Goal: Task Accomplishment & Management: Manage account settings

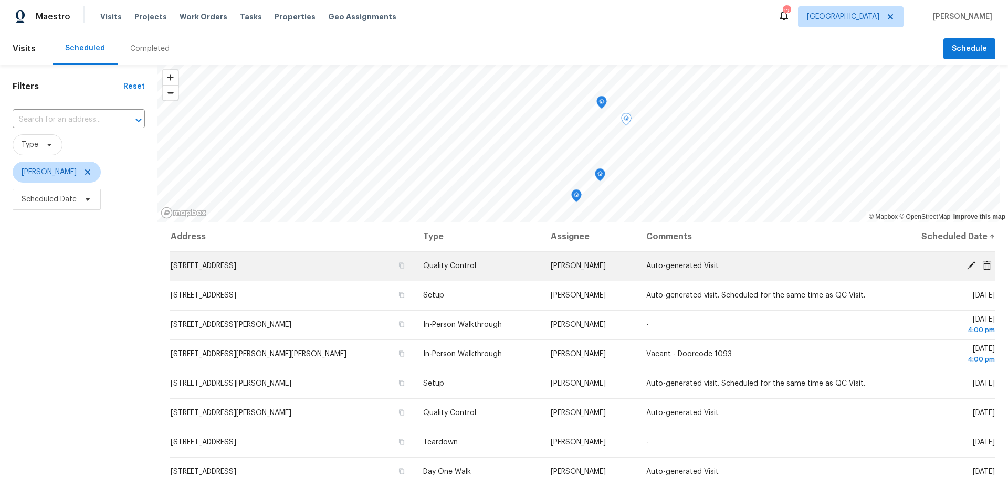
click at [966, 266] on icon at bounding box center [970, 265] width 9 height 9
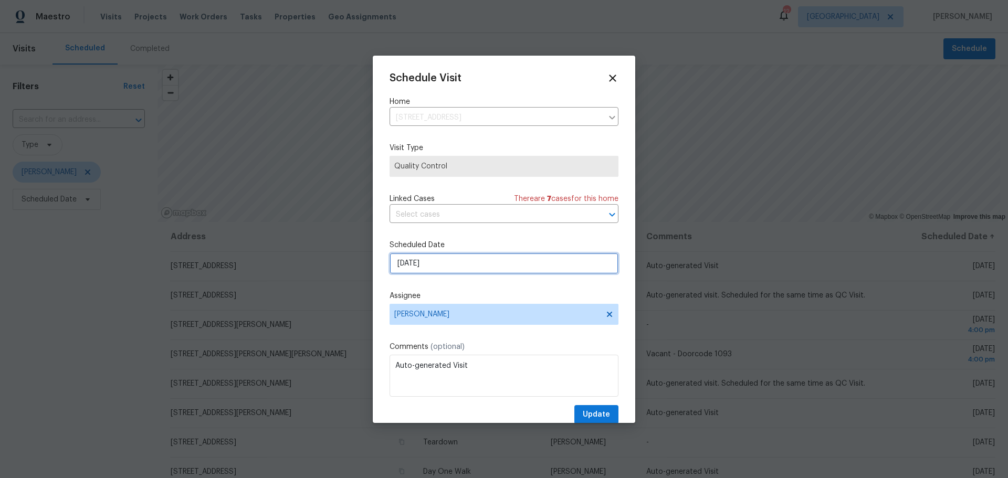
select select "9"
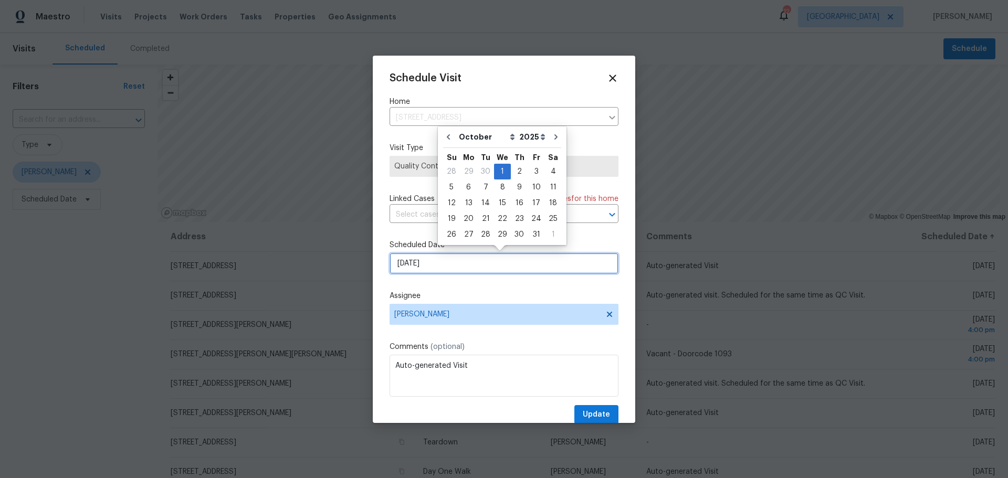
click at [428, 270] on input "[DATE]" at bounding box center [503, 263] width 229 height 21
click at [522, 171] on div "2" at bounding box center [519, 171] width 17 height 15
type input "10/2/2025"
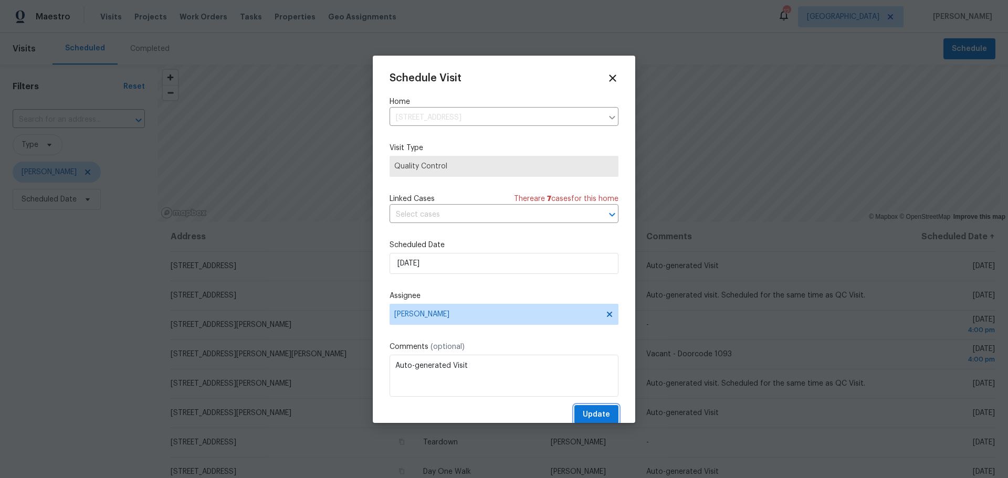
click at [583, 413] on span "Update" at bounding box center [596, 414] width 27 height 13
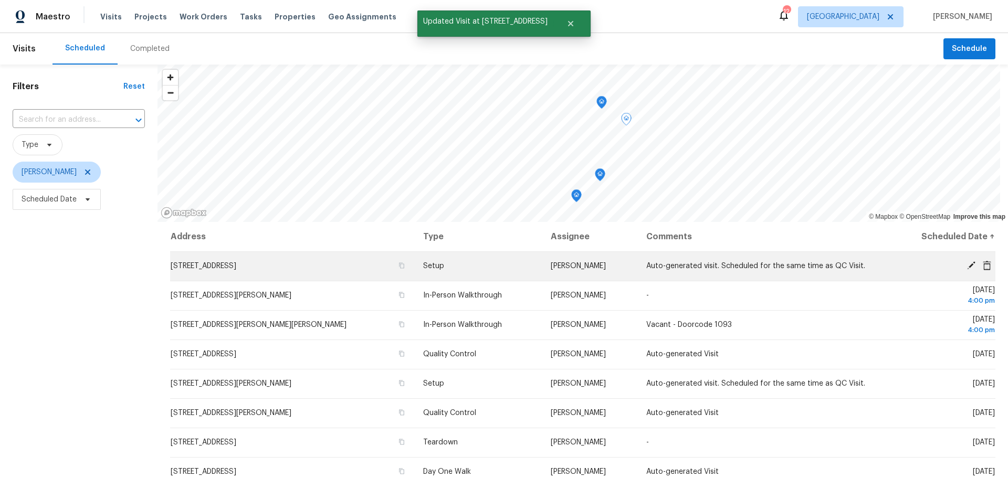
click at [966, 264] on icon at bounding box center [970, 265] width 9 height 9
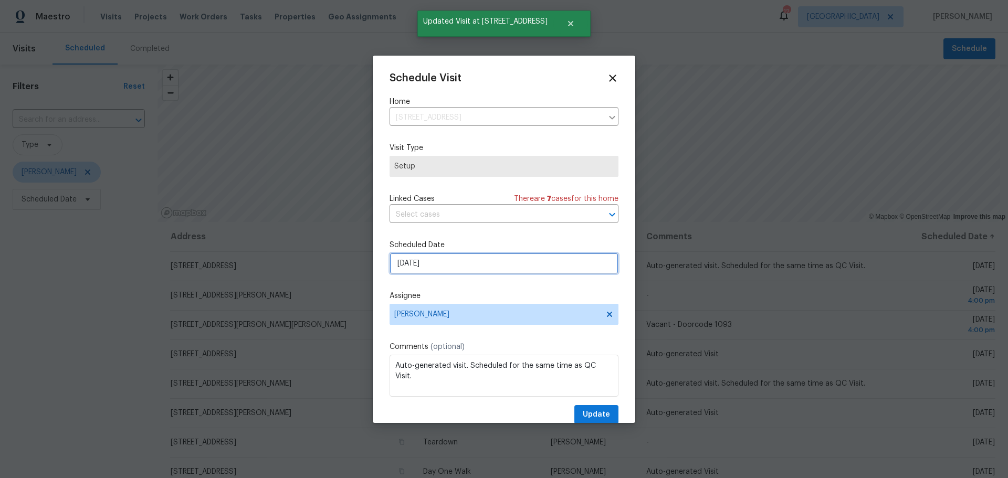
click at [537, 261] on input "[DATE]" at bounding box center [503, 263] width 229 height 21
select select "9"
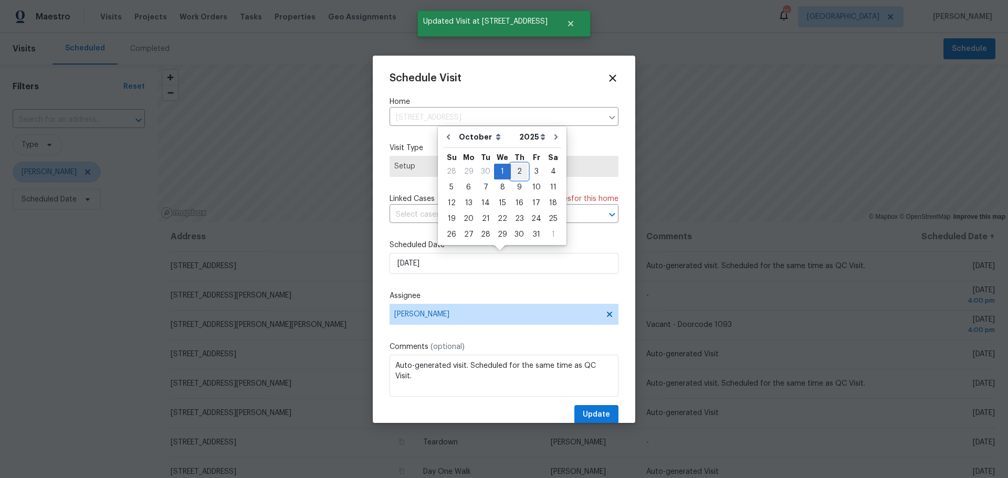
click at [511, 171] on div "2" at bounding box center [519, 171] width 17 height 15
type input "10/2/2025"
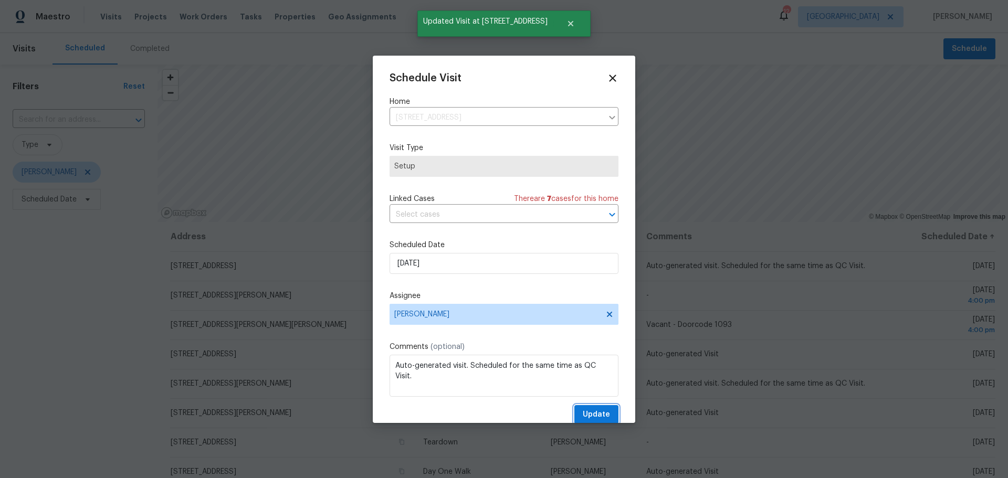
click at [574, 410] on button "Update" at bounding box center [596, 414] width 44 height 19
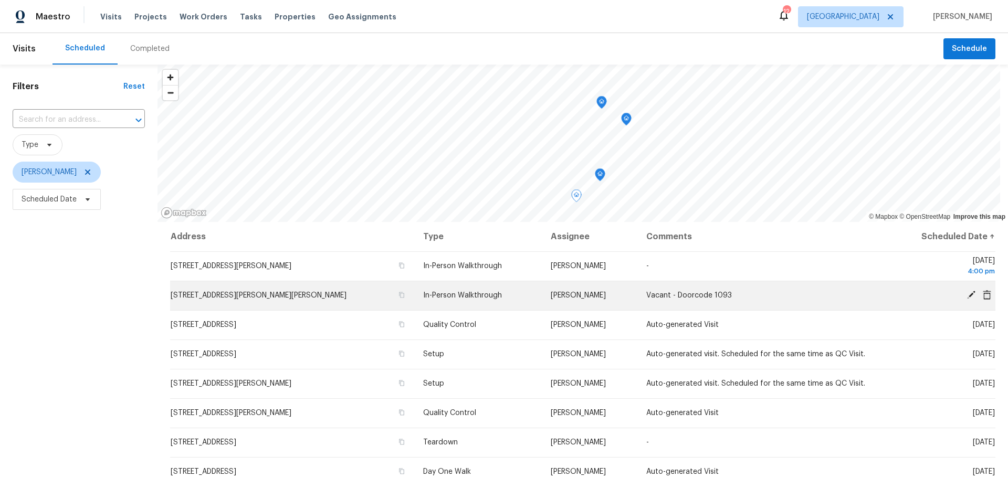
click at [271, 297] on span "2155 Catlin Ct, Barnhart, MO 63012" at bounding box center [259, 295] width 176 height 7
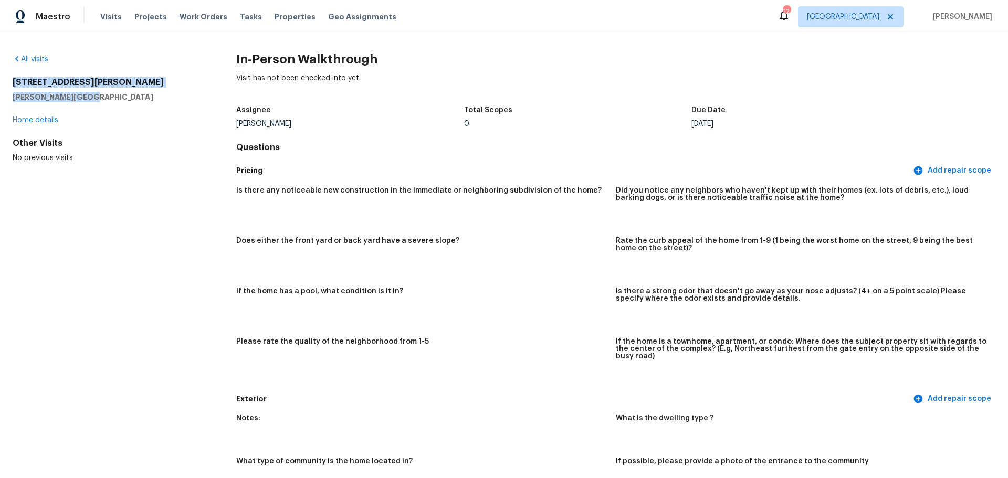
drag, startPoint x: 14, startPoint y: 79, endPoint x: 99, endPoint y: 100, distance: 87.4
click at [99, 100] on div "2155 Catlin Ct Barnhart, MO 63012" at bounding box center [108, 89] width 190 height 25
copy div "2155 Catlin Ct Barnhart, MO 63012"
click at [278, 5] on div "Maestro Visits Projects Work Orders Tasks Properties Geo Assignments 12 St Loui…" at bounding box center [504, 16] width 1008 height 33
click at [274, 17] on span "Properties" at bounding box center [294, 17] width 41 height 10
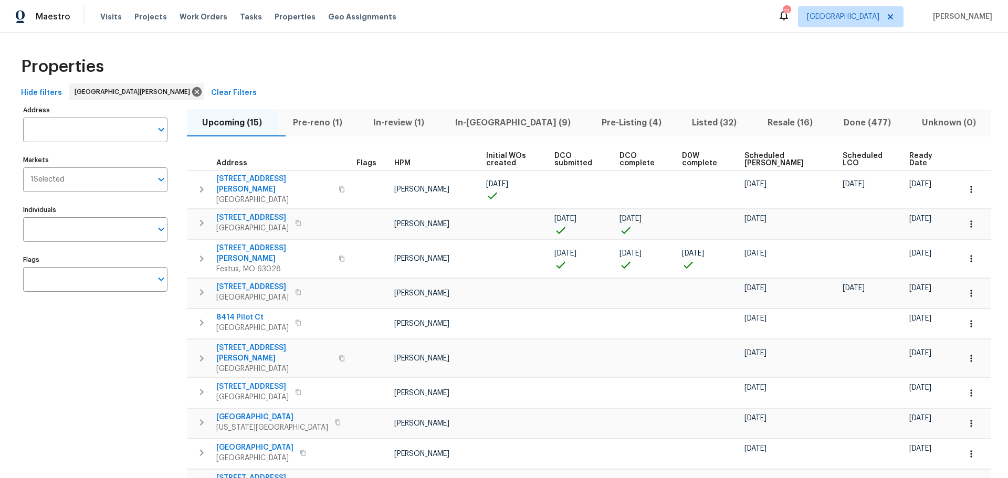
click at [849, 117] on span "Done (477)" at bounding box center [867, 122] width 66 height 15
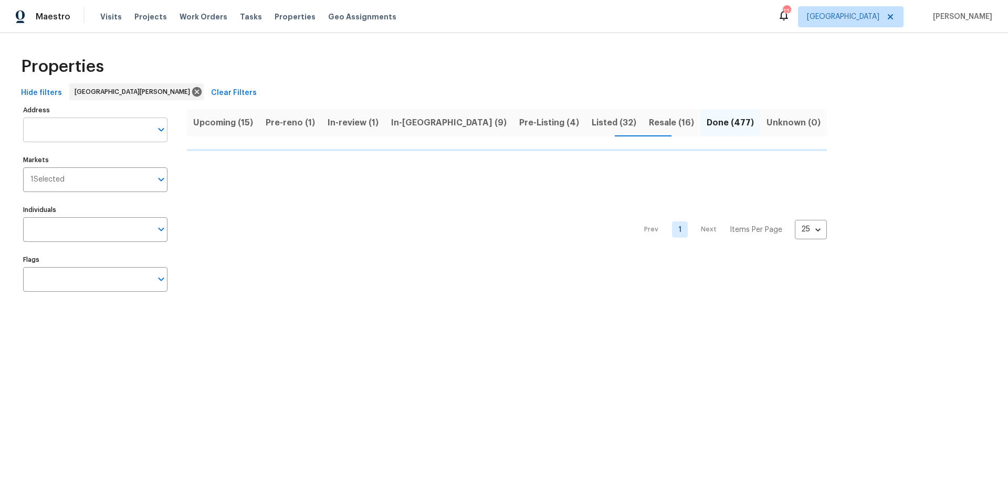
click at [48, 125] on input "Address" at bounding box center [87, 130] width 129 height 25
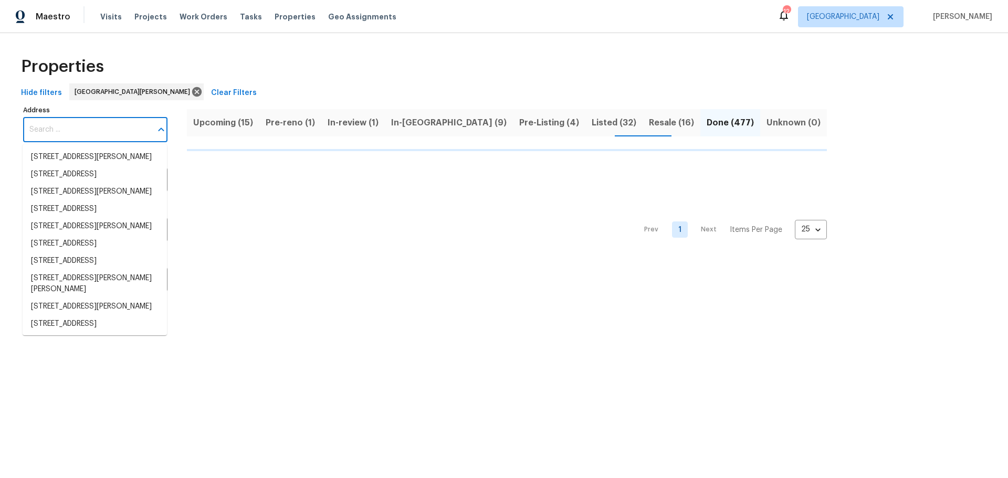
paste input "2155 Catlin Ct Barnhart, MO 63012"
type input "2155 Catlin Ct Barnhart, MO 63012"
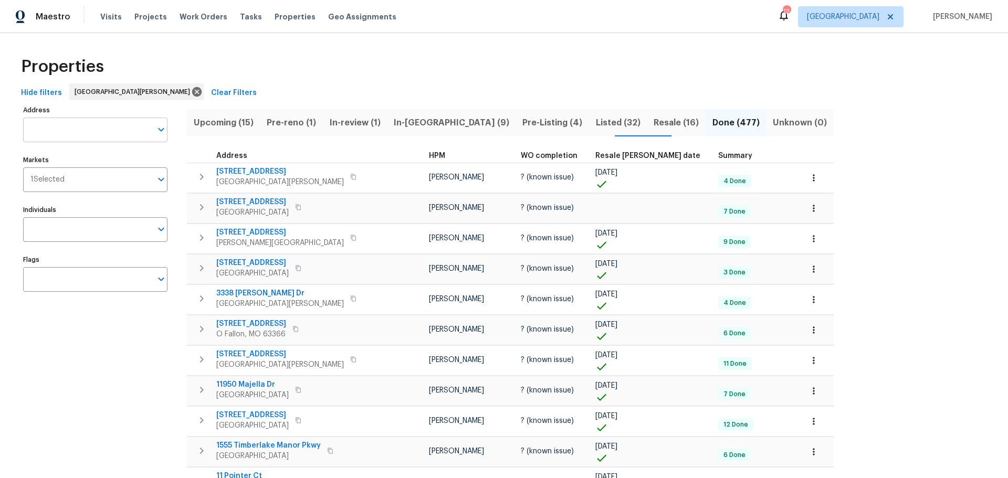
click at [64, 133] on input "Address" at bounding box center [87, 130] width 129 height 25
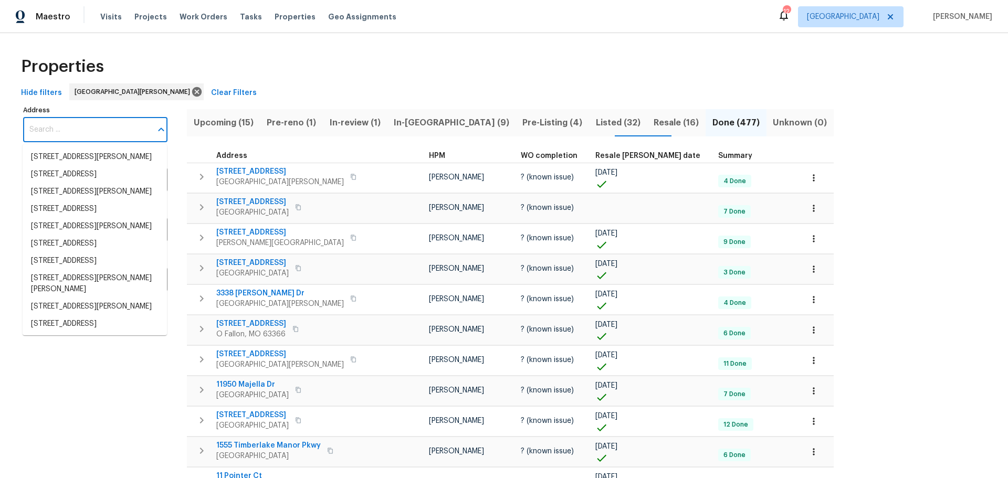
paste input "2155 Catlin Ct Barnhart, MO 63012"
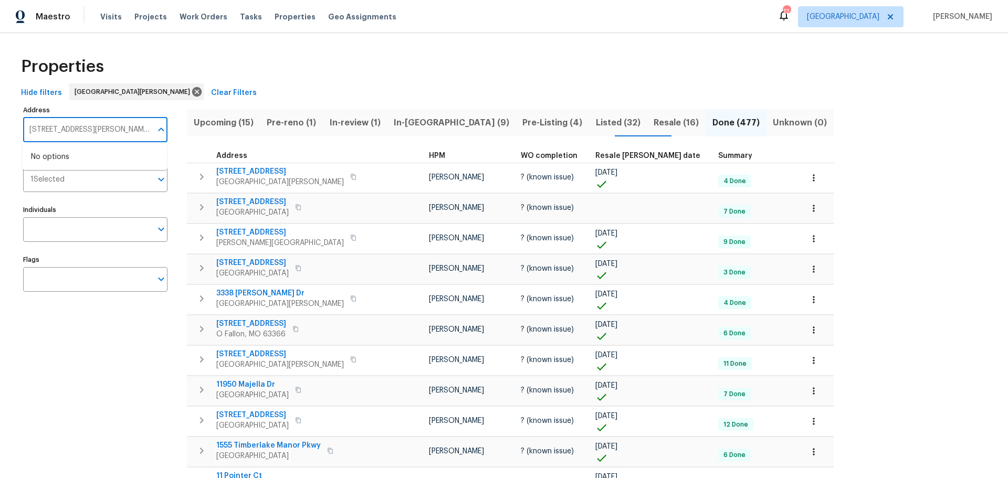
click at [34, 120] on input "2155 Catlin Ct Barnhart, MO 63012" at bounding box center [87, 130] width 129 height 25
click at [44, 130] on input "2155 Catlin Ct Barnhart, MO 63012" at bounding box center [87, 130] width 129 height 25
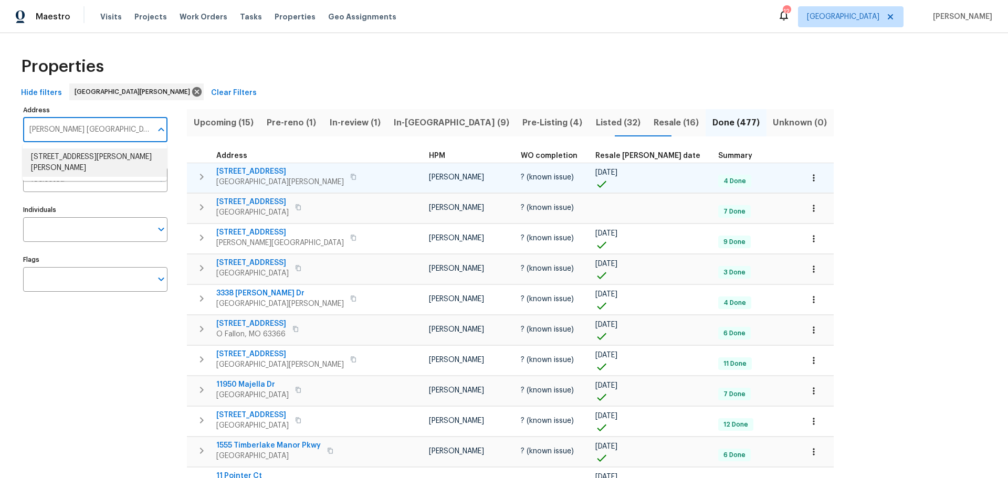
type input "Catlin Ct Barnhart, MO 63012"
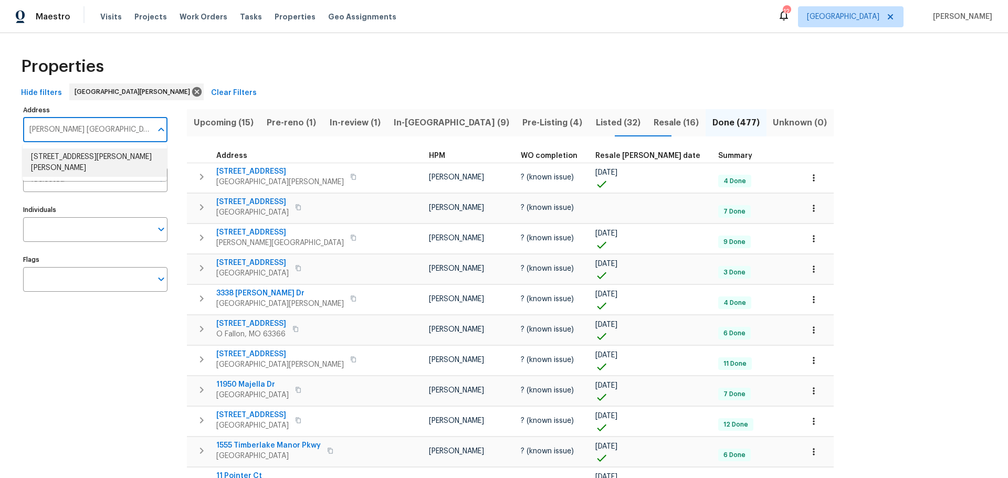
click at [119, 155] on li "2166 Catlin Ct Barnhart MO 63012" at bounding box center [95, 163] width 144 height 28
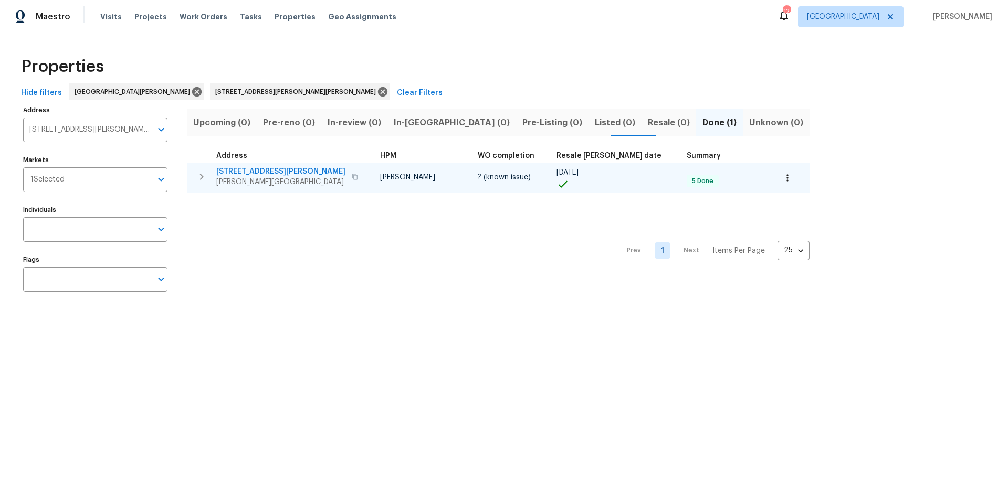
click at [247, 163] on td "2166 Catlin Ct Barnhart, MO 63012" at bounding box center [281, 176] width 189 height 27
click at [247, 170] on span "2166 Catlin Ct" at bounding box center [280, 171] width 129 height 10
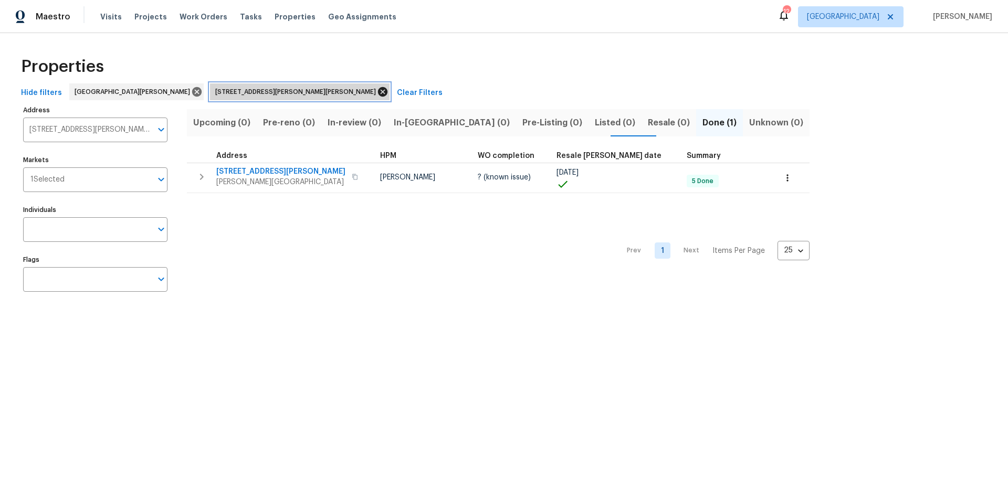
click at [377, 87] on icon at bounding box center [383, 92] width 12 height 12
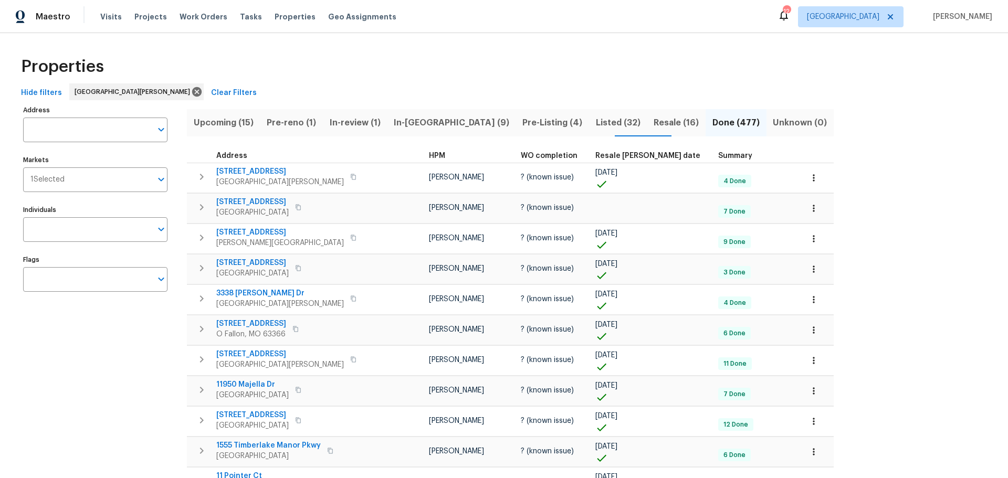
click at [230, 120] on span "Upcoming (15)" at bounding box center [223, 122] width 60 height 15
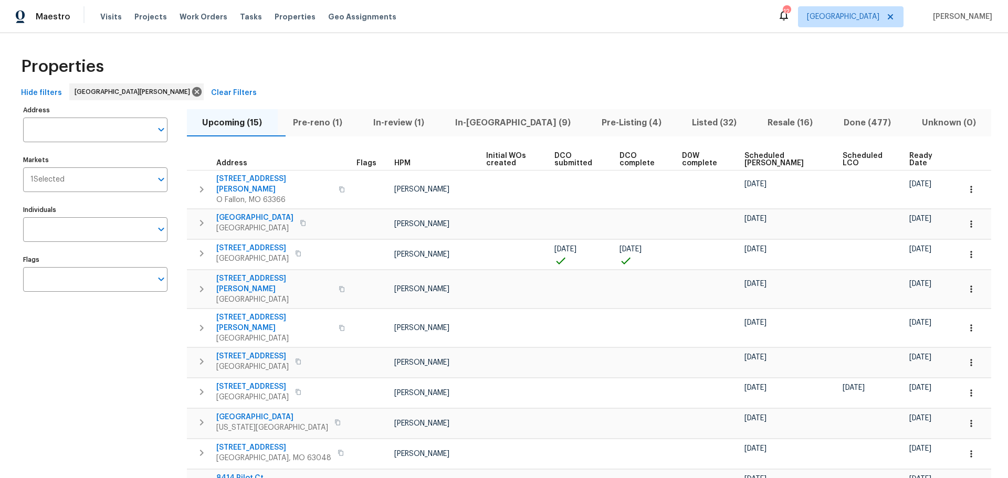
click at [336, 118] on span "Pre-reno (1)" at bounding box center [318, 122] width 68 height 15
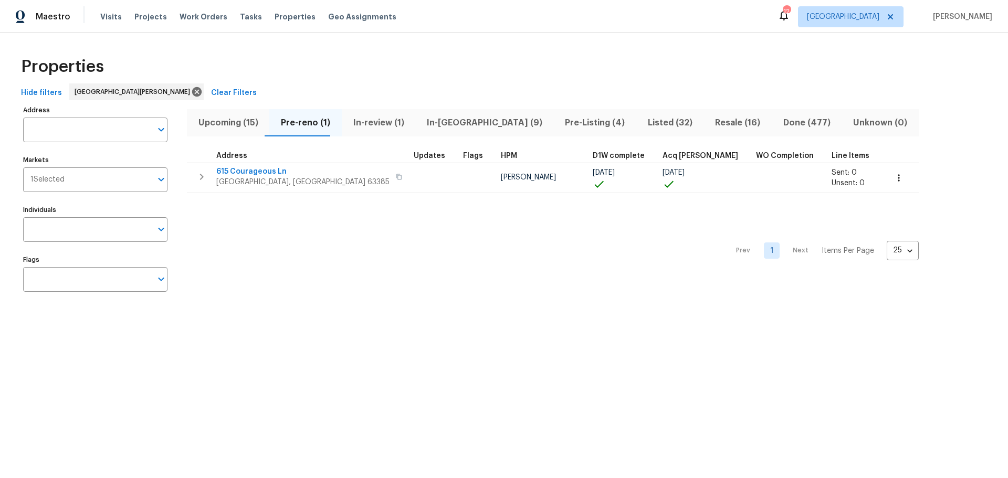
click at [249, 121] on span "Upcoming (15)" at bounding box center [228, 122] width 70 height 15
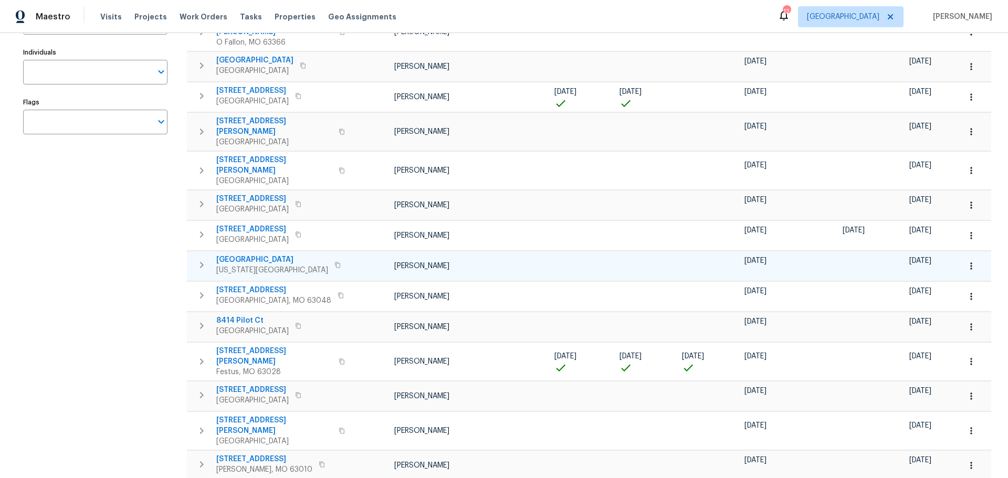
scroll to position [207, 0]
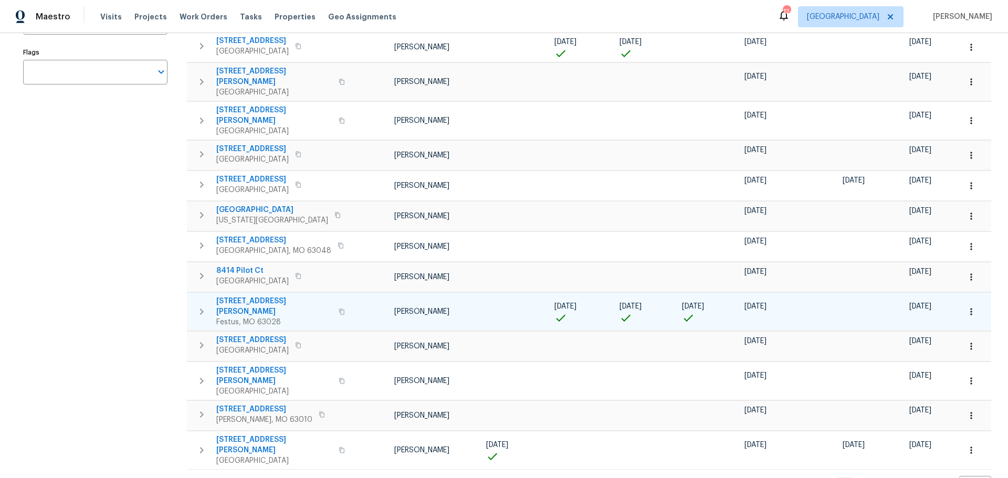
click at [251, 296] on span "[STREET_ADDRESS][PERSON_NAME]" at bounding box center [274, 306] width 116 height 21
click at [195, 305] on icon "button" at bounding box center [201, 311] width 13 height 13
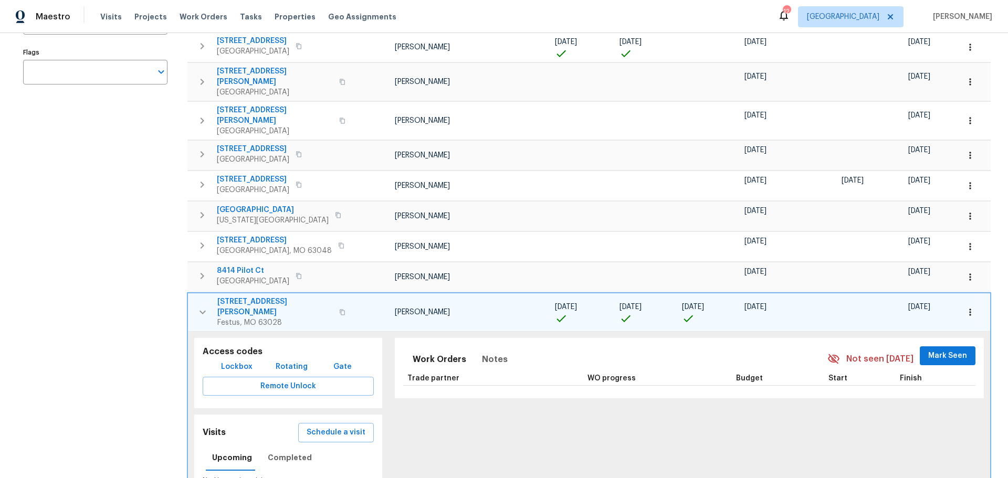
click at [232, 361] on span "Lockbox" at bounding box center [236, 367] width 31 height 13
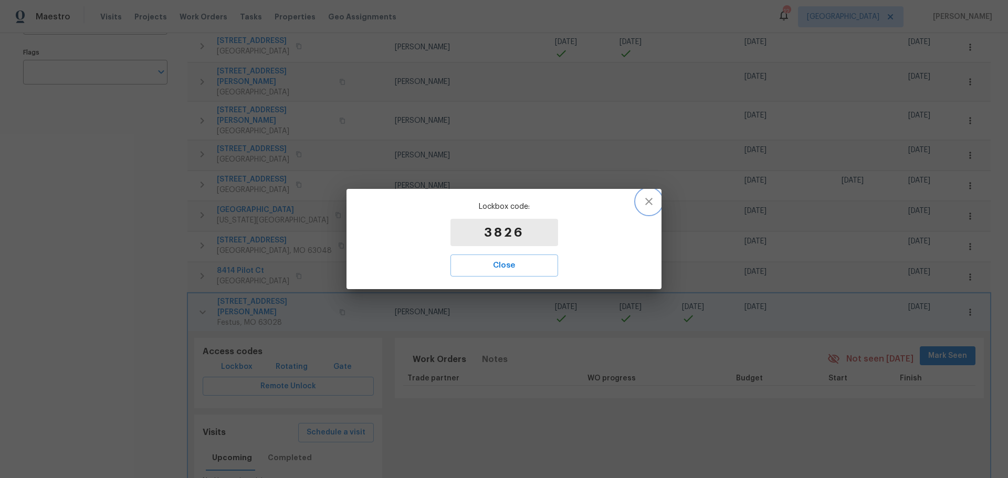
click at [647, 195] on icon "button" at bounding box center [648, 201] width 13 height 13
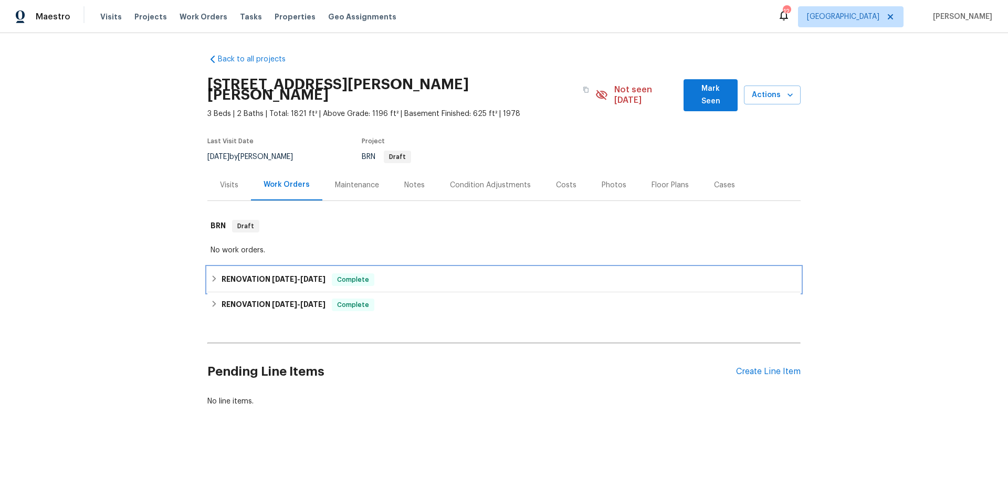
click at [280, 276] on span "3/25/25" at bounding box center [284, 279] width 25 height 7
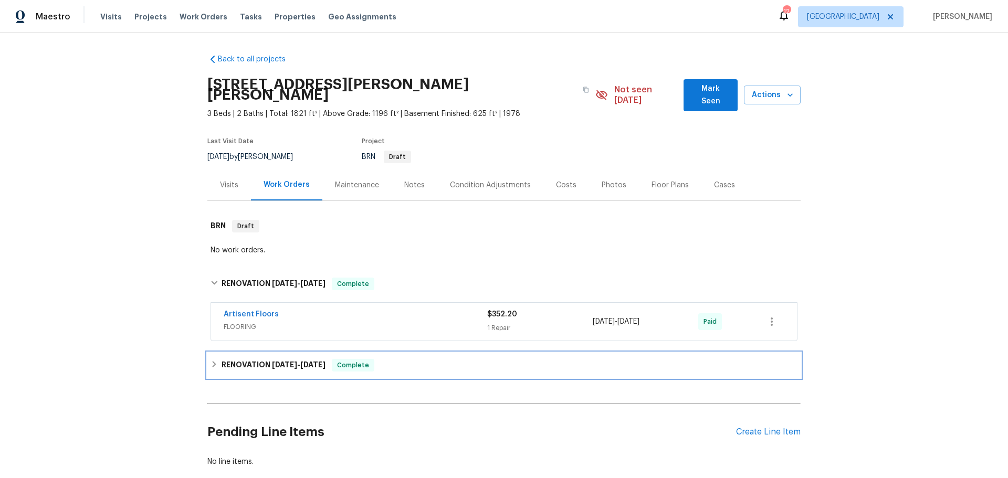
click at [272, 361] on span "11/4/24" at bounding box center [284, 364] width 25 height 7
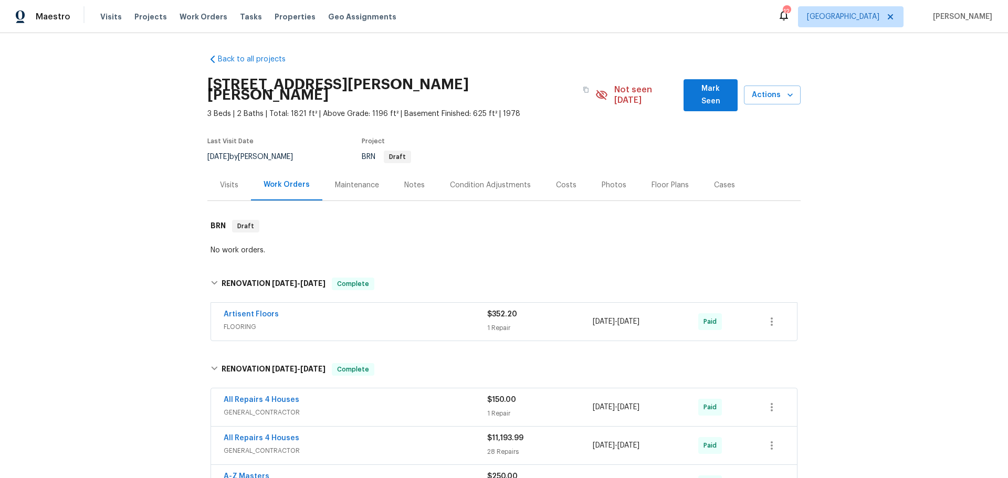
click at [599, 180] on div "Photos" at bounding box center [614, 185] width 50 height 31
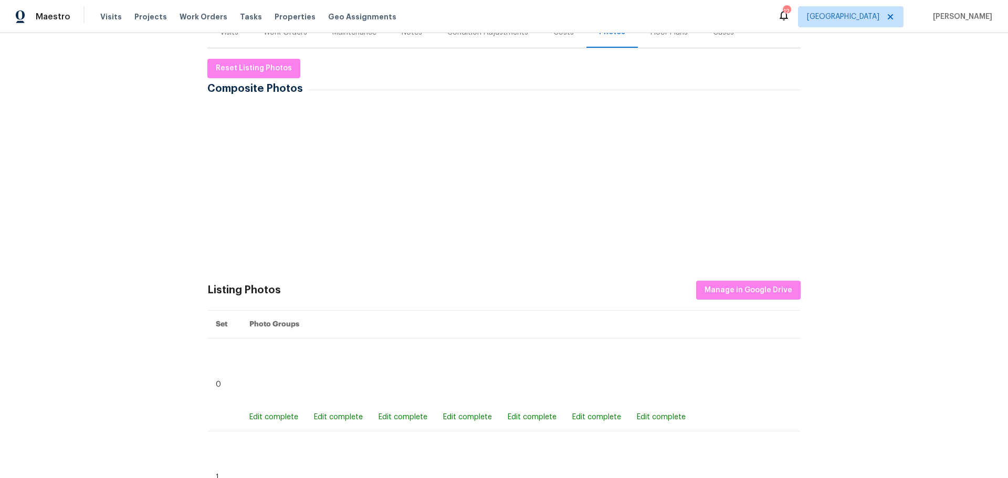
scroll to position [157, 0]
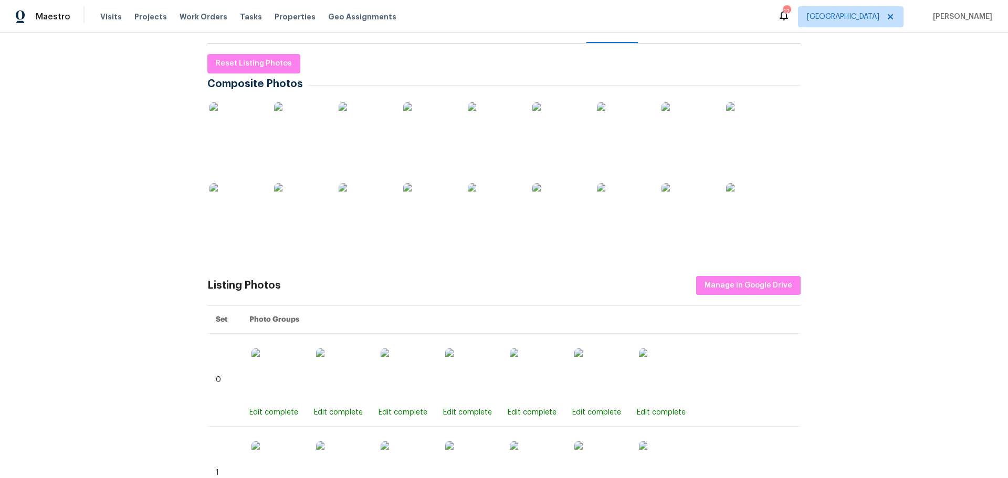
click at [232, 124] on img at bounding box center [235, 128] width 52 height 52
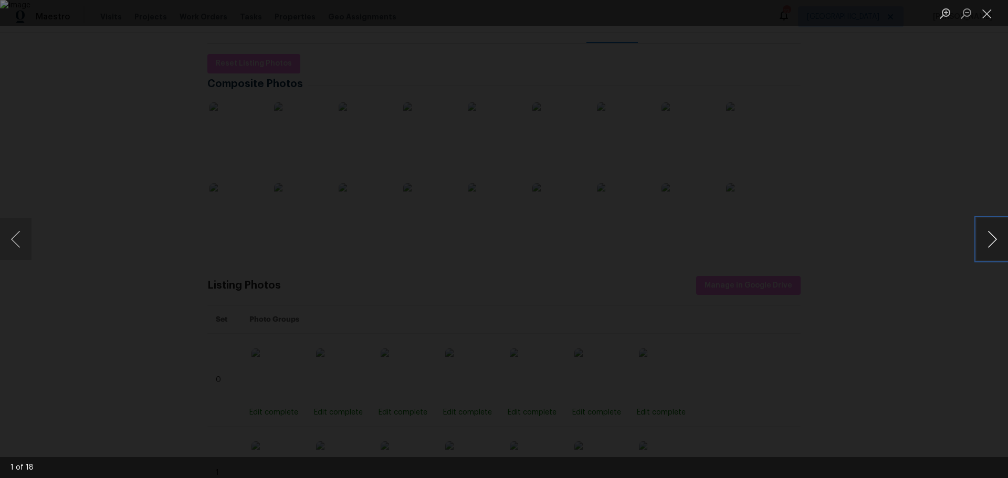
click at [994, 243] on button "Next image" at bounding box center [991, 239] width 31 height 42
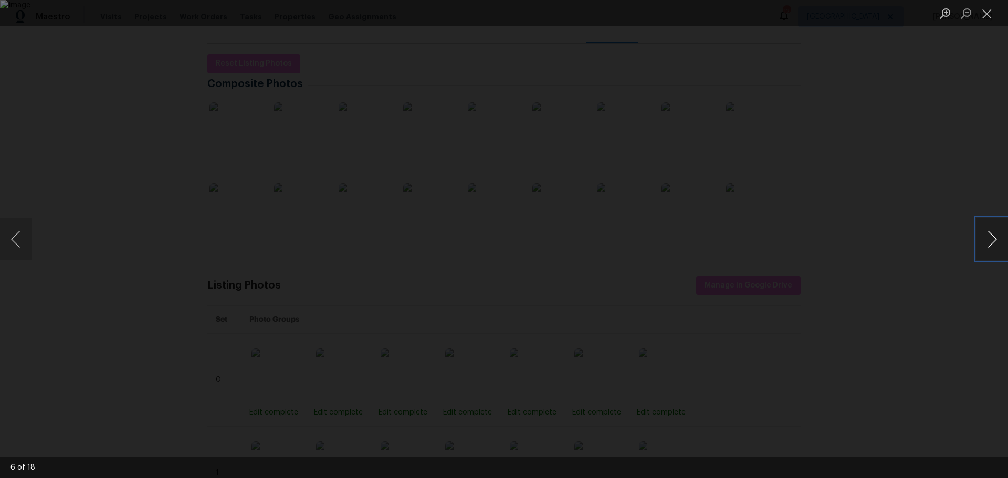
click at [994, 243] on button "Next image" at bounding box center [991, 239] width 31 height 42
click at [991, 24] on li "Lightbox" at bounding box center [986, 13] width 21 height 26
click at [989, 19] on button "Close lightbox" at bounding box center [986, 13] width 21 height 18
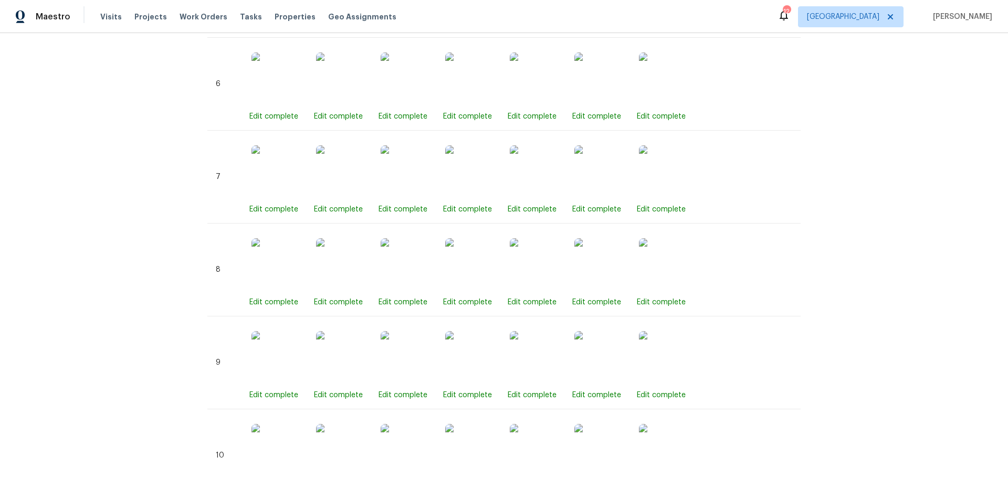
scroll to position [748, 0]
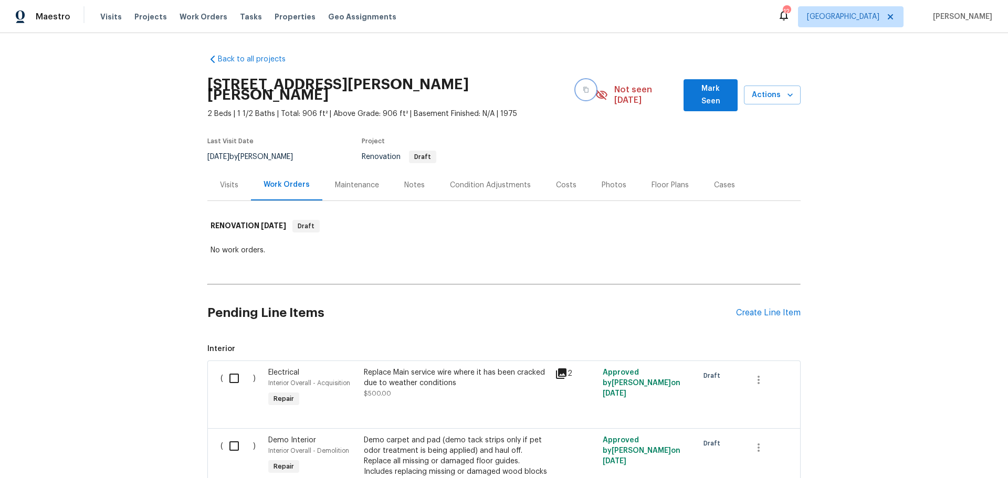
click at [583, 87] on icon "button" at bounding box center [586, 90] width 6 height 6
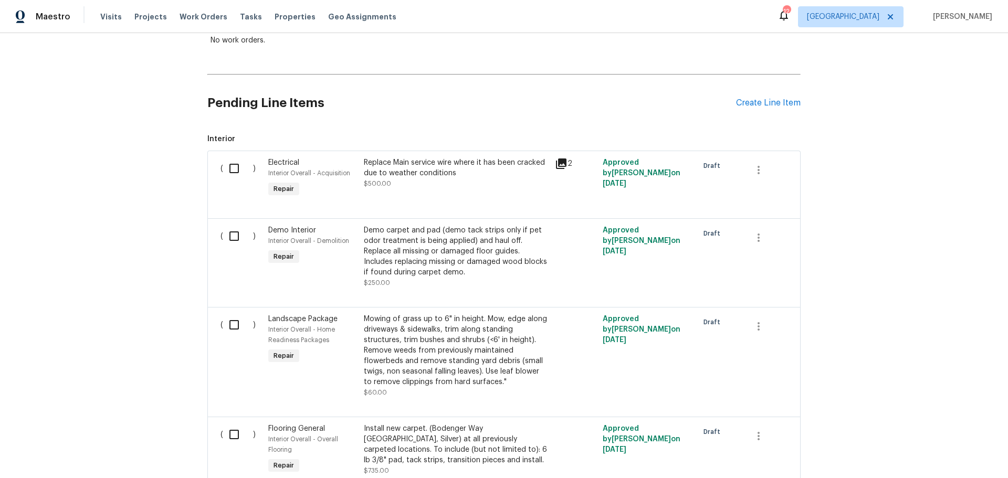
scroll to position [262, 0]
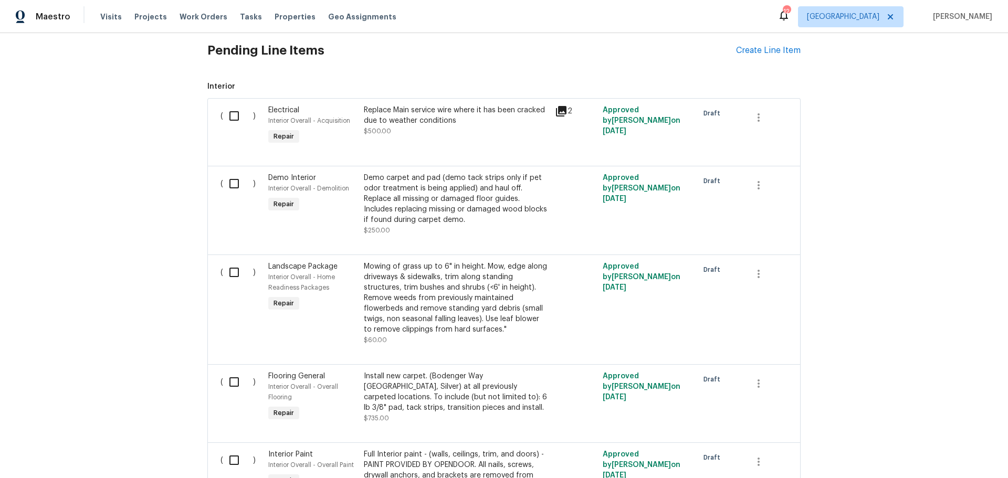
click at [229, 173] on input "checkbox" at bounding box center [238, 184] width 30 height 22
checkbox input "true"
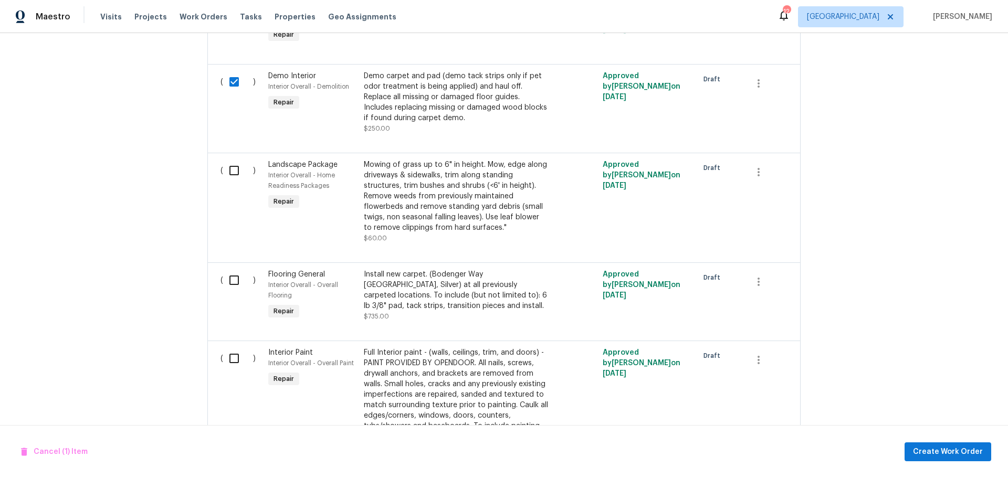
scroll to position [367, 0]
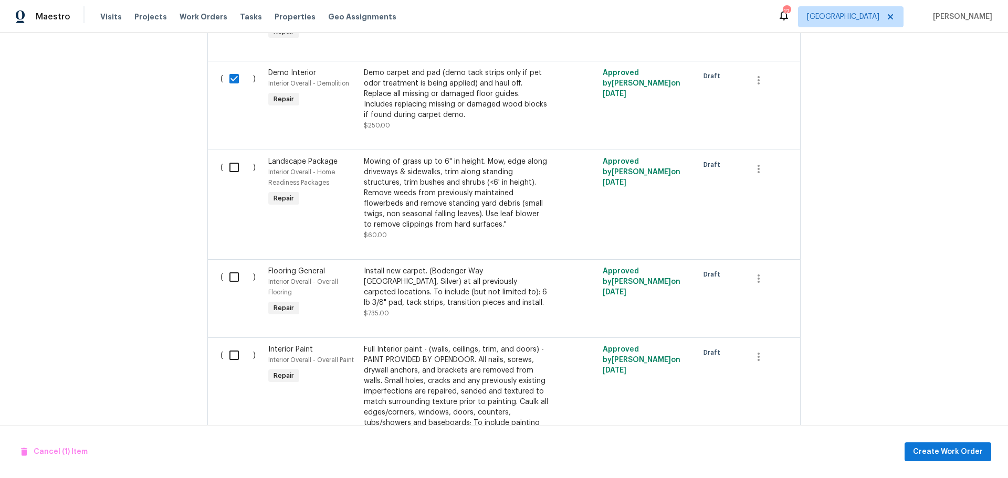
click at [227, 274] on input "checkbox" at bounding box center [238, 277] width 30 height 22
checkbox input "true"
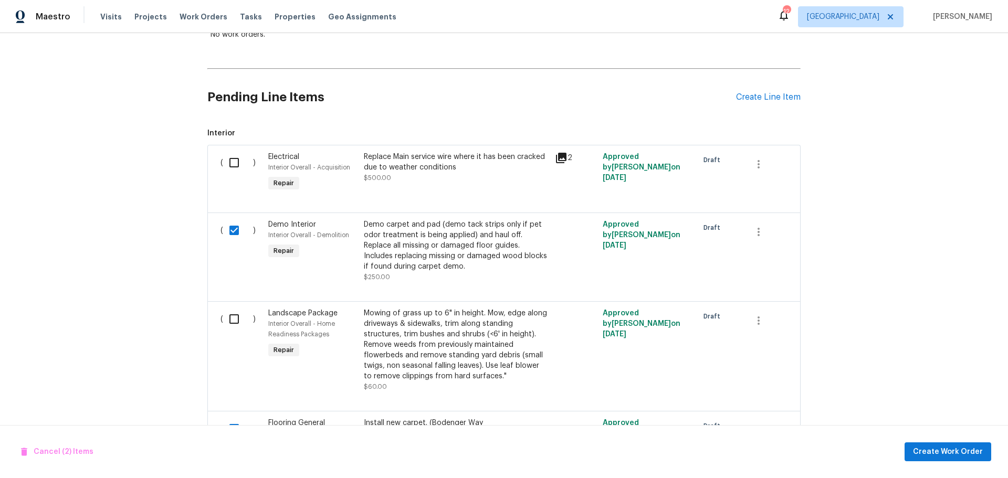
scroll to position [210, 0]
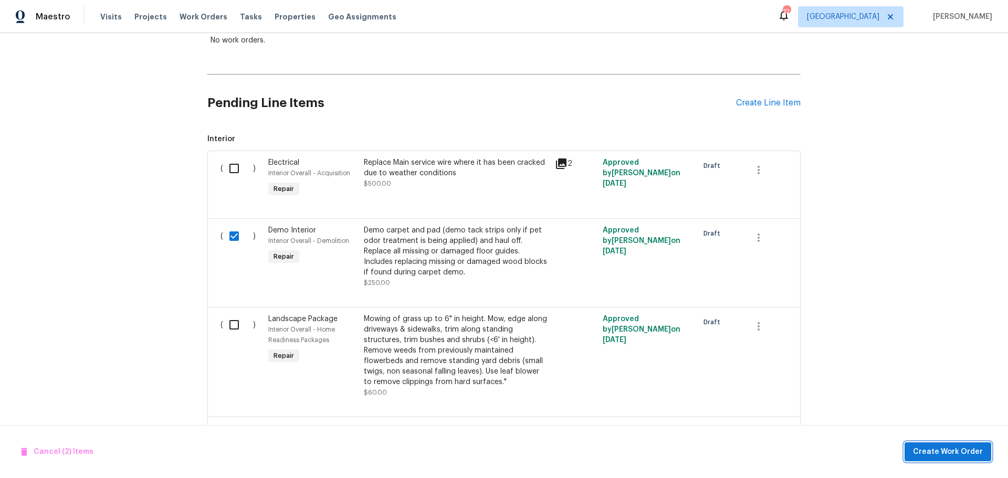
click at [943, 453] on span "Create Work Order" at bounding box center [948, 452] width 70 height 13
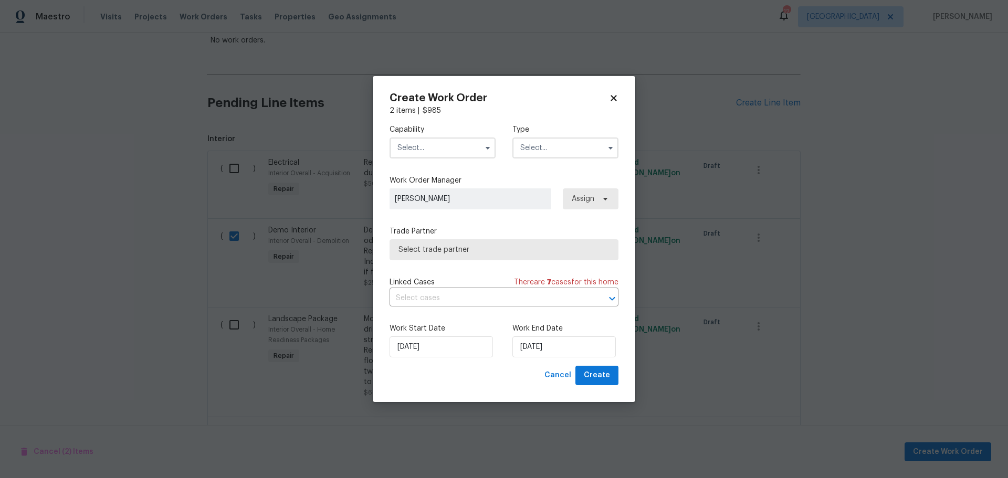
click at [615, 98] on icon at bounding box center [613, 99] width 6 height 6
checkbox input "false"
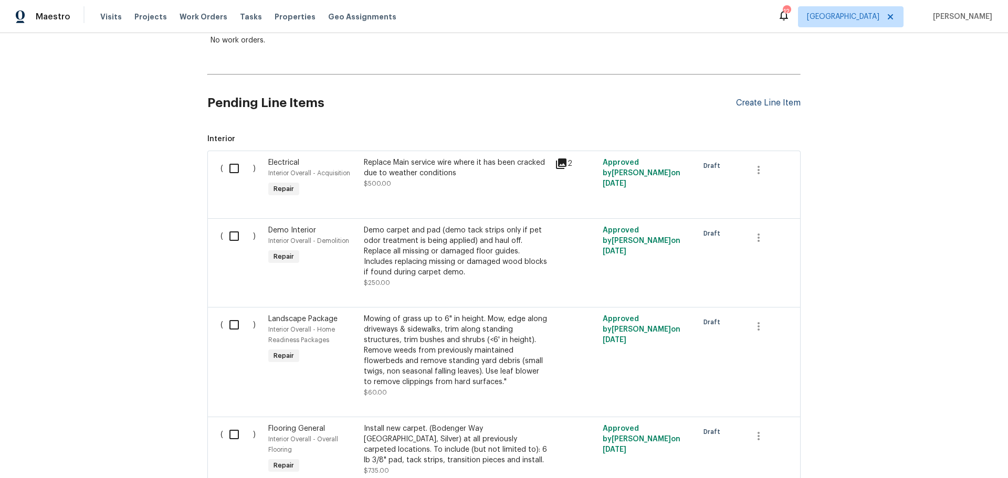
click at [736, 98] on div "Create Line Item" at bounding box center [768, 103] width 65 height 10
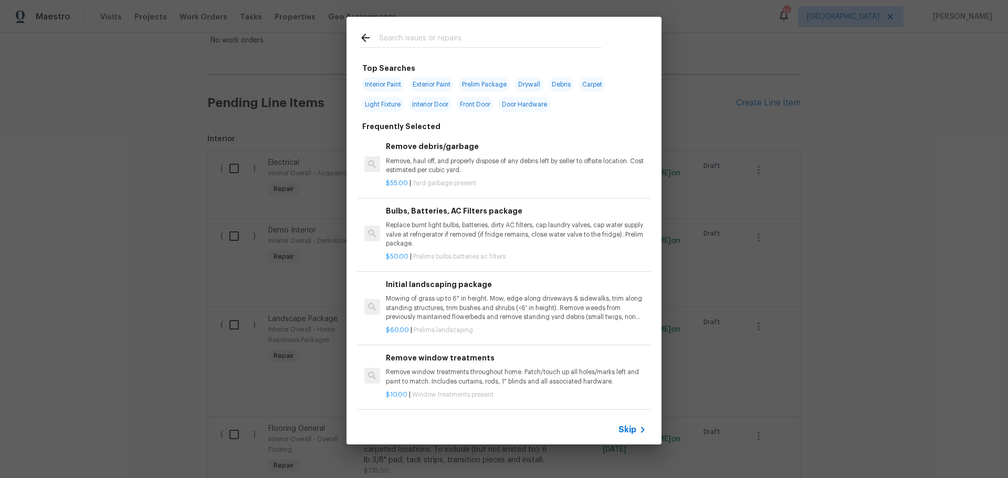
click at [405, 39] on input "text" at bounding box center [490, 39] width 223 height 16
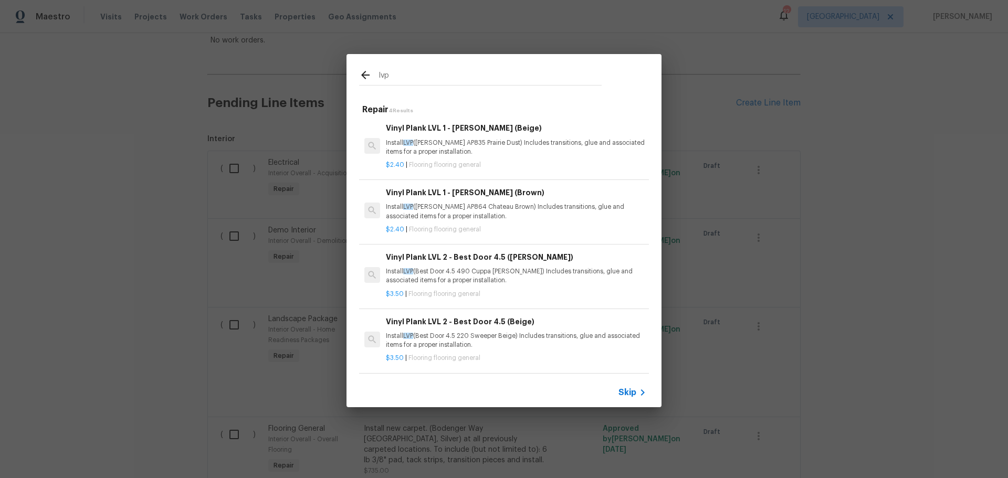
scroll to position [5, 0]
type input "lvp"
click at [499, 211] on p "Install LVP ([PERSON_NAME] AP864 Chateau Brown) Includes transitions, glue and …" at bounding box center [516, 212] width 260 height 18
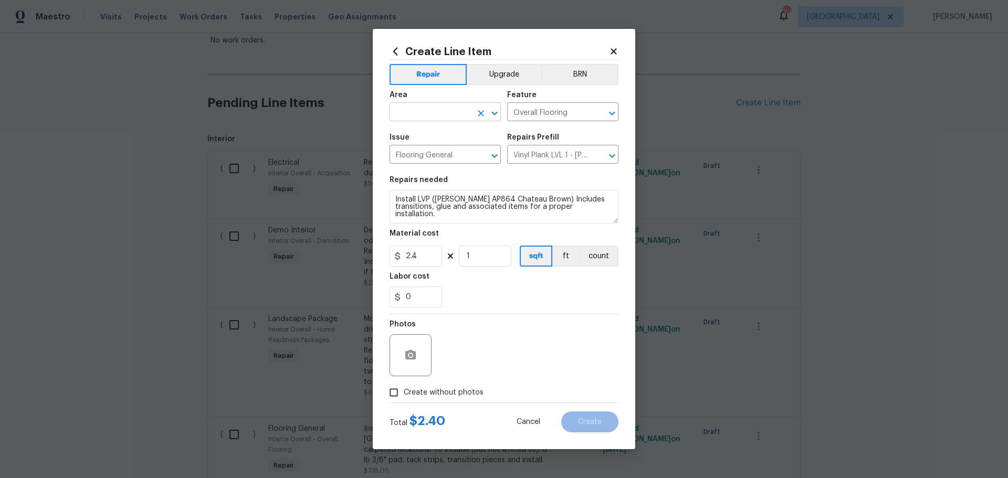
click at [493, 111] on icon "Open" at bounding box center [494, 113] width 13 height 13
click at [447, 149] on li "Main Bathroom" at bounding box center [444, 153] width 111 height 17
type input "Main Bathroom"
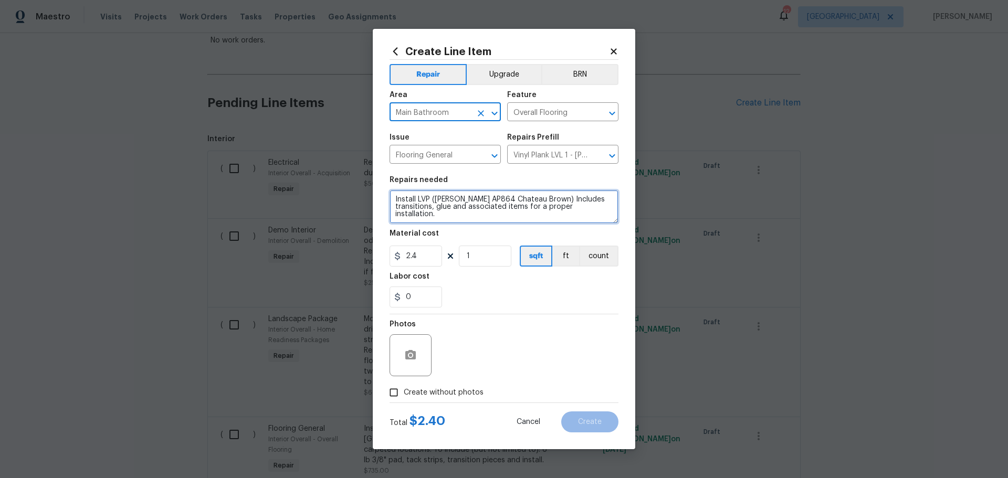
click at [428, 223] on textarea "Install LVP ([PERSON_NAME] AP864 Chateau Brown) Includes transitions, glue and …" at bounding box center [503, 207] width 229 height 34
click at [427, 198] on textarea "Install LVP ([PERSON_NAME] AP864 Chateau Brown) Includes transitions, glue and …" at bounding box center [503, 207] width 229 height 34
click at [431, 198] on textarea "Install LVP ([PERSON_NAME] AP864 Chateau Brown) Includes transitions, glue and …" at bounding box center [503, 207] width 229 height 34
click at [436, 217] on textarea "Install LVP ([PERSON_NAME] AP864 Chateau Brown) Includes transitions, glue and …" at bounding box center [503, 207] width 229 height 34
click at [609, 207] on textarea "Install LVP ([PERSON_NAME] AP864 Chateau Brown) Includes transitions, glue and …" at bounding box center [503, 207] width 229 height 34
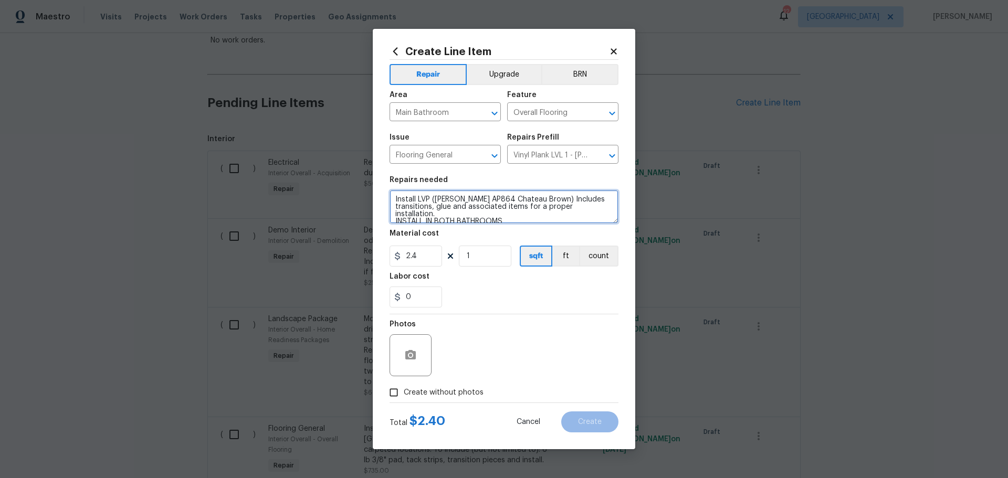
type textarea "Install LVP ([PERSON_NAME] AP864 Chateau Brown) Includes transitions, glue and …"
click at [491, 298] on div "0" at bounding box center [503, 297] width 229 height 21
click at [419, 391] on span "Create without photos" at bounding box center [444, 392] width 80 height 11
click at [404, 391] on input "Create without photos" at bounding box center [394, 393] width 20 height 20
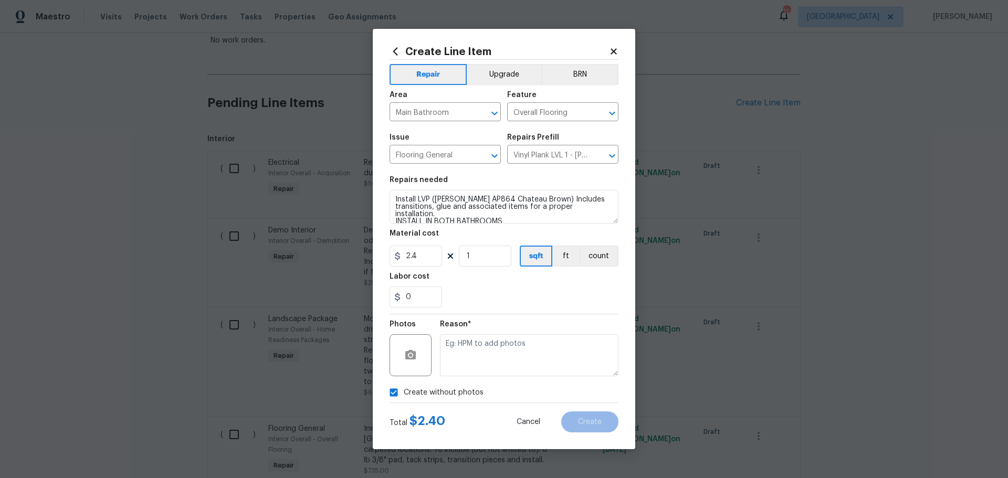
click at [462, 386] on label "Create without photos" at bounding box center [434, 393] width 100 height 20
click at [404, 386] on input "Create without photos" at bounding box center [394, 393] width 20 height 20
click at [424, 394] on span "Create without photos" at bounding box center [444, 392] width 80 height 11
click at [404, 394] on input "Create without photos" at bounding box center [394, 393] width 20 height 20
checkbox input "true"
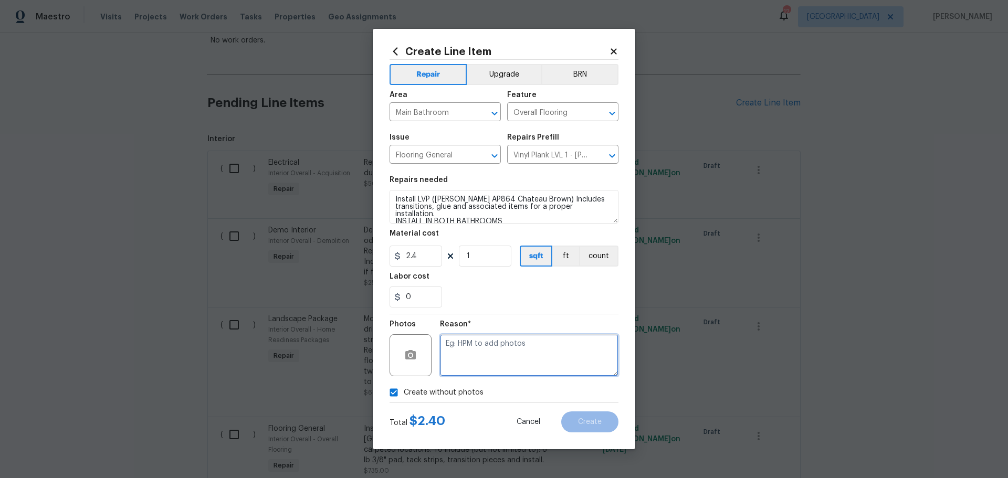
click at [451, 371] on textarea at bounding box center [529, 355] width 178 height 42
type textarea "1"
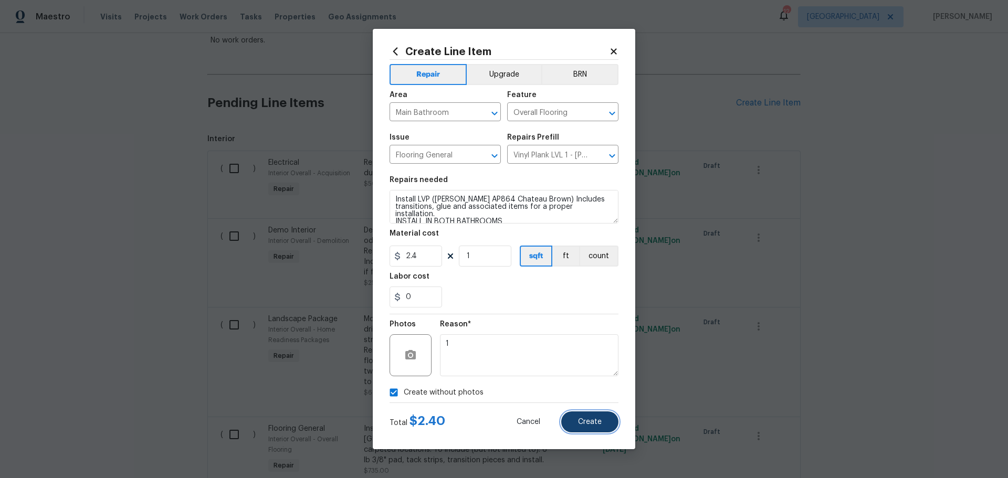
click at [600, 424] on span "Create" at bounding box center [590, 422] width 24 height 8
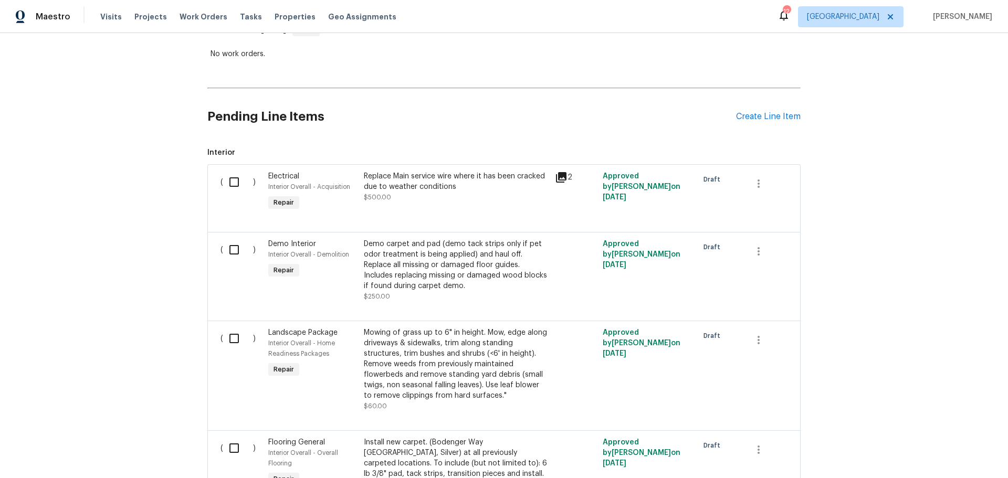
scroll to position [105, 0]
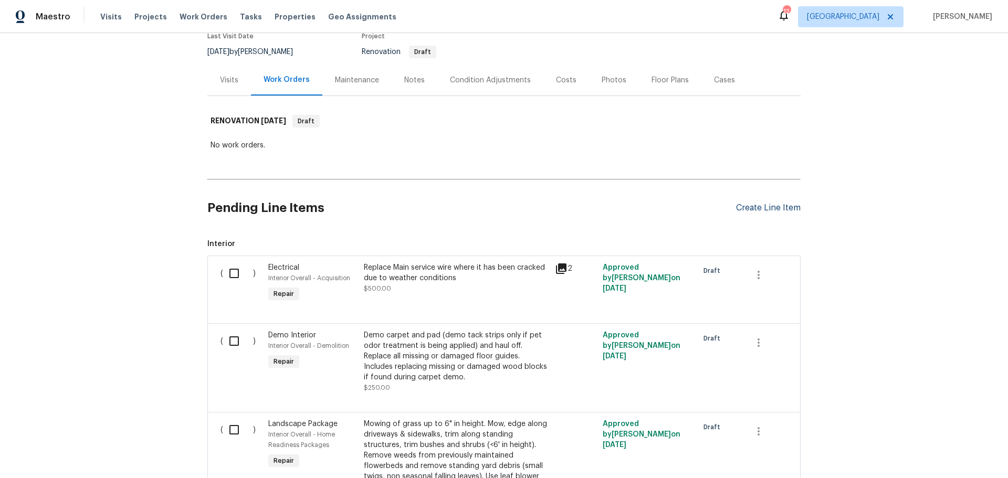
click at [736, 203] on div "Create Line Item" at bounding box center [768, 208] width 65 height 10
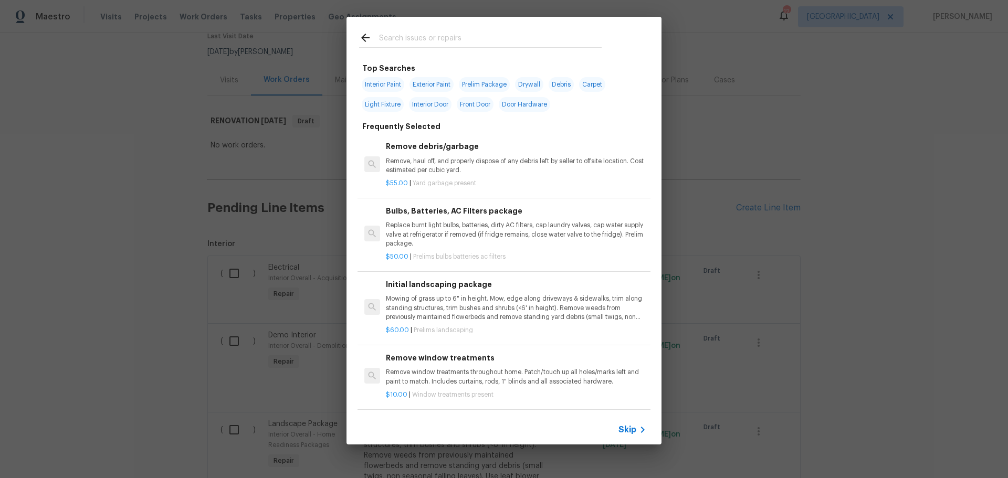
click at [458, 40] on input "text" at bounding box center [490, 39] width 223 height 16
click at [457, 168] on p "Remove, haul off, and properly dispose of any debris left by seller to offsite …" at bounding box center [516, 166] width 260 height 18
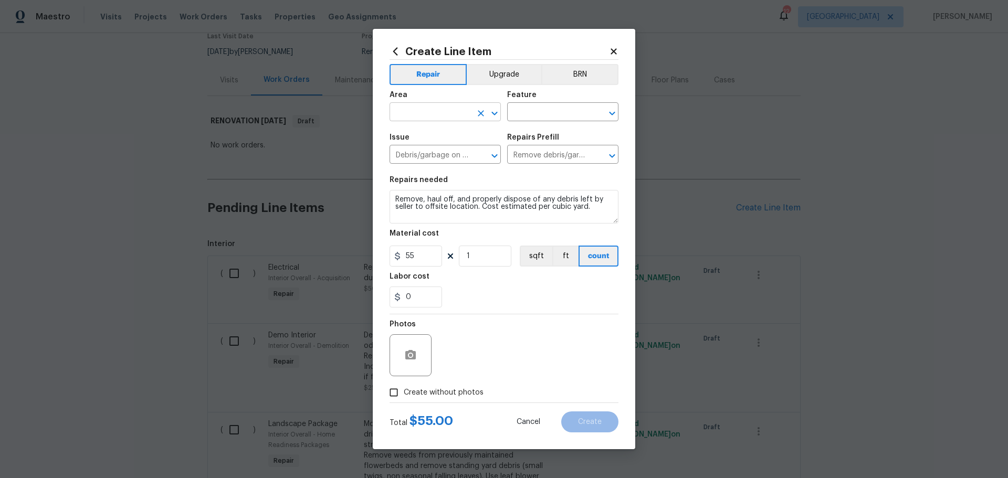
drag, startPoint x: 489, startPoint y: 114, endPoint x: 495, endPoint y: 114, distance: 6.8
click at [490, 114] on icon "Open" at bounding box center [494, 113] width 13 height 13
click at [440, 152] on li "Interior Overall" at bounding box center [444, 153] width 111 height 17
type input "Interior Overall"
click at [509, 111] on input "text" at bounding box center [548, 113] width 82 height 16
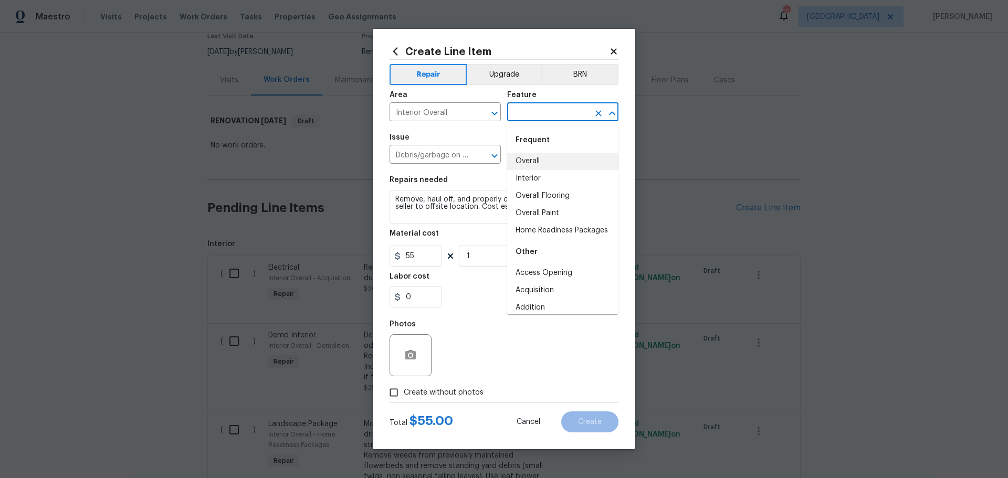
click at [537, 160] on li "Overall" at bounding box center [562, 161] width 111 height 17
type input "Overall"
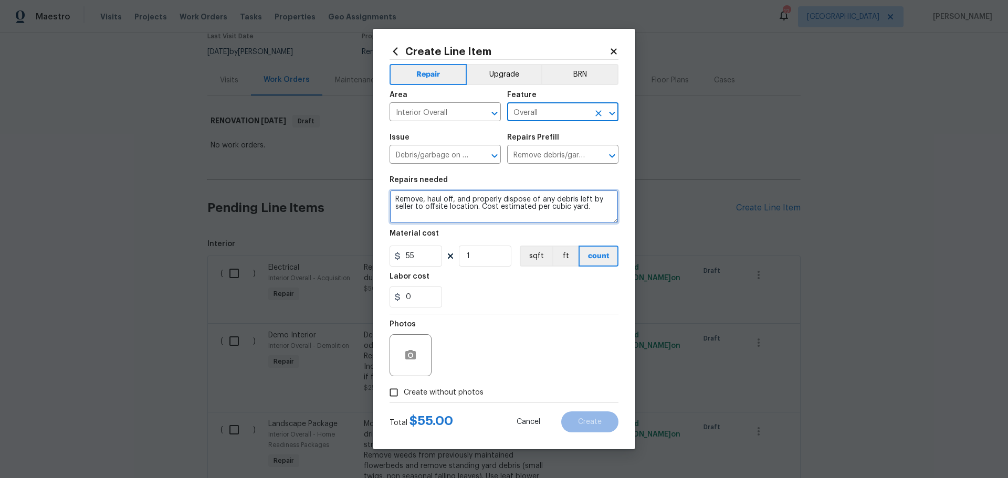
click at [591, 209] on textarea "Remove, haul off, and properly dispose of any debris left by seller to offsite …" at bounding box center [503, 207] width 229 height 34
type textarea "Remove, haul off, and properly dispose of any debris left by seller to offsite …"
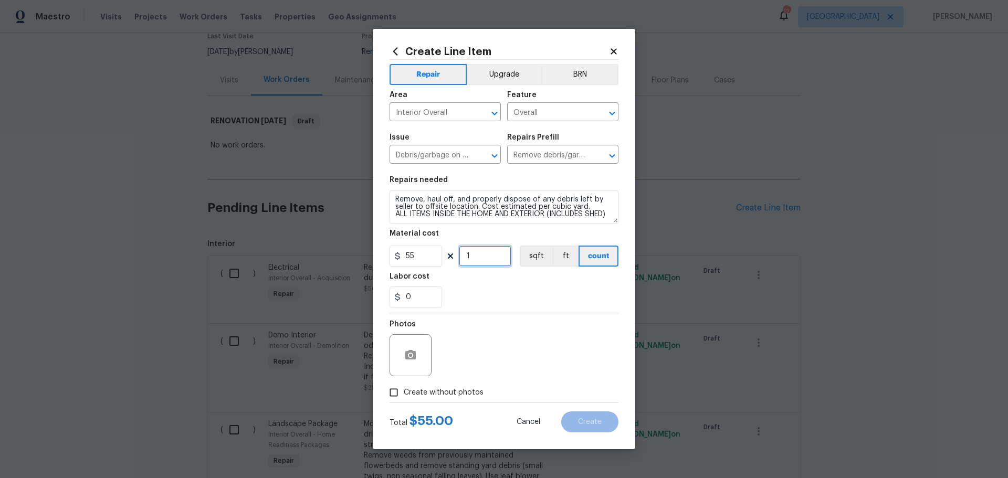
click at [480, 255] on input "1" at bounding box center [485, 256] width 52 height 21
type input "4"
click at [486, 292] on div "0" at bounding box center [503, 297] width 229 height 21
click at [466, 395] on span "Create without photos" at bounding box center [444, 392] width 80 height 11
click at [404, 395] on input "Create without photos" at bounding box center [394, 393] width 20 height 20
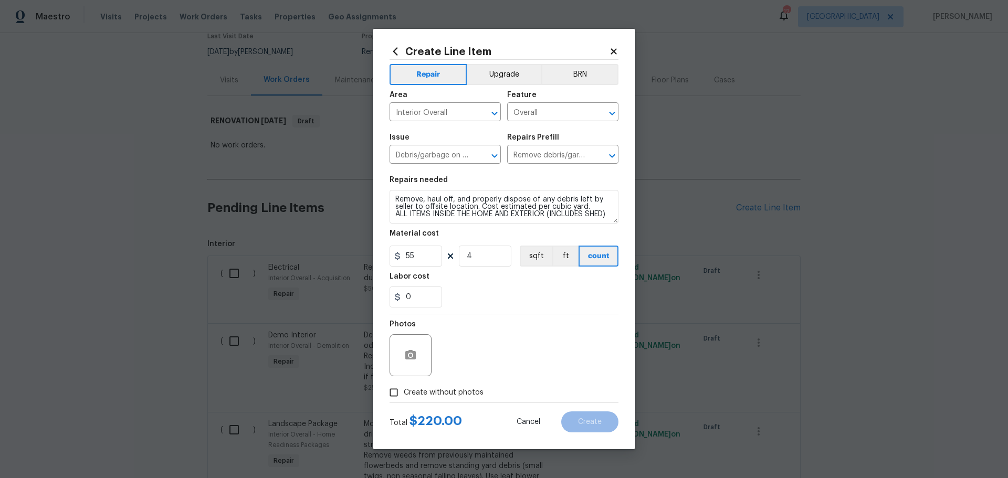
checkbox input "true"
click at [490, 384] on div "Create without photos" at bounding box center [503, 393] width 229 height 20
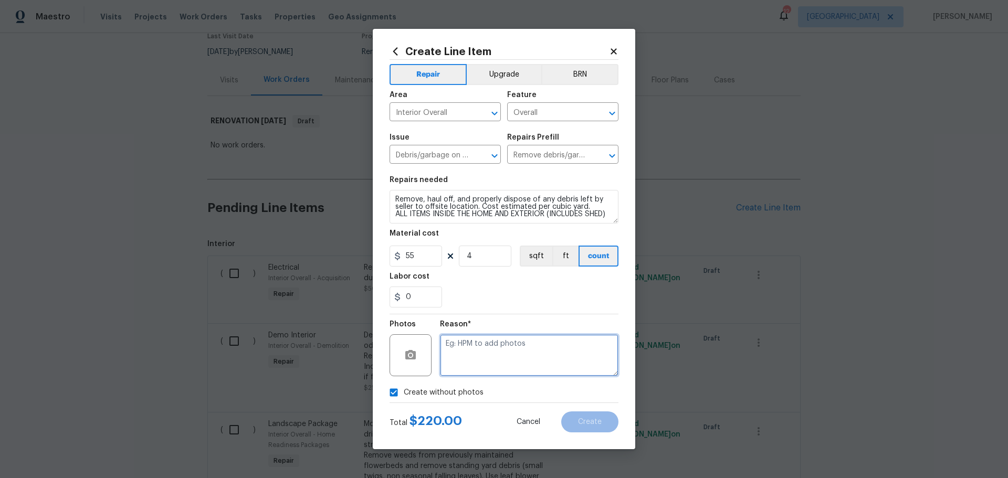
click at [494, 368] on textarea at bounding box center [529, 355] width 178 height 42
type textarea "1"
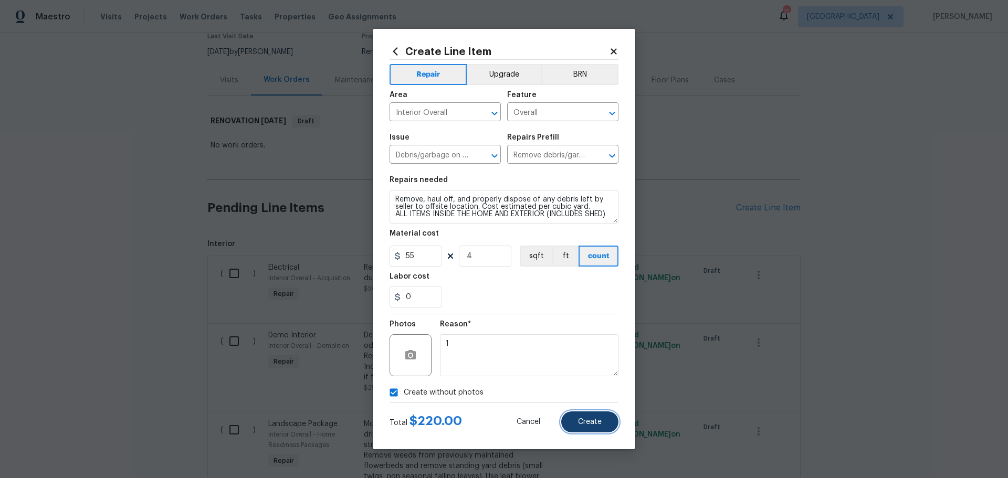
click at [589, 420] on span "Create" at bounding box center [590, 422] width 24 height 8
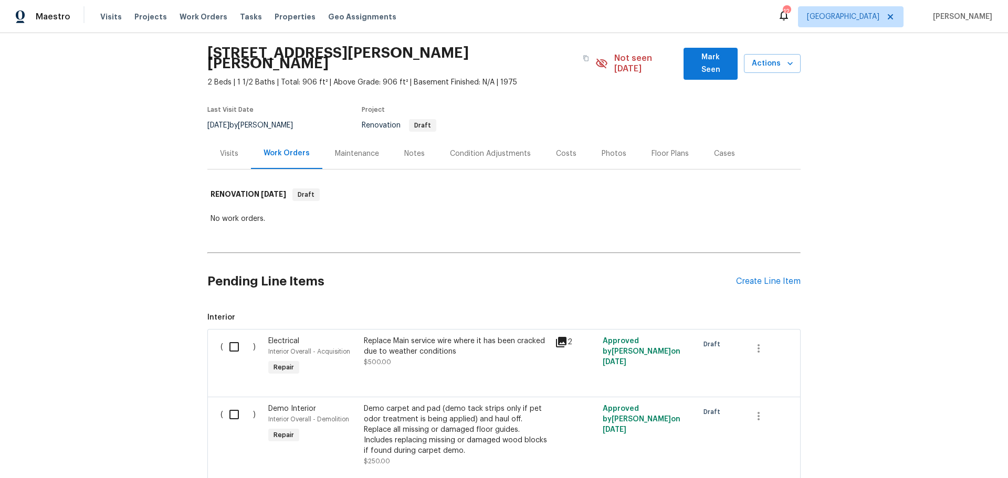
scroll to position [0, 0]
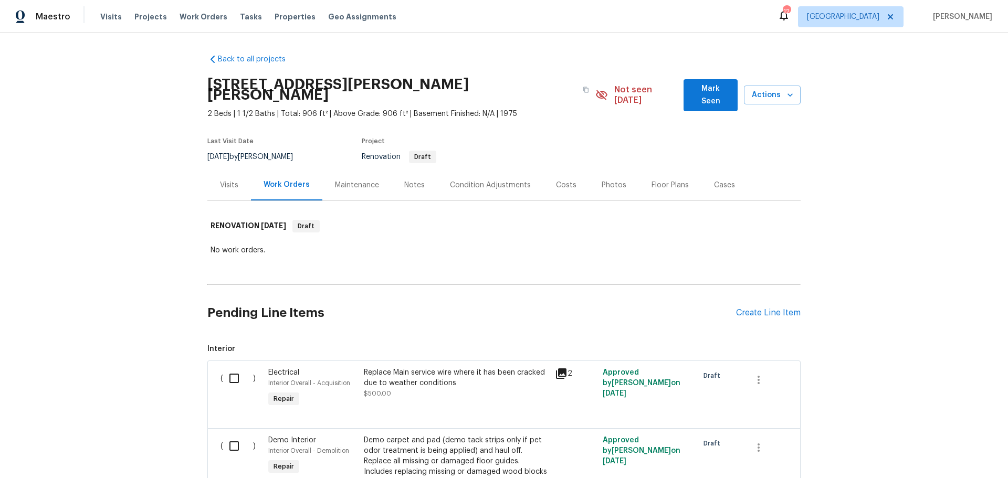
click at [511, 180] on div "Condition Adjustments" at bounding box center [490, 185] width 81 height 10
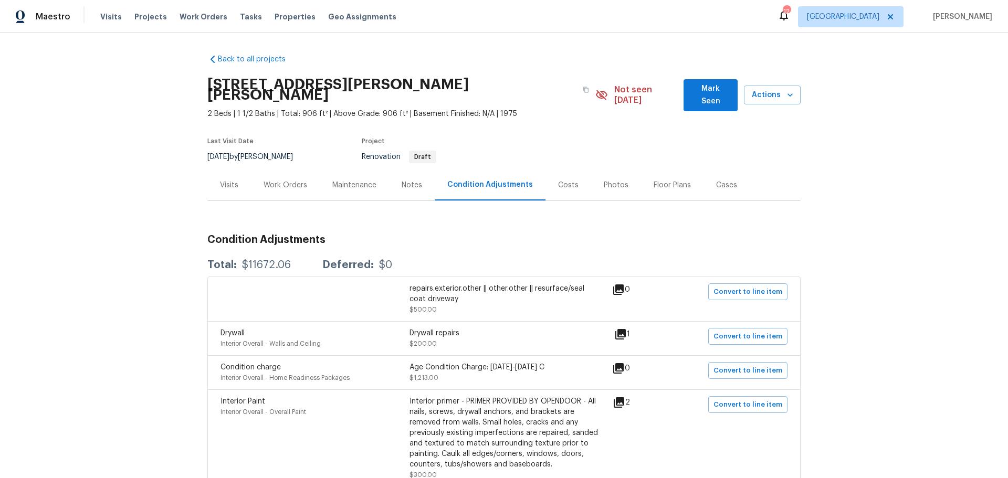
click at [560, 180] on div "Costs" at bounding box center [568, 185] width 20 height 10
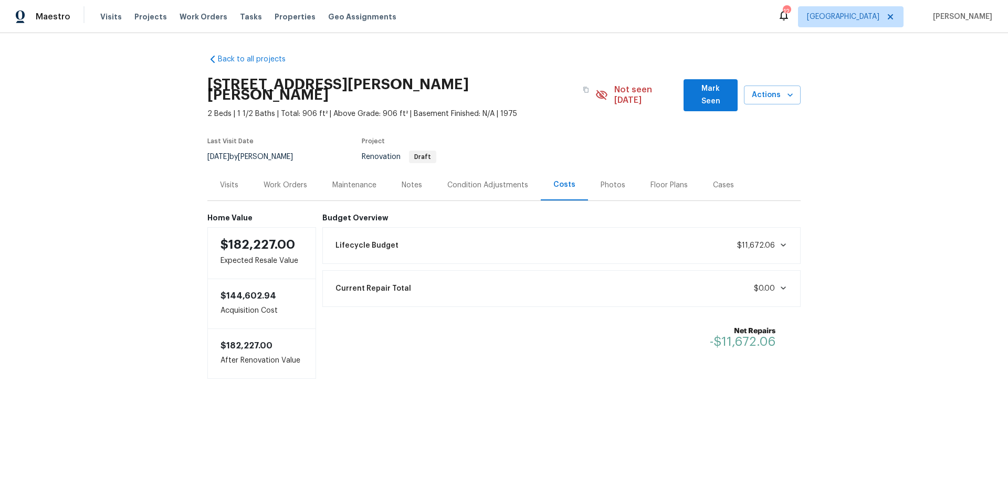
click at [302, 180] on div "Work Orders" at bounding box center [285, 185] width 44 height 10
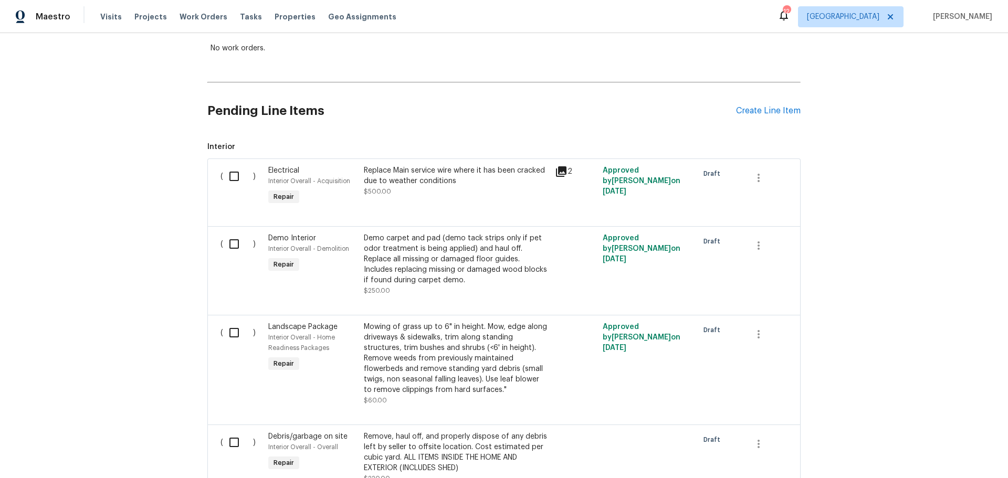
scroll to position [210, 0]
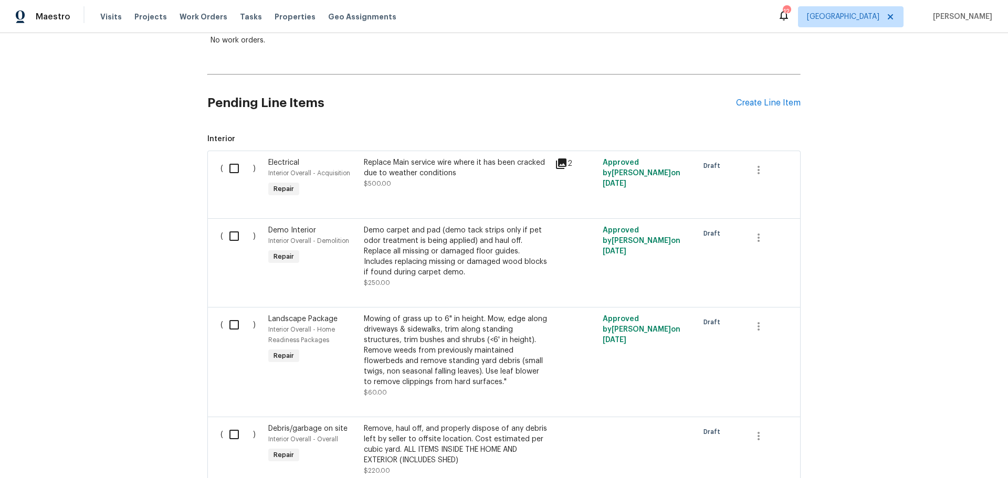
click at [744, 83] on div "Pending Line Items Create Line Item" at bounding box center [503, 103] width 593 height 49
click at [749, 98] on div "Create Line Item" at bounding box center [768, 103] width 65 height 10
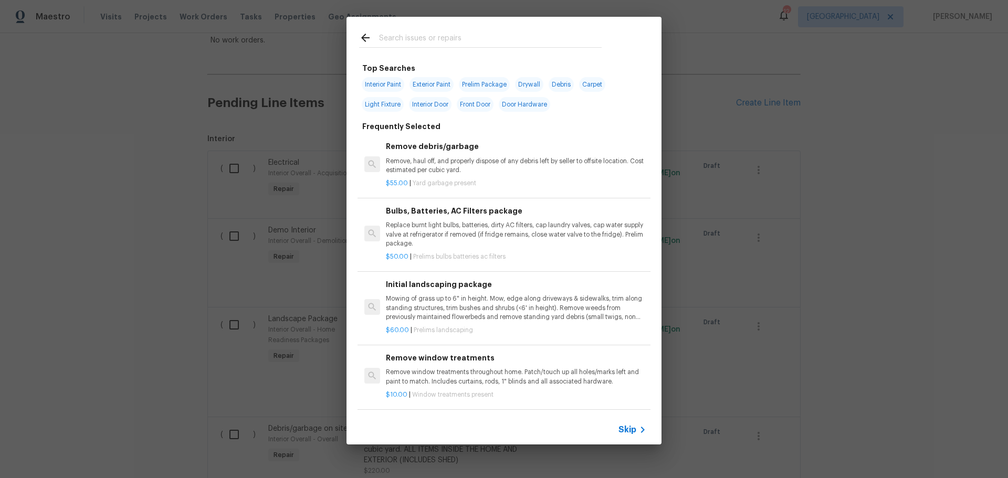
click at [425, 40] on input "text" at bounding box center [490, 39] width 223 height 16
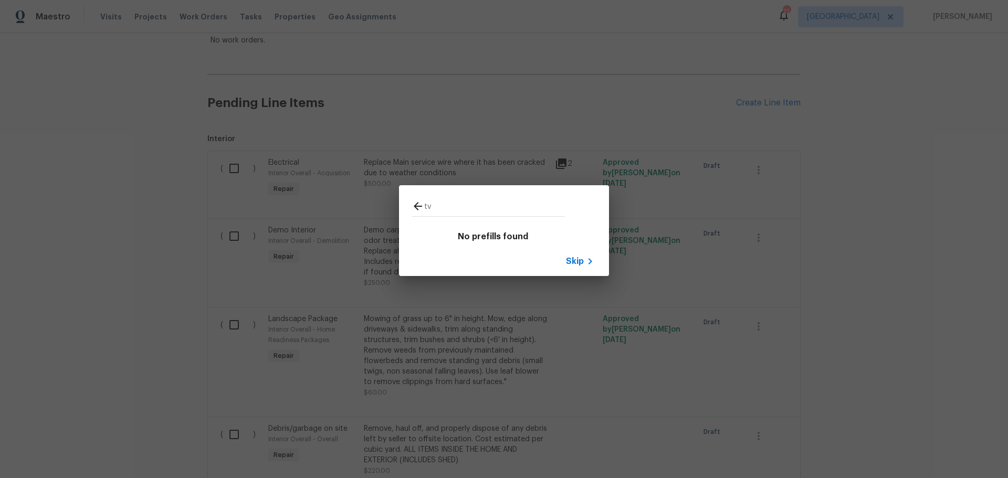
type input "t"
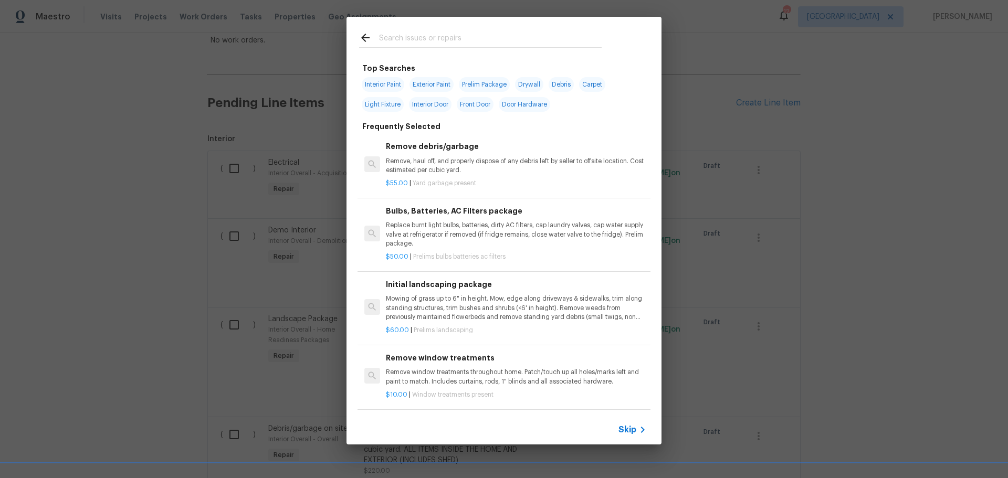
click at [784, 166] on div "Top Searches Interior Paint Exterior Paint Prelim Package Drywall Debris Carpet…" at bounding box center [504, 230] width 1008 height 461
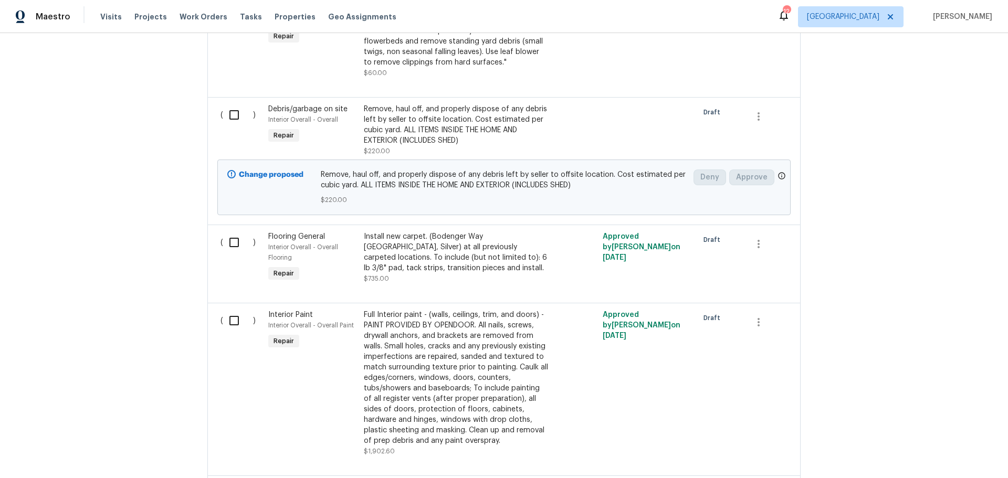
scroll to position [450, 0]
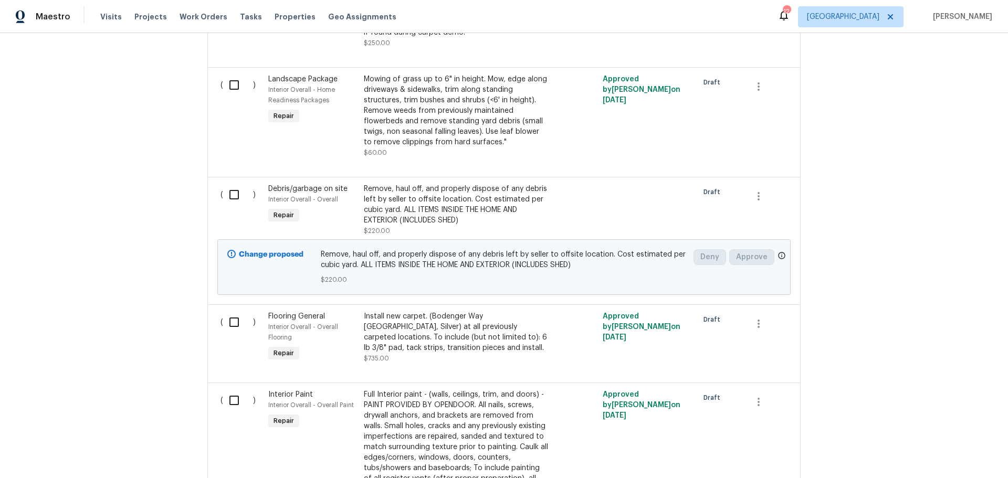
click at [450, 184] on div "Remove, haul off, and properly dispose of any debris left by seller to offsite …" at bounding box center [456, 205] width 185 height 42
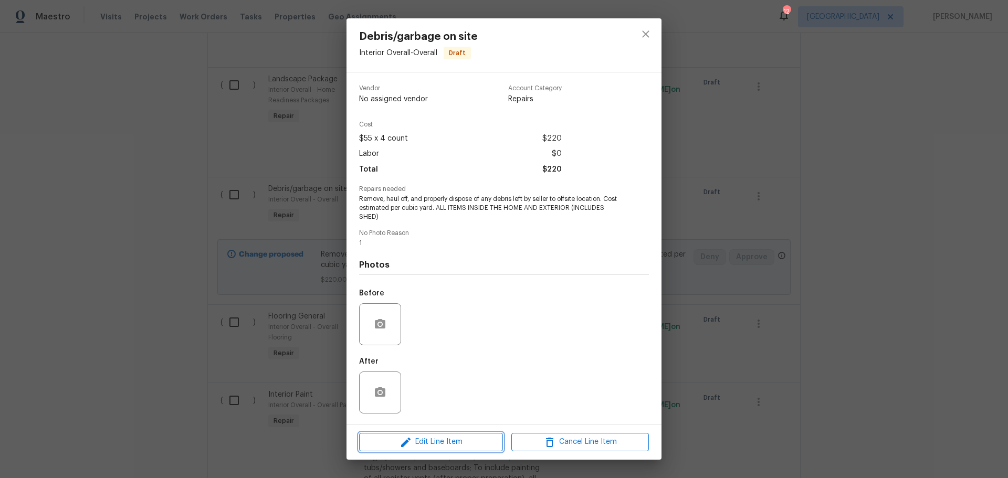
click at [449, 440] on span "Edit Line Item" at bounding box center [430, 442] width 137 height 13
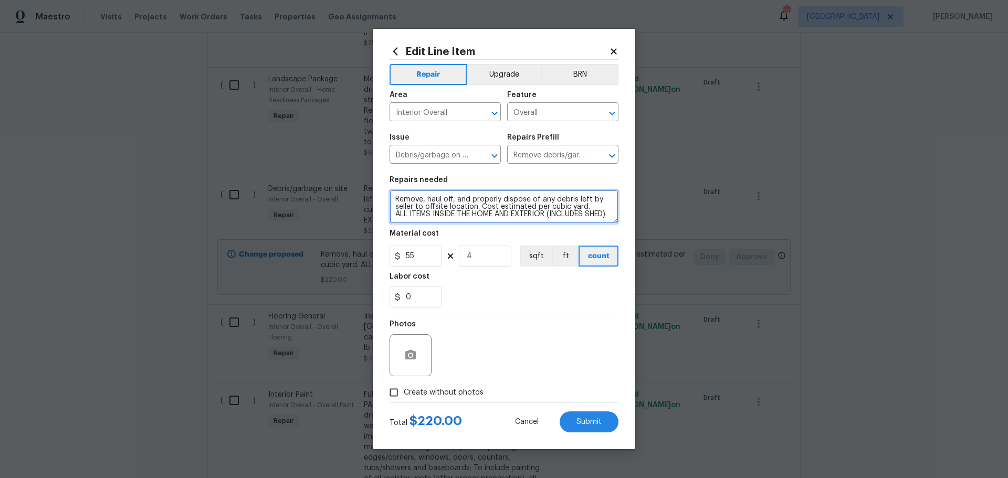
click at [486, 221] on textarea "Remove, haul off, and properly dispose of any debris left by seller to offsite …" at bounding box center [503, 207] width 229 height 34
click at [414, 214] on textarea "Remove, haul off, and properly dispose of any debris left by seller to offsite …" at bounding box center [503, 207] width 229 height 34
type textarea "Remove, haul off, and properly dispose of any debris left by seller to offsite …"
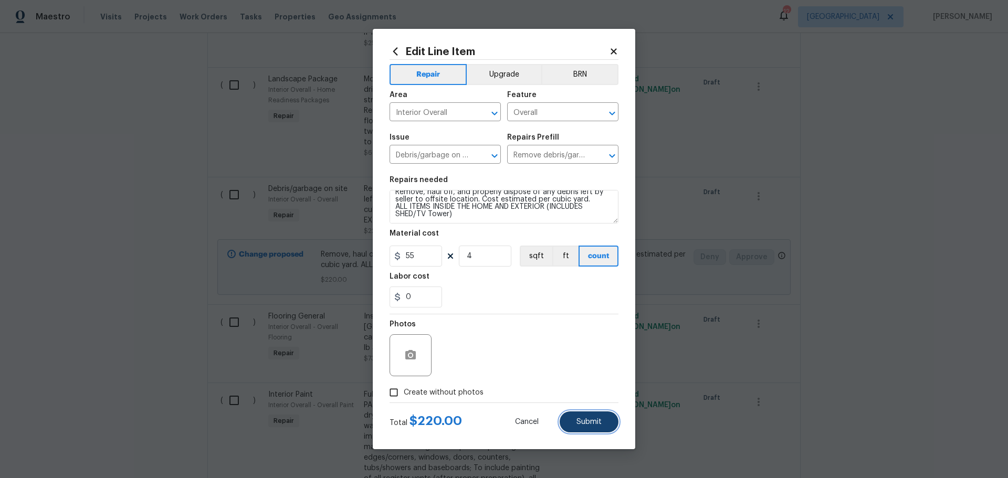
click at [579, 419] on span "Submit" at bounding box center [588, 422] width 25 height 8
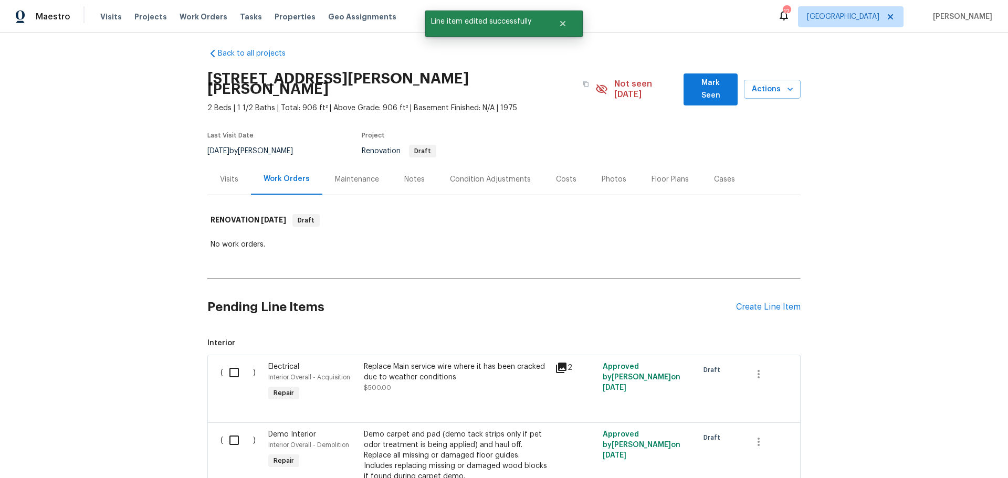
scroll to position [0, 0]
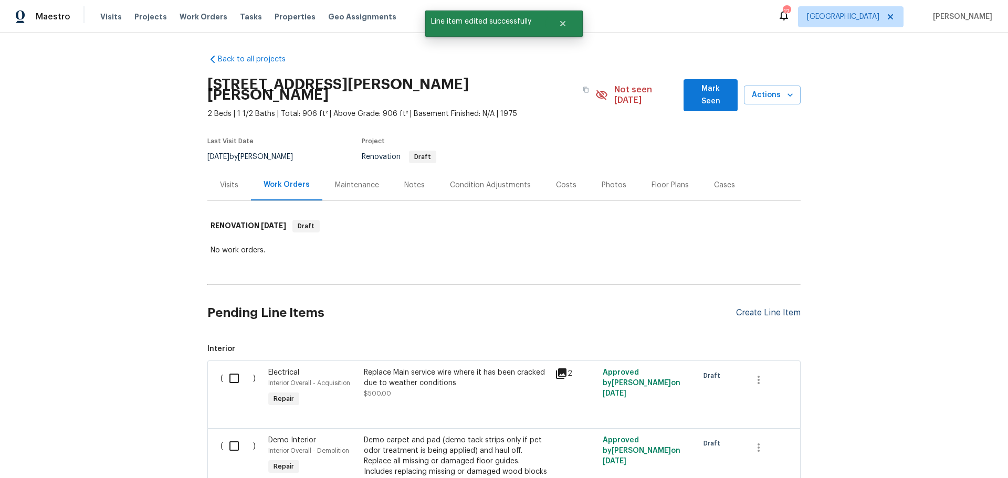
click at [749, 308] on div "Create Line Item" at bounding box center [768, 313] width 65 height 10
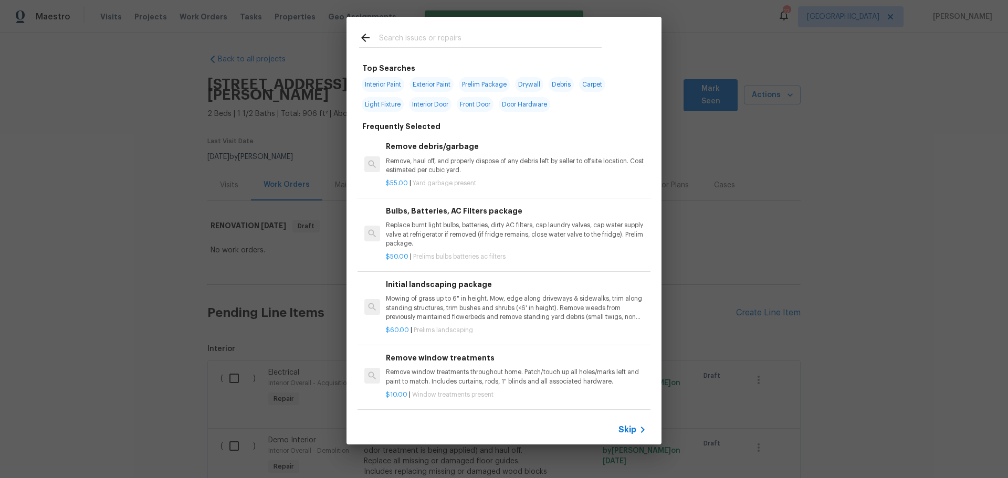
click at [493, 46] on input "text" at bounding box center [490, 39] width 223 height 16
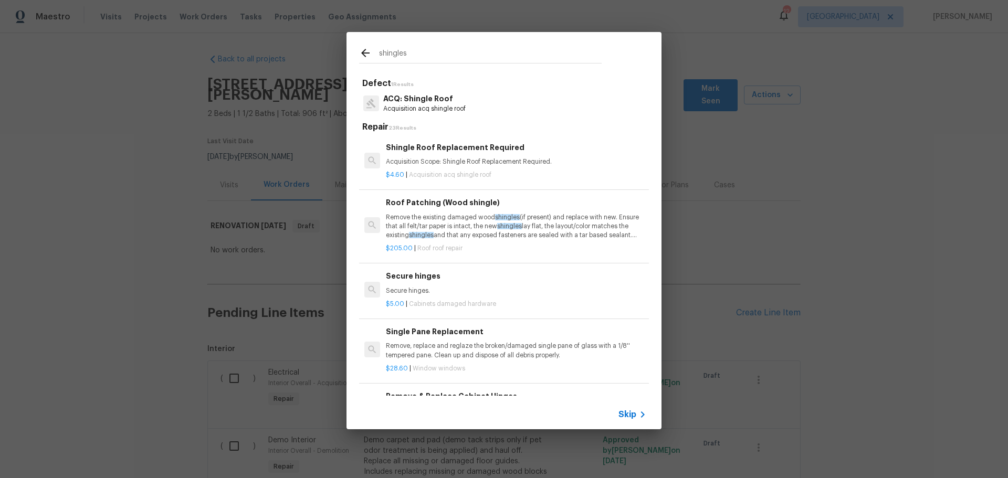
type input "shingles"
click at [432, 219] on p "Remove the existing damaged wood shingles (if present) and replace with new. En…" at bounding box center [516, 226] width 260 height 27
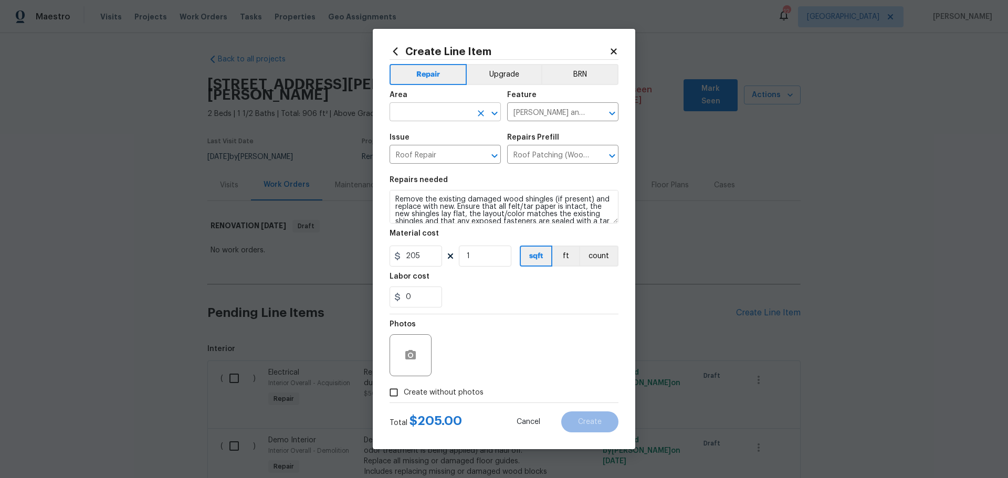
click at [488, 110] on icon "Open" at bounding box center [494, 113] width 13 height 13
click at [453, 133] on li "Roof" at bounding box center [444, 136] width 111 height 17
type input "Roof"
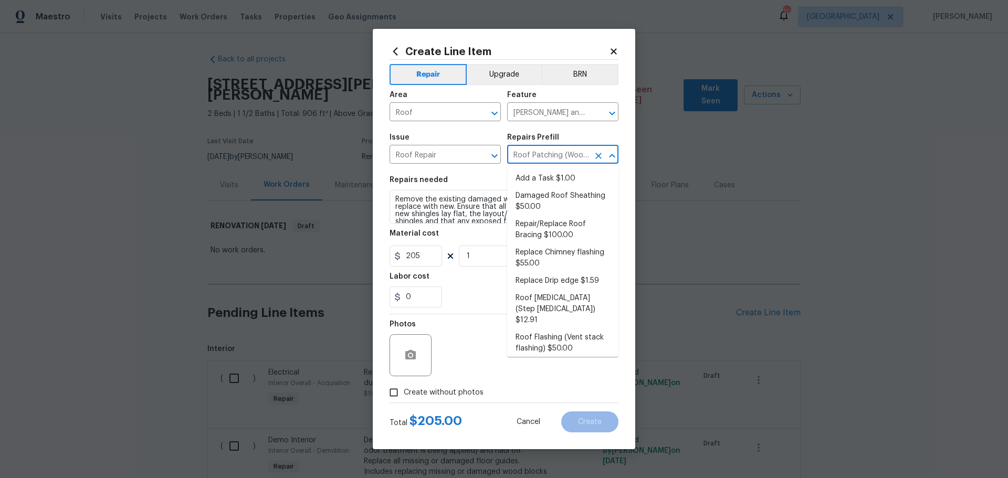
click at [552, 161] on input "Roof Patching (Wood shingle) $205.00" at bounding box center [548, 155] width 82 height 16
click at [548, 181] on li "Add a Task $1.00" at bounding box center [562, 178] width 111 height 17
type input "Add a Task $1.00"
type textarea "HPM to detail"
type input "1"
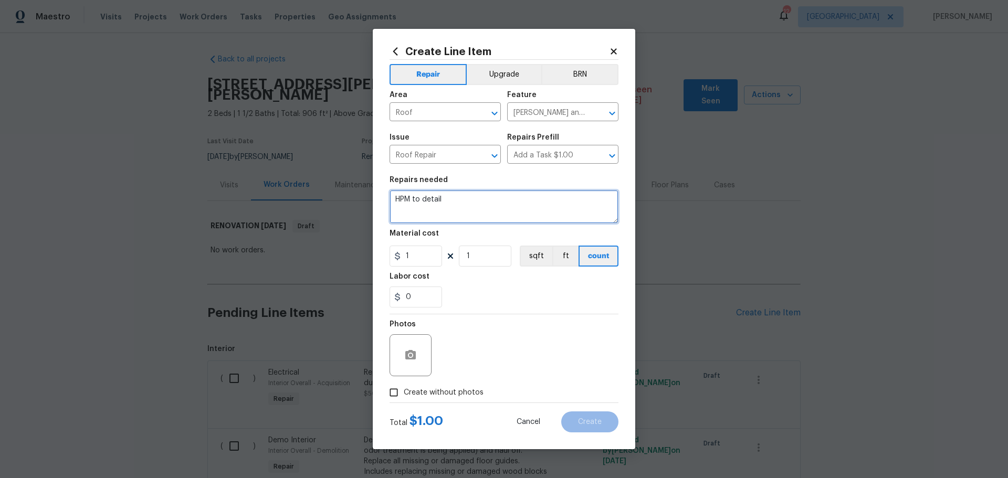
drag, startPoint x: 505, startPoint y: 195, endPoint x: 386, endPoint y: 209, distance: 120.0
click at [386, 209] on div "Create Line Item Repair Upgrade BRN Area Roof ​ Feature Eaves and Trim ​ Issue …" at bounding box center [504, 239] width 262 height 420
type textarea "Replace shingle and soffit where old TV tower penetrated roof line"
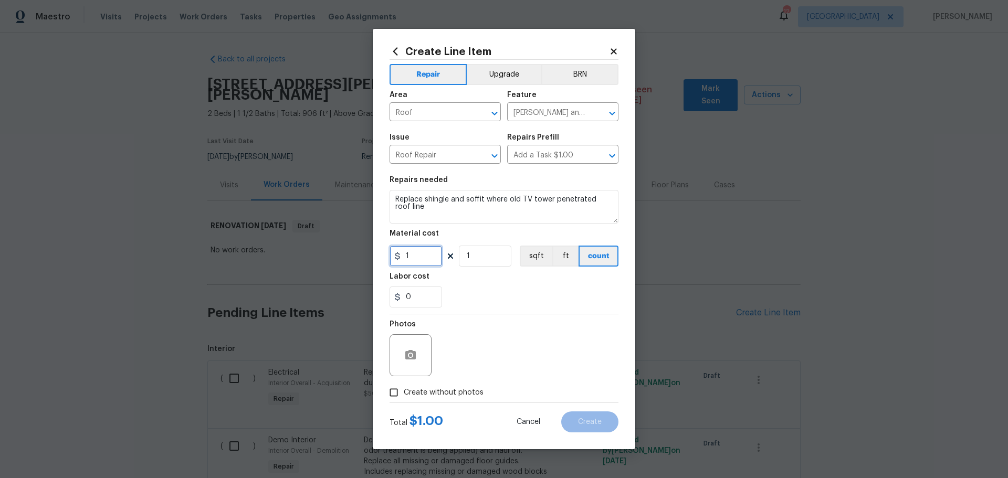
click at [425, 263] on input "1" at bounding box center [415, 256] width 52 height 21
type input "100"
click at [516, 298] on div "0" at bounding box center [503, 297] width 229 height 21
click at [416, 401] on label "Create without photos" at bounding box center [434, 393] width 100 height 20
click at [404, 401] on input "Create without photos" at bounding box center [394, 393] width 20 height 20
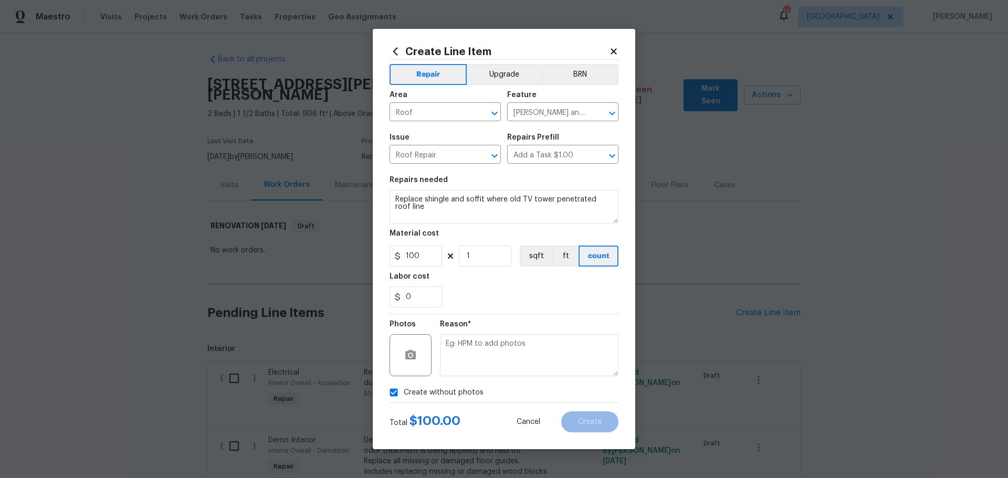
click at [425, 367] on div at bounding box center [410, 355] width 42 height 42
click at [407, 358] on icon "button" at bounding box center [410, 354] width 10 height 9
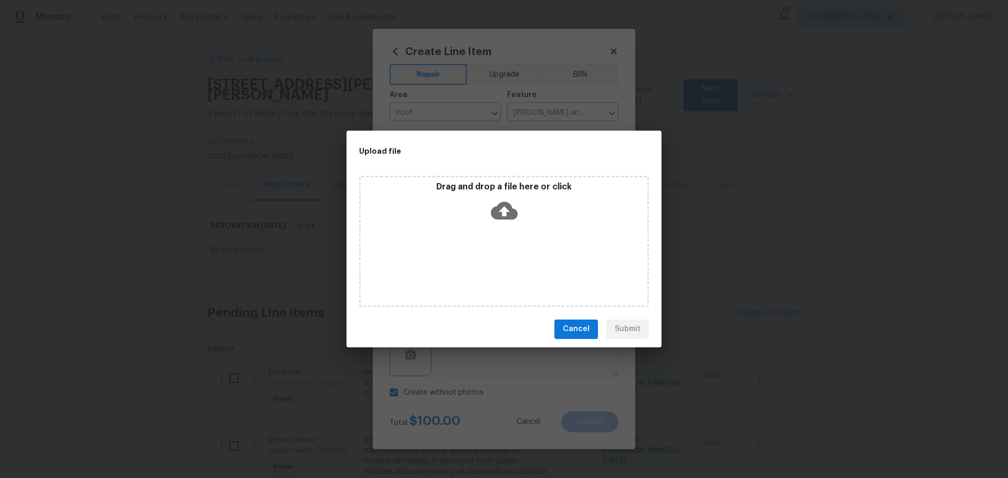
click at [474, 234] on div "Drag and drop a file here or click" at bounding box center [504, 241] width 290 height 131
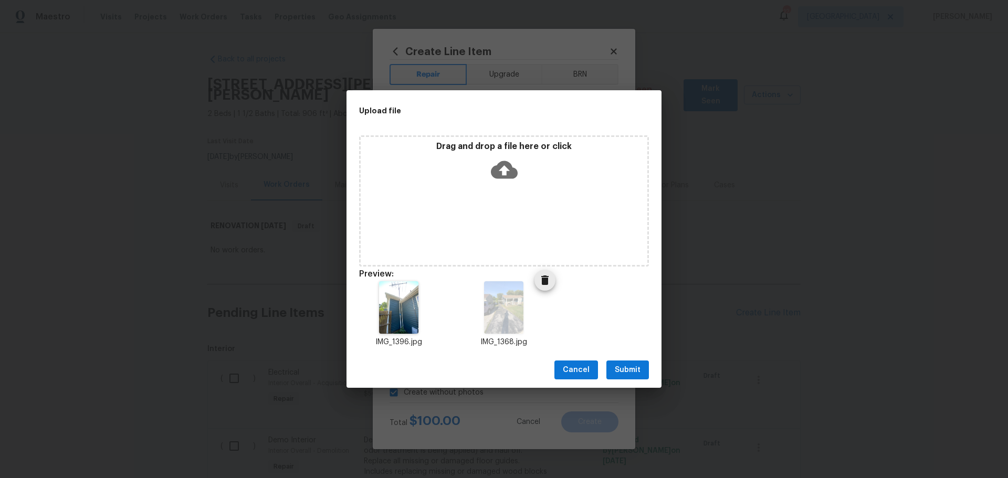
click at [544, 278] on icon "Delete" at bounding box center [544, 280] width 13 height 13
click at [630, 372] on span "Submit" at bounding box center [628, 370] width 26 height 13
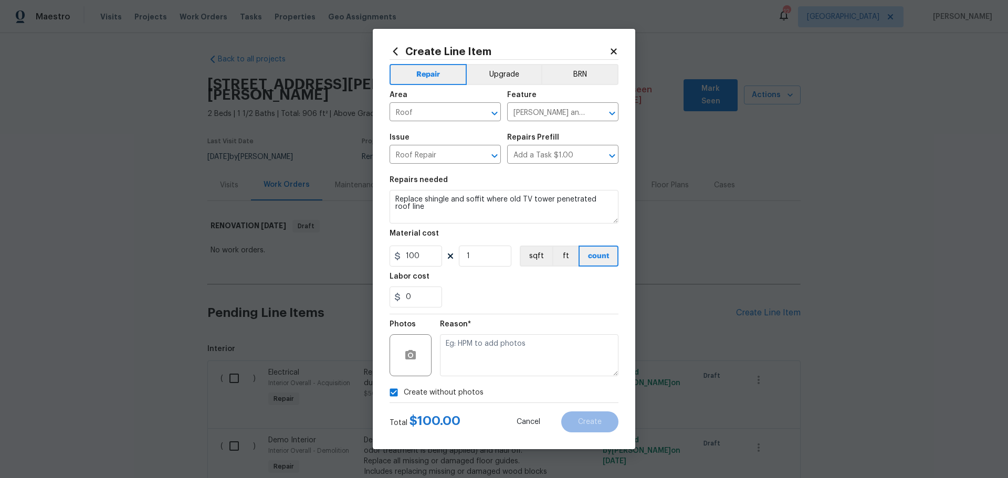
click at [390, 389] on input "Create without photos" at bounding box center [394, 393] width 20 height 20
checkbox input "false"
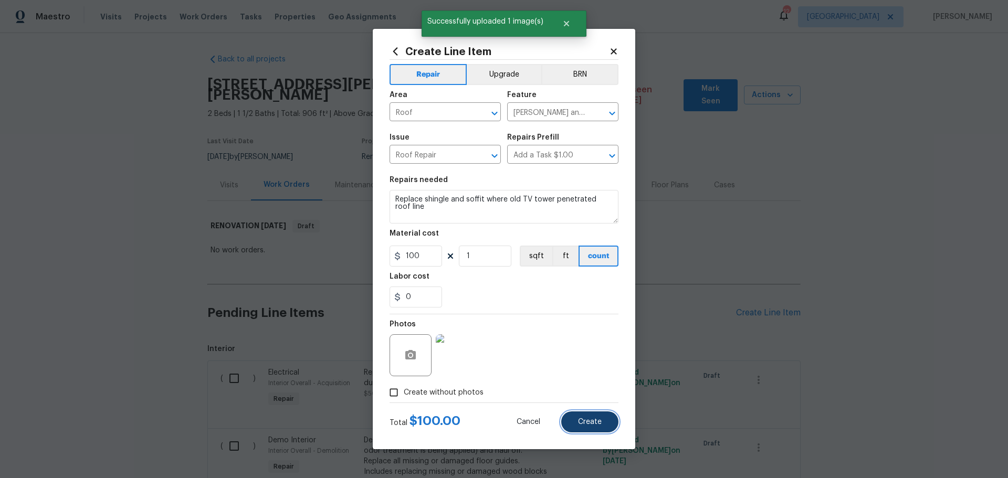
click at [593, 421] on span "Create" at bounding box center [590, 422] width 24 height 8
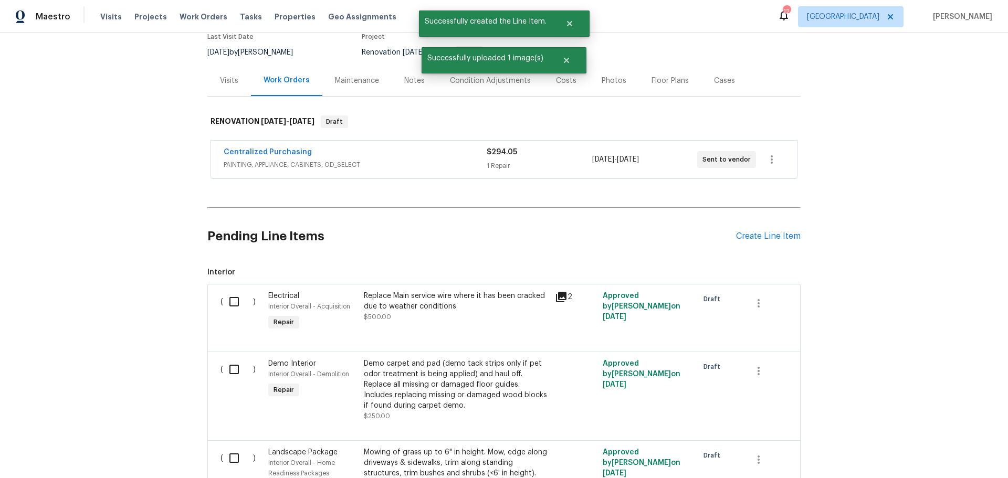
scroll to position [105, 0]
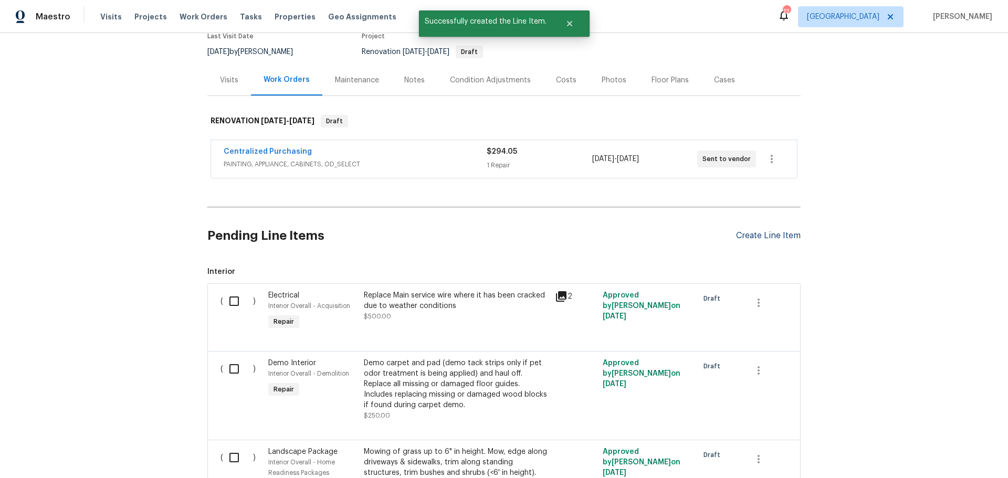
click at [744, 231] on div "Create Line Item" at bounding box center [768, 236] width 65 height 10
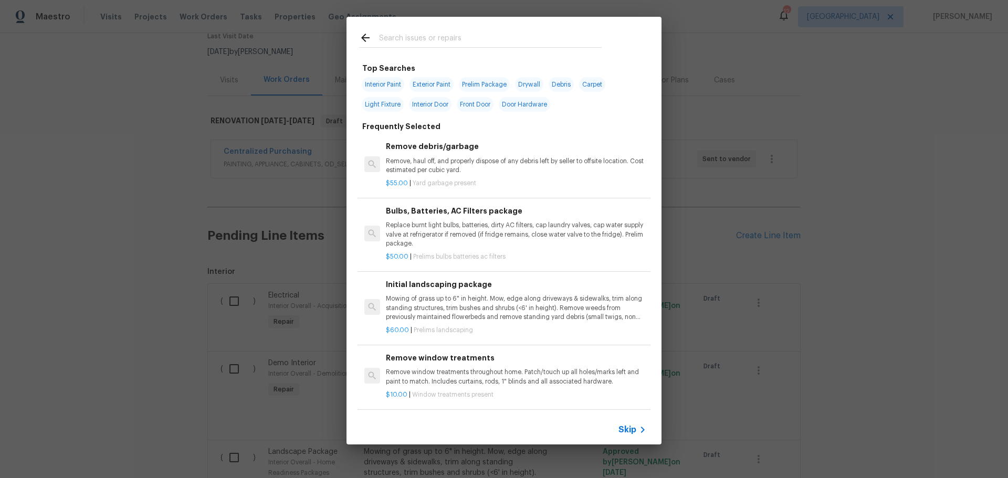
click at [466, 220] on div "Bulbs, Batteries, AC Filters package Replace burnt light bulbs, batteries, dirt…" at bounding box center [516, 226] width 260 height 43
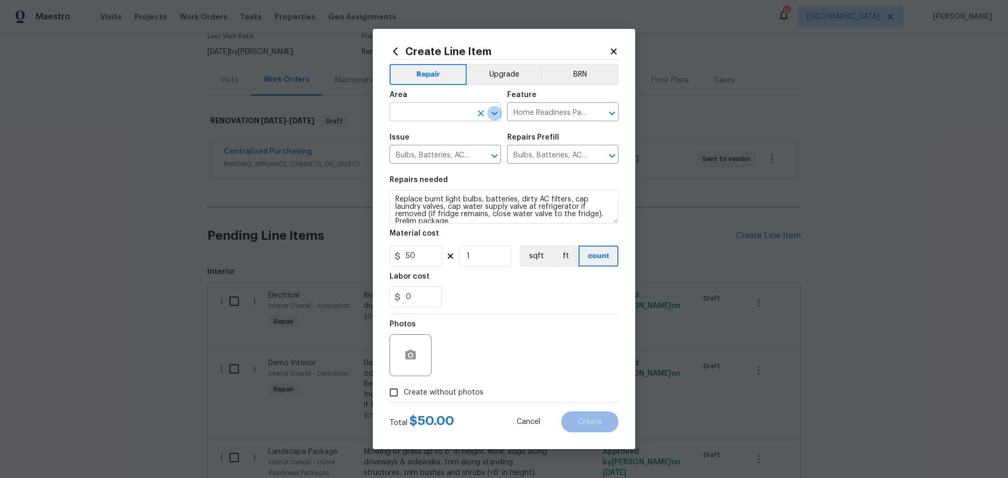
click at [498, 108] on icon "Open" at bounding box center [494, 113] width 13 height 13
click at [454, 153] on li "Interior Overall" at bounding box center [444, 153] width 111 height 17
type input "Interior Overall"
drag, startPoint x: 529, startPoint y: 310, endPoint x: 534, endPoint y: 303, distance: 8.3
click at [530, 310] on section "Repairs needed Replace burnt light bulbs, batteries, dirty AC filters, cap laun…" at bounding box center [503, 242] width 229 height 144
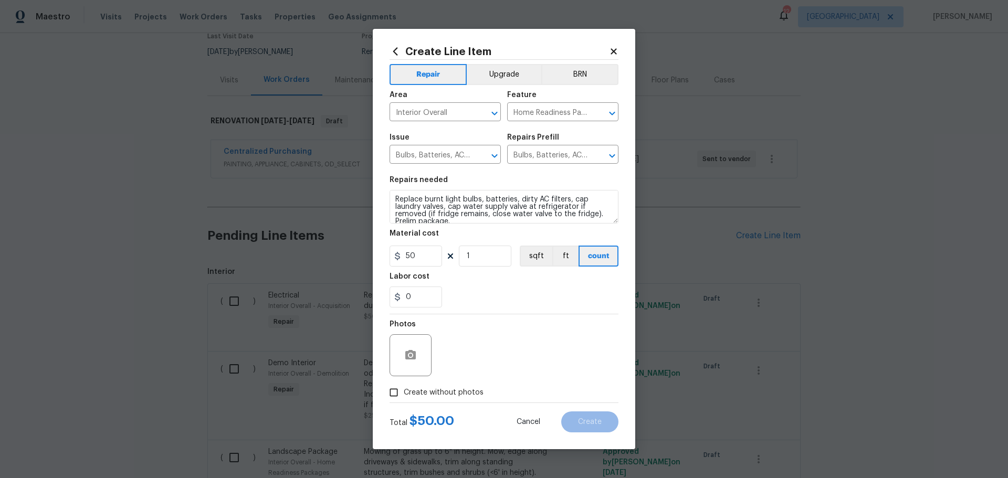
click at [468, 391] on span "Create without photos" at bounding box center [444, 392] width 80 height 11
click at [404, 391] on input "Create without photos" at bounding box center [394, 393] width 20 height 20
checkbox input "true"
click at [524, 311] on section "Repairs needed Replace burnt light bulbs, batteries, dirty AC filters, cap laun…" at bounding box center [503, 242] width 229 height 144
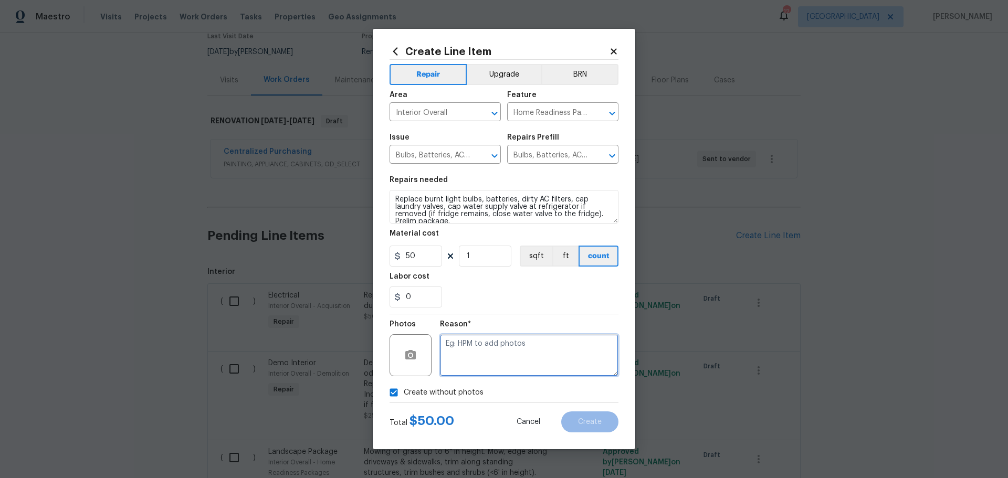
click at [513, 365] on textarea at bounding box center [529, 355] width 178 height 42
type textarea "1"
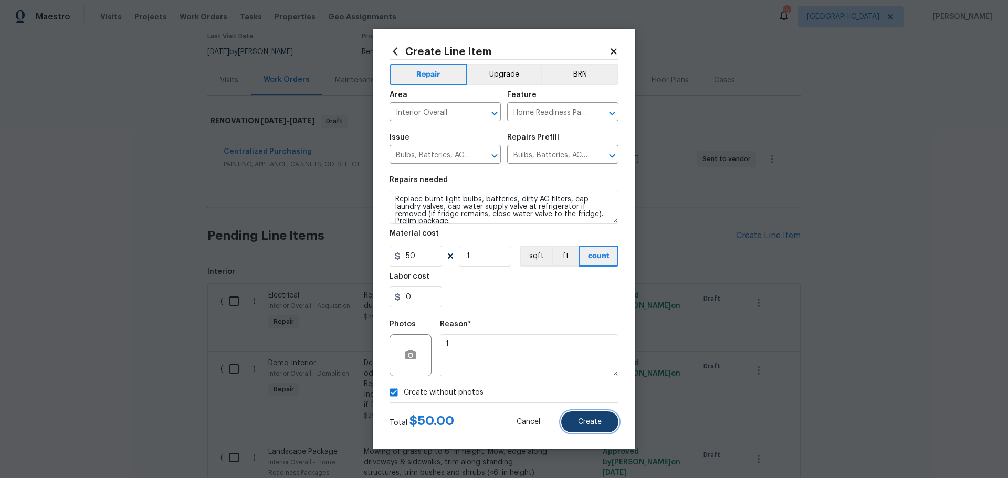
click at [605, 424] on button "Create" at bounding box center [589, 421] width 57 height 21
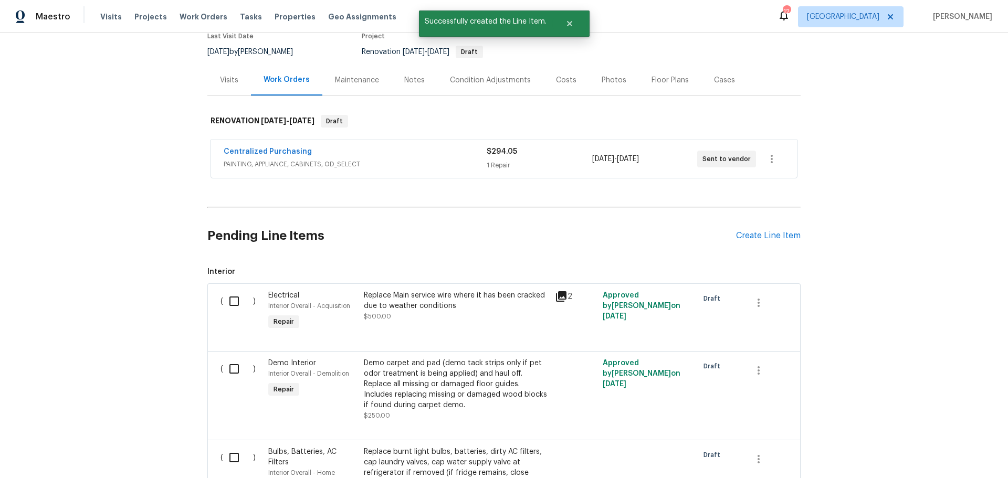
click at [767, 231] on div "Create Line Item" at bounding box center [768, 236] width 65 height 10
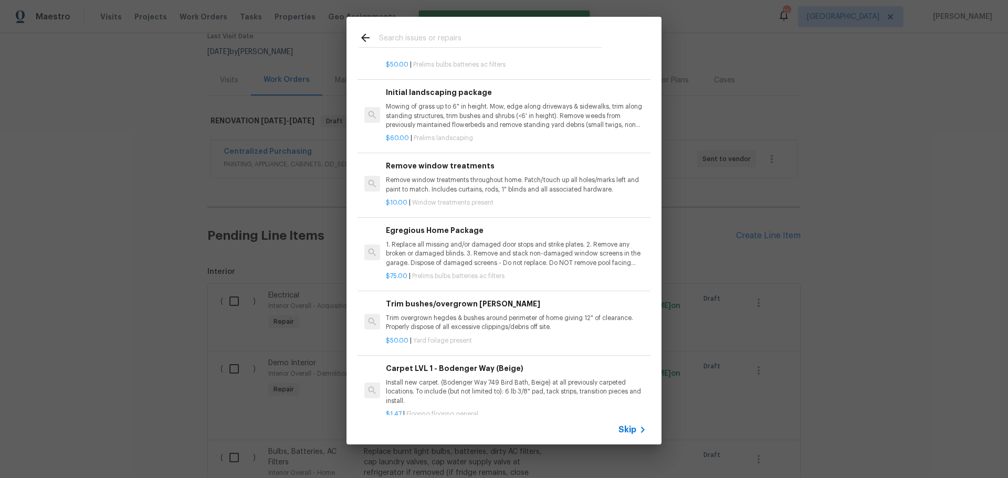
scroll to position [210, 0]
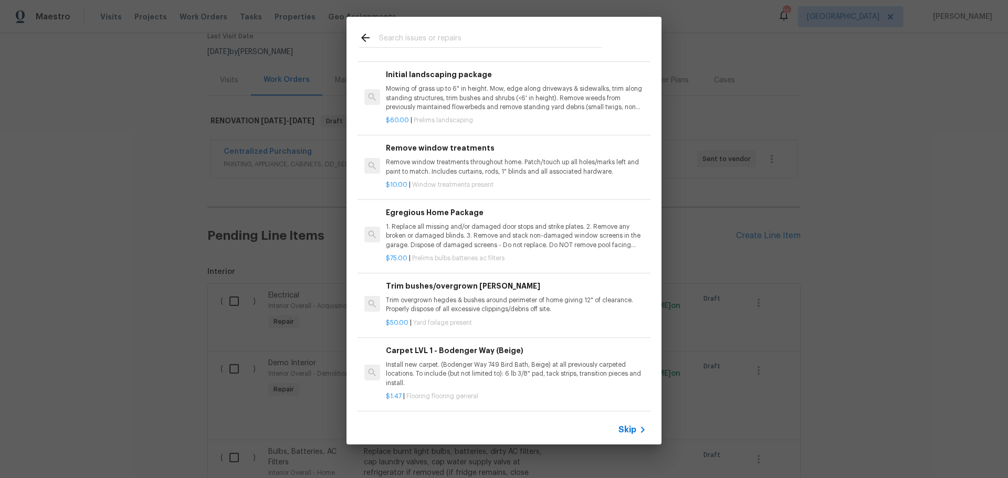
click at [509, 170] on p "Remove window treatments throughout home. Patch/touch up all holes/marks left a…" at bounding box center [516, 167] width 260 height 18
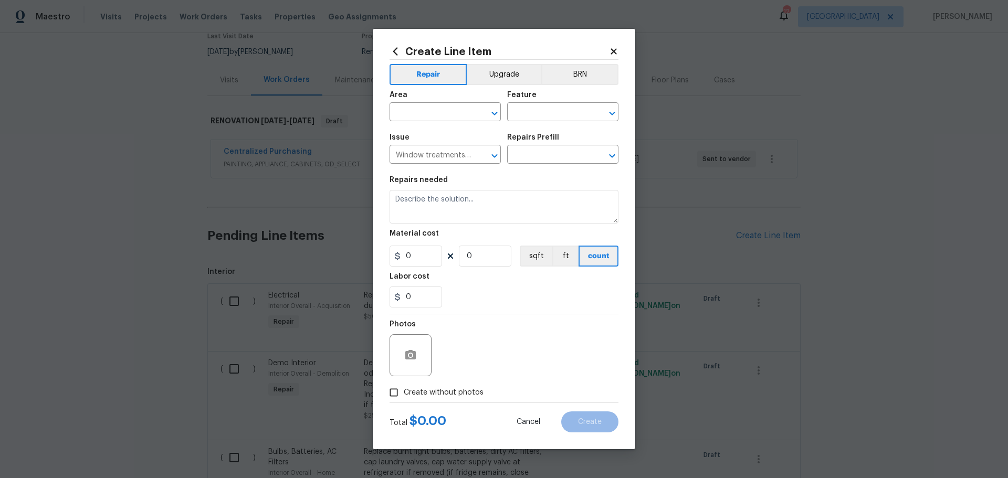
type input "Remove window treatments $10.00"
type textarea "Remove window treatments throughout home. Patch/touch up all holes/marks left a…"
type input "10"
type input "1"
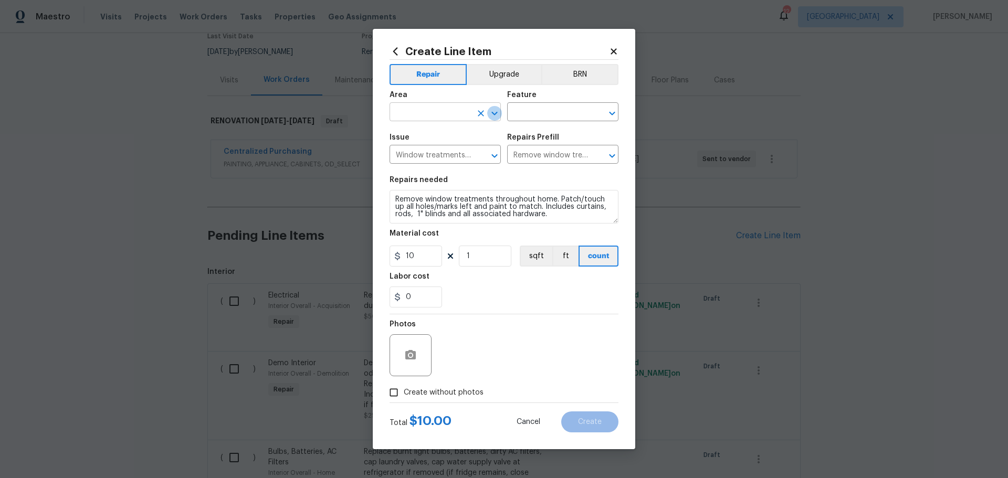
click at [490, 115] on icon "Open" at bounding box center [494, 113] width 13 height 13
click at [459, 152] on li "Interior Overall" at bounding box center [444, 153] width 111 height 17
type input "Interior Overall"
click at [472, 258] on input "1" at bounding box center [485, 256] width 52 height 21
type input "6"
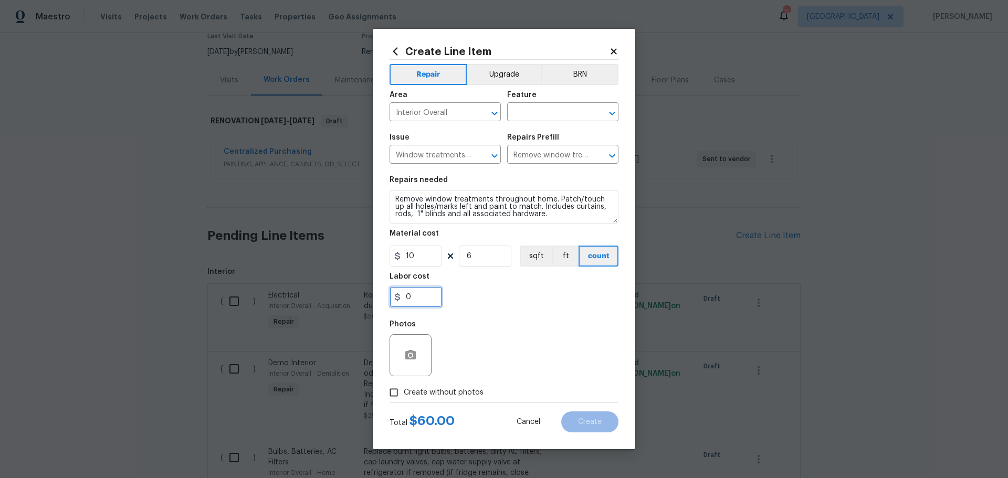
click at [427, 295] on input "0" at bounding box center [415, 297] width 52 height 21
type input "50"
click at [509, 286] on div "Labor cost" at bounding box center [503, 280] width 229 height 14
click at [424, 389] on span "Create without photos" at bounding box center [444, 392] width 80 height 11
click at [404, 389] on input "Create without photos" at bounding box center [394, 393] width 20 height 20
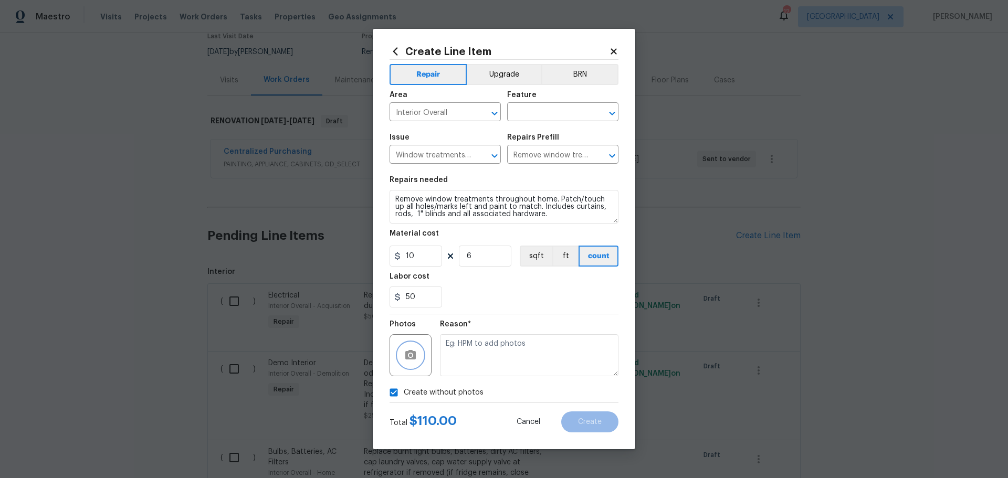
click at [409, 355] on circle "button" at bounding box center [410, 355] width 3 height 3
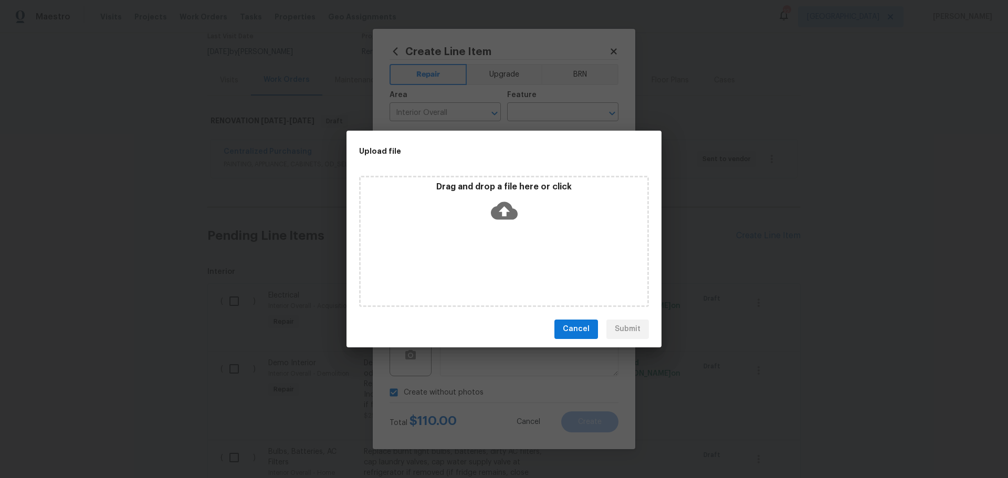
click at [399, 219] on div "Drag and drop a file here or click" at bounding box center [504, 204] width 287 height 45
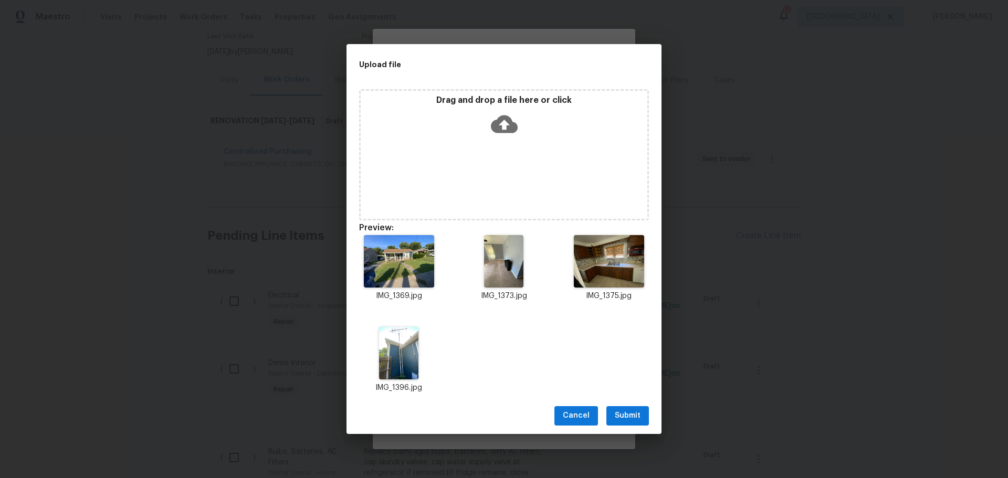
click at [617, 416] on span "Submit" at bounding box center [628, 415] width 26 height 13
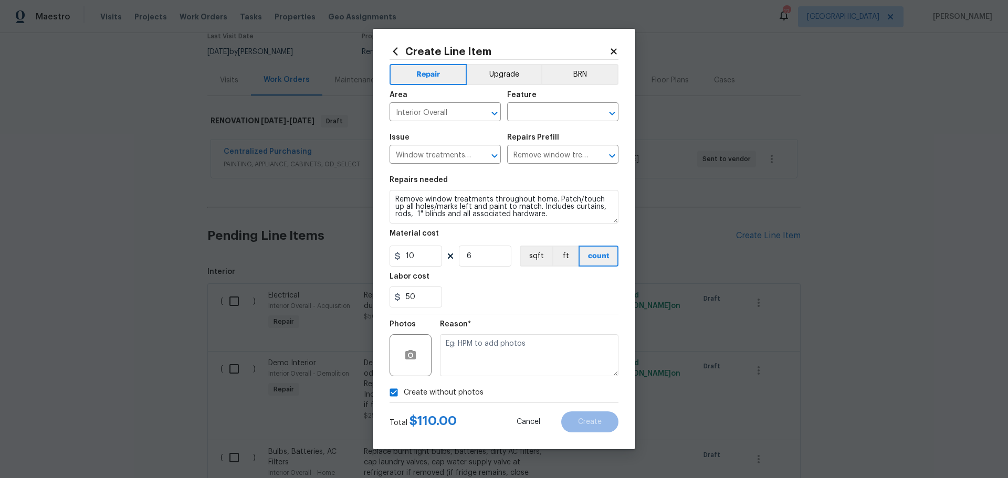
click at [433, 388] on span "Create without photos" at bounding box center [444, 392] width 80 height 11
click at [404, 388] on input "Create without photos" at bounding box center [394, 393] width 20 height 20
checkbox input "false"
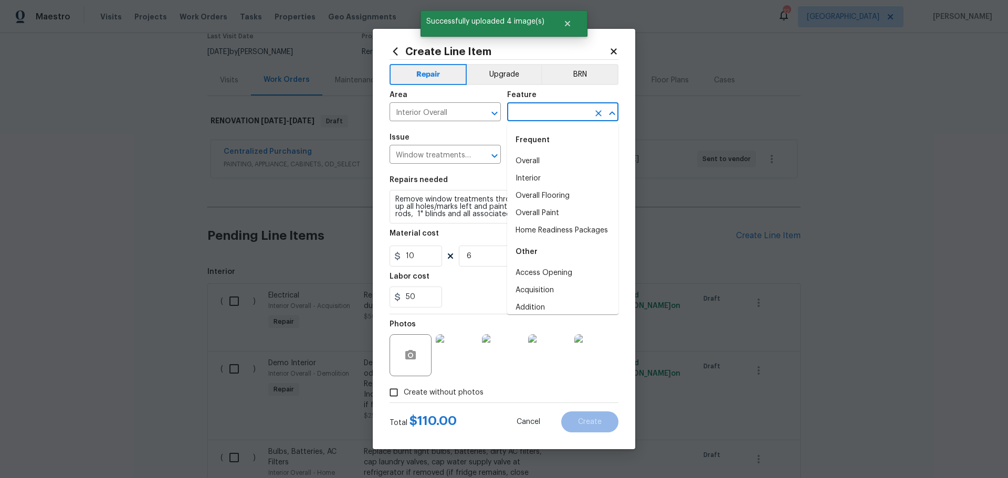
click at [562, 121] on input "text" at bounding box center [548, 113] width 82 height 16
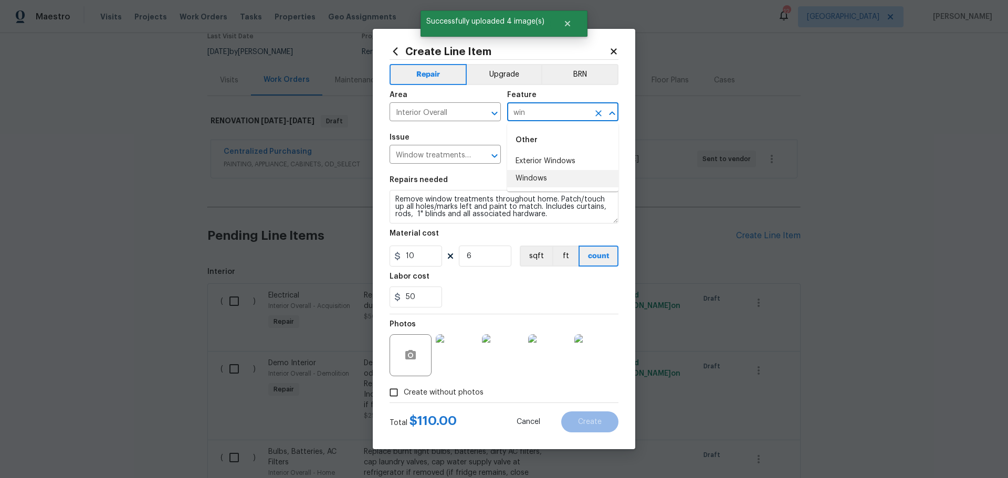
click at [538, 178] on li "Windows" at bounding box center [562, 178] width 111 height 17
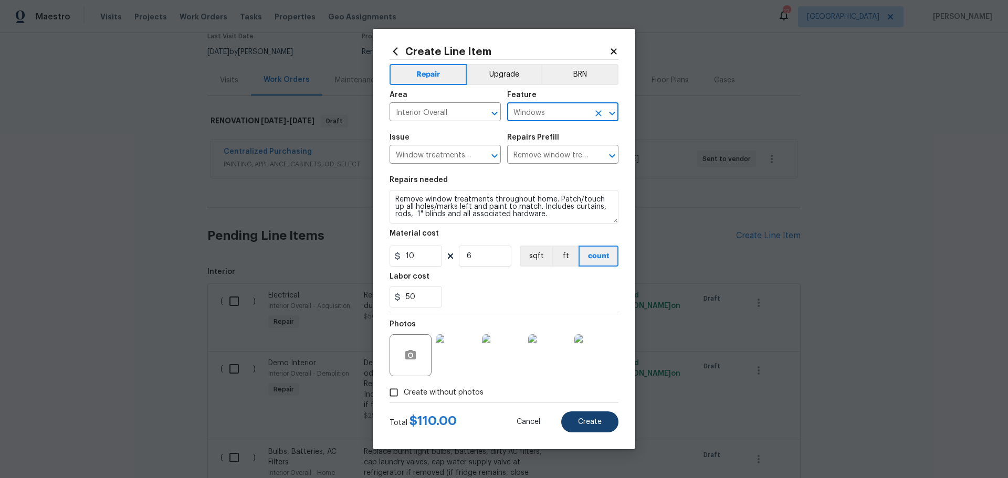
type input "Windows"
click at [593, 419] on span "Create" at bounding box center [590, 422] width 24 height 8
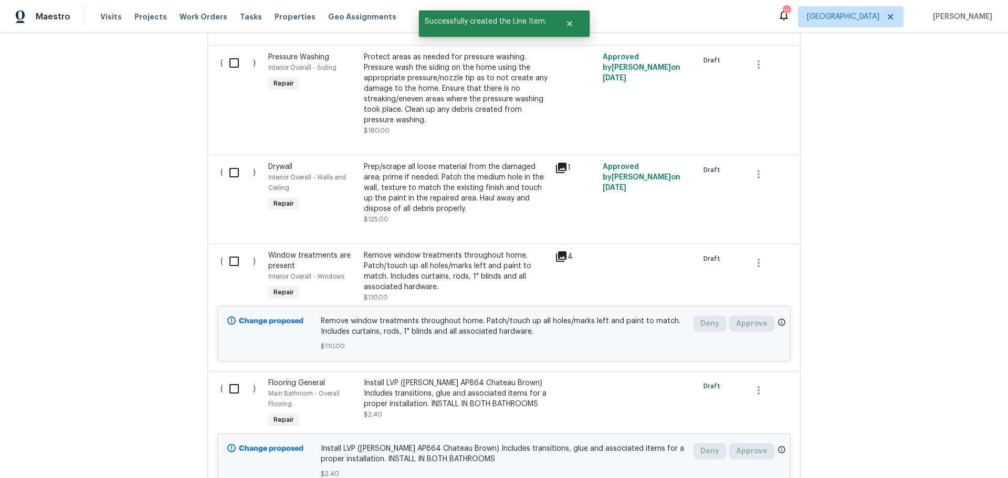
scroll to position [1155, 0]
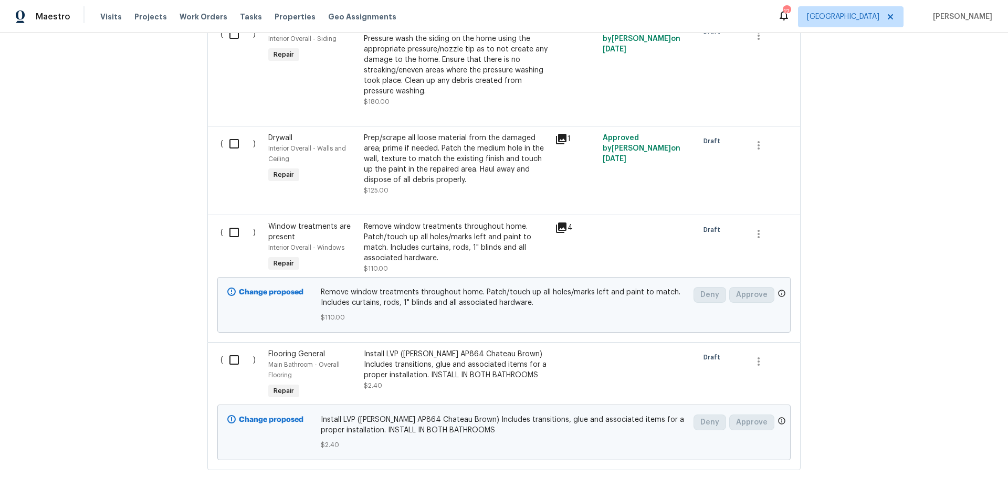
click at [415, 165] on div "Prep/scrape all loose material from the damaged area; prime if needed. Patch th…" at bounding box center [456, 159] width 185 height 52
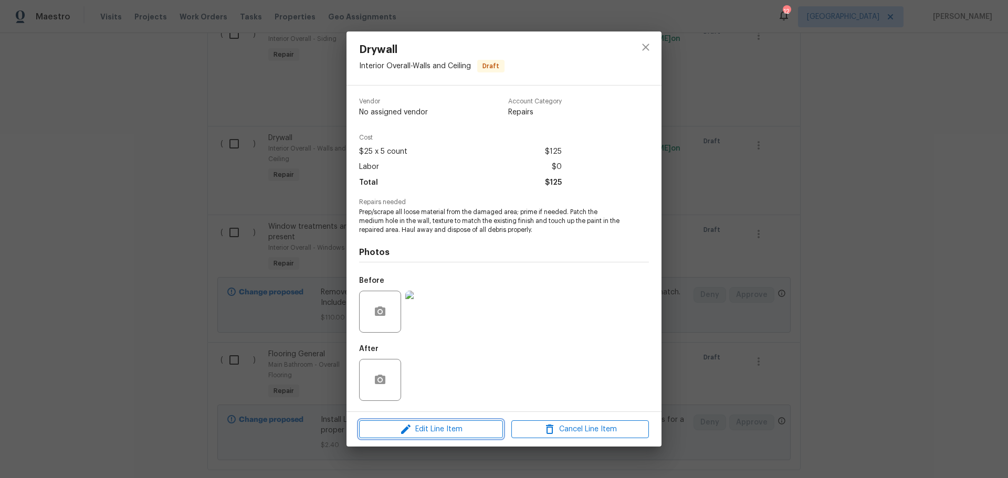
click at [447, 428] on span "Edit Line Item" at bounding box center [430, 429] width 137 height 13
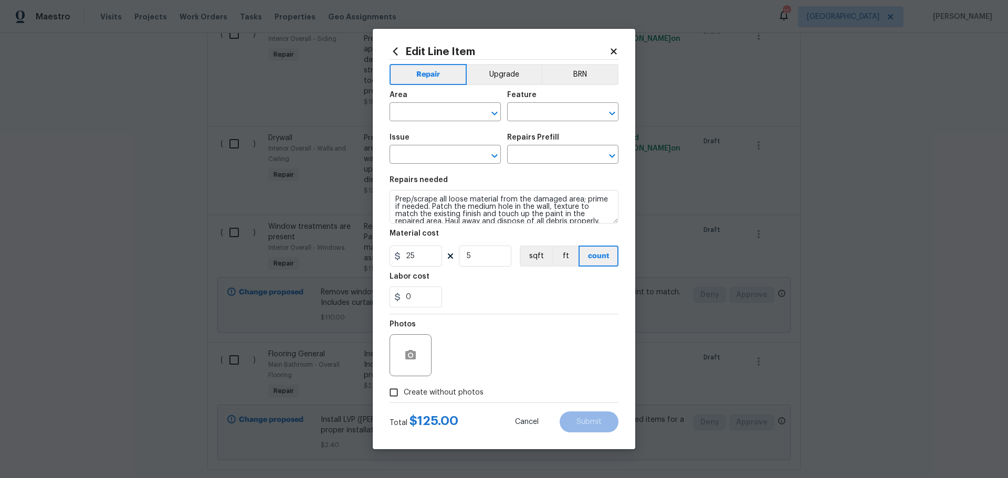
type input "Interior Overall"
type input "Walls and Ceiling"
type input "Drywall"
type input "Patch Medium Hole in Drywall $25.00"
click at [487, 257] on input "5" at bounding box center [485, 256] width 52 height 21
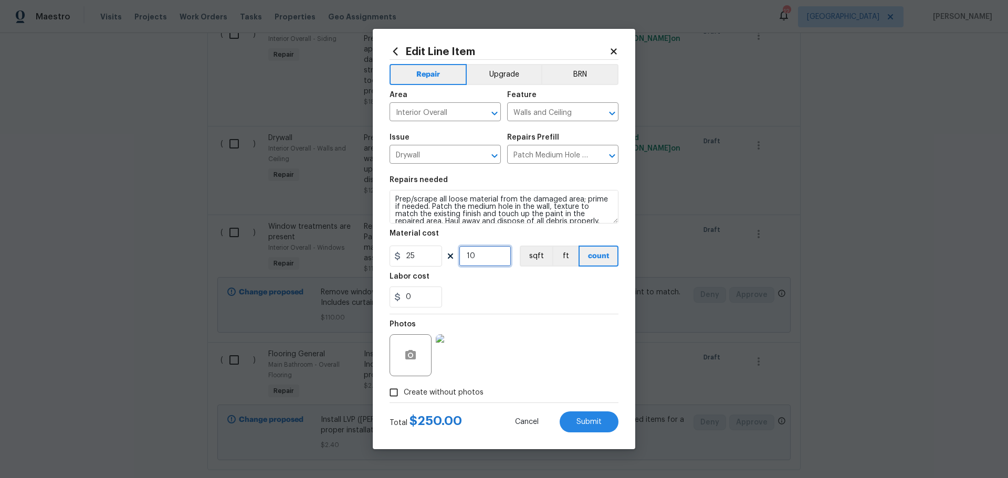
type input "10"
click at [482, 274] on div "Labor cost" at bounding box center [503, 280] width 229 height 14
click at [408, 347] on button "button" at bounding box center [410, 355] width 25 height 25
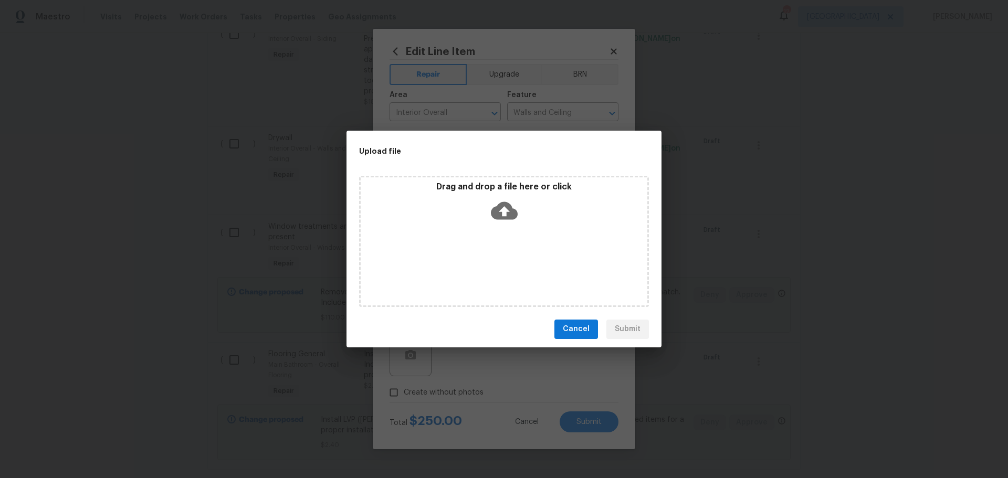
click at [482, 210] on div "Drag and drop a file here or click" at bounding box center [504, 204] width 287 height 45
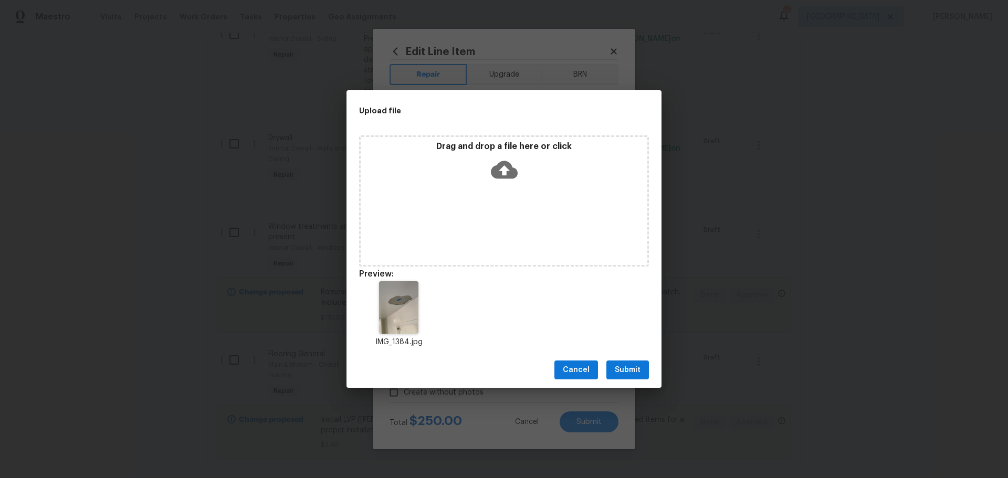
click at [620, 366] on span "Submit" at bounding box center [628, 370] width 26 height 13
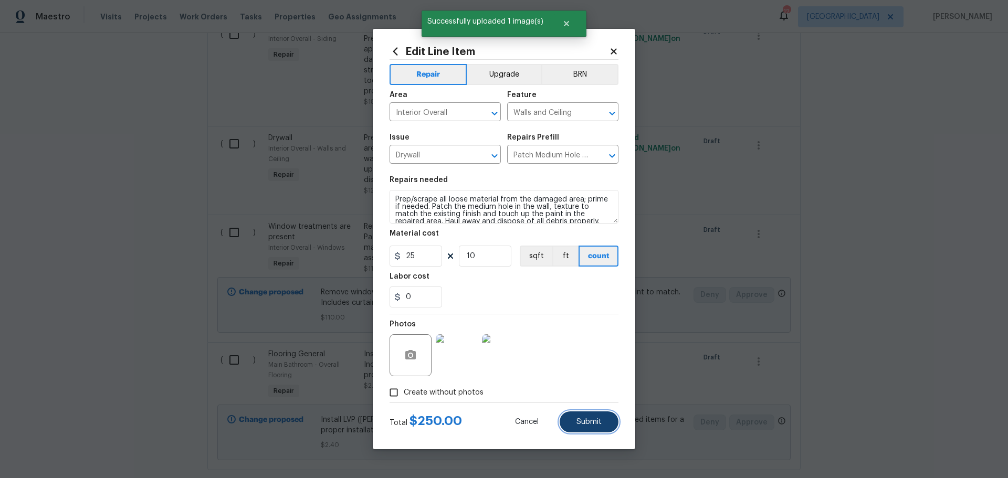
click at [583, 425] on span "Submit" at bounding box center [588, 422] width 25 height 8
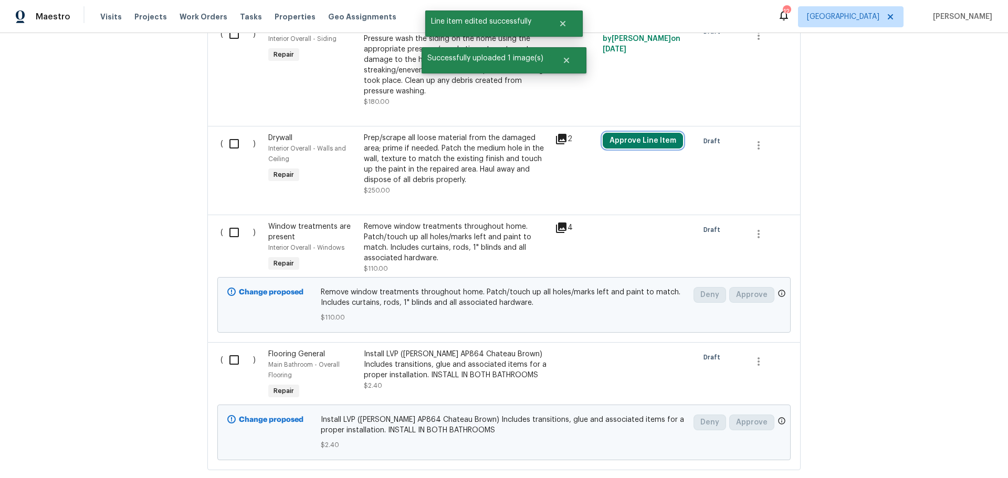
click at [614, 133] on button "Approve Line Item" at bounding box center [642, 141] width 80 height 16
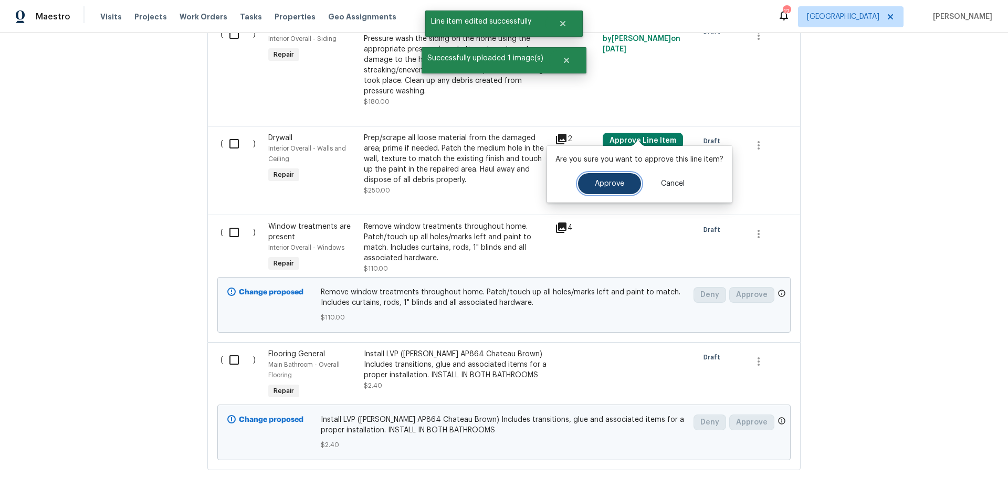
click at [623, 185] on button "Approve" at bounding box center [609, 183] width 63 height 21
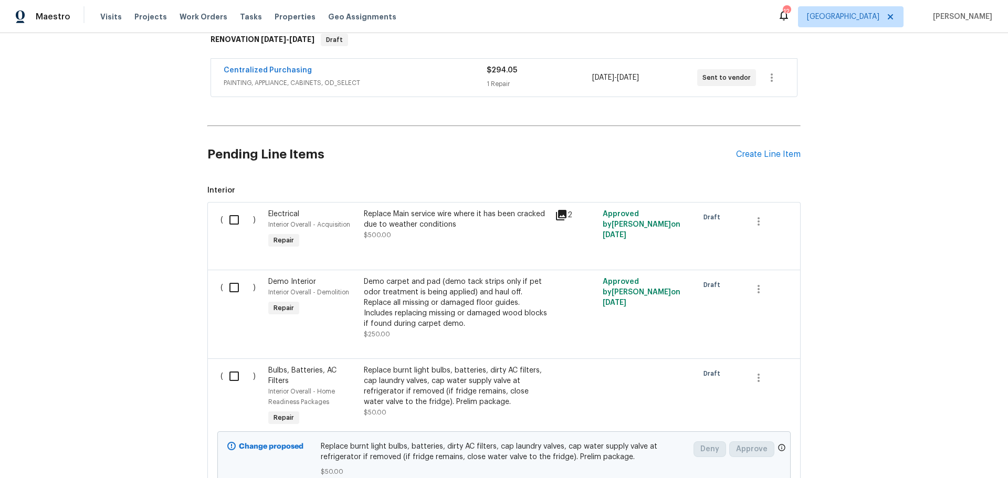
scroll to position [210, 0]
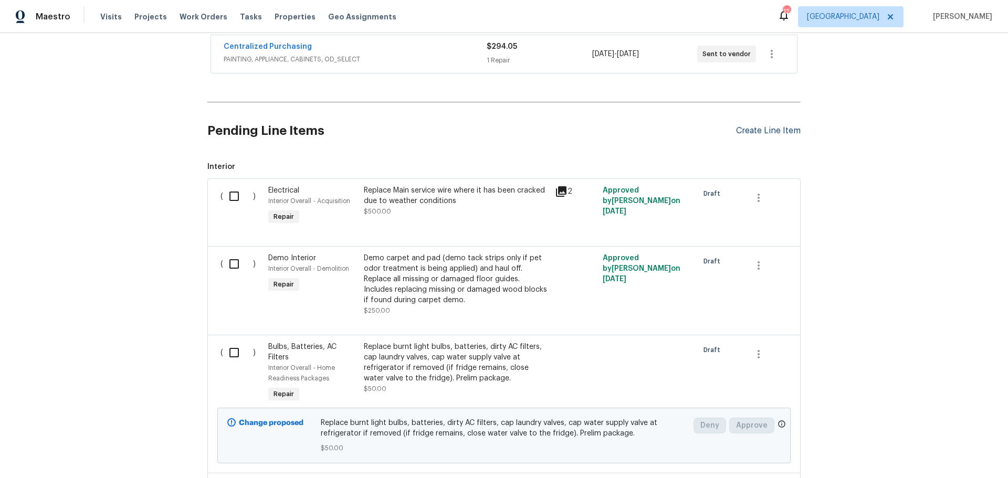
click at [742, 126] on div "Create Line Item" at bounding box center [768, 131] width 65 height 10
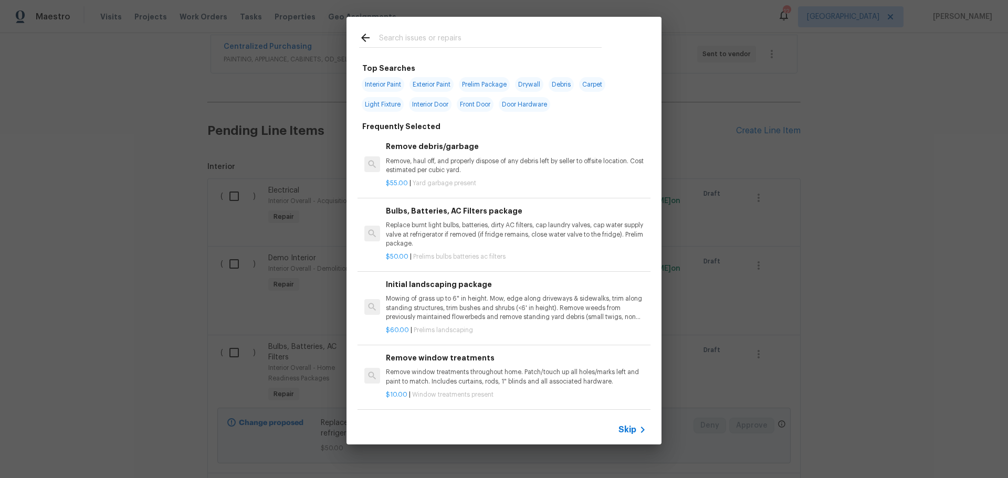
click at [400, 44] on input "text" at bounding box center [490, 39] width 223 height 16
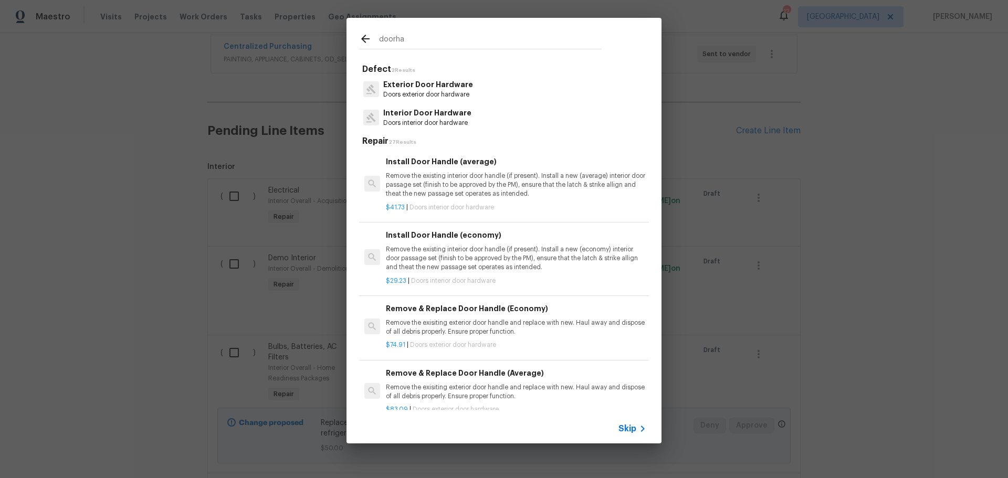
type input "doorha"
click at [422, 115] on p "Interior Door Hardware" at bounding box center [427, 113] width 88 height 11
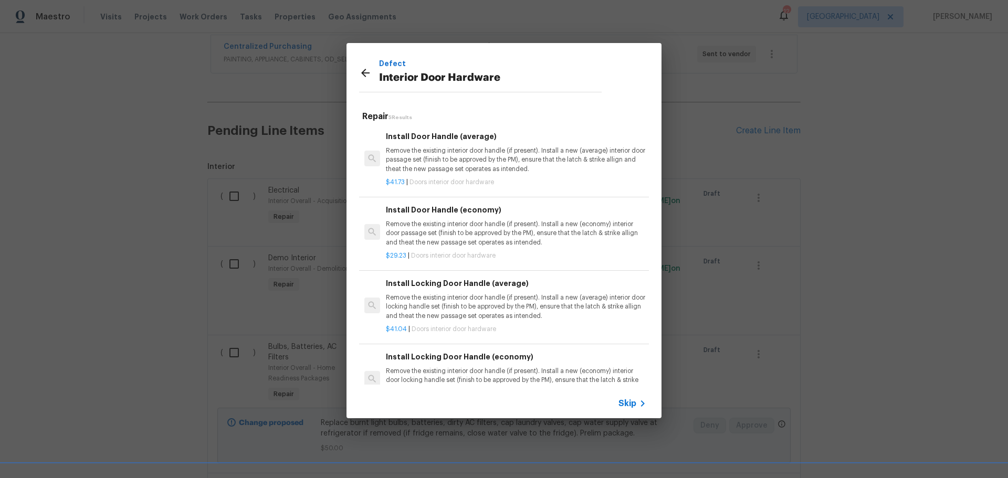
click at [465, 228] on p "Remove the existing interior door handle (if present). Install a new (economy) …" at bounding box center [516, 233] width 260 height 27
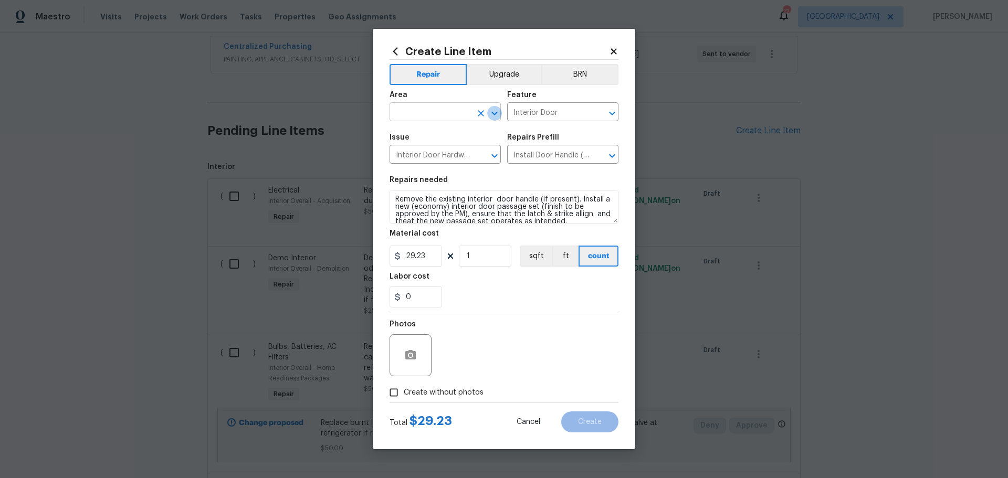
click at [490, 115] on icon "Open" at bounding box center [494, 113] width 13 height 13
click at [442, 151] on li "Interior Overall" at bounding box center [444, 153] width 111 height 17
type input "Interior Overall"
drag, startPoint x: 434, startPoint y: 255, endPoint x: 407, endPoint y: 259, distance: 27.0
click at [407, 259] on input "29.23" at bounding box center [415, 256] width 52 height 21
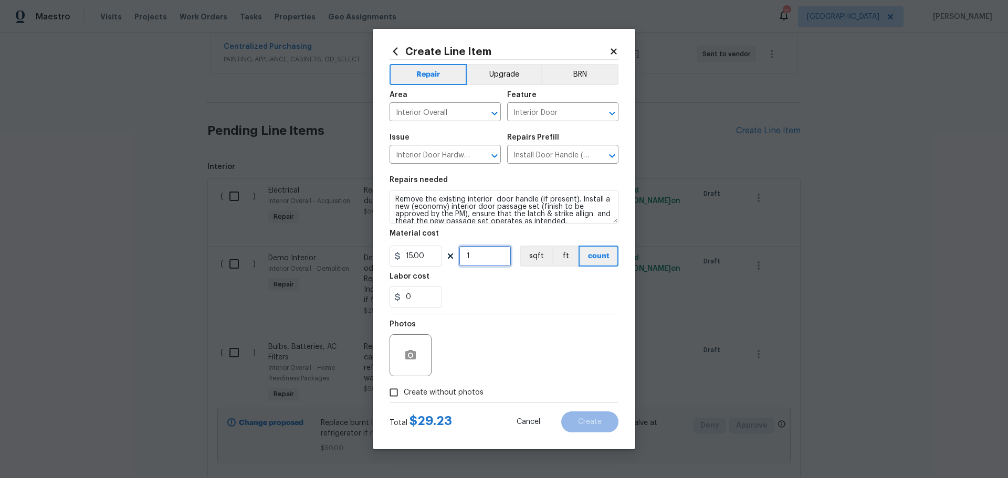
type input "15"
click at [486, 260] on input "1" at bounding box center [485, 256] width 52 height 21
type input "10"
click at [471, 287] on div "0" at bounding box center [503, 297] width 229 height 21
click at [422, 296] on input "0" at bounding box center [415, 297] width 52 height 21
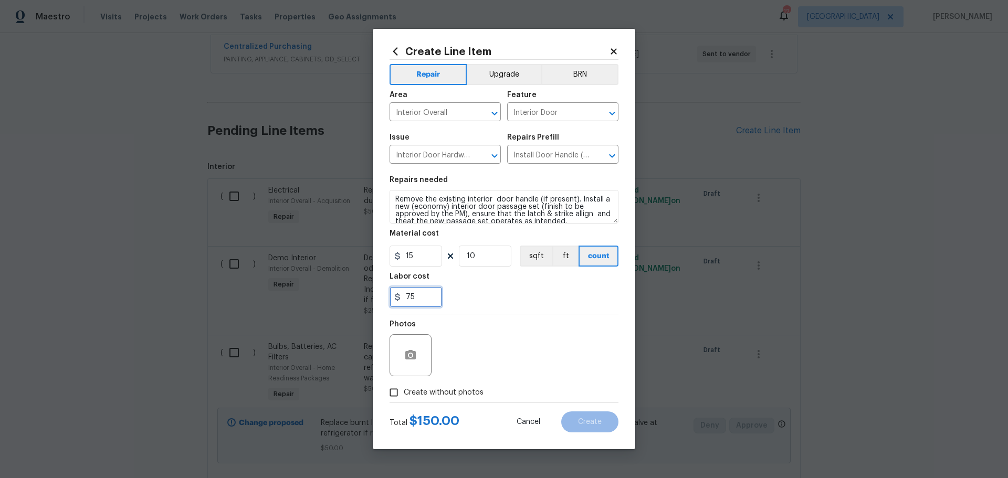
type input "75"
click at [462, 284] on div "Labor cost" at bounding box center [503, 280] width 229 height 14
click at [419, 345] on div at bounding box center [410, 355] width 42 height 42
click at [408, 351] on icon "button" at bounding box center [410, 355] width 13 height 13
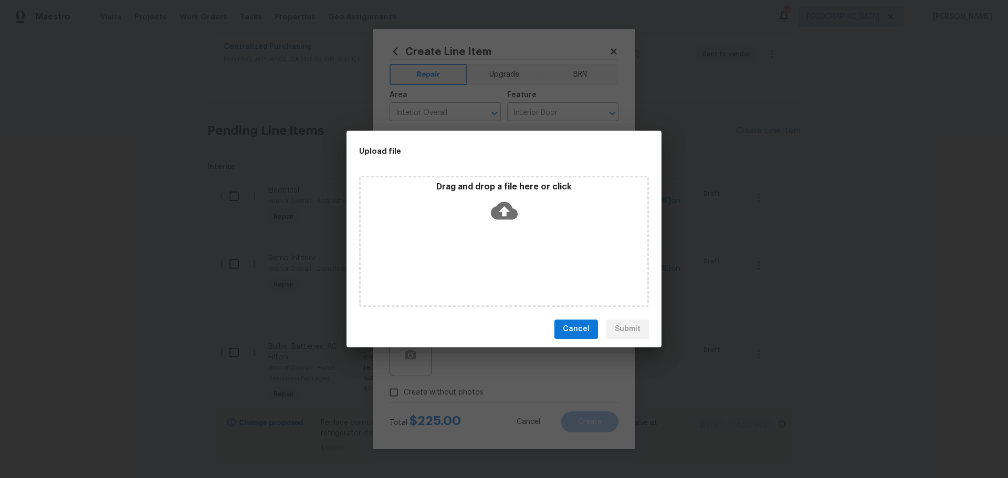
click at [463, 196] on div "Drag and drop a file here or click" at bounding box center [504, 204] width 287 height 45
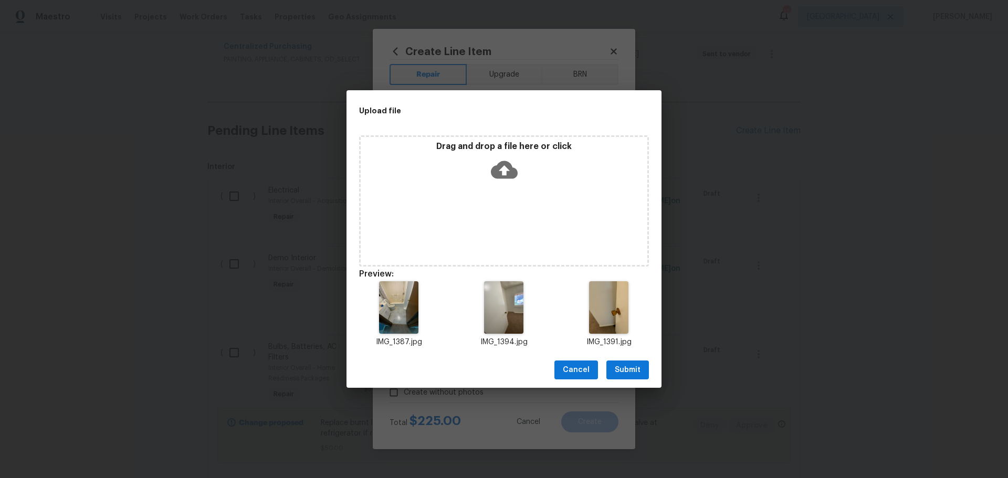
click at [481, 207] on div "Drag and drop a file here or click" at bounding box center [504, 200] width 290 height 131
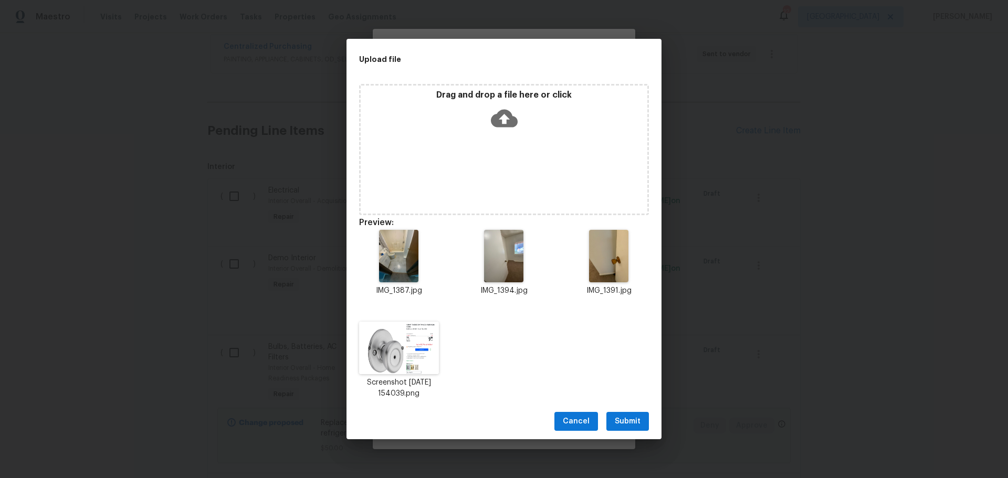
click at [618, 414] on button "Submit" at bounding box center [627, 421] width 43 height 19
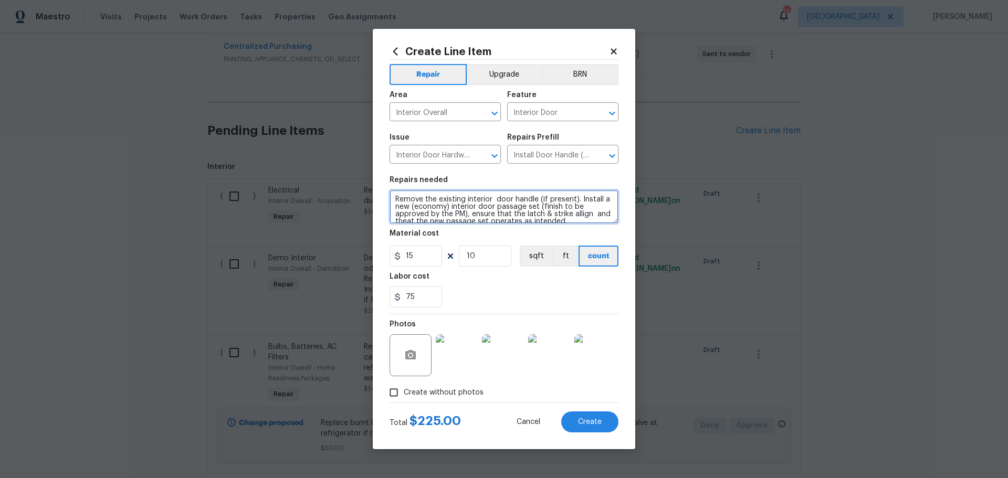
click at [537, 198] on textarea "Remove the existing interior door handle (if present). Install a new (economy) …" at bounding box center [503, 207] width 229 height 34
drag, startPoint x: 421, startPoint y: 208, endPoint x: 430, endPoint y: 208, distance: 9.4
click at [421, 208] on textarea "Remove the existing interior door handle and hinges (if present). Install a new…" at bounding box center [503, 207] width 229 height 34
click at [465, 207] on textarea "Remove the existing interior door handle and hinges. Install a new (economy) in…" at bounding box center [503, 207] width 229 height 34
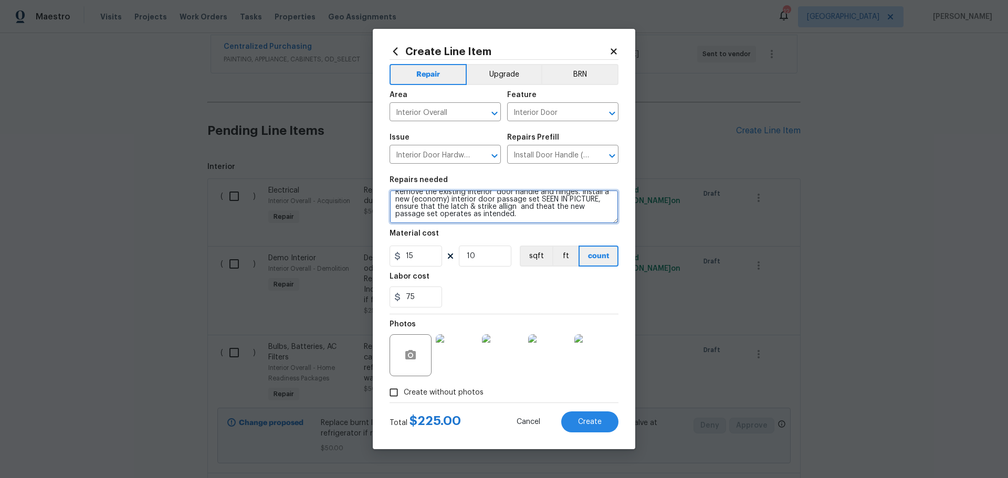
type textarea "Remove the existing interior door handle and hinges. Install a new (economy) in…"
click at [421, 257] on input "15" at bounding box center [415, 256] width 52 height 21
type input "25"
click at [483, 298] on div "75" at bounding box center [503, 297] width 229 height 21
click at [491, 295] on div "75" at bounding box center [503, 297] width 229 height 21
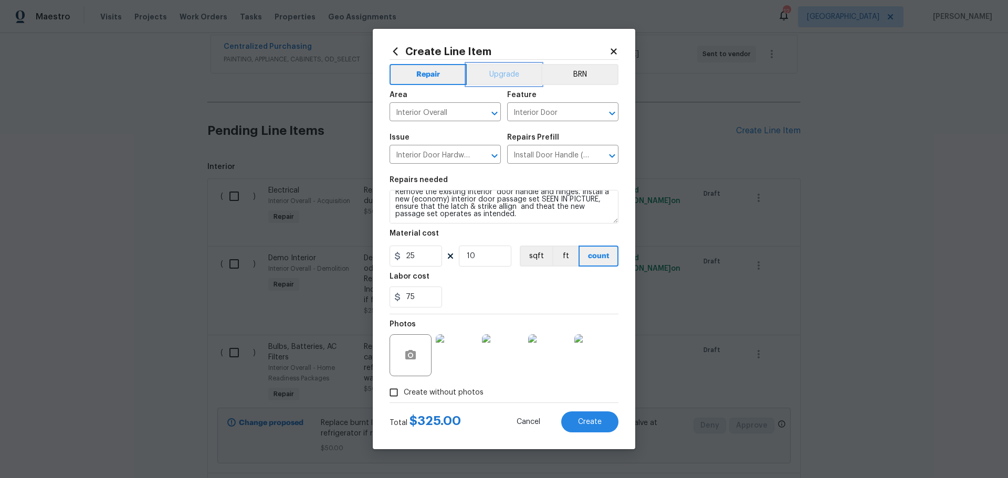
click at [509, 77] on button "Upgrade" at bounding box center [504, 74] width 75 height 21
click at [596, 427] on button "Create" at bounding box center [589, 421] width 57 height 21
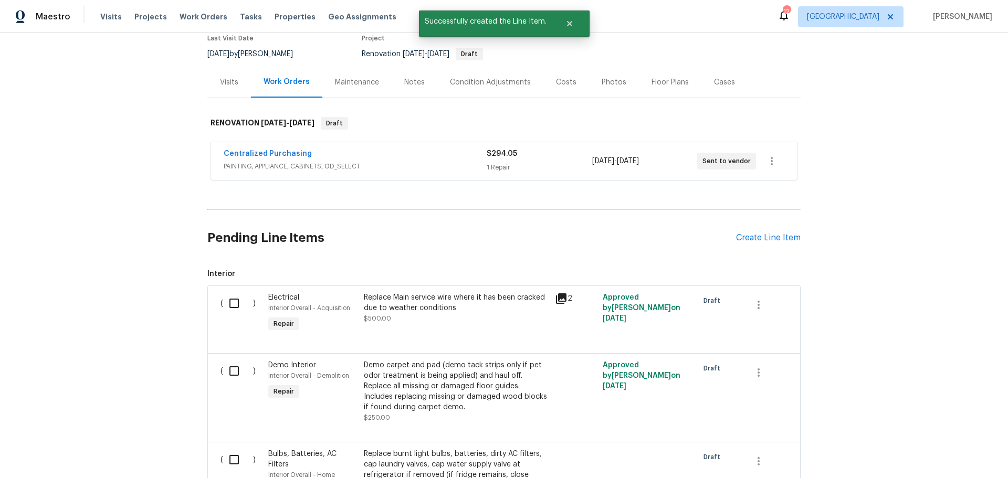
scroll to position [210, 0]
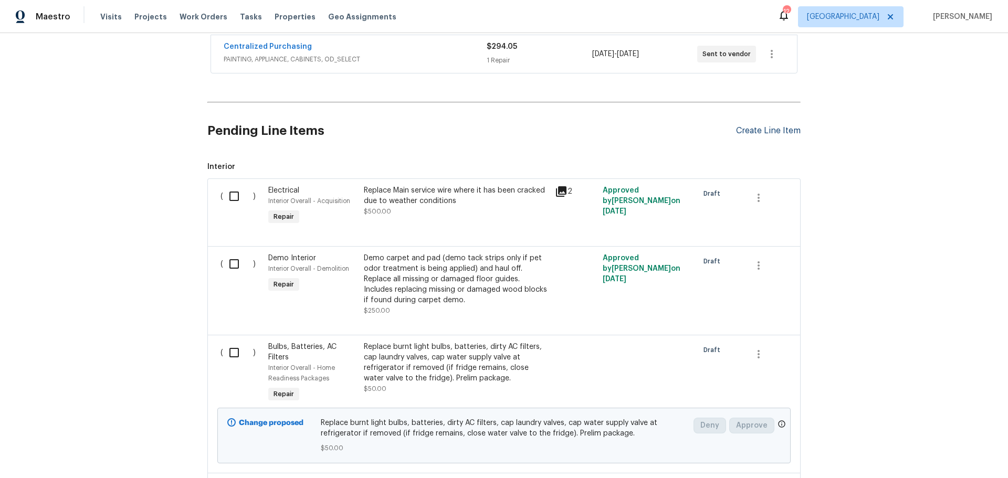
click at [764, 126] on div "Create Line Item" at bounding box center [768, 131] width 65 height 10
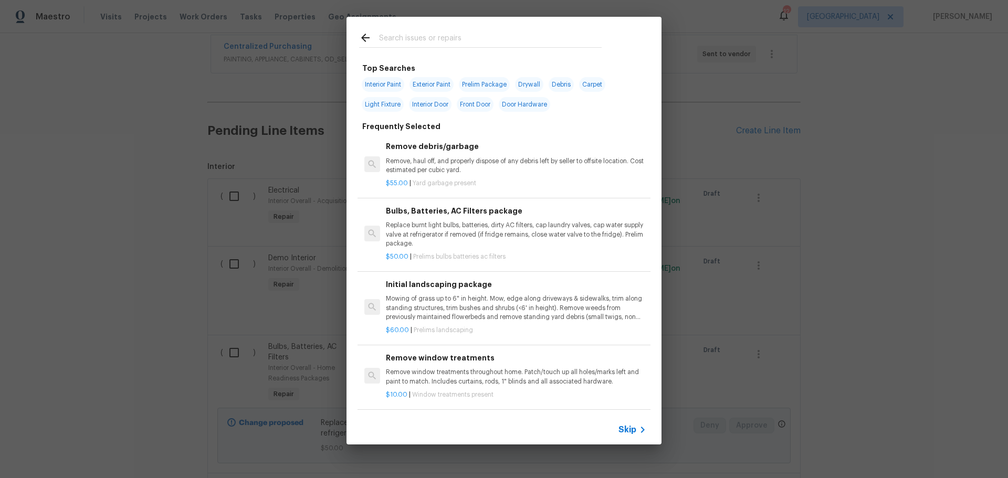
click at [421, 33] on input "text" at bounding box center [490, 39] width 223 height 16
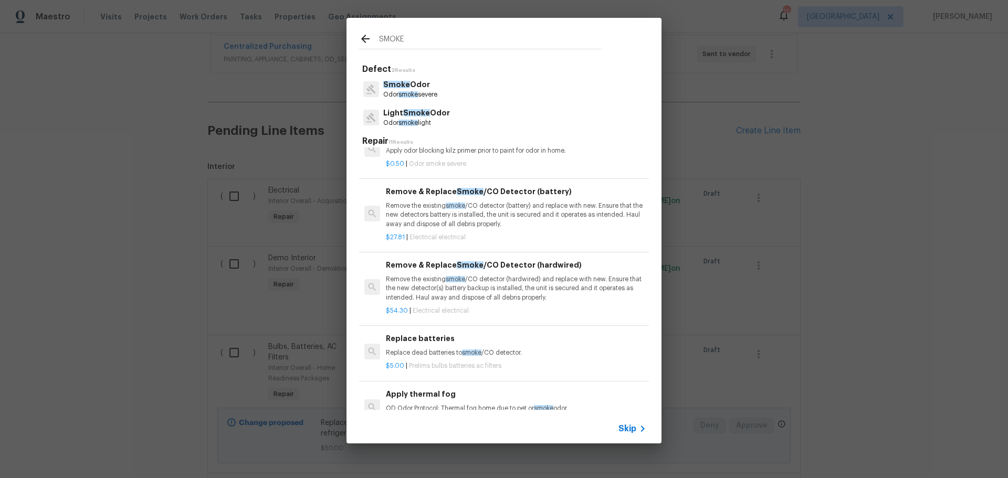
type input "SMOKE"
click at [510, 284] on p "Remove the existing smoke /CO detector (hardwired) and replace with new. Ensure…" at bounding box center [516, 288] width 260 height 27
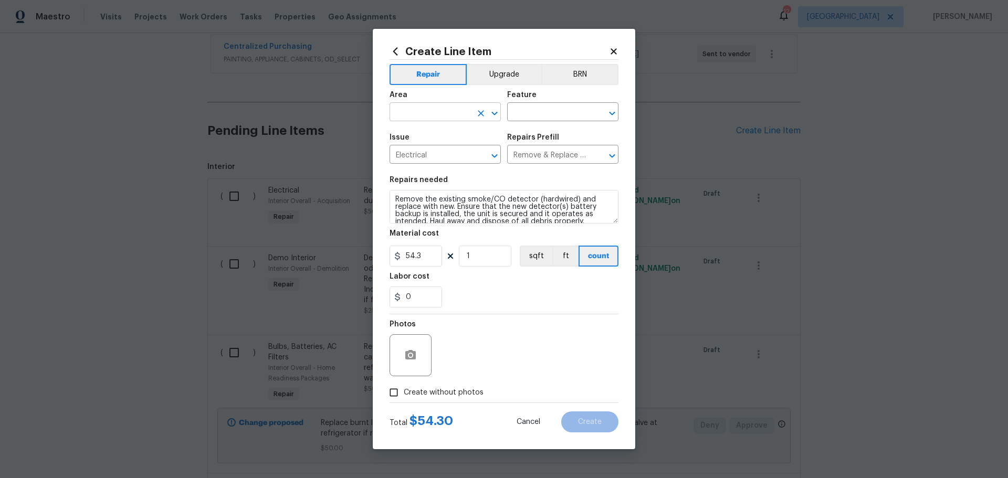
click at [498, 118] on icon "Open" at bounding box center [494, 113] width 13 height 13
click at [439, 153] on li "Interior Overall" at bounding box center [444, 153] width 111 height 17
type input "Interior Overall"
click at [554, 104] on div "Feature" at bounding box center [562, 98] width 111 height 14
click at [553, 110] on input "text" at bounding box center [548, 113] width 82 height 16
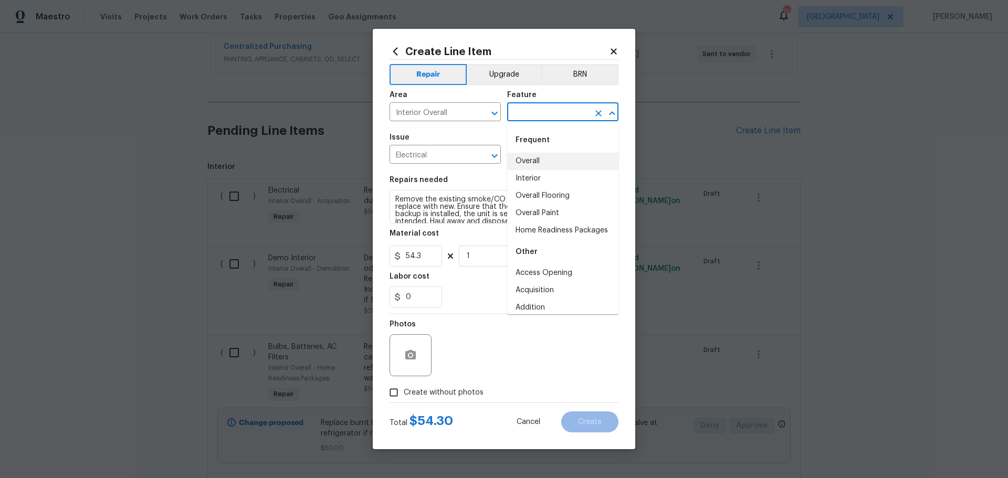
click at [537, 163] on li "Overall" at bounding box center [562, 161] width 111 height 17
type input "Overall"
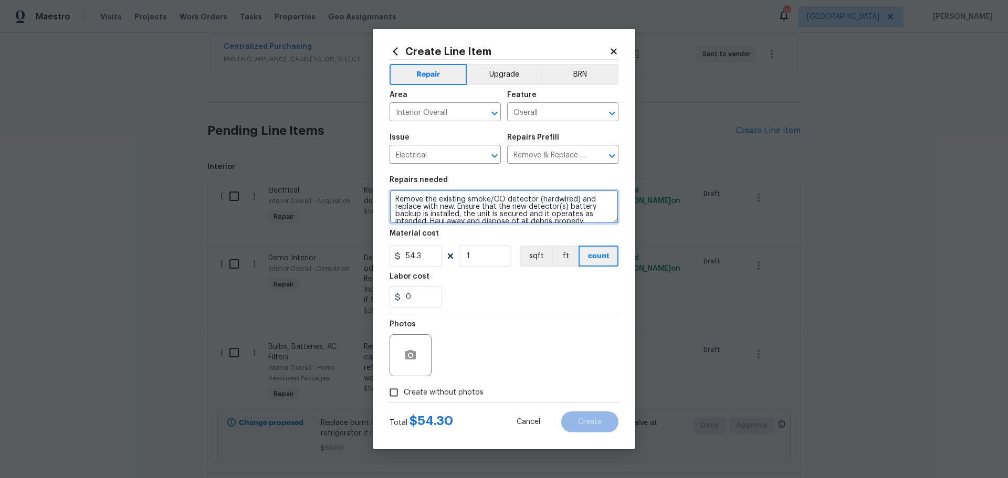
click at [576, 199] on textarea "Remove the existing smoke/CO detector (hardwired) and replace with new. Ensure …" at bounding box center [503, 207] width 229 height 34
click at [494, 214] on textarea "Remove the existing smoke/CO detector (INNERCONNECTED) and replace with new. En…" at bounding box center [503, 207] width 229 height 34
drag, startPoint x: 466, startPoint y: 209, endPoint x: 382, endPoint y: 209, distance: 84.0
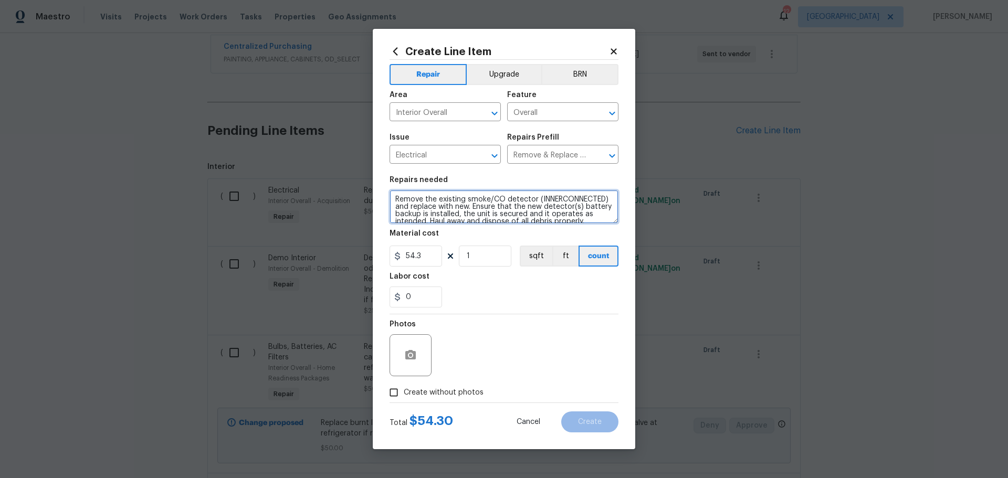
click at [382, 209] on div "Create Line Item Repair Upgrade BRN Area Interior Overall ​ Feature Overall ​ I…" at bounding box center [504, 239] width 262 height 420
type textarea "Remove the existing smoke/CO detector and replace with new. Ensure that the new…"
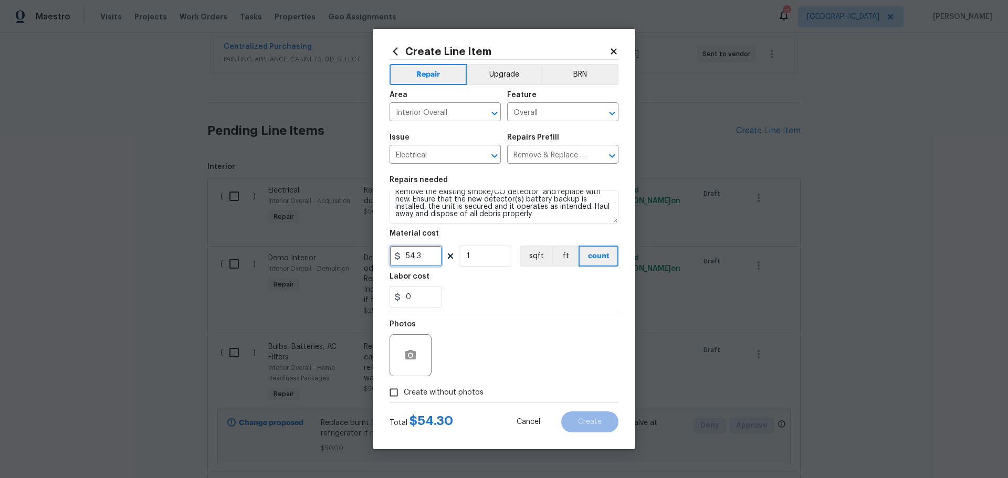
drag, startPoint x: 429, startPoint y: 251, endPoint x: 379, endPoint y: 252, distance: 50.4
click at [379, 252] on div "Create Line Item Repair Upgrade BRN Area Interior Overall ​ Feature Overall ​ I…" at bounding box center [504, 239] width 262 height 420
type input "40"
click at [501, 260] on input "1" at bounding box center [485, 256] width 52 height 21
type input "2"
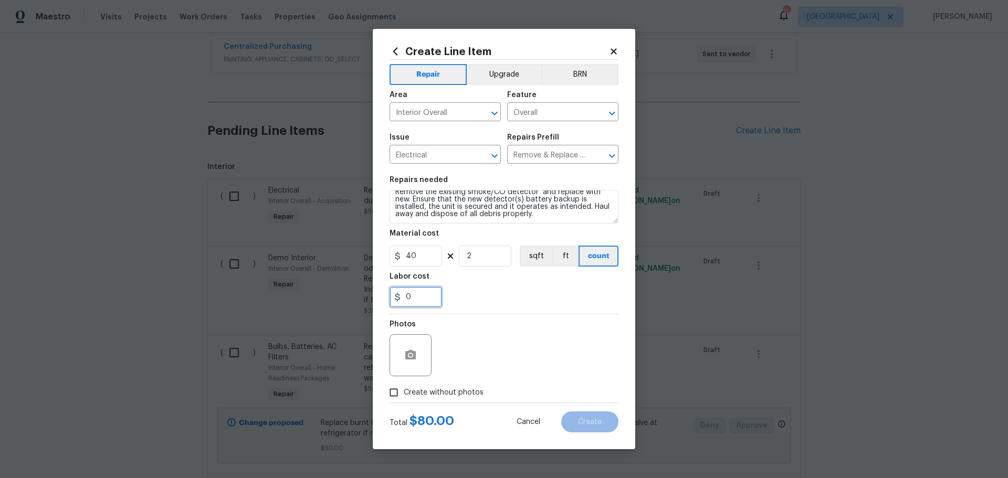
click at [411, 305] on input "0" at bounding box center [415, 297] width 52 height 21
type input "20"
drag, startPoint x: 482, startPoint y: 287, endPoint x: 427, endPoint y: 350, distance: 84.1
click at [483, 287] on div "20" at bounding box center [503, 297] width 229 height 21
click at [405, 351] on icon "button" at bounding box center [410, 355] width 13 height 13
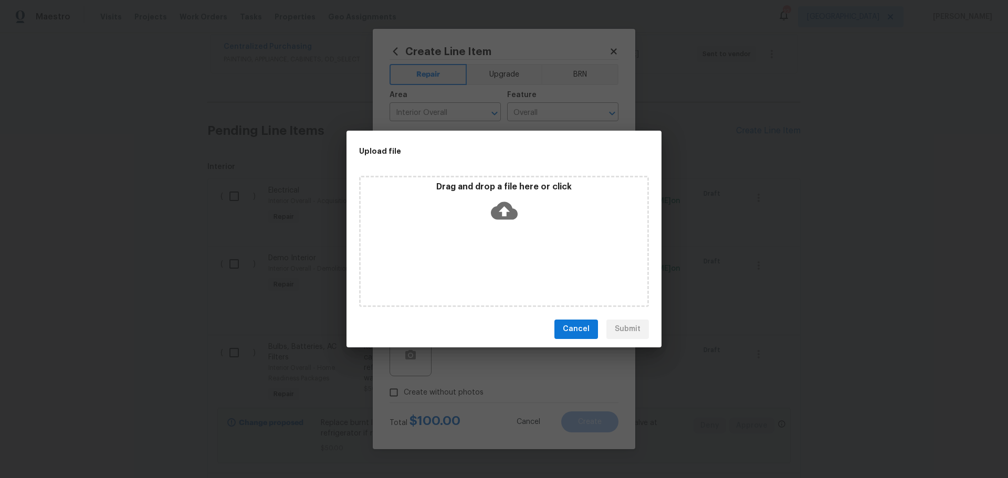
click at [457, 237] on div "Drag and drop a file here or click" at bounding box center [504, 241] width 290 height 131
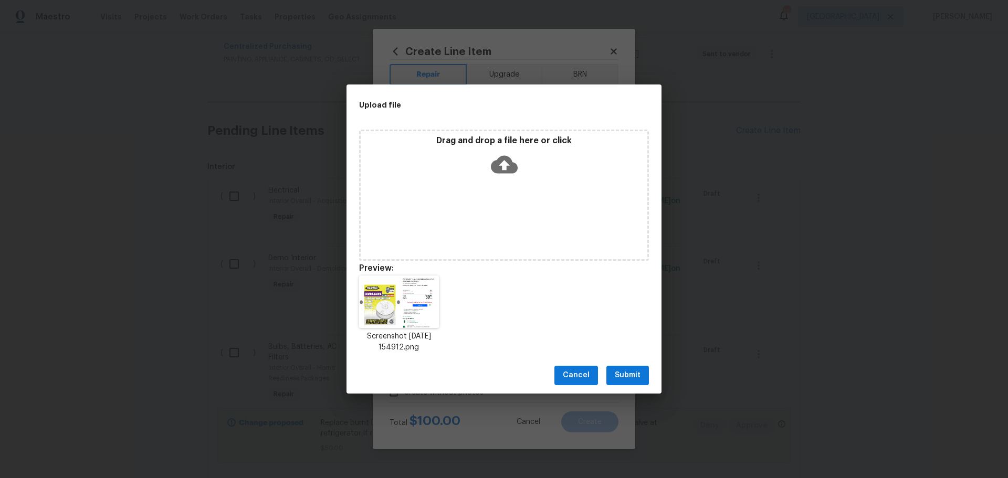
click at [494, 153] on icon at bounding box center [504, 164] width 27 height 27
click at [421, 160] on div "Drag and drop a file here or click" at bounding box center [504, 157] width 287 height 45
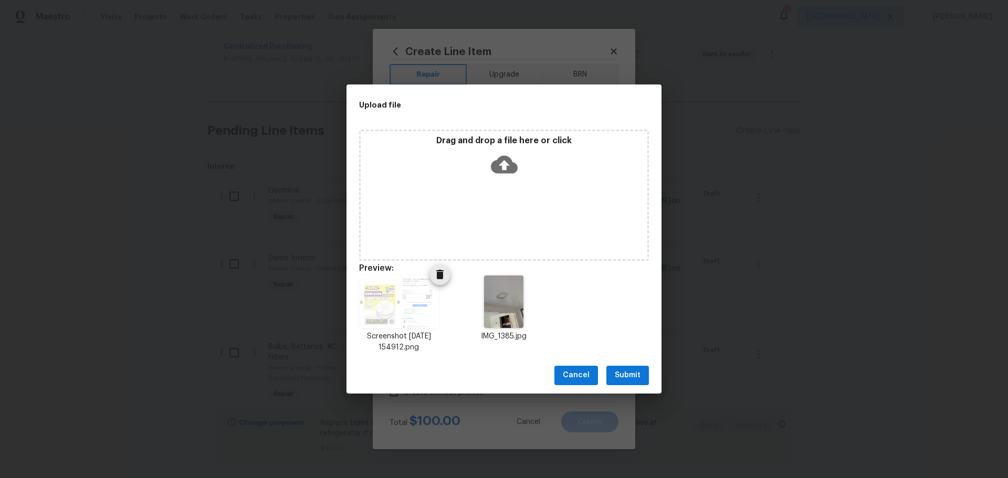
click at [441, 270] on icon "Delete" at bounding box center [439, 274] width 13 height 13
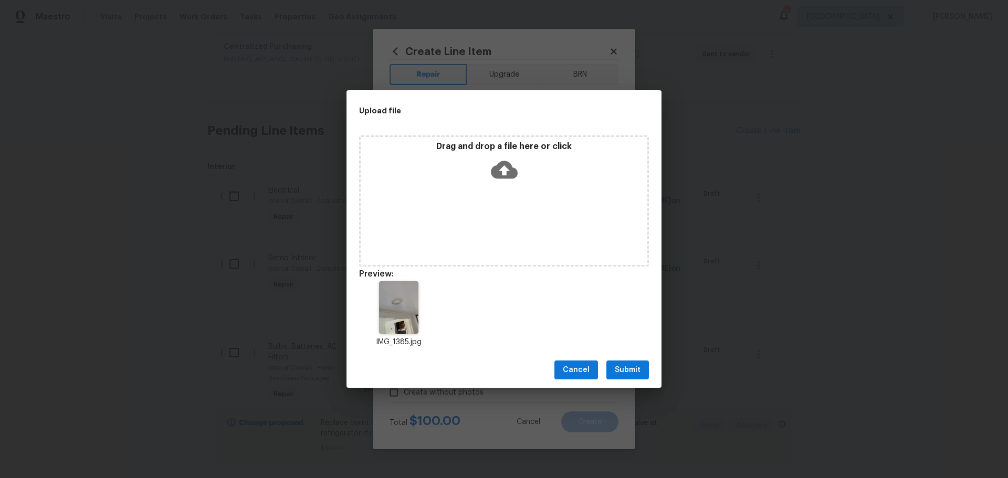
click at [625, 369] on span "Submit" at bounding box center [628, 370] width 26 height 13
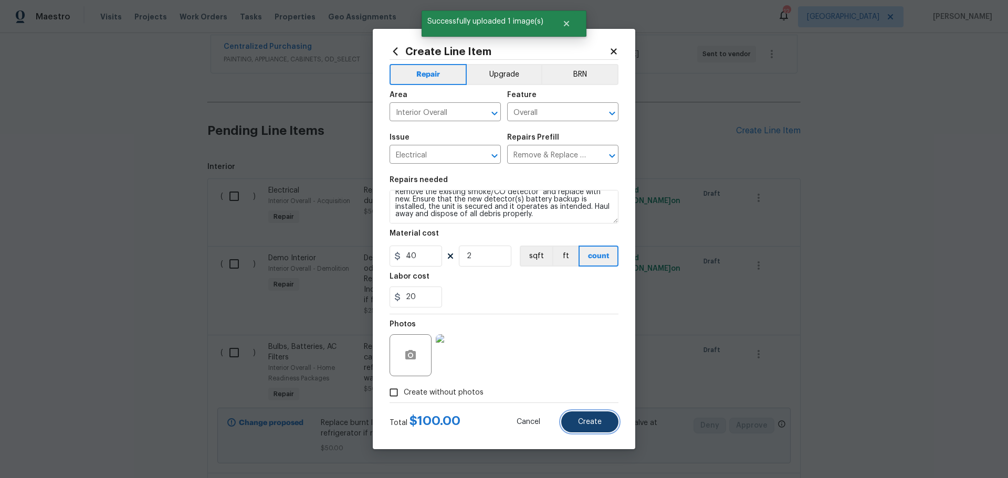
click at [569, 422] on button "Create" at bounding box center [589, 421] width 57 height 21
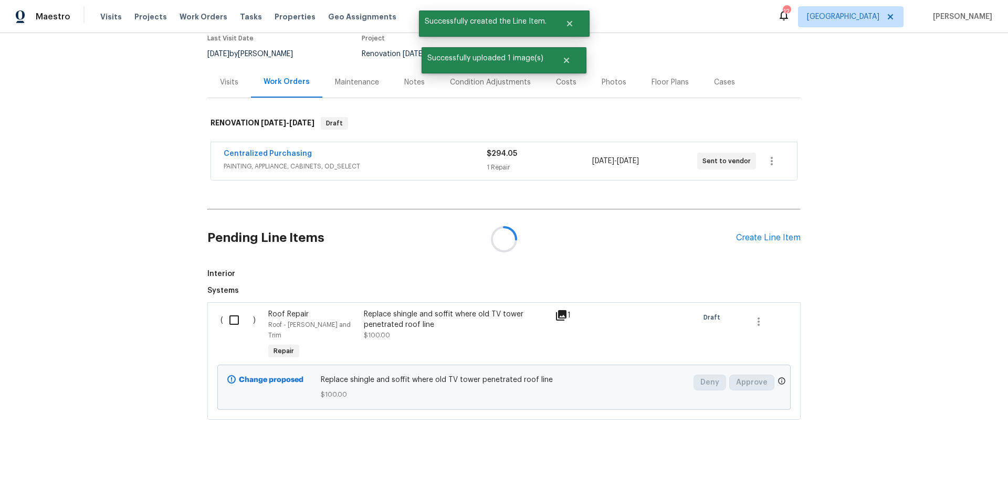
scroll to position [210, 0]
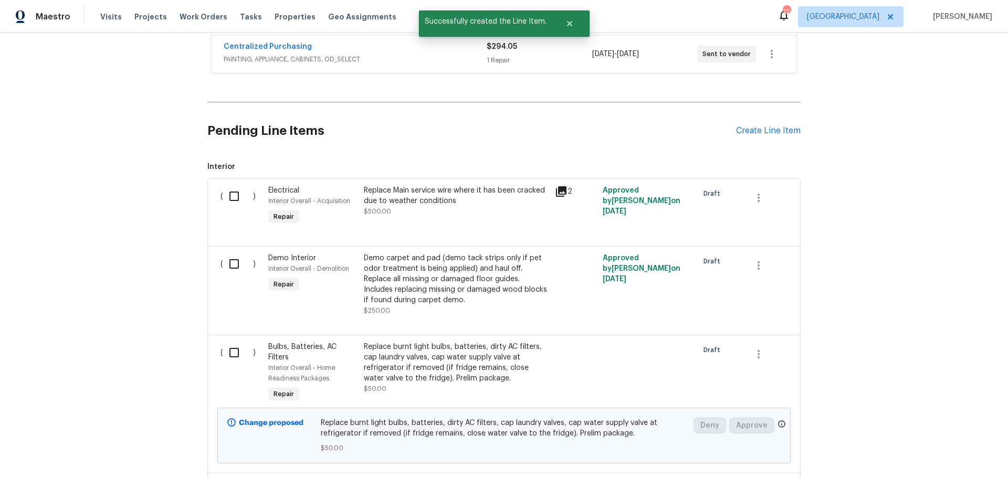
click at [227, 185] on input "checkbox" at bounding box center [238, 196] width 30 height 22
checkbox input "true"
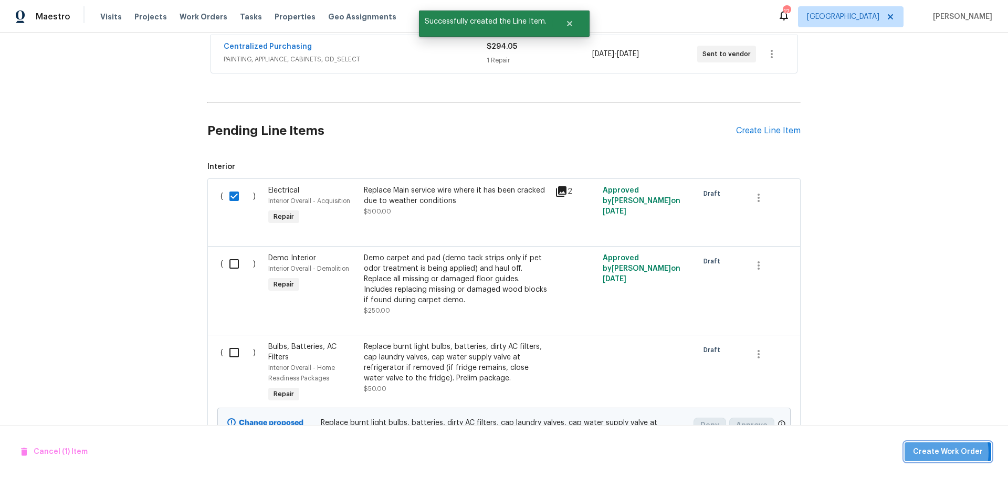
click at [938, 452] on span "Create Work Order" at bounding box center [948, 452] width 70 height 13
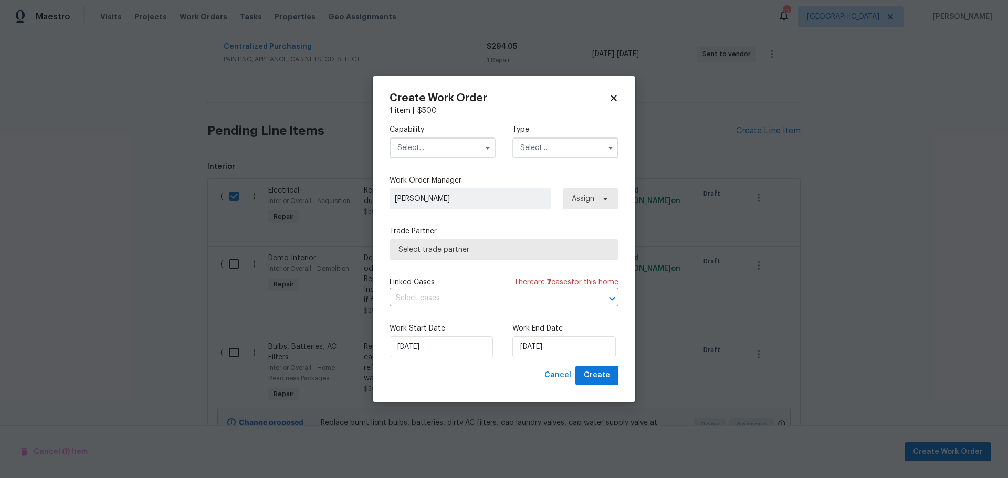
click at [484, 157] on input "text" at bounding box center [442, 147] width 106 height 21
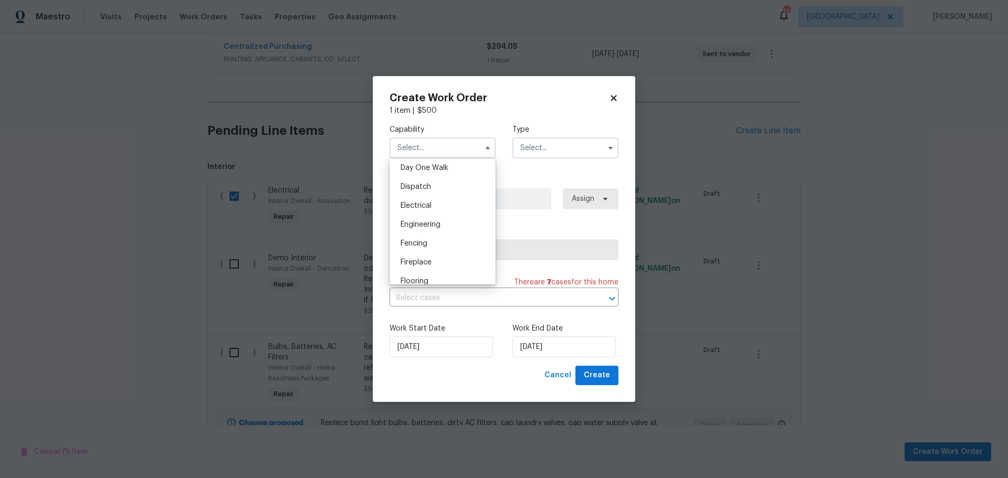
scroll to position [315, 0]
click at [446, 197] on div "Electrical" at bounding box center [442, 187] width 101 height 19
type input "Electrical"
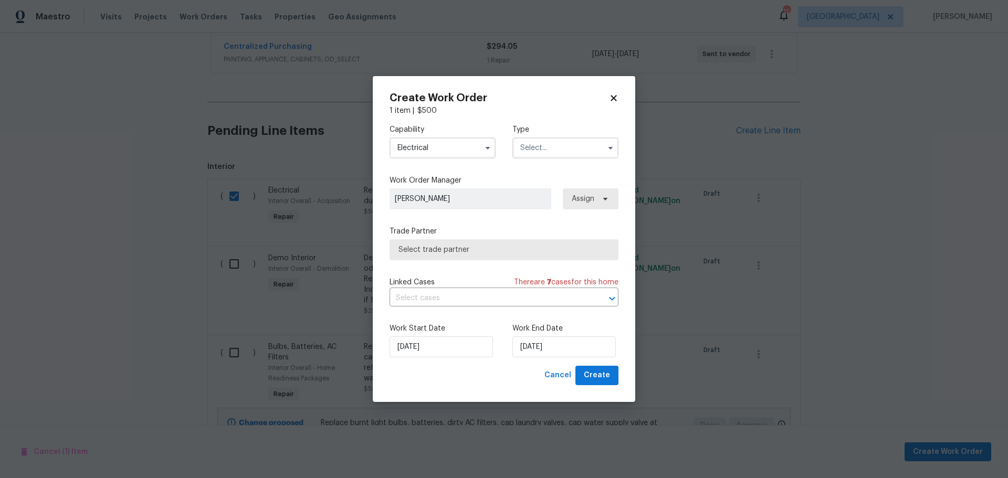
click at [577, 143] on input "text" at bounding box center [565, 147] width 106 height 21
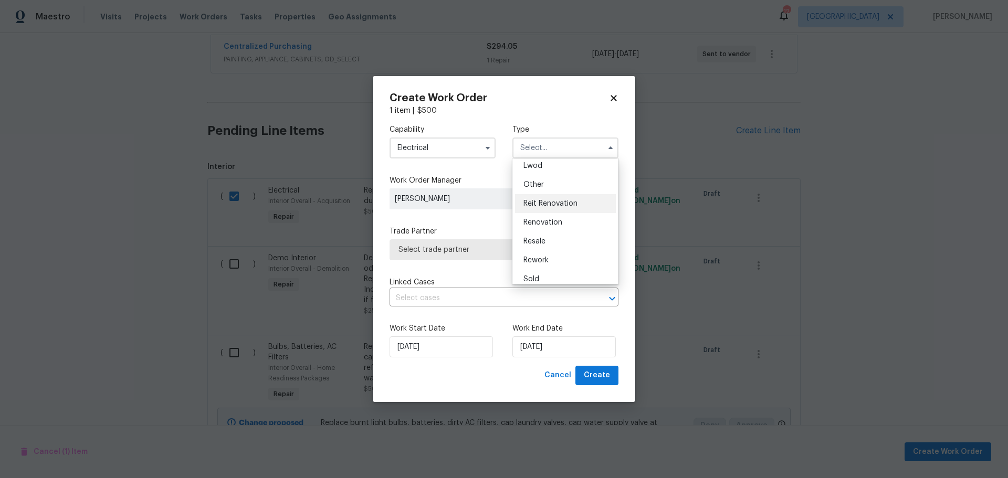
scroll to position [125, 0]
click at [547, 219] on span "Renovation" at bounding box center [542, 215] width 39 height 7
type input "Renovation"
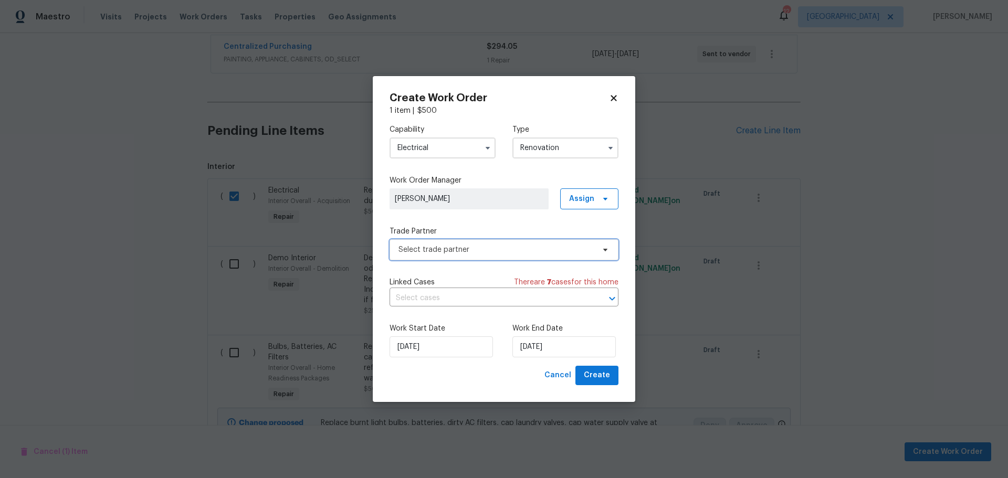
click at [505, 246] on span "Select trade partner" at bounding box center [496, 250] width 196 height 10
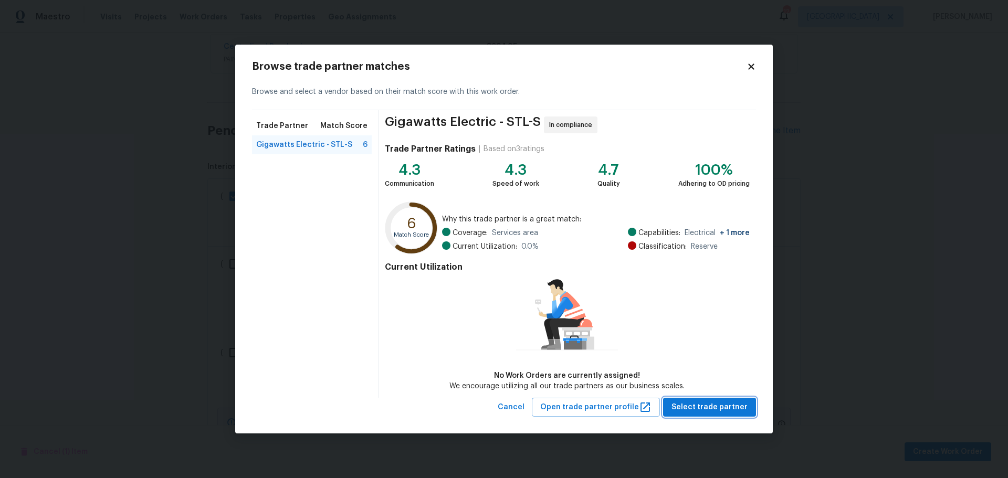
click at [718, 412] on span "Select trade partner" at bounding box center [709, 407] width 76 height 13
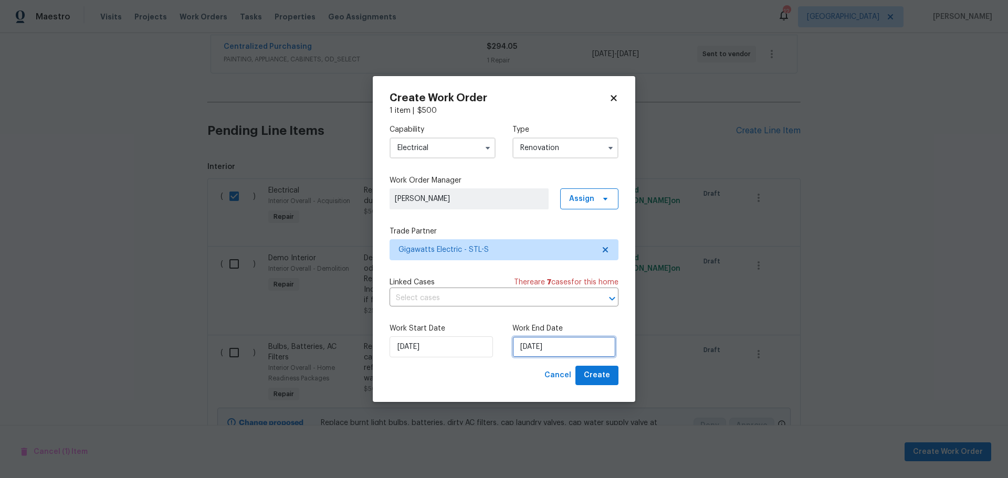
click at [553, 346] on input "[DATE]" at bounding box center [563, 346] width 103 height 21
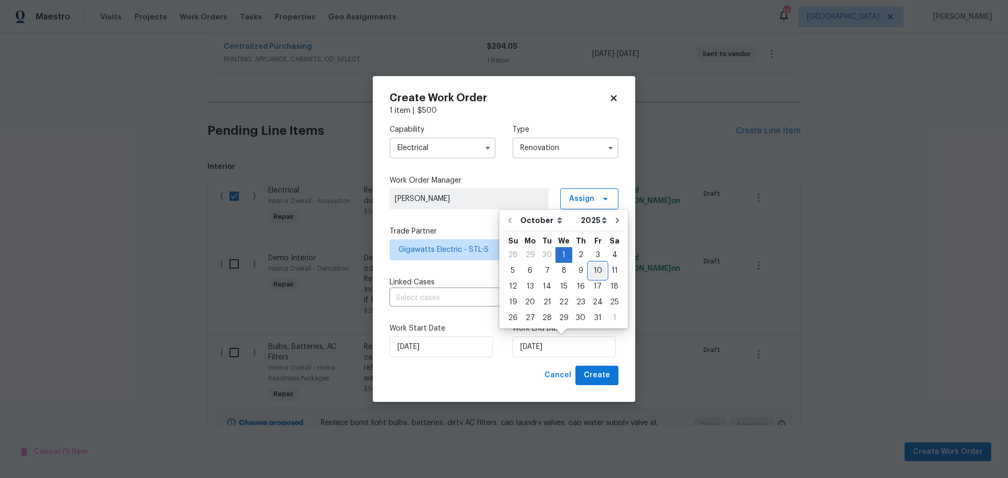
click at [596, 268] on div "10" at bounding box center [597, 270] width 17 height 15
type input "10/10/2025"
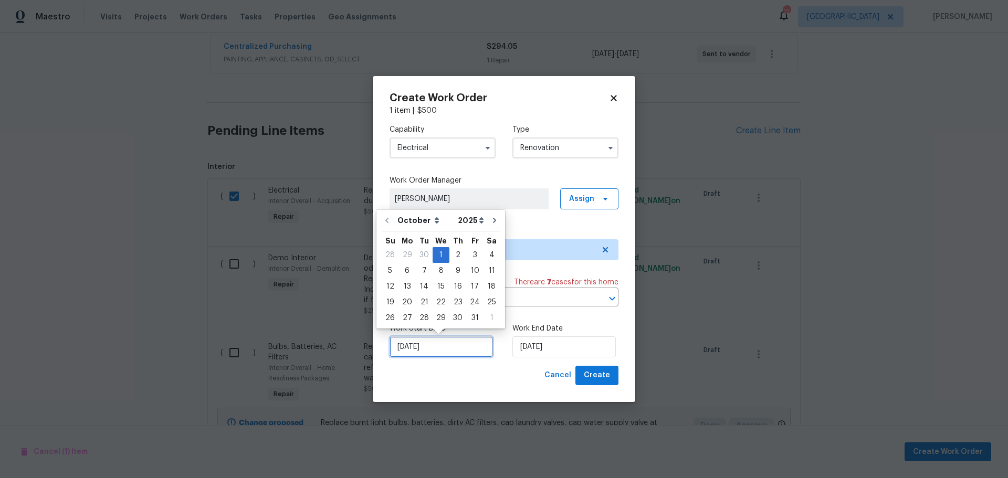
click at [463, 341] on input "[DATE]" at bounding box center [440, 346] width 103 height 21
click at [457, 256] on div "2" at bounding box center [457, 255] width 17 height 15
type input "10/2/2025"
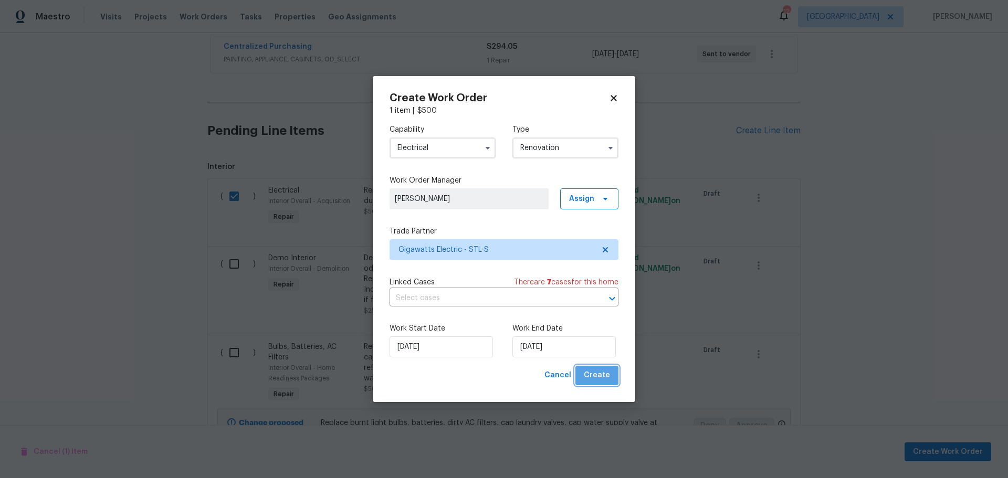
click at [600, 371] on span "Create" at bounding box center [597, 375] width 26 height 13
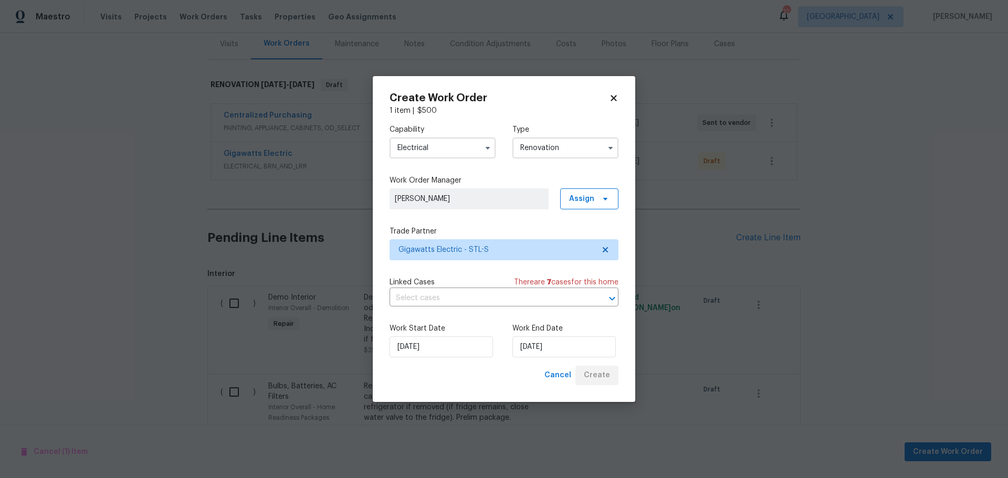
scroll to position [210, 0]
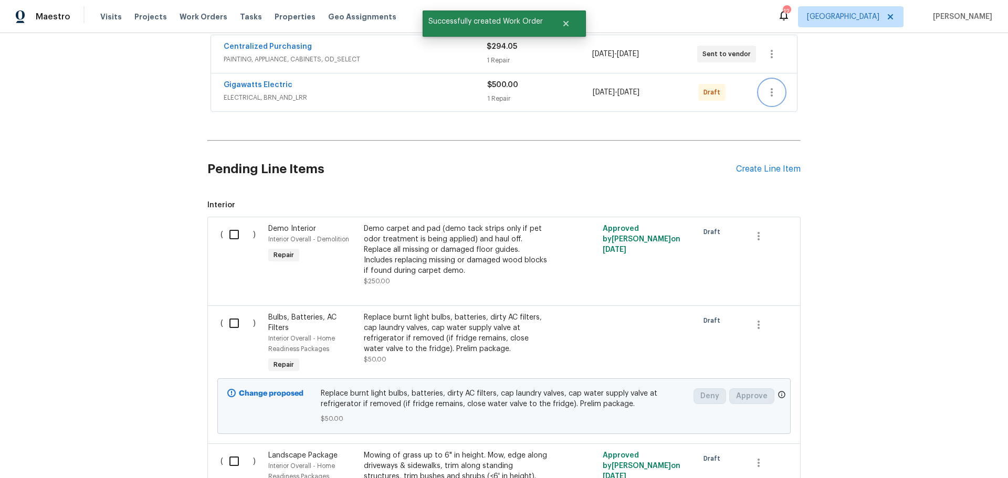
click at [765, 86] on icon "button" at bounding box center [771, 92] width 13 height 13
click at [798, 80] on li "Send to Vendor" at bounding box center [811, 81] width 113 height 17
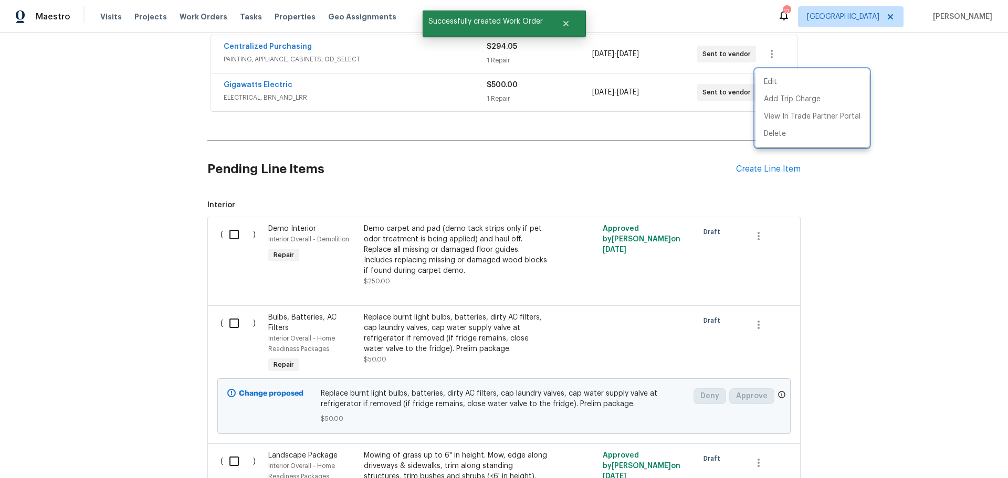
click at [883, 161] on div at bounding box center [504, 239] width 1008 height 478
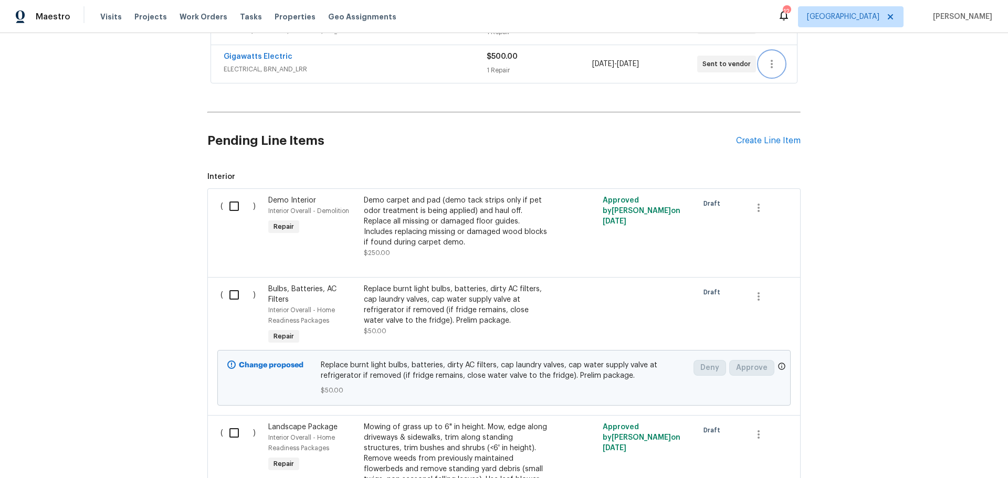
scroll to position [262, 0]
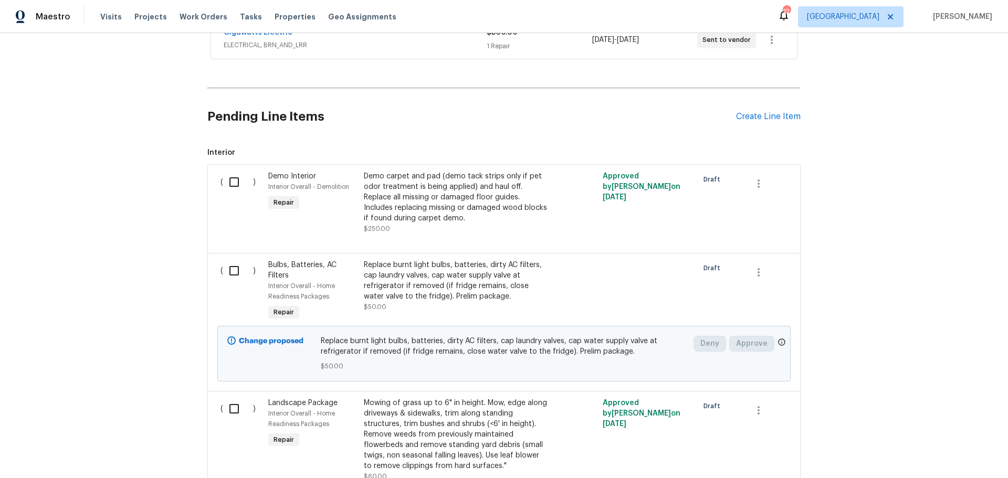
click at [232, 172] on input "checkbox" at bounding box center [238, 182] width 30 height 22
checkbox input "true"
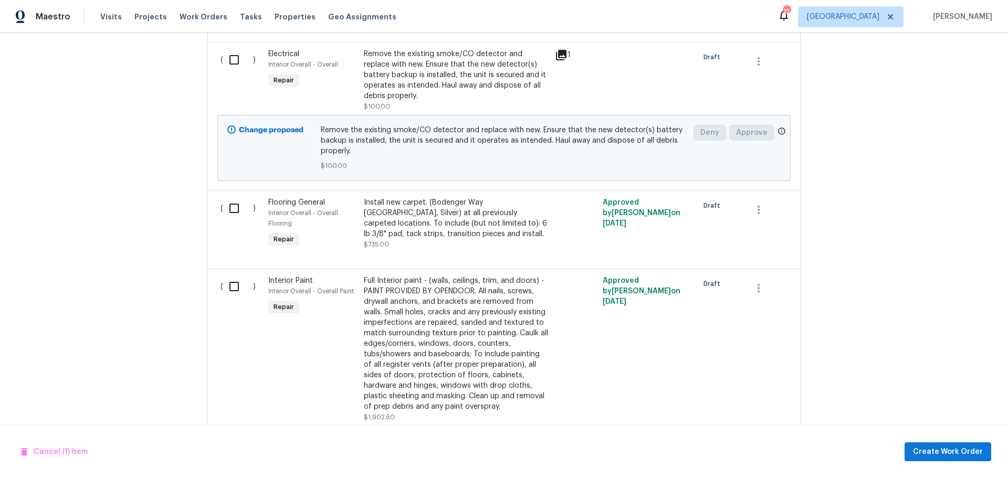
scroll to position [1050, 0]
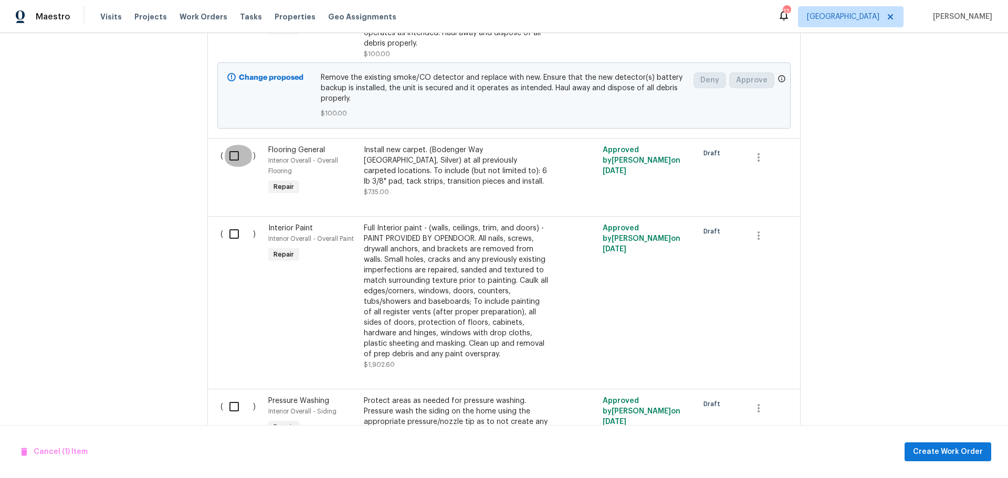
click at [223, 145] on input "checkbox" at bounding box center [238, 156] width 30 height 22
checkbox input "true"
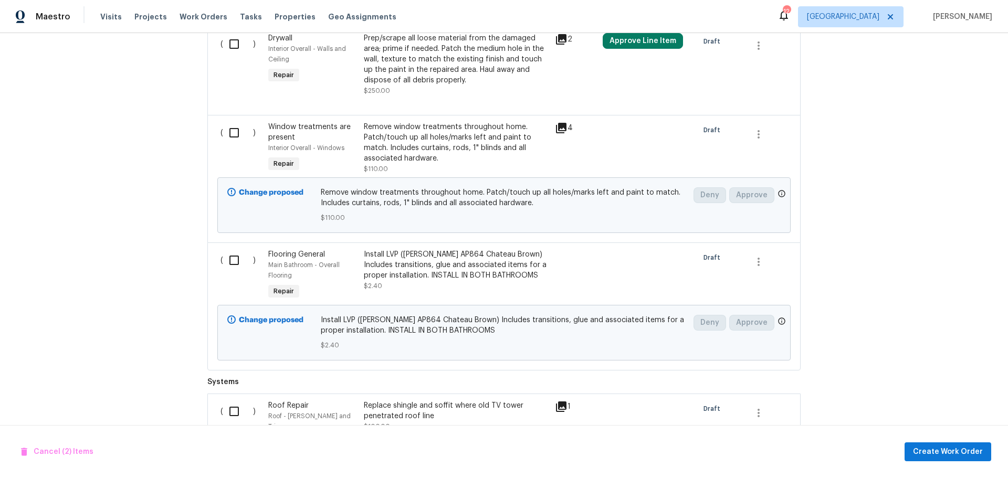
scroll to position [1574, 0]
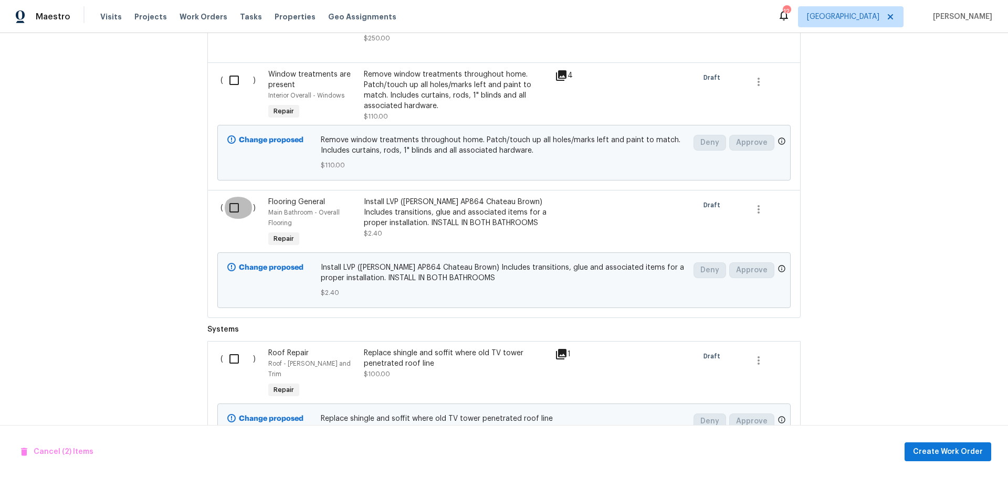
click at [228, 197] on input "checkbox" at bounding box center [238, 208] width 30 height 22
checkbox input "true"
click at [938, 446] on span "Create Work Order" at bounding box center [948, 452] width 70 height 13
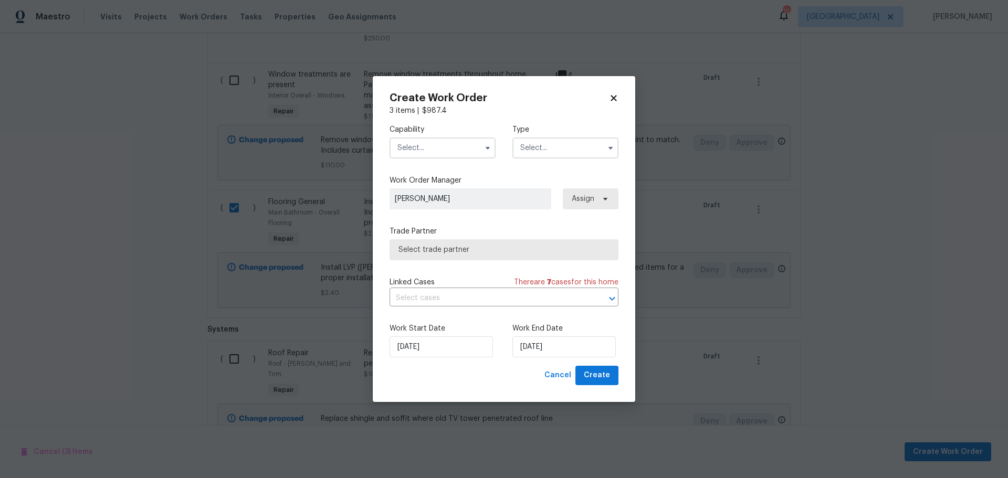
click at [442, 152] on input "text" at bounding box center [442, 147] width 106 height 21
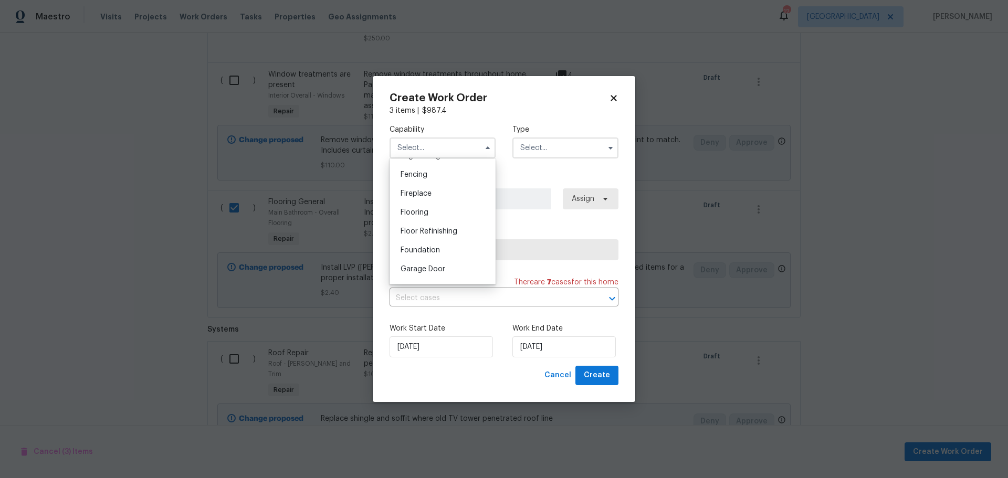
scroll to position [367, 0]
click at [450, 220] on div "Flooring" at bounding box center [442, 210] width 101 height 19
type input "Flooring"
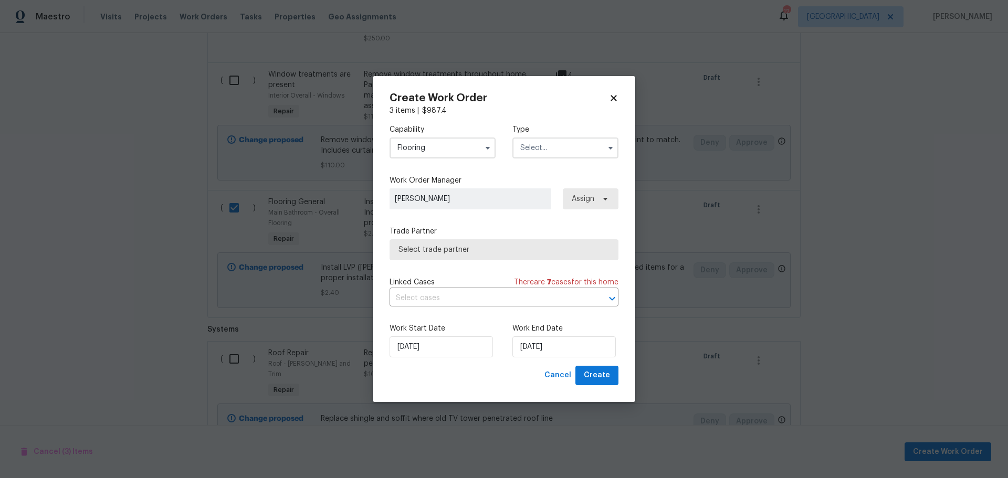
click at [554, 149] on input "text" at bounding box center [565, 147] width 106 height 21
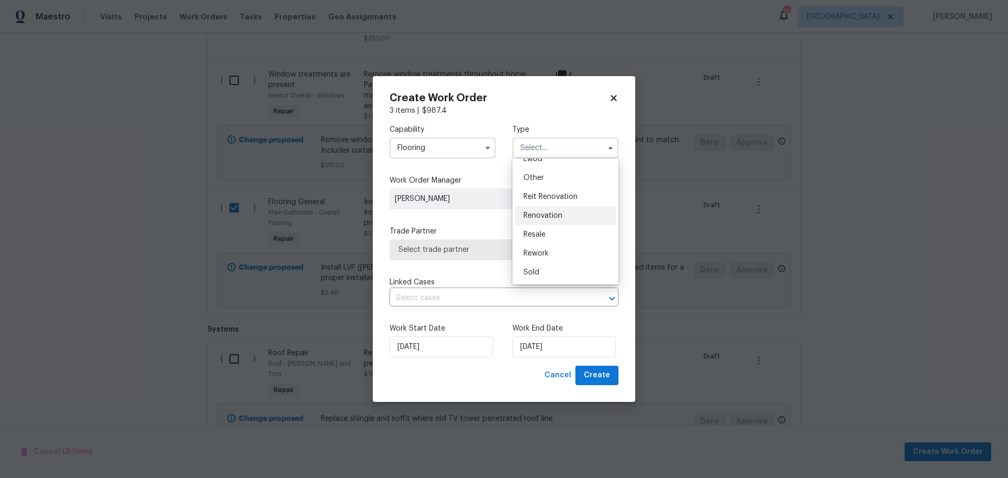
click at [561, 214] on span "Renovation" at bounding box center [542, 215] width 39 height 7
type input "Renovation"
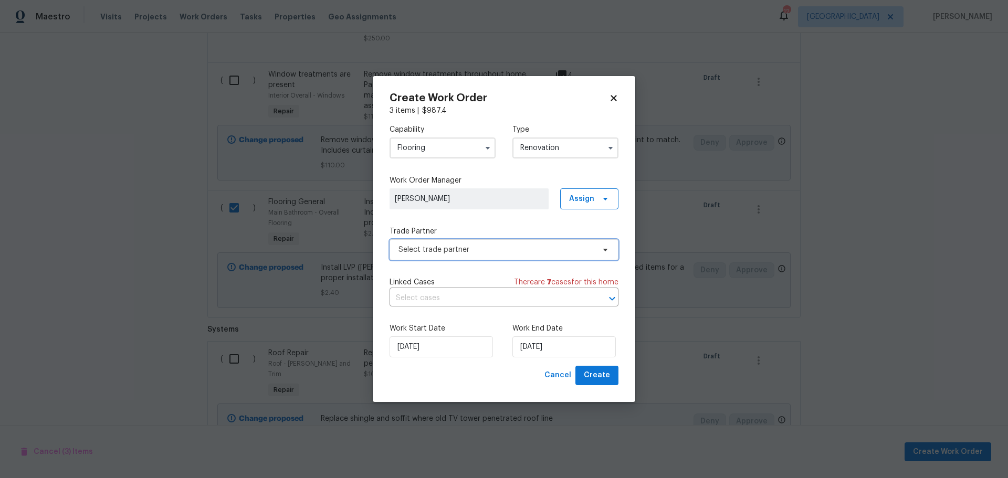
click at [532, 241] on span "Select trade partner" at bounding box center [503, 249] width 229 height 21
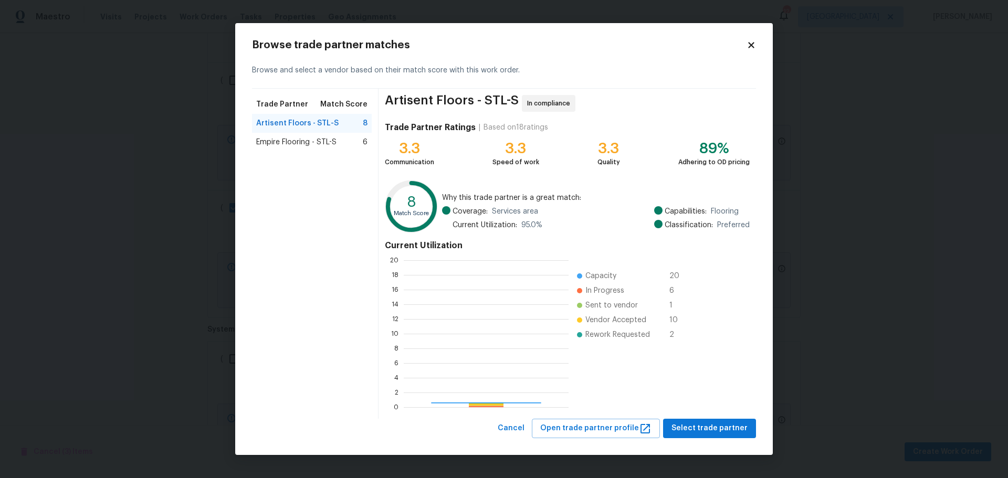
scroll to position [139, 157]
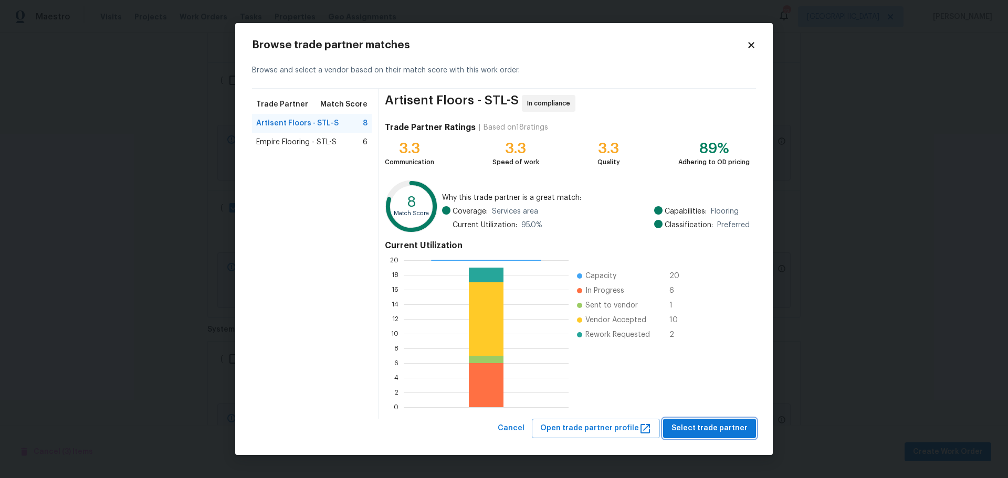
click at [714, 424] on span "Select trade partner" at bounding box center [709, 428] width 76 height 13
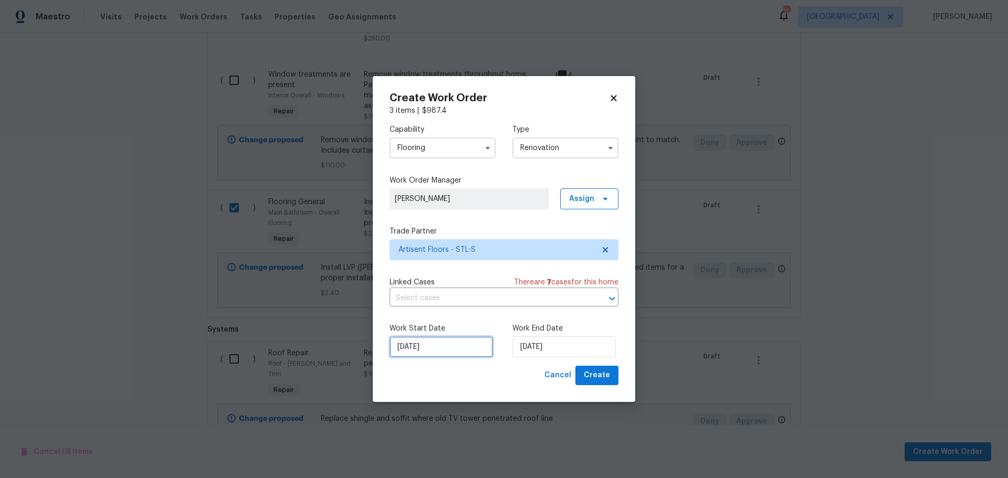
click at [469, 343] on input "[DATE]" at bounding box center [440, 346] width 103 height 21
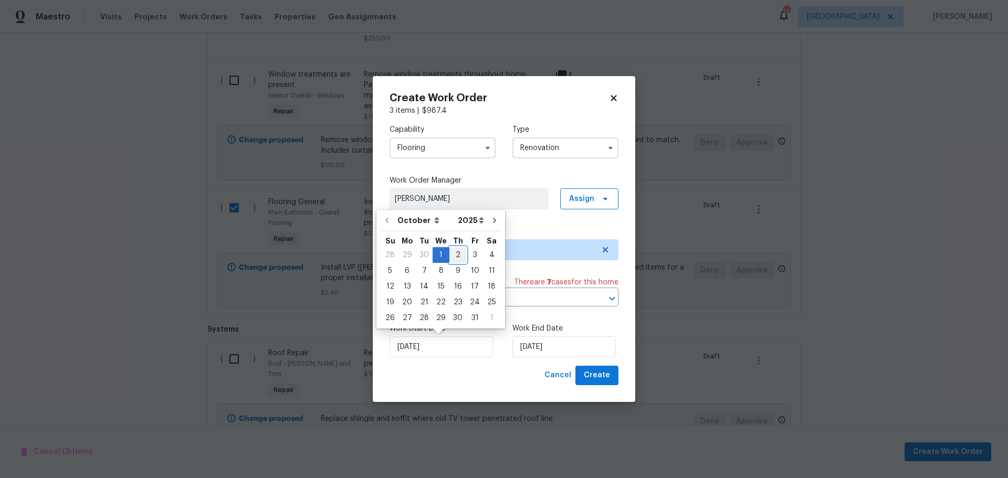
click at [449, 256] on div "2" at bounding box center [457, 255] width 17 height 15
type input "10/2/2025"
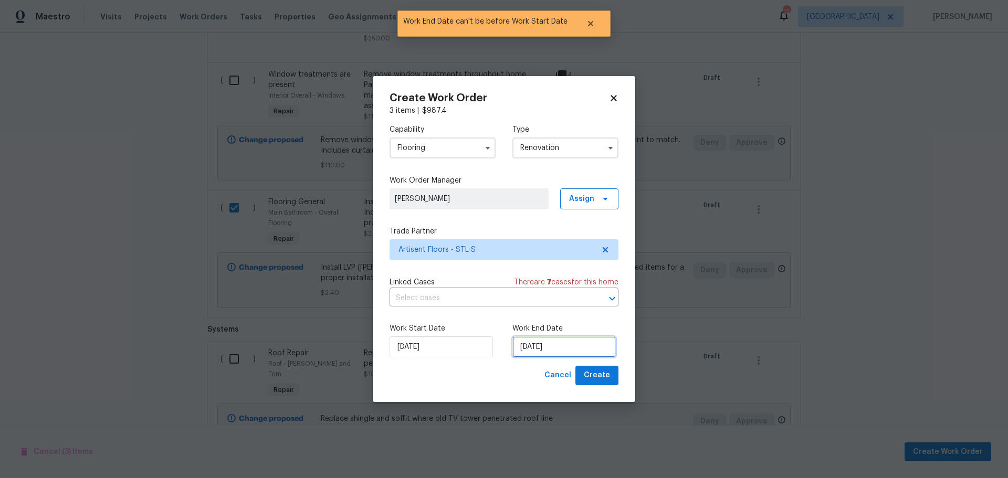
click at [572, 340] on input "10/2/2025" at bounding box center [563, 346] width 103 height 21
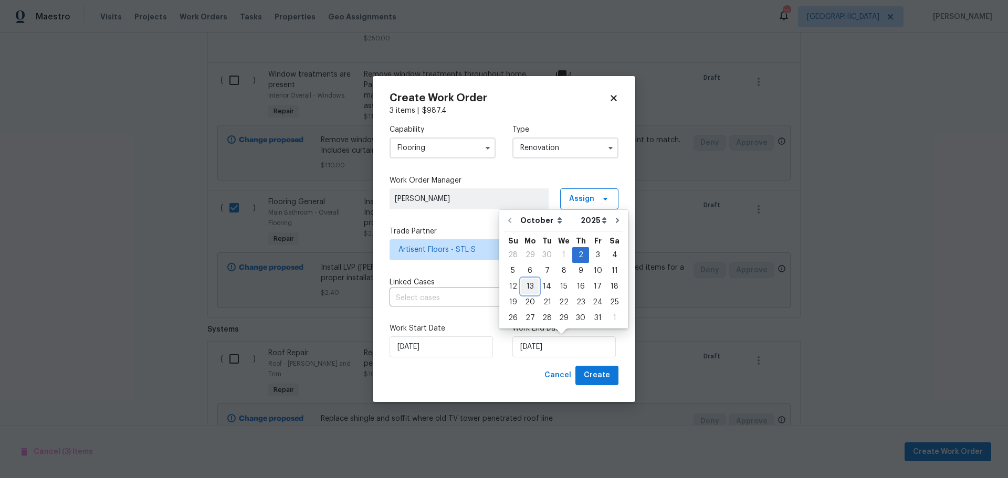
click at [531, 286] on div "13" at bounding box center [529, 286] width 17 height 15
type input "10/13/2025"
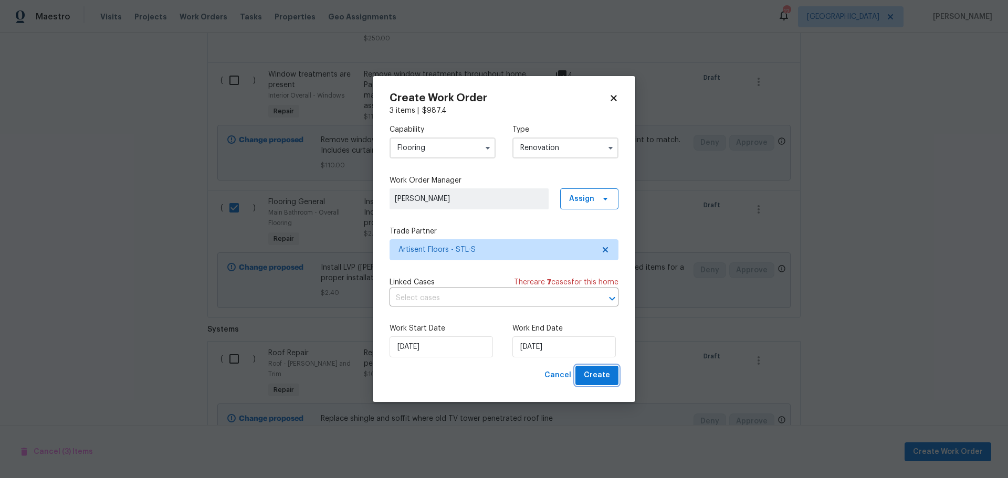
click at [602, 377] on span "Create" at bounding box center [597, 375] width 26 height 13
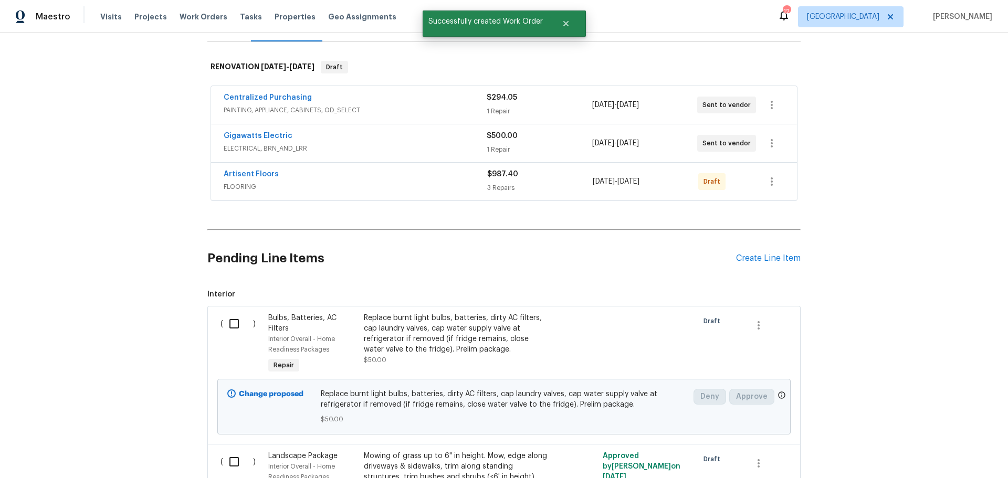
scroll to position [129, 0]
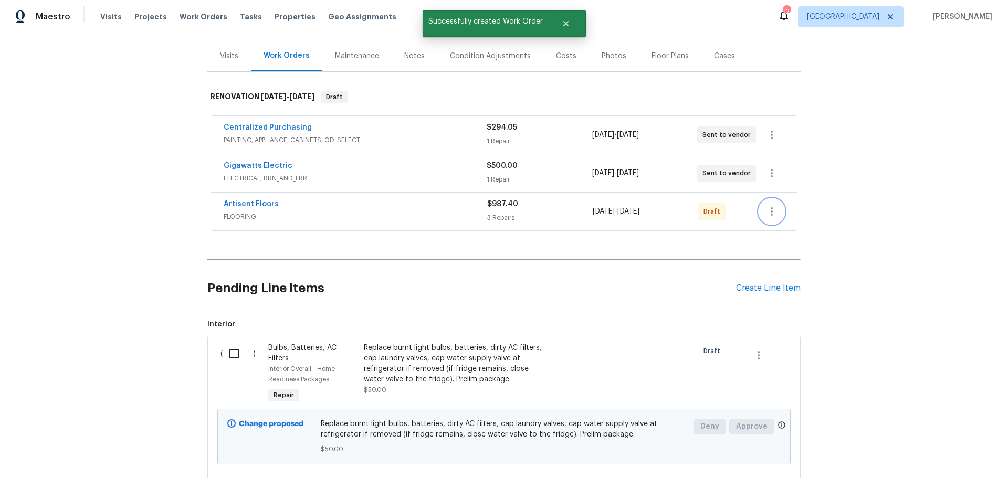
click at [767, 205] on icon "button" at bounding box center [771, 211] width 13 height 13
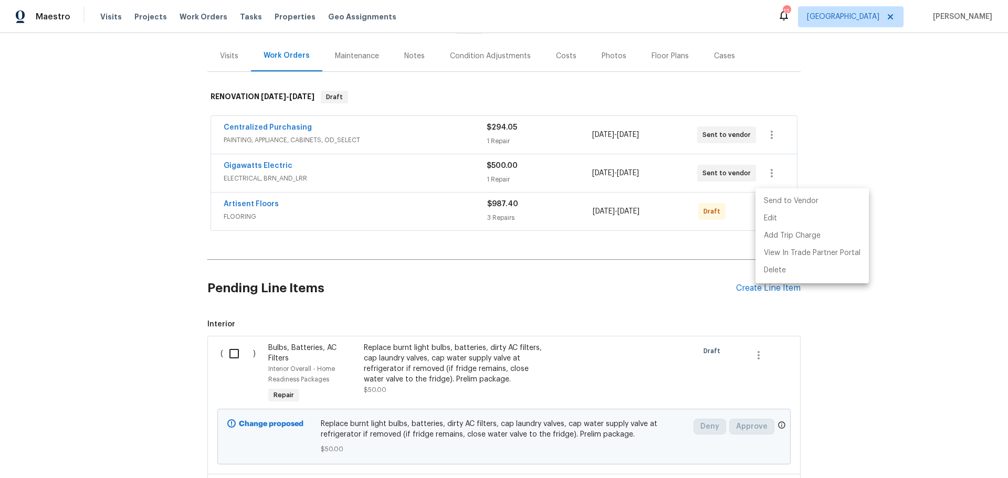
click at [806, 206] on li "Send to Vendor" at bounding box center [811, 201] width 113 height 17
click at [734, 276] on div at bounding box center [504, 239] width 1008 height 478
click at [737, 283] on div "Create Line Item" at bounding box center [768, 288] width 65 height 10
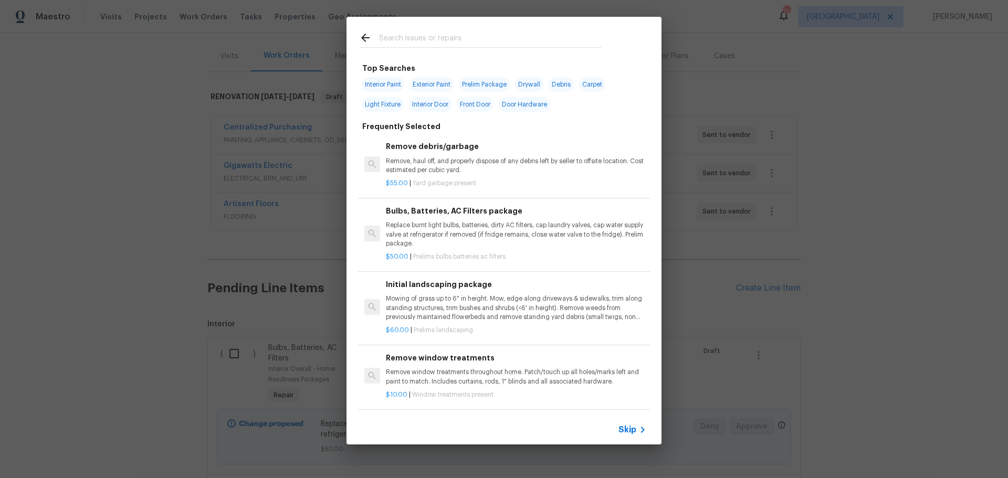
click at [411, 45] on input "text" at bounding box center [490, 39] width 223 height 16
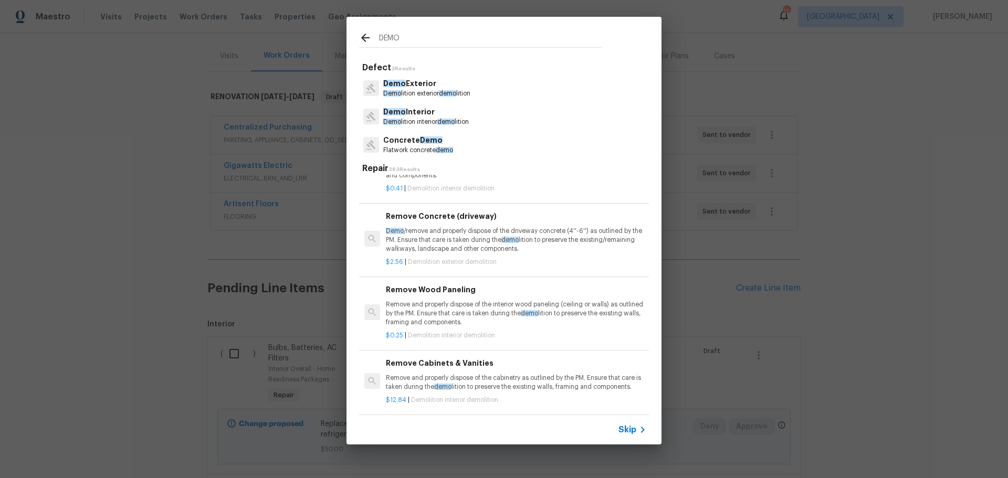
scroll to position [367, 0]
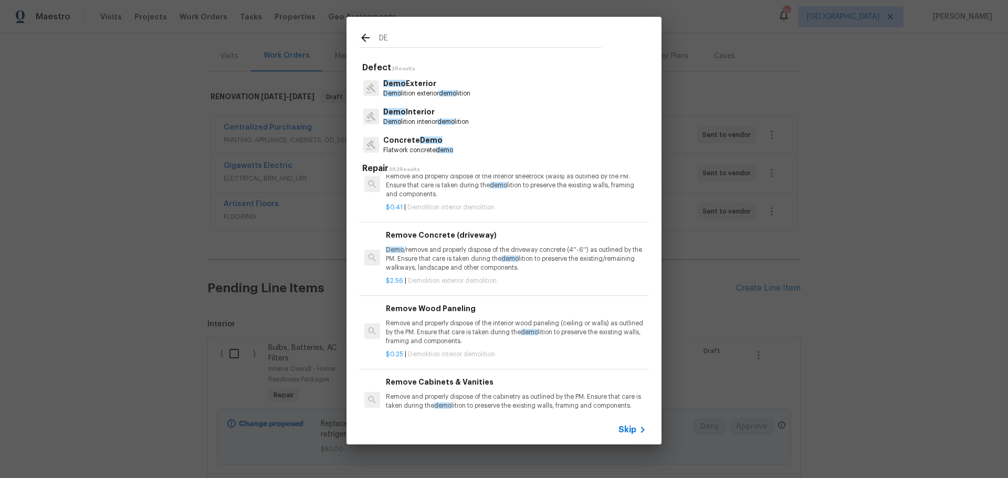
type input "D"
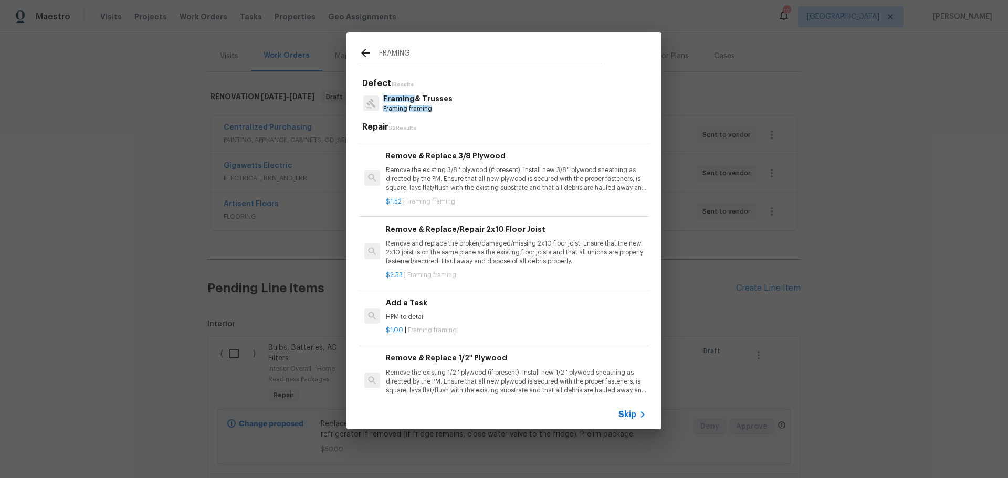
scroll to position [525, 0]
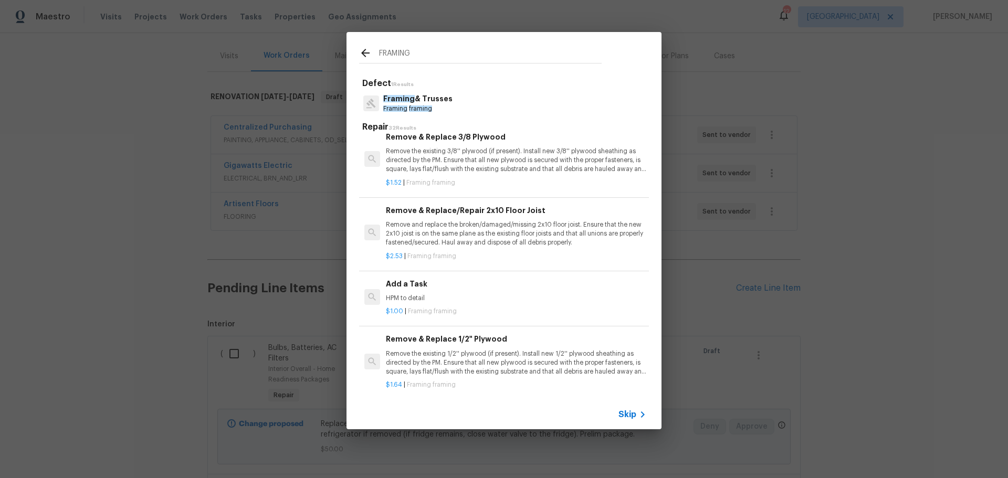
type input "FRAMING"
click at [476, 295] on p "HPM to detail" at bounding box center [516, 298] width 260 height 9
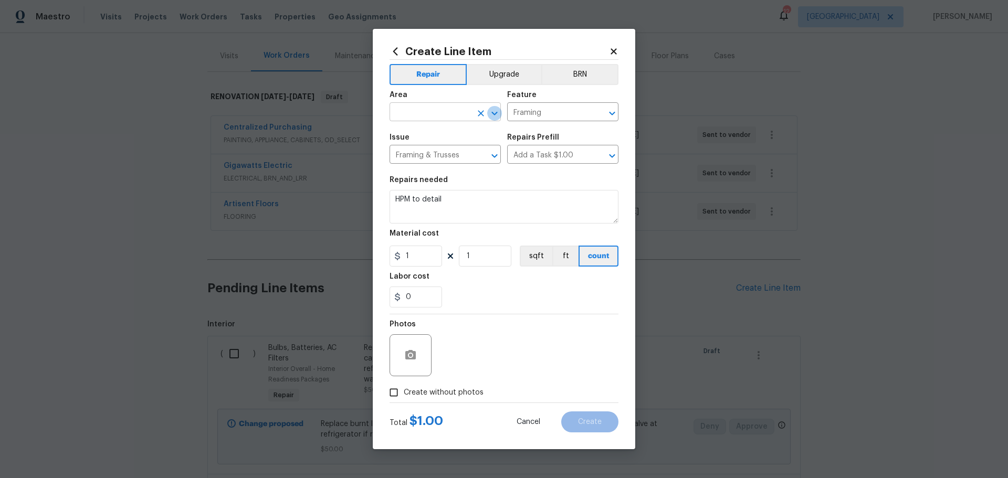
click at [492, 113] on icon "Open" at bounding box center [494, 113] width 6 height 4
click at [432, 130] on li "Interior Addition" at bounding box center [444, 136] width 111 height 17
type input "Interior Addition"
drag, startPoint x: 471, startPoint y: 203, endPoint x: 375, endPoint y: 208, distance: 96.2
click at [374, 208] on div "Create Line Item Repair Upgrade BRN Area Interior Addition ​ Feature Framing ​ …" at bounding box center [504, 239] width 262 height 420
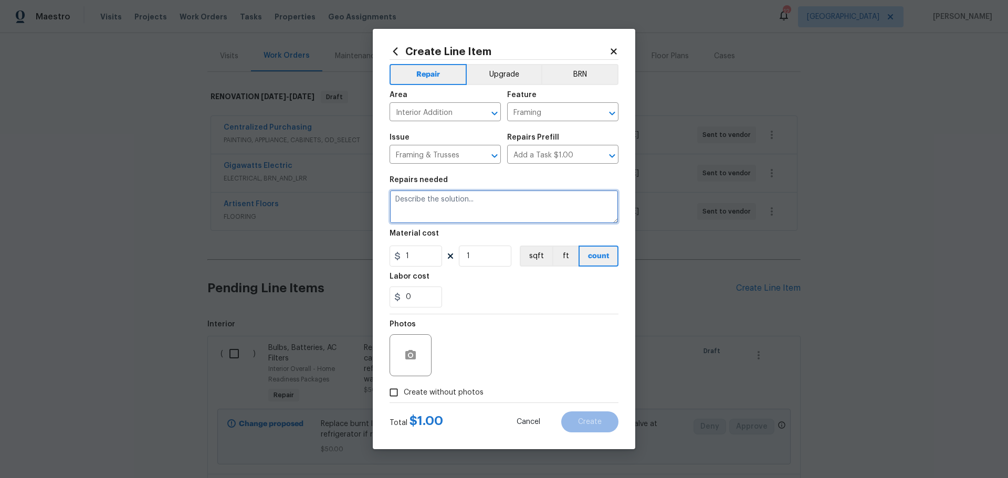
paste textarea "Exterior Door Removal and Infill (Bedroom 2) Protect adjacent finishes and esta…"
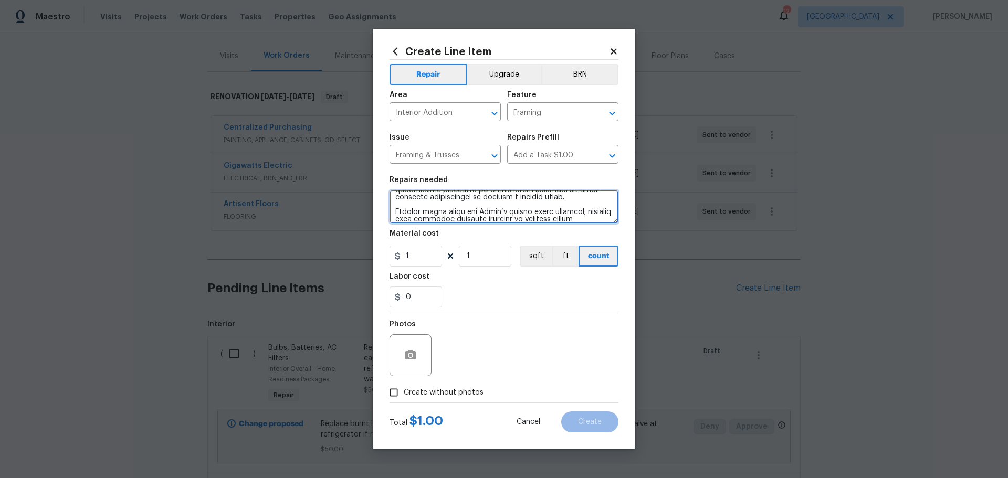
type textarea "Exterior Door Removal and Infill (Bedroom 2) Protect adjacent finishes and esta…"
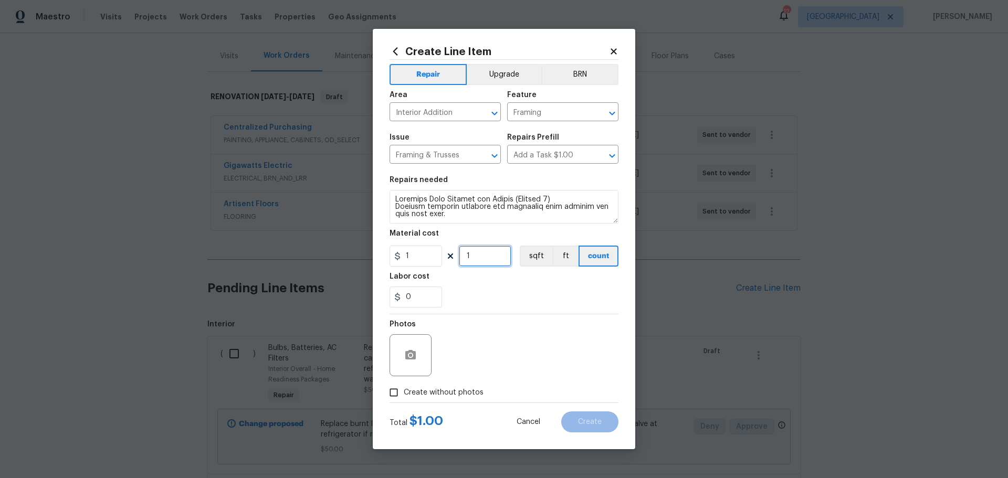
click at [478, 257] on input "1" at bounding box center [485, 256] width 52 height 21
click at [497, 271] on section "Repairs needed Material cost 1 350 sqft ft count Labor cost 0" at bounding box center [503, 242] width 229 height 144
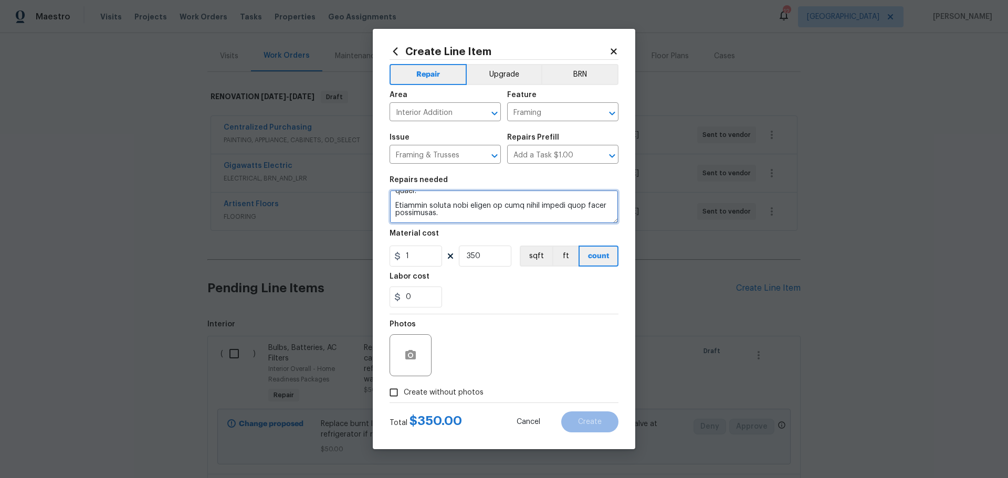
scroll to position [147, 0]
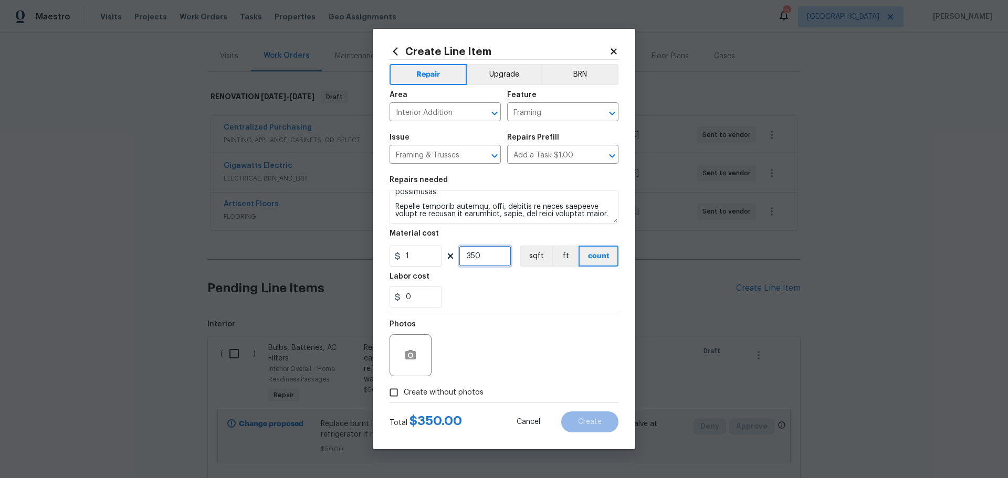
drag, startPoint x: 490, startPoint y: 251, endPoint x: 448, endPoint y: 253, distance: 41.5
click at [448, 253] on div "1 350 sqft ft count" at bounding box center [503, 256] width 229 height 21
type input "500"
click at [472, 299] on div "0" at bounding box center [503, 297] width 229 height 21
click at [409, 346] on button "button" at bounding box center [410, 355] width 25 height 25
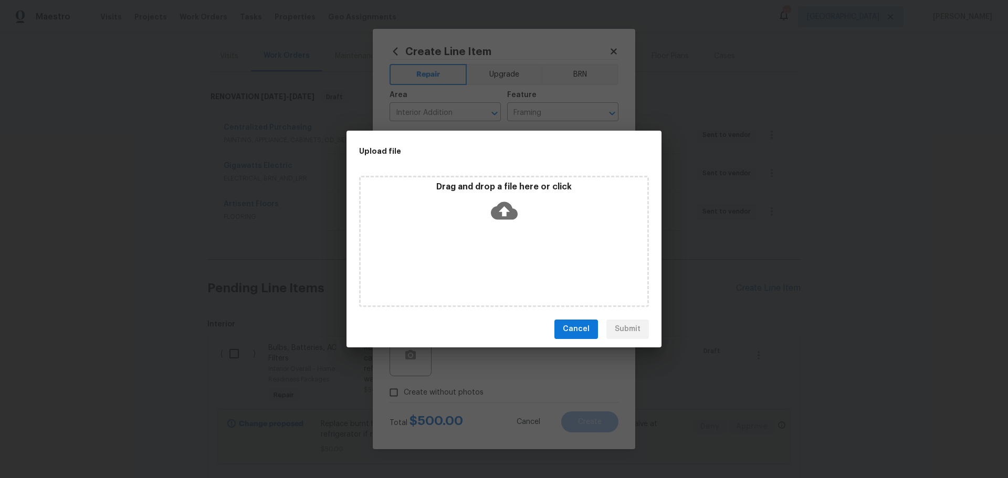
click at [495, 187] on p "Drag and drop a file here or click" at bounding box center [504, 187] width 287 height 11
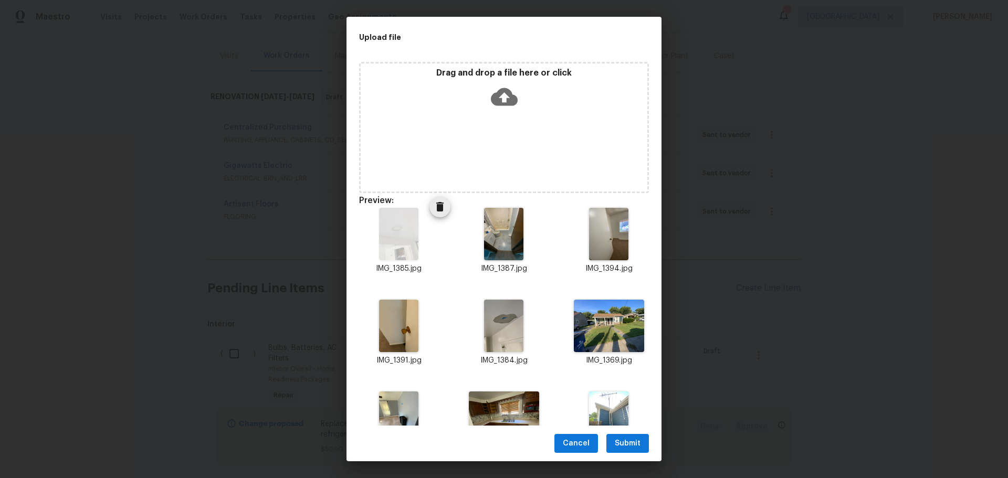
click at [433, 212] on icon "Delete" at bounding box center [439, 206] width 13 height 13
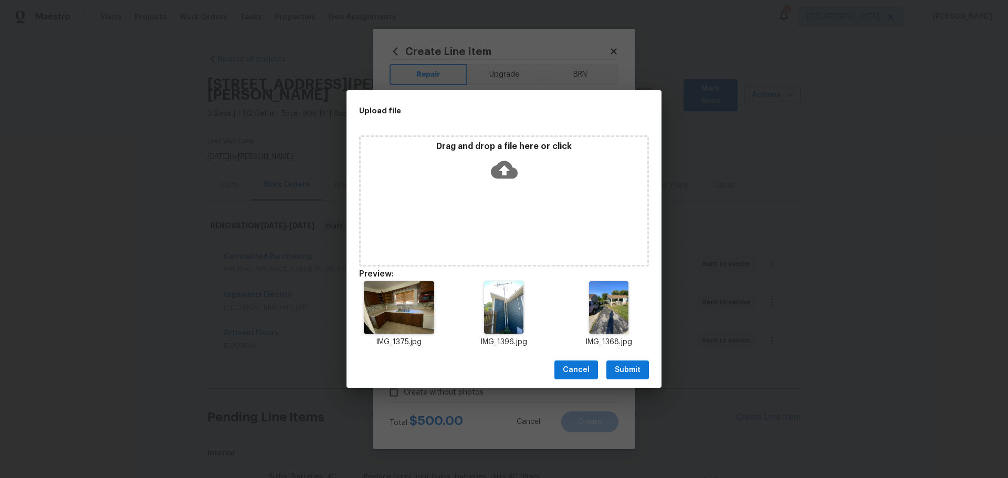
scroll to position [147, 0]
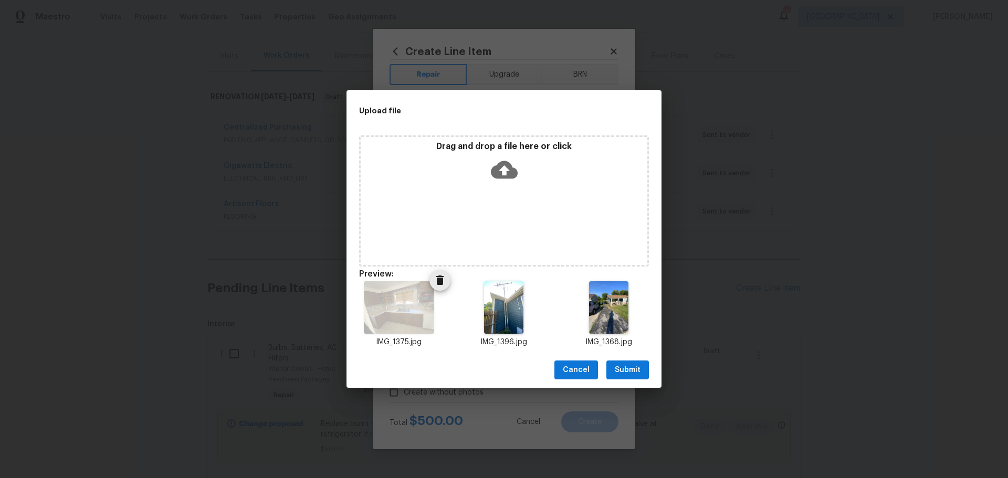
click at [435, 285] on icon "Delete" at bounding box center [439, 280] width 13 height 13
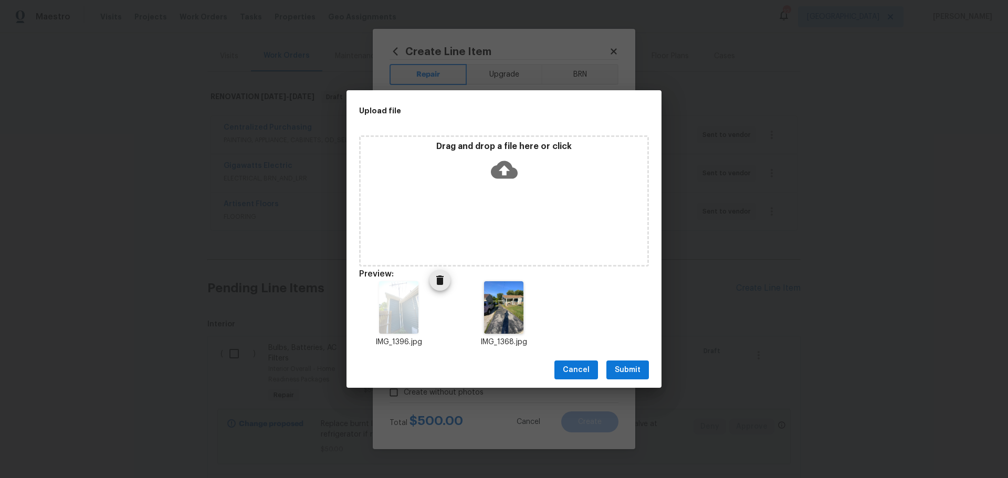
click at [442, 280] on icon "Delete" at bounding box center [439, 280] width 13 height 13
click at [436, 280] on icon "Delete" at bounding box center [439, 280] width 7 height 9
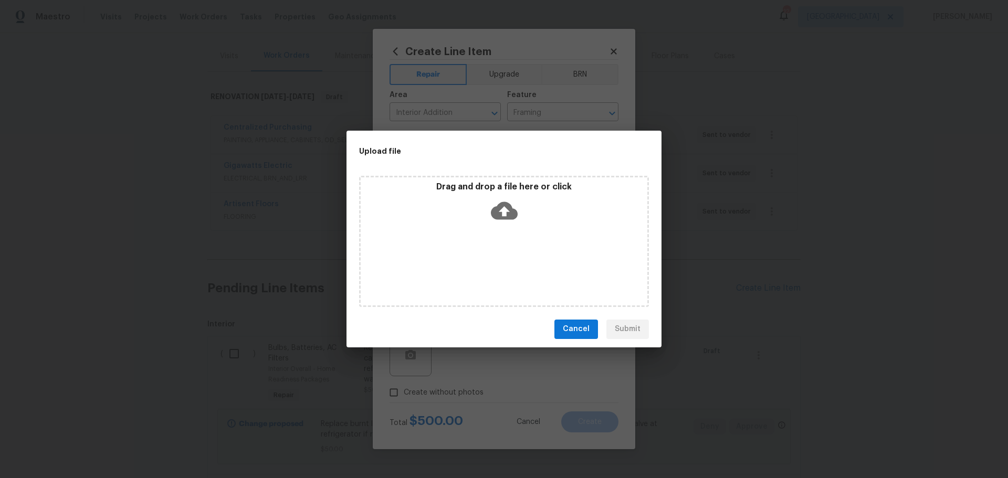
click at [403, 233] on div "Drag and drop a file here or click" at bounding box center [504, 241] width 290 height 131
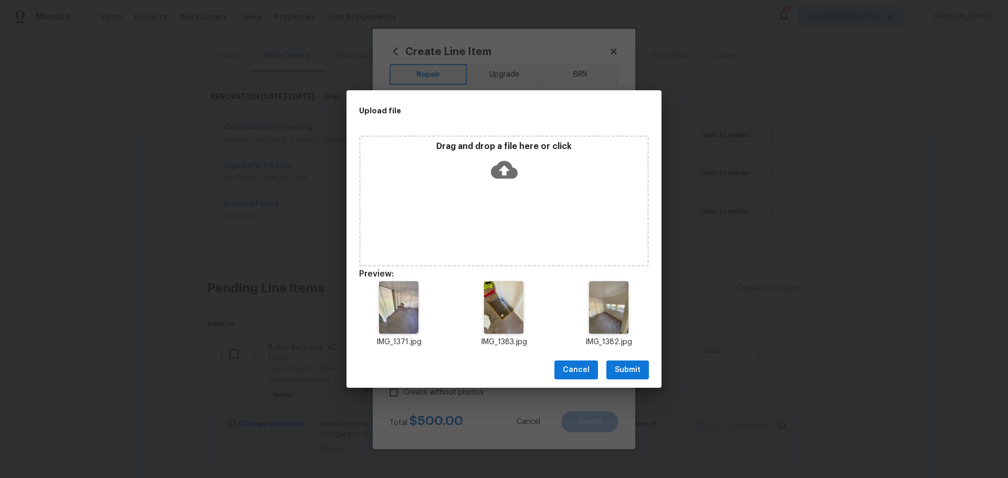
click at [627, 368] on span "Submit" at bounding box center [628, 370] width 26 height 13
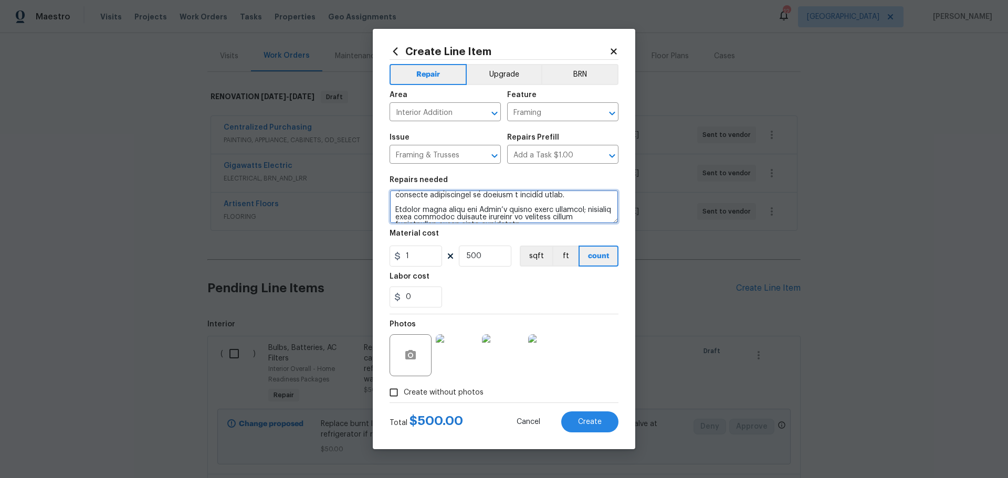
scroll to position [235, 0]
click at [509, 81] on button "Upgrade" at bounding box center [504, 74] width 75 height 21
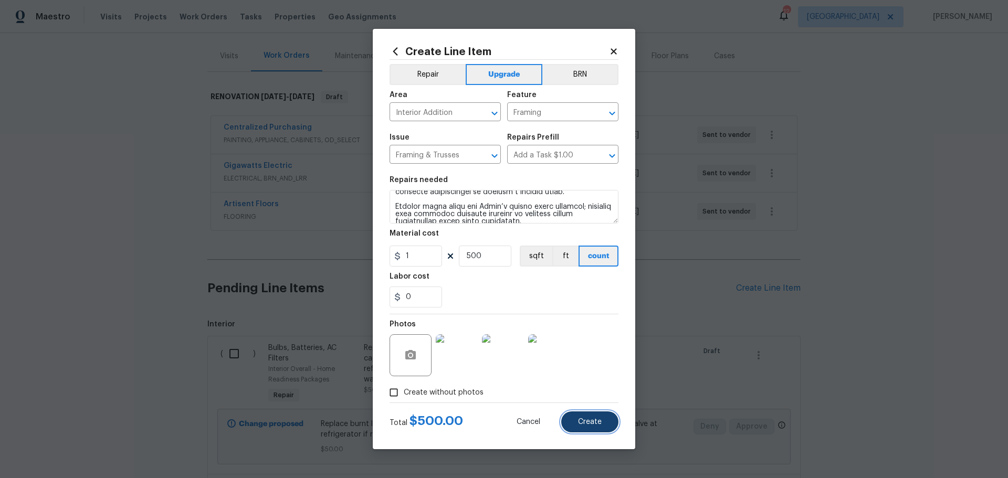
click at [587, 417] on button "Create" at bounding box center [589, 421] width 57 height 21
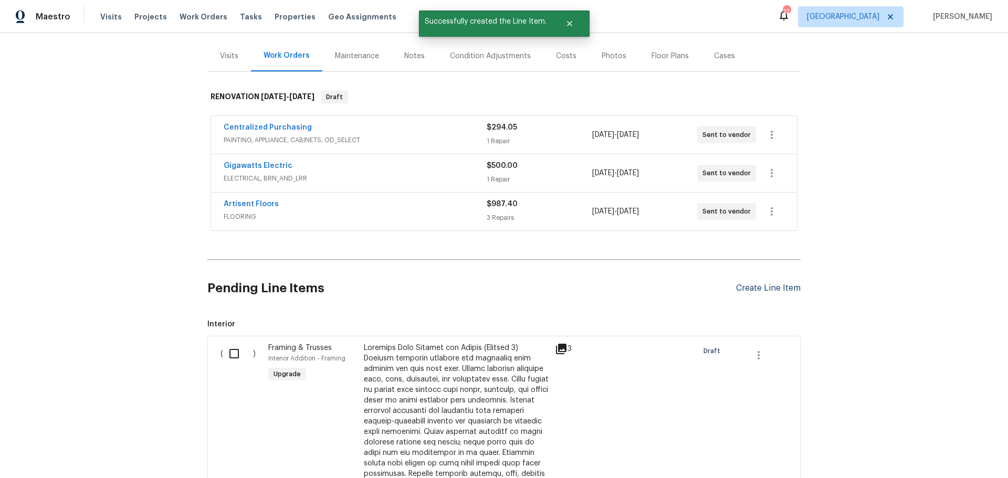
click at [741, 283] on div "Create Line Item" at bounding box center [768, 288] width 65 height 10
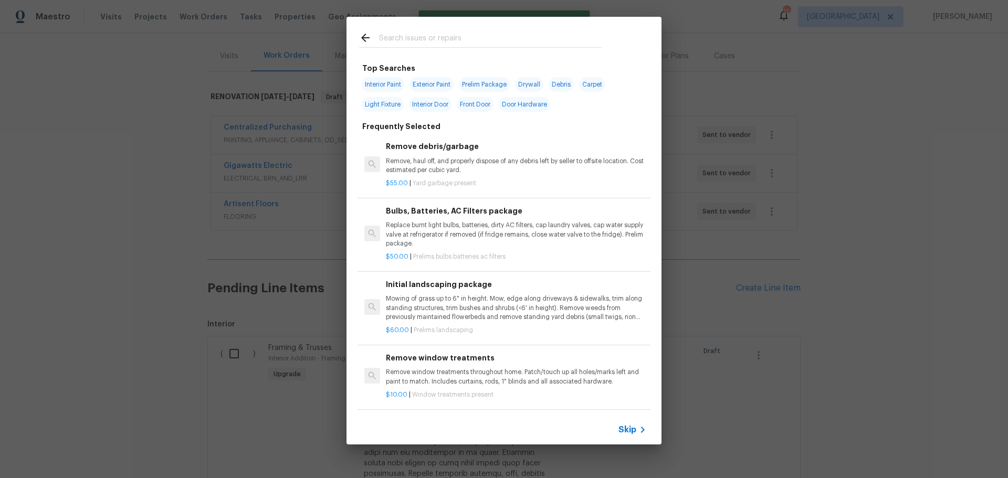
click at [407, 34] on input "text" at bounding box center [490, 39] width 223 height 16
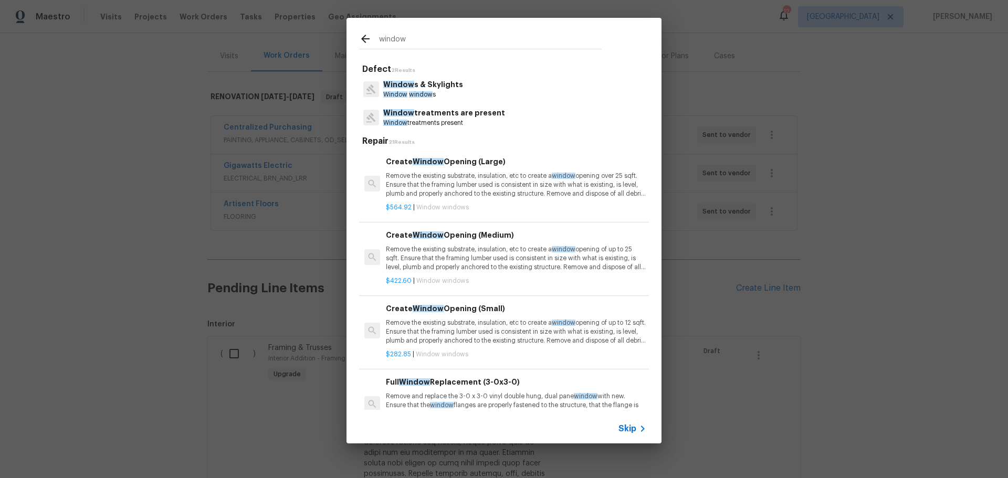
type input "window"
click at [485, 189] on p "Remove the existing substrate, insulation, etc to create a window opening over …" at bounding box center [516, 185] width 260 height 27
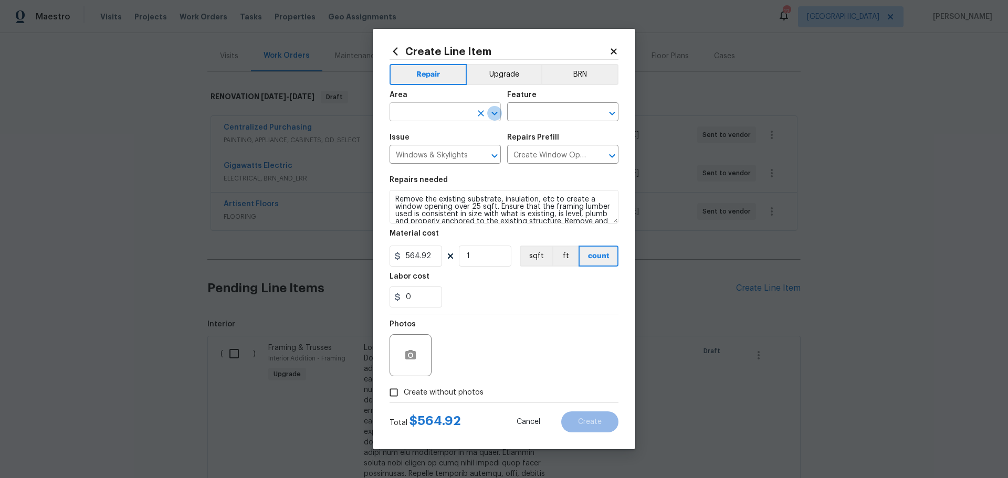
click at [488, 114] on icon "Open" at bounding box center [494, 113] width 13 height 13
click at [457, 154] on li "Main Bedroom" at bounding box center [444, 153] width 111 height 17
type input "Main Bedroom"
drag, startPoint x: 531, startPoint y: 129, endPoint x: 536, endPoint y: 123, distance: 8.2
click at [532, 128] on div "Issue Windows & Skylights ​ Repairs Prefill Create Window Opening (Large) $564.…" at bounding box center [503, 149] width 229 height 43
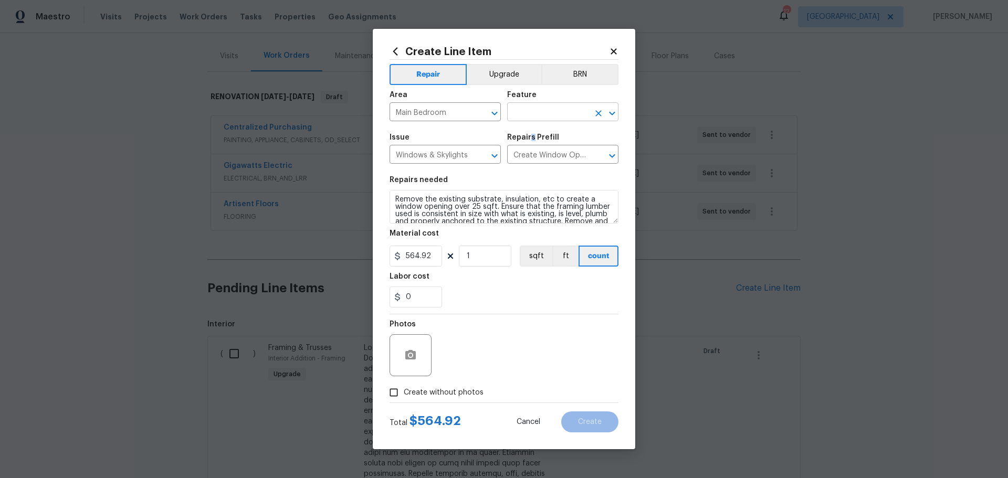
click at [538, 107] on input "text" at bounding box center [548, 113] width 82 height 16
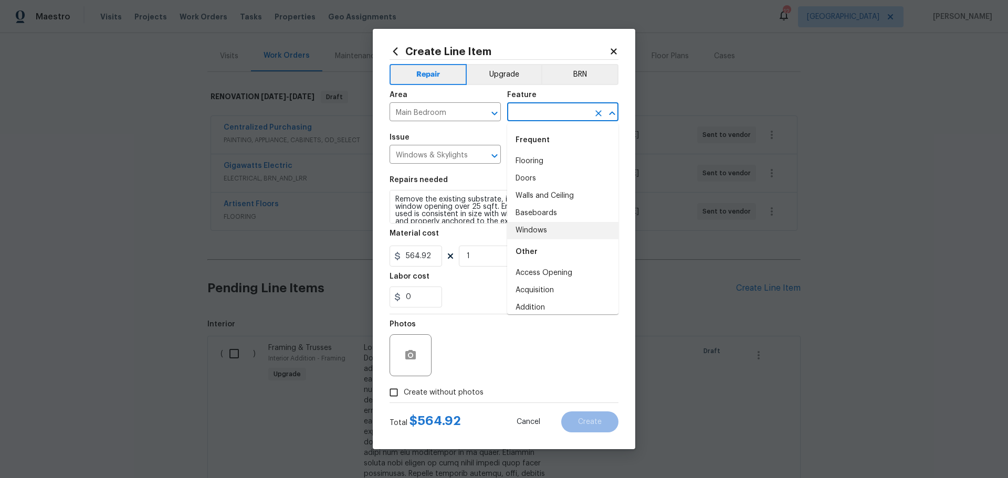
click at [549, 236] on li "Windows" at bounding box center [562, 230] width 111 height 17
type input "Windows"
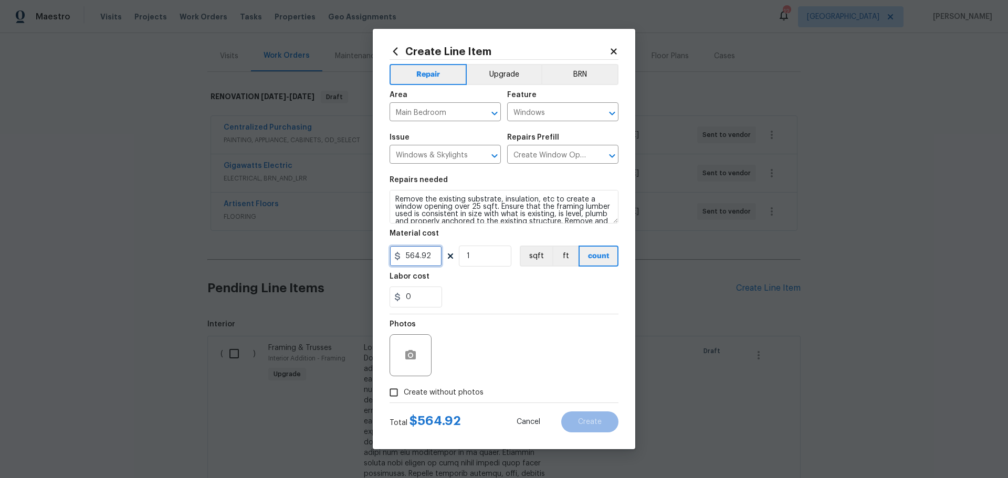
drag, startPoint x: 432, startPoint y: 255, endPoint x: 392, endPoint y: 258, distance: 40.6
click at [392, 258] on input "564.92" at bounding box center [415, 256] width 52 height 21
type input "500"
click at [470, 289] on div "0" at bounding box center [503, 297] width 229 height 21
click at [446, 394] on span "Create without photos" at bounding box center [444, 392] width 80 height 11
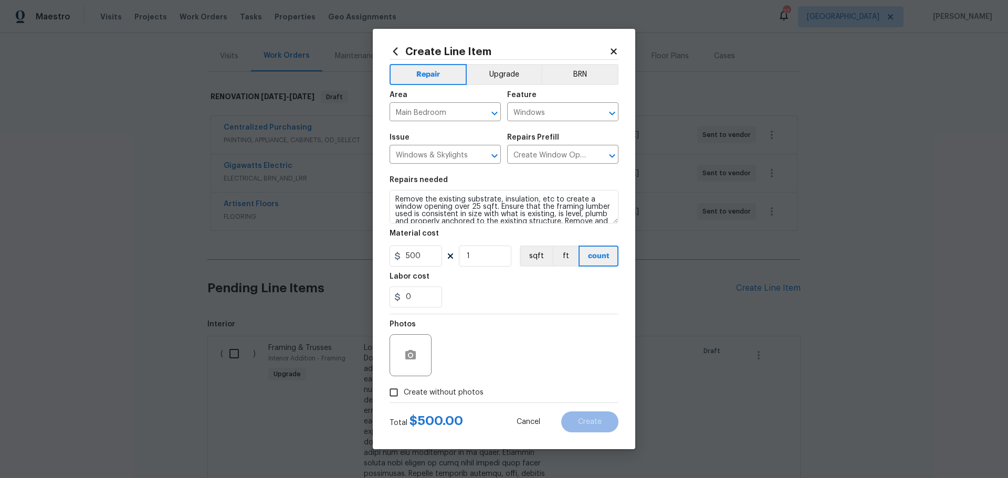
click at [404, 394] on input "Create without photos" at bounding box center [394, 393] width 20 height 20
click at [407, 347] on button "button" at bounding box center [410, 355] width 25 height 25
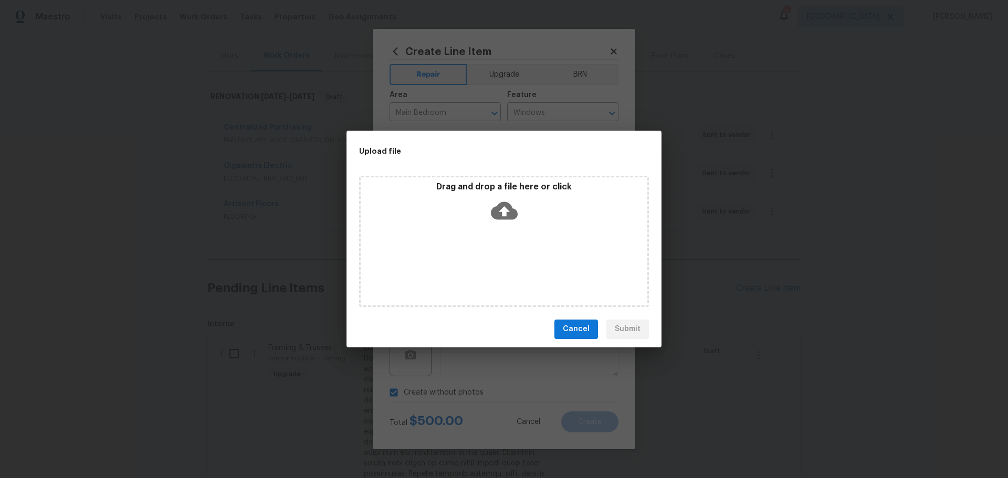
click at [484, 251] on div "Drag and drop a file here or click" at bounding box center [504, 241] width 290 height 131
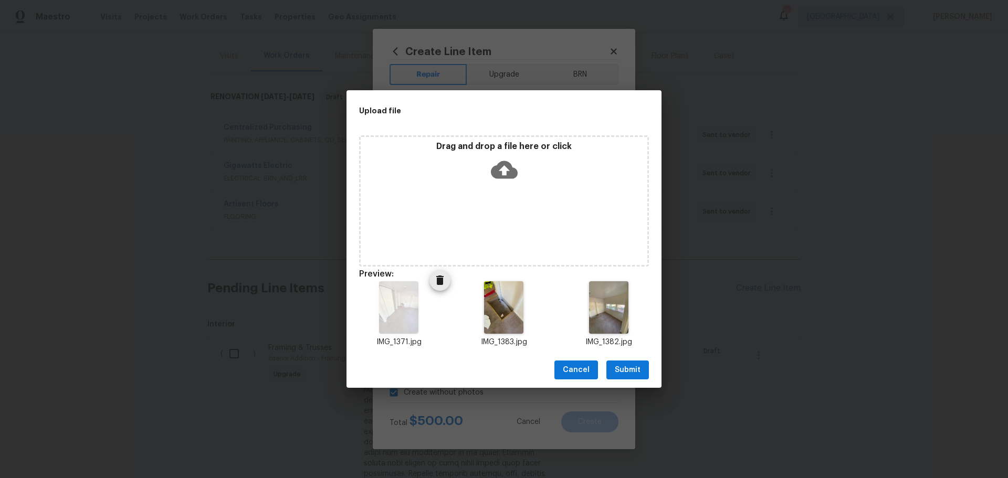
click at [436, 280] on icon "Delete" at bounding box center [439, 280] width 7 height 9
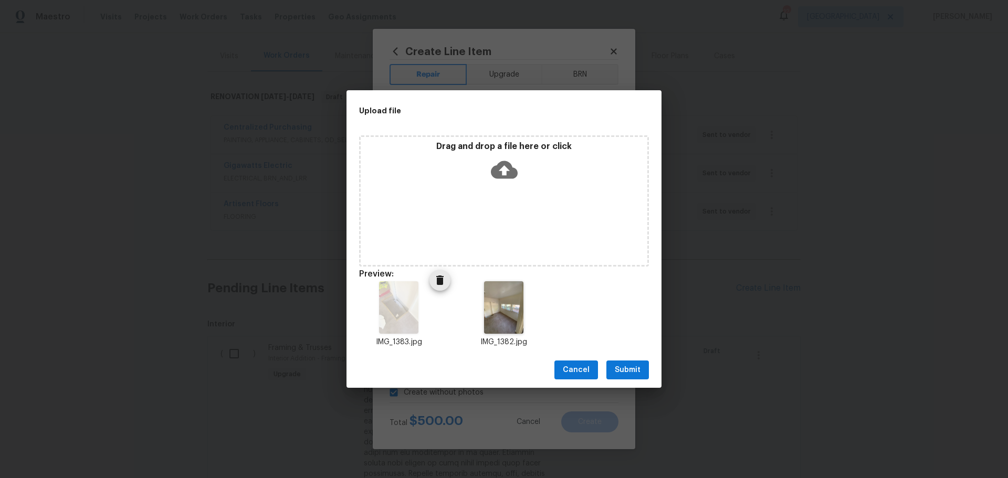
click at [435, 285] on icon "Delete" at bounding box center [439, 280] width 13 height 13
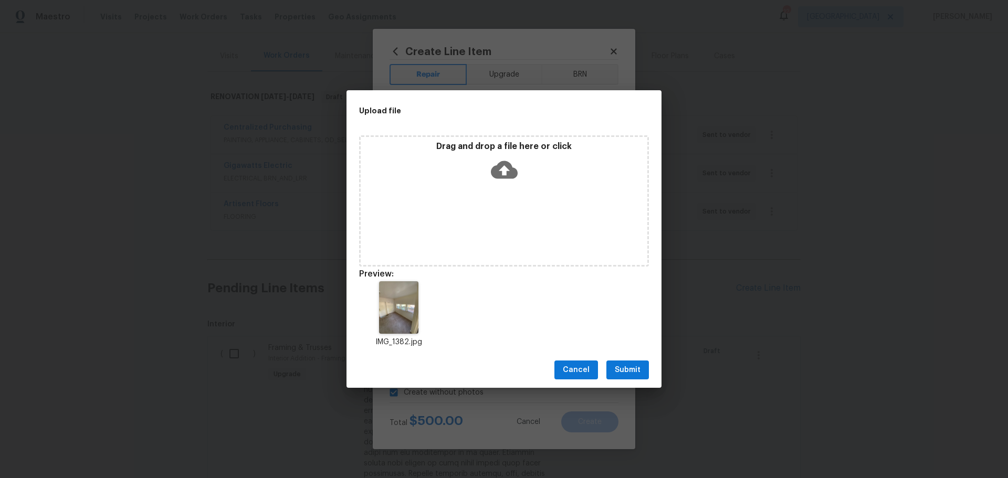
click at [625, 364] on span "Submit" at bounding box center [628, 370] width 26 height 13
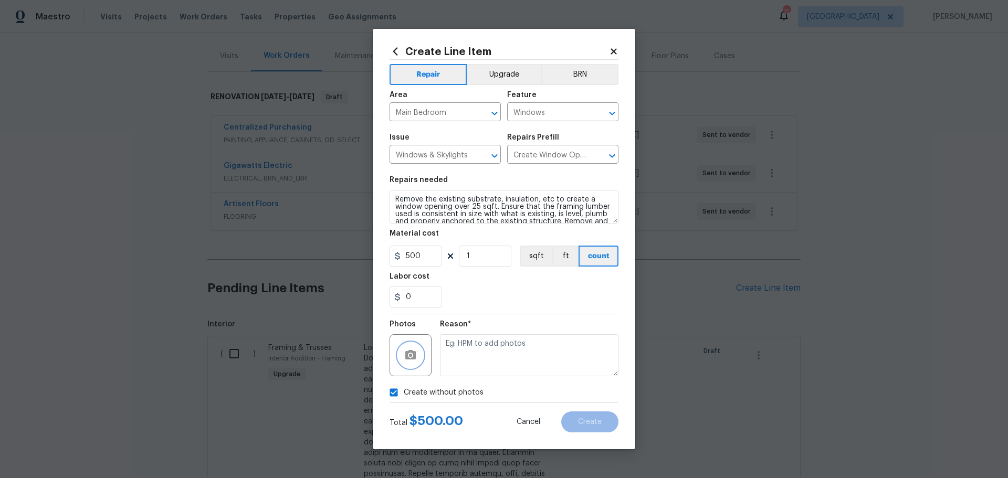
checkbox input "false"
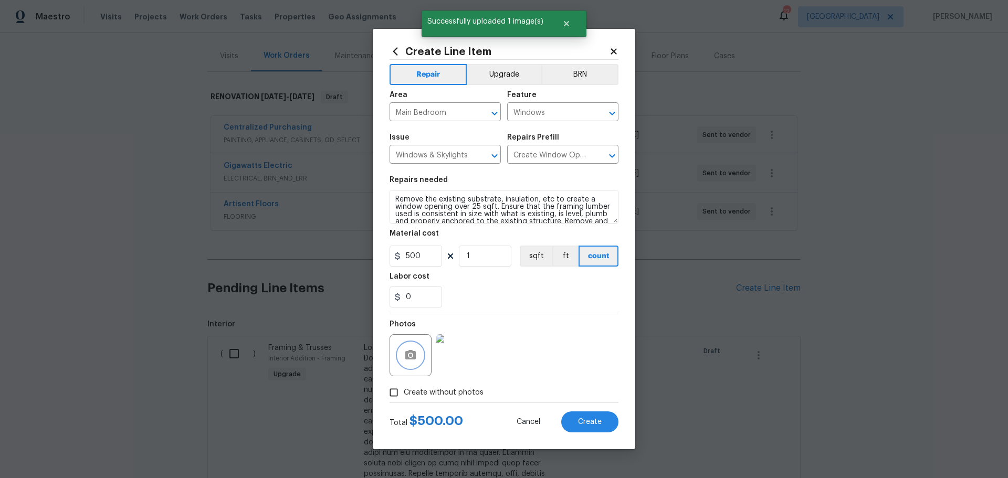
scroll to position [15, 0]
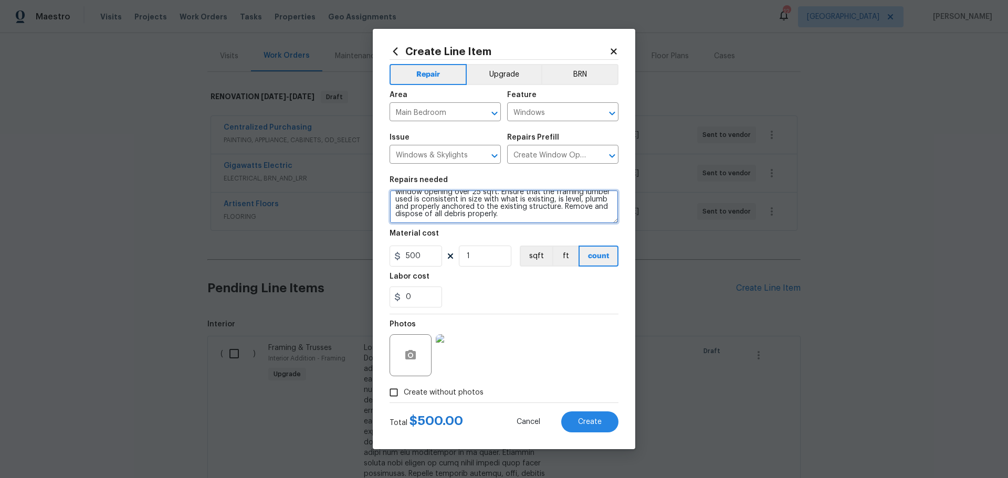
click at [547, 214] on textarea "Remove the existing substrate, insulation, etc to create a window opening over …" at bounding box center [503, 207] width 229 height 34
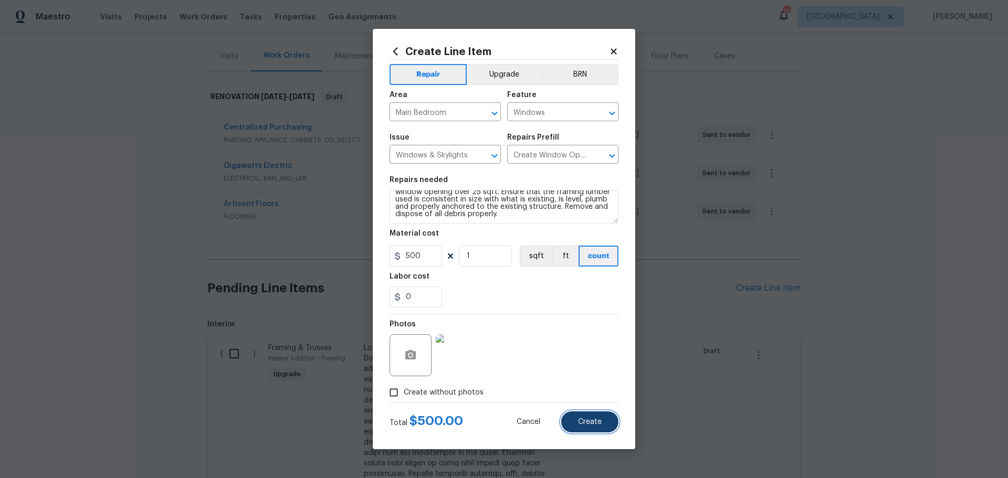
click at [577, 419] on button "Create" at bounding box center [589, 421] width 57 height 21
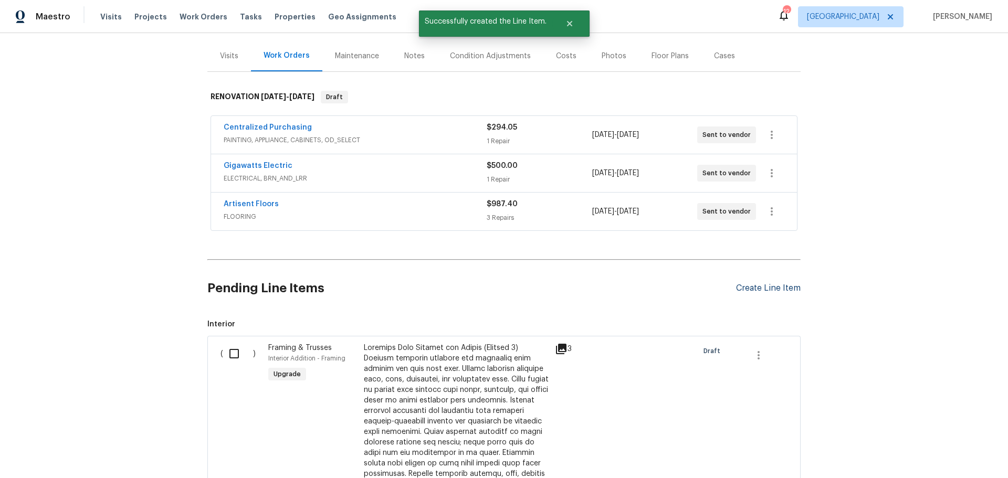
click at [742, 283] on div "Create Line Item" at bounding box center [768, 288] width 65 height 10
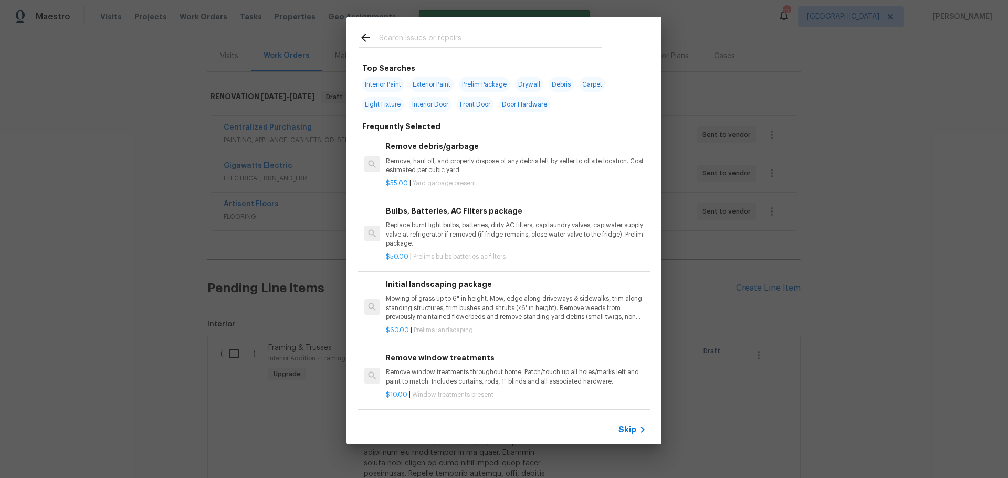
click at [443, 43] on input "text" at bounding box center [490, 39] width 223 height 16
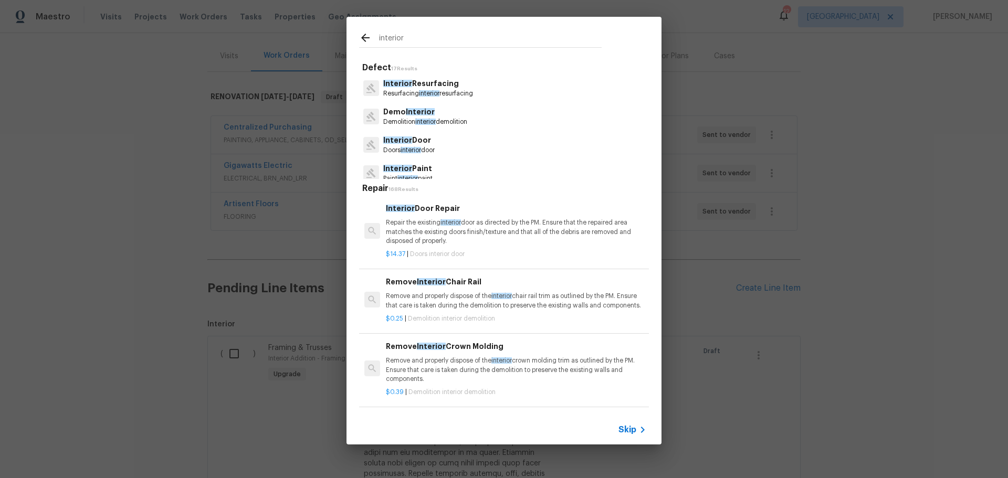
scroll to position [52, 0]
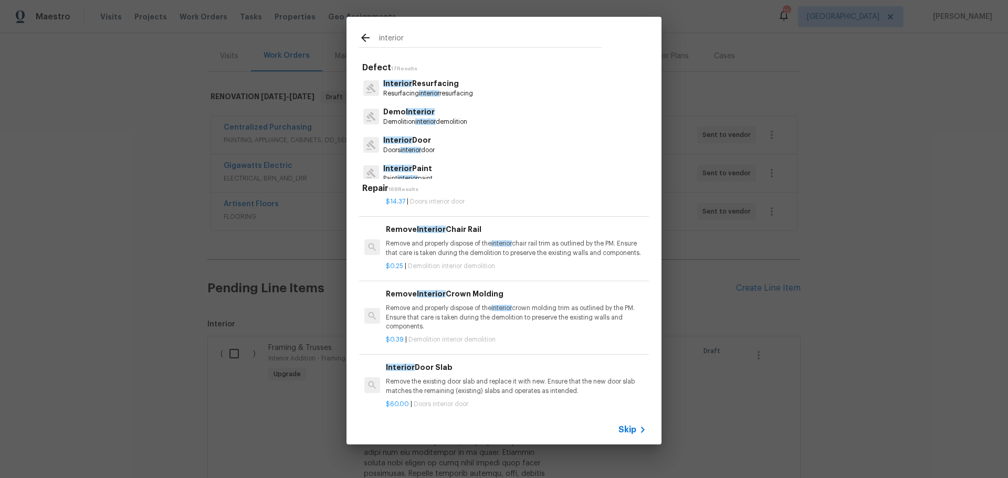
type input "interior"
click at [425, 144] on p "Interior Door" at bounding box center [408, 140] width 51 height 11
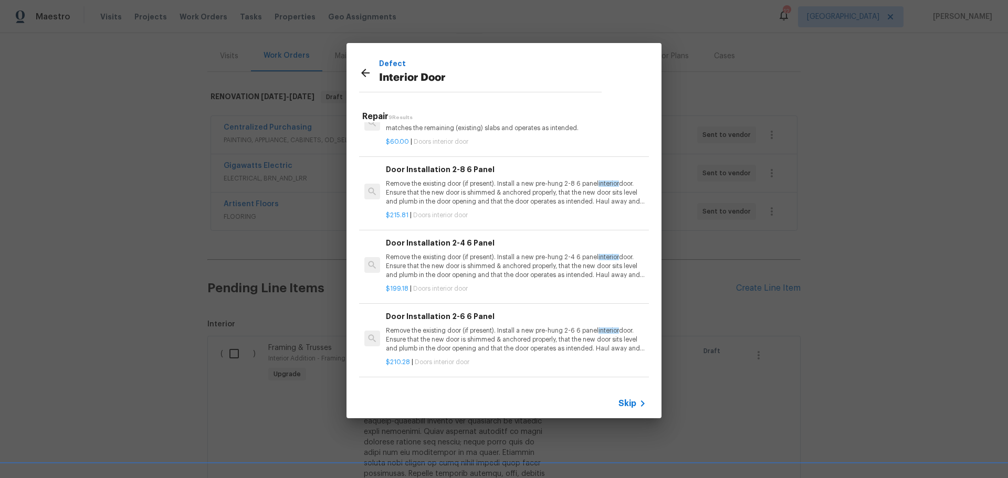
scroll to position [157, 0]
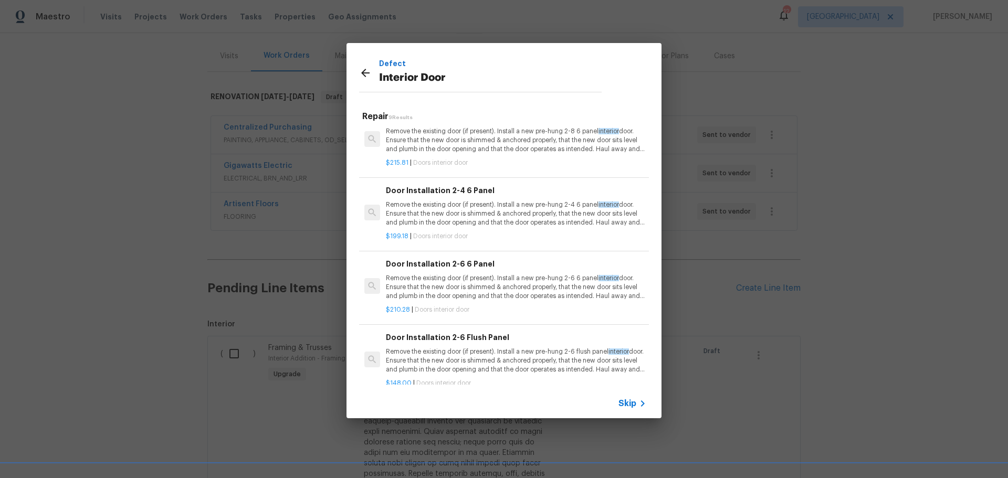
click at [500, 281] on p "Remove the existing door (if present). Install a new pre-hung 2-6 6 panel inter…" at bounding box center [516, 287] width 260 height 27
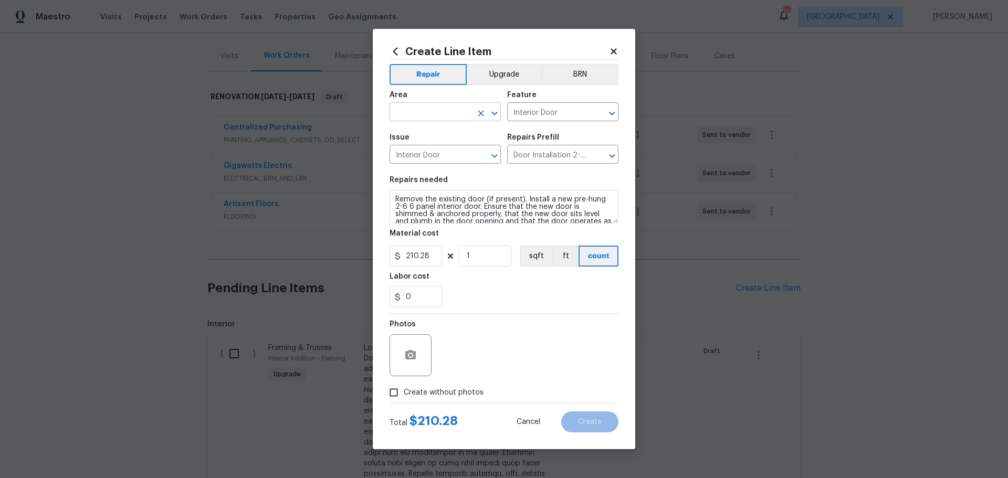
click at [494, 113] on icon "Open" at bounding box center [494, 113] width 6 height 4
click at [463, 157] on li "Main Bedroom" at bounding box center [444, 153] width 111 height 17
type input "Main Bedroom"
click at [488, 260] on input "1" at bounding box center [485, 256] width 52 height 21
type input "2"
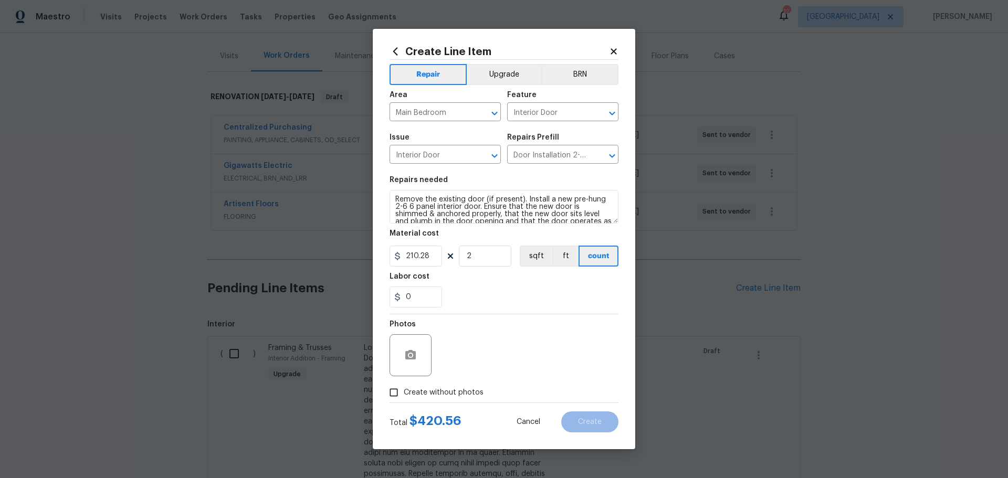
click at [473, 290] on div "0" at bounding box center [503, 297] width 229 height 21
click at [408, 394] on span "Create without photos" at bounding box center [444, 392] width 80 height 11
click at [404, 394] on input "Create without photos" at bounding box center [394, 393] width 20 height 20
click at [409, 349] on icon "button" at bounding box center [410, 355] width 13 height 13
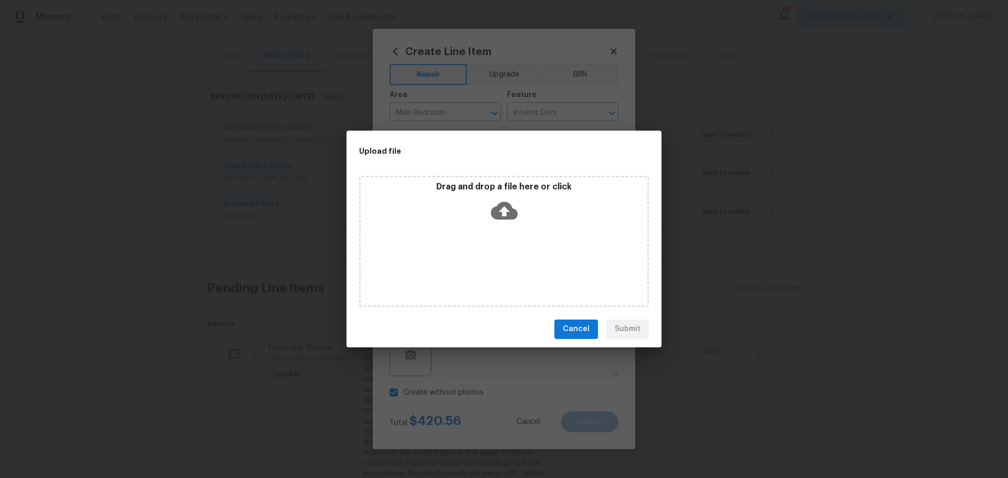
click at [408, 193] on div "Drag and drop a file here or click" at bounding box center [504, 204] width 287 height 45
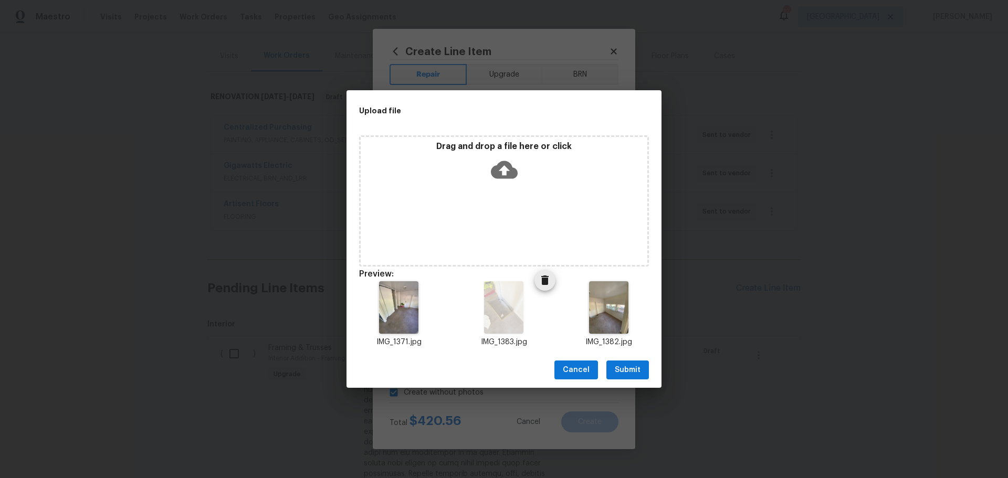
click at [541, 281] on icon "Delete" at bounding box center [544, 280] width 7 height 9
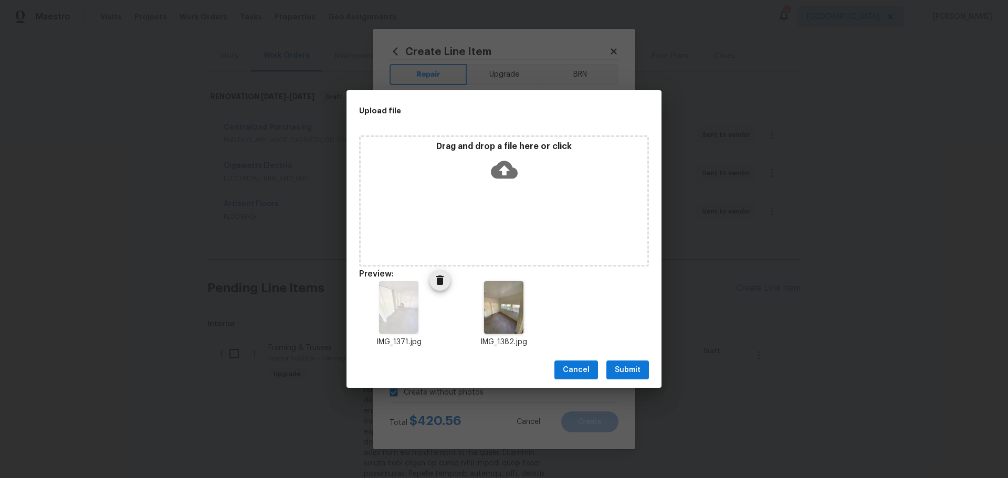
click at [433, 285] on icon "Delete" at bounding box center [439, 280] width 13 height 13
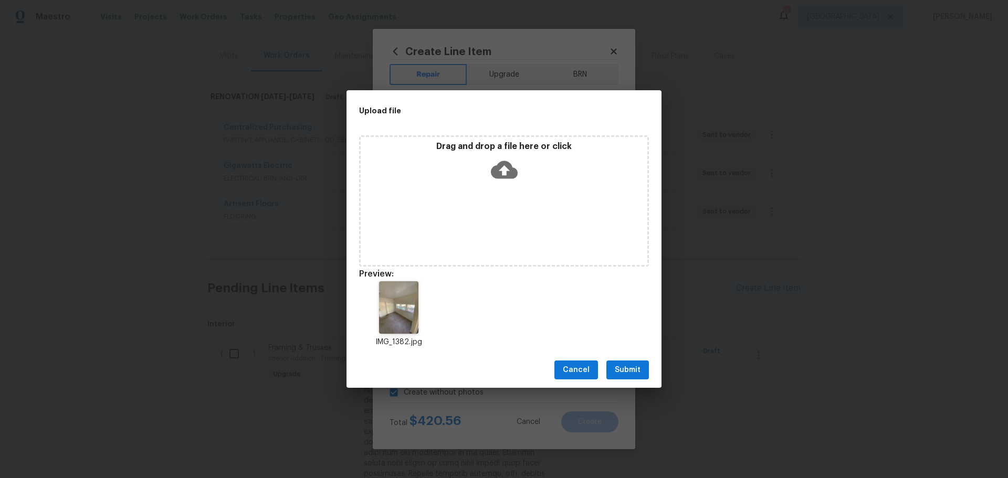
click at [614, 371] on button "Submit" at bounding box center [627, 370] width 43 height 19
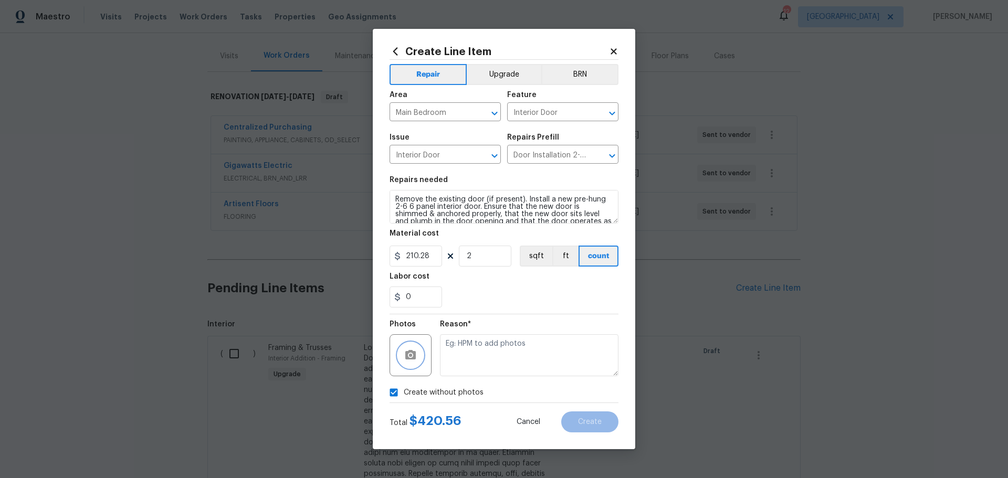
checkbox input "false"
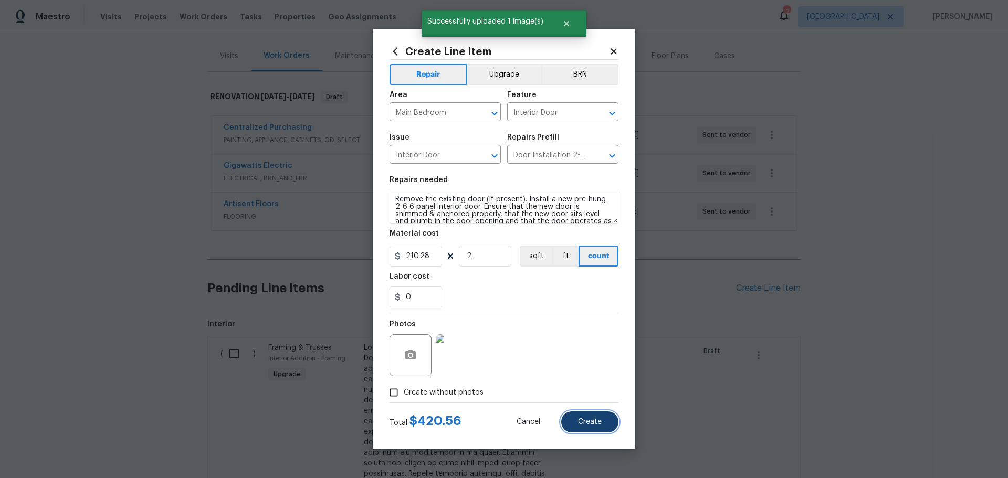
click at [586, 425] on span "Create" at bounding box center [590, 422] width 24 height 8
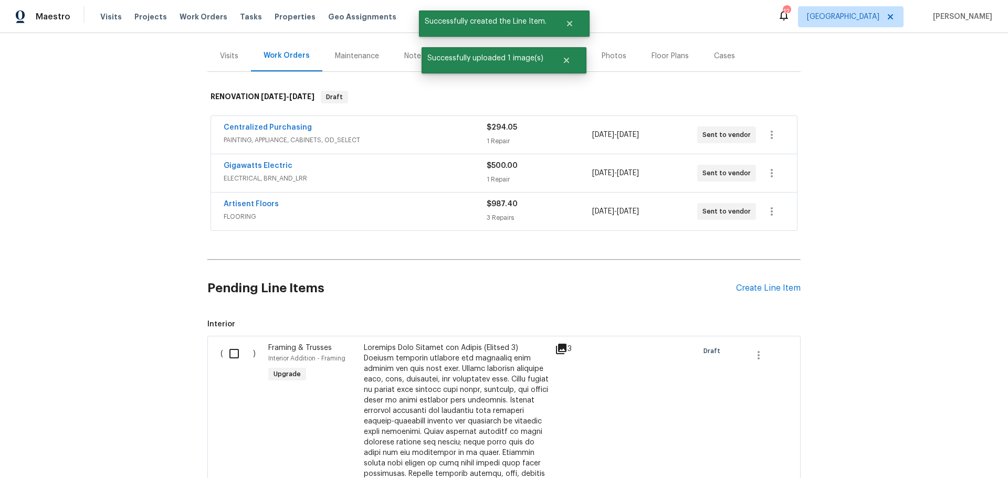
click at [455, 359] on div at bounding box center [456, 469] width 185 height 252
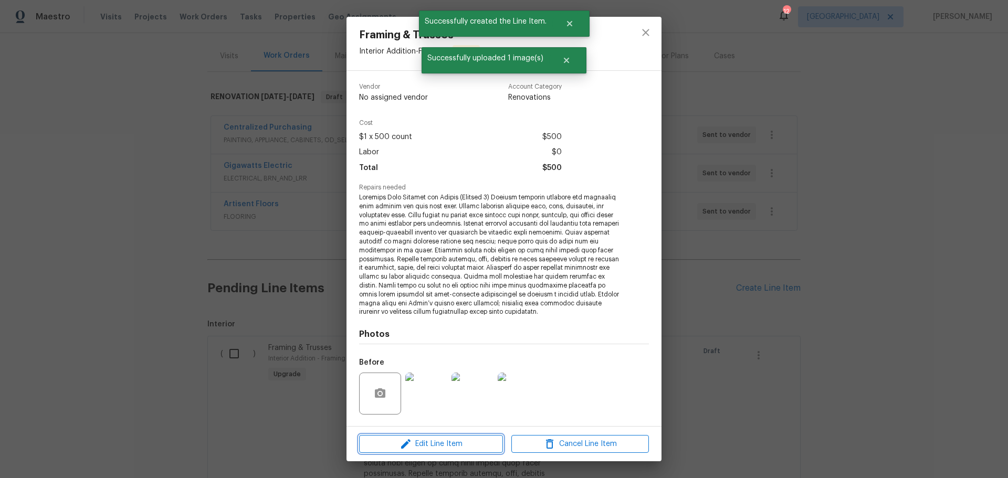
click at [454, 443] on span "Edit Line Item" at bounding box center [430, 444] width 137 height 13
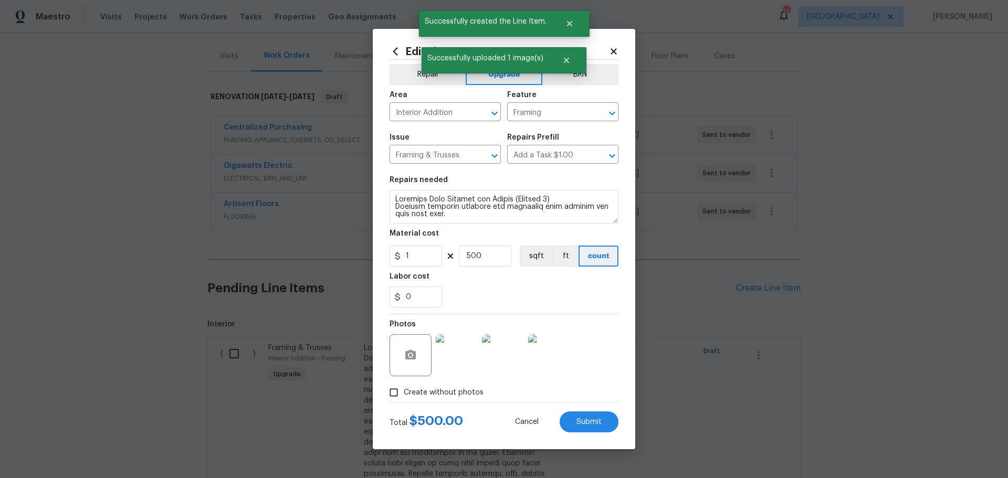
click at [617, 55] on icon at bounding box center [613, 51] width 9 height 9
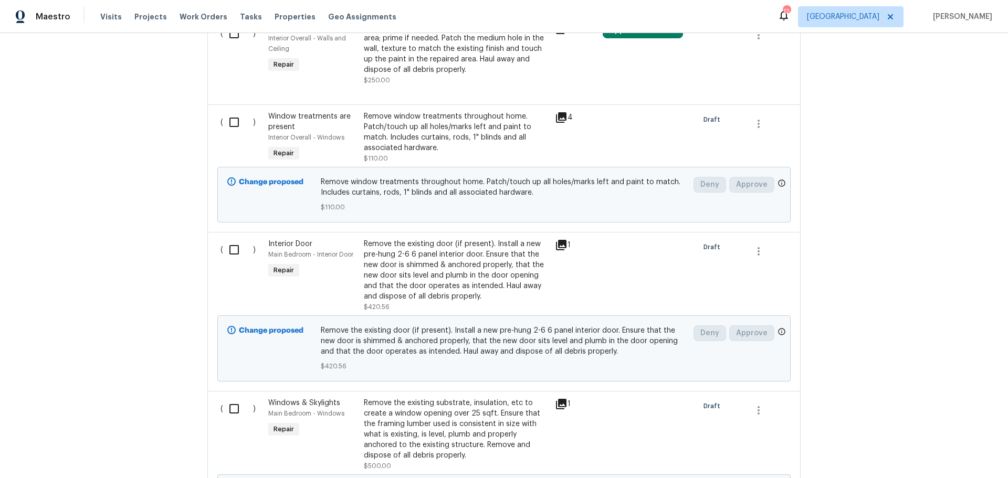
scroll to position [1966, 0]
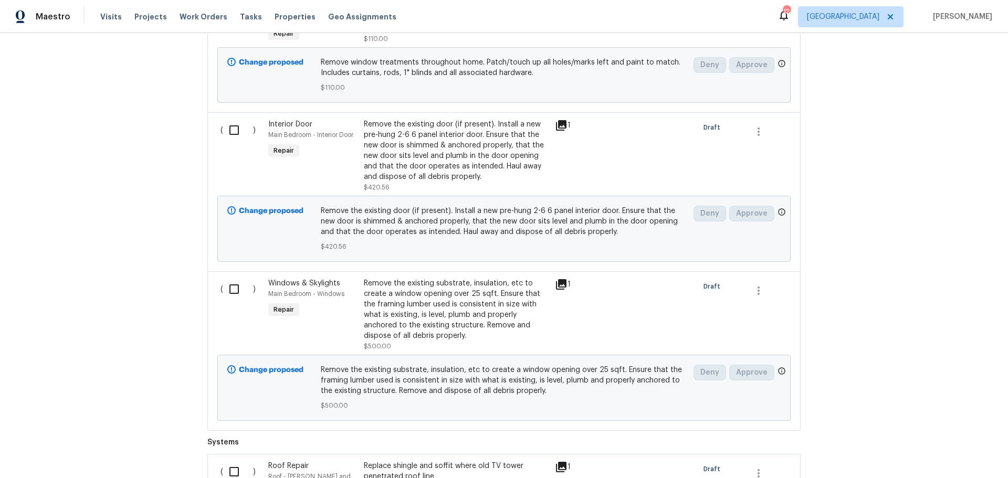
click at [425, 119] on div "Remove the existing door (if present). Install a new pre-hung 2-6 6 panel inter…" at bounding box center [456, 150] width 185 height 63
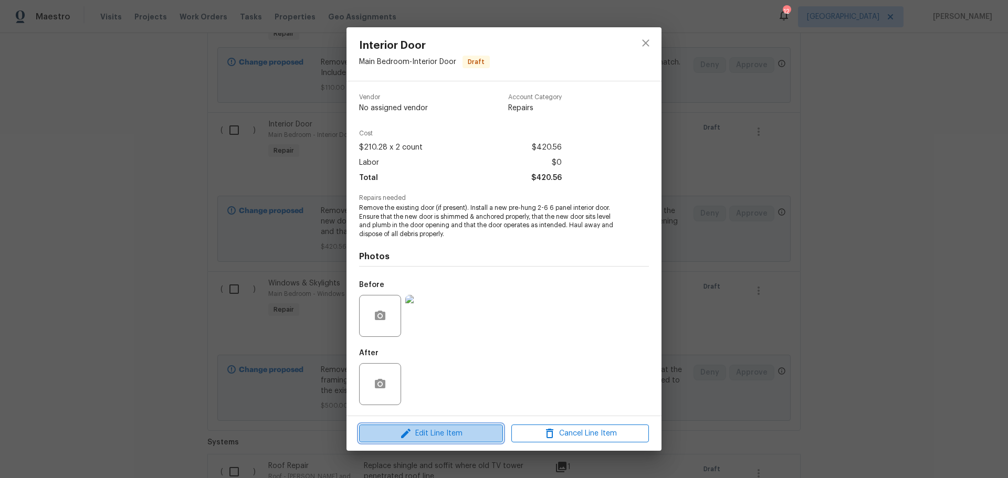
click at [465, 431] on span "Edit Line Item" at bounding box center [430, 433] width 137 height 13
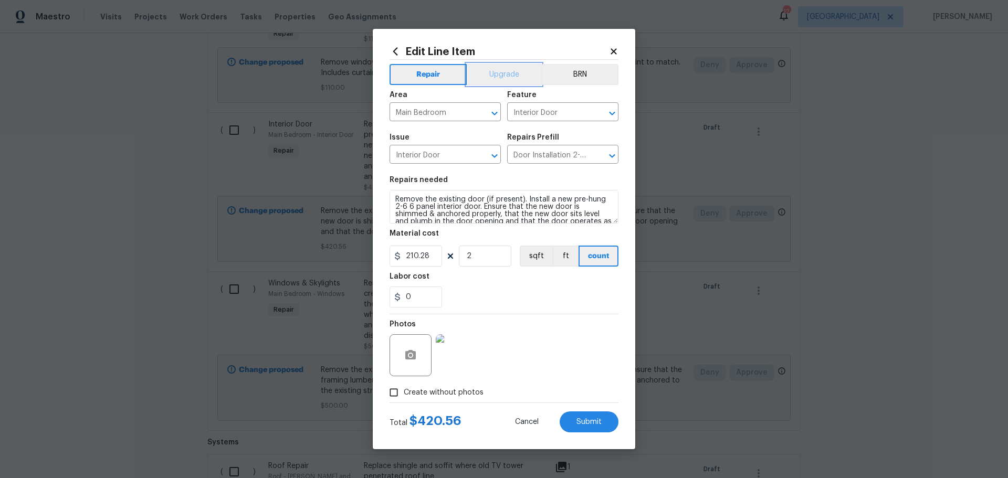
click at [512, 78] on button "Upgrade" at bounding box center [504, 74] width 75 height 21
click at [596, 416] on button "Submit" at bounding box center [588, 421] width 59 height 21
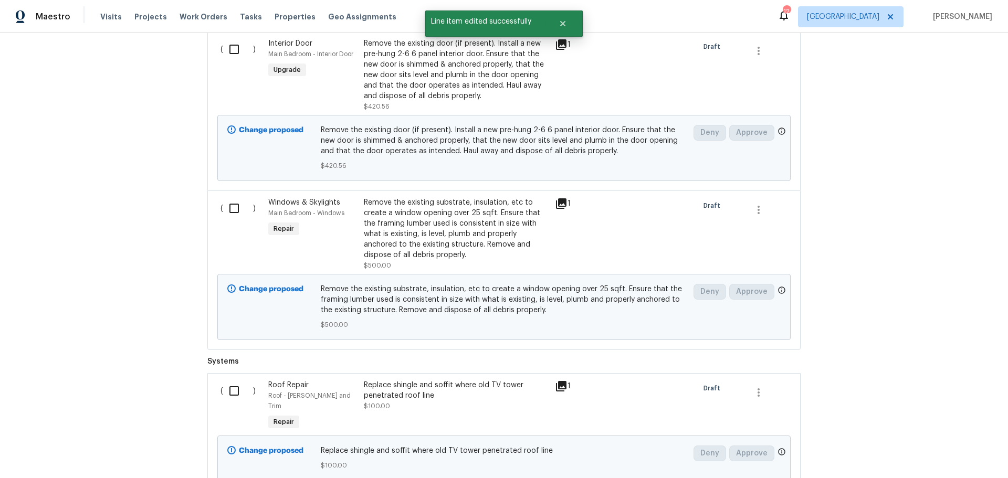
scroll to position [2071, 0]
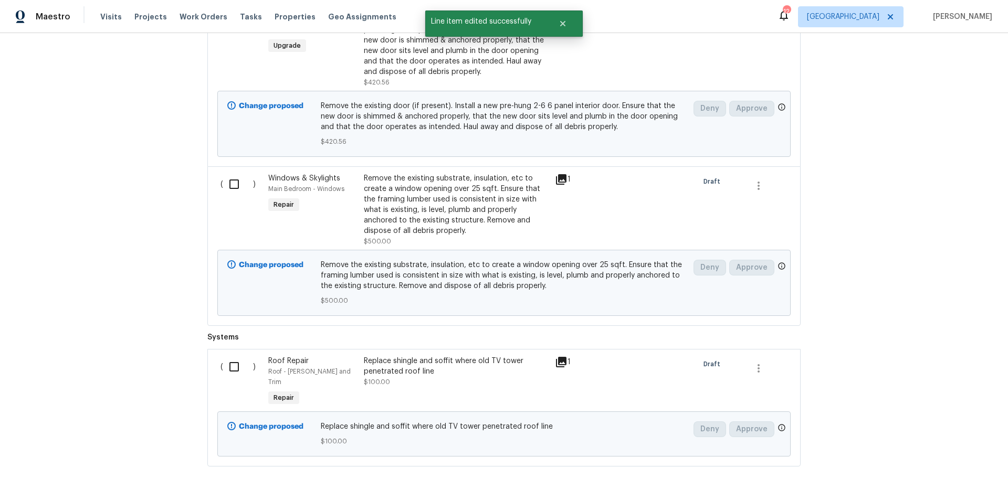
click at [447, 173] on div "Remove the existing substrate, insulation, etc to create a window opening over …" at bounding box center [456, 204] width 185 height 63
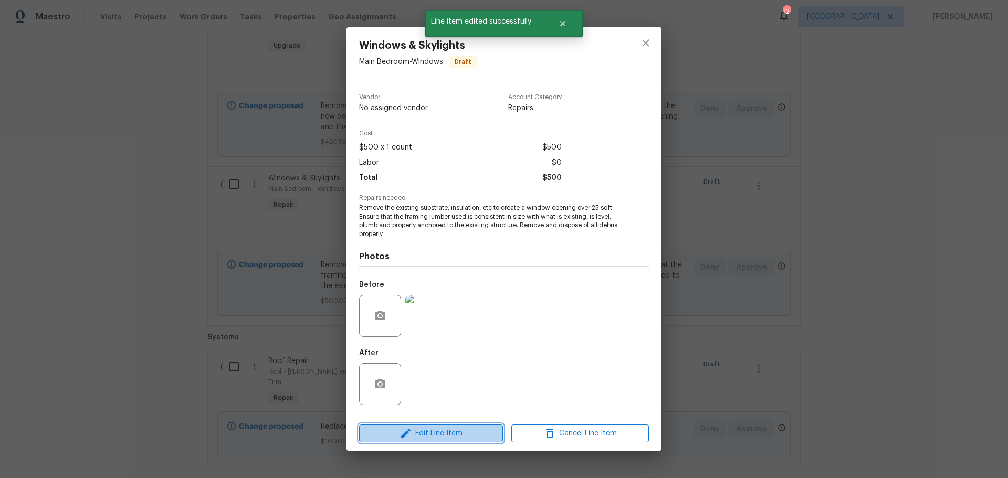
click at [471, 433] on span "Edit Line Item" at bounding box center [430, 433] width 137 height 13
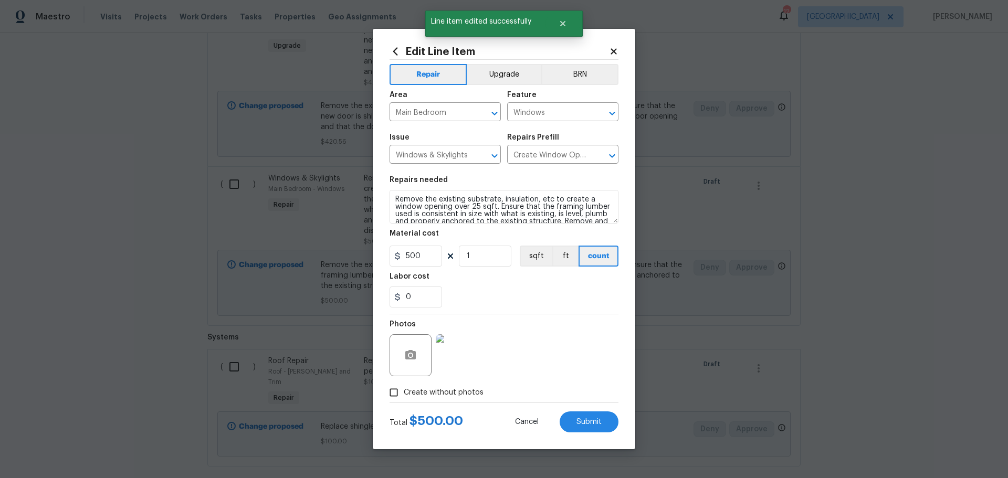
click at [501, 60] on div "Repair Upgrade BRN Area Main Bedroom ​ Feature Windows ​ Issue Windows & Skylig…" at bounding box center [503, 231] width 229 height 343
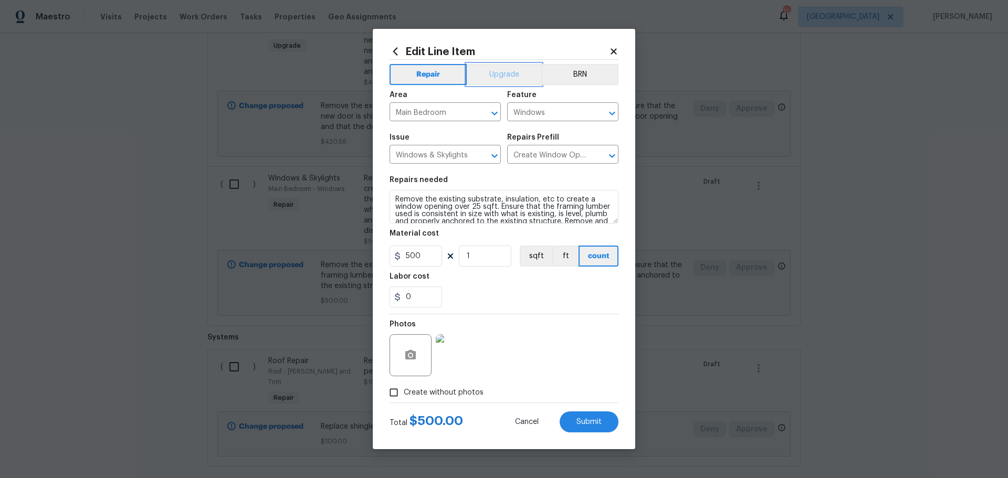
click at [501, 79] on button "Upgrade" at bounding box center [504, 74] width 75 height 21
click at [577, 422] on span "Submit" at bounding box center [588, 422] width 25 height 8
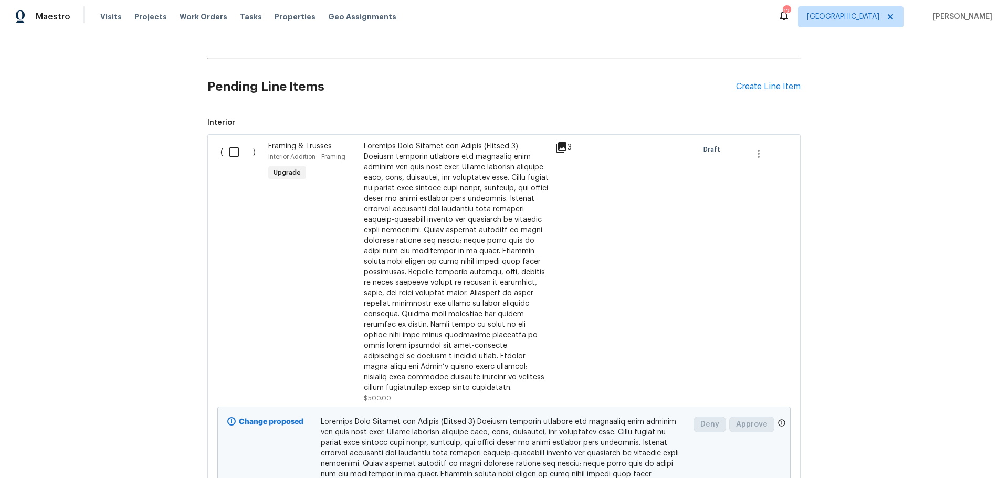
scroll to position [287, 0]
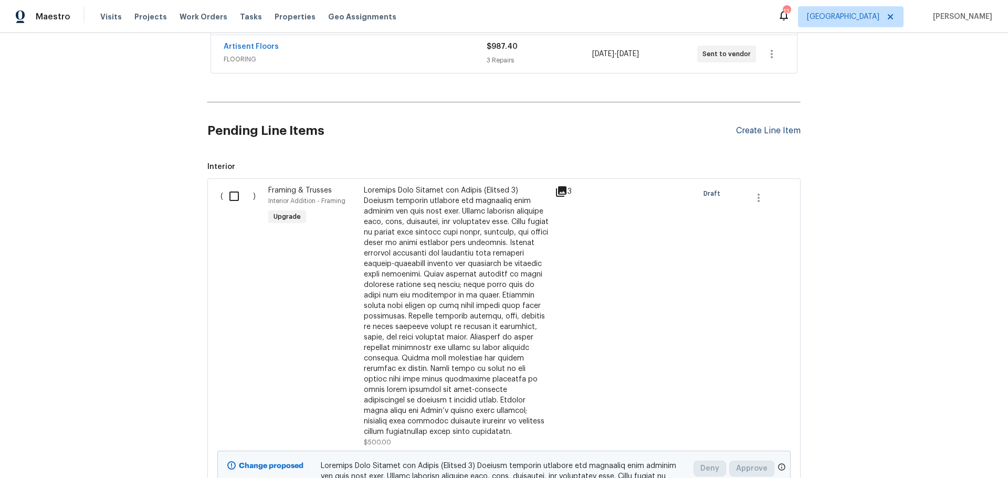
click at [776, 126] on div "Create Line Item" at bounding box center [768, 131] width 65 height 10
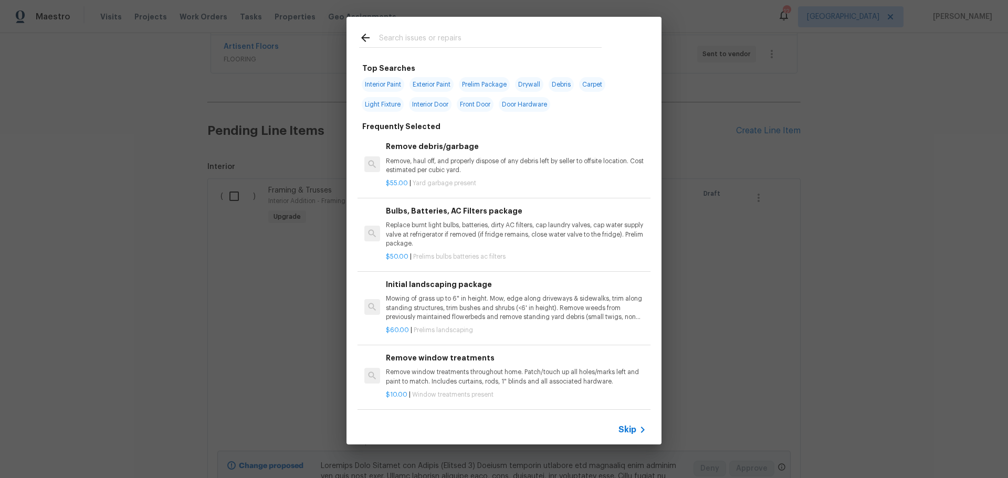
click at [401, 38] on input "text" at bounding box center [490, 39] width 223 height 16
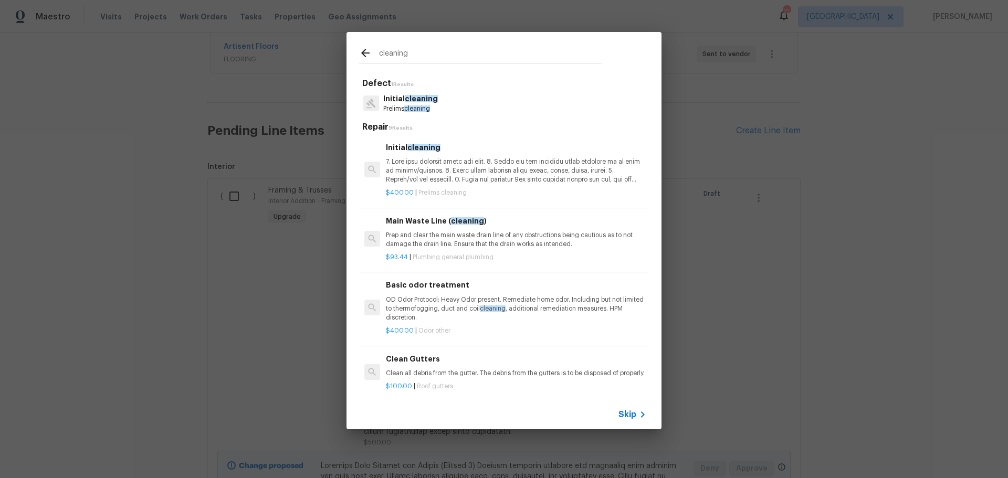
type input "cleaning"
click at [513, 167] on p at bounding box center [516, 170] width 260 height 27
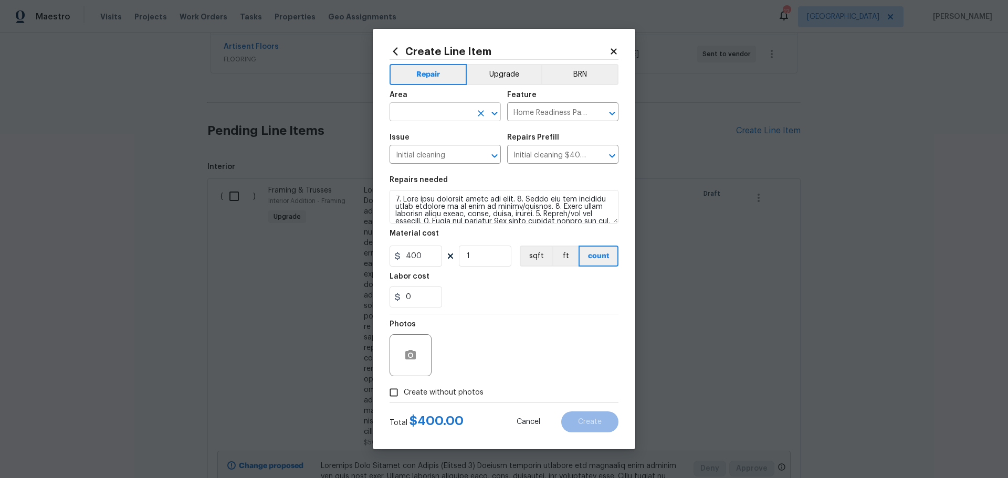
click at [496, 113] on icon "Open" at bounding box center [494, 113] width 6 height 4
click at [441, 154] on li "Interior Overall" at bounding box center [444, 153] width 111 height 17
type input "Interior Overall"
drag, startPoint x: 429, startPoint y: 255, endPoint x: 382, endPoint y: 257, distance: 47.8
click at [382, 257] on div "Create Line Item Repair Upgrade BRN Area Interior Overall ​ Feature Home Readin…" at bounding box center [504, 239] width 262 height 420
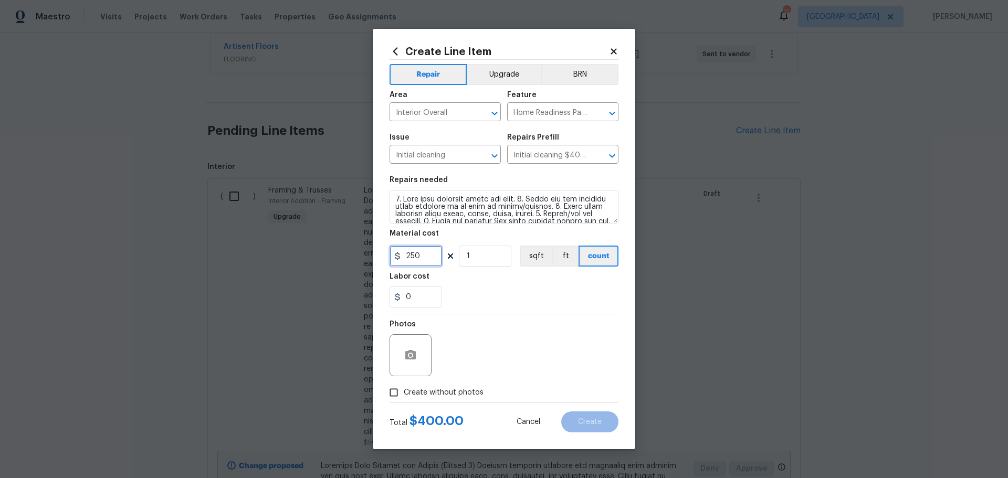
type input "250"
click at [524, 285] on div "Labor cost" at bounding box center [503, 280] width 229 height 14
click at [404, 397] on span "Create without photos" at bounding box center [444, 392] width 80 height 11
click at [404, 397] on input "Create without photos" at bounding box center [394, 393] width 20 height 20
checkbox input "true"
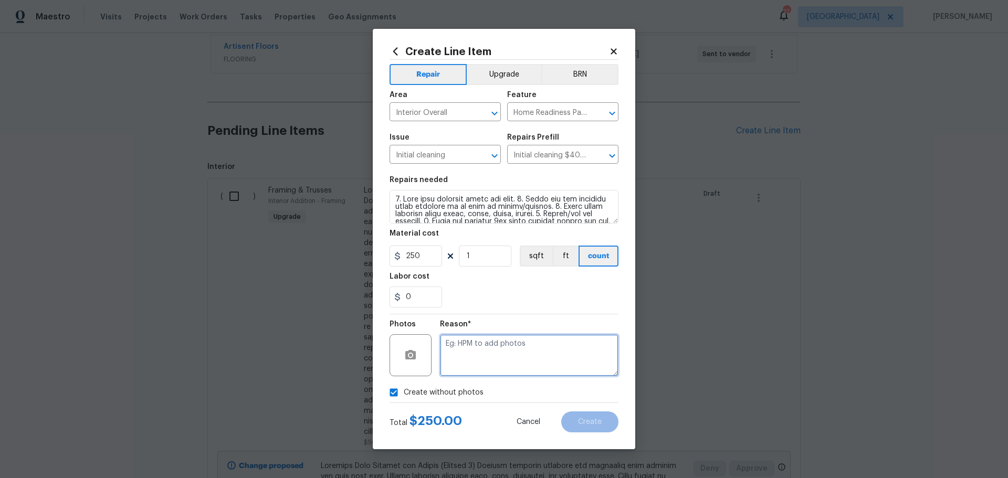
click at [448, 368] on textarea at bounding box center [529, 355] width 178 height 42
type textarea "1"
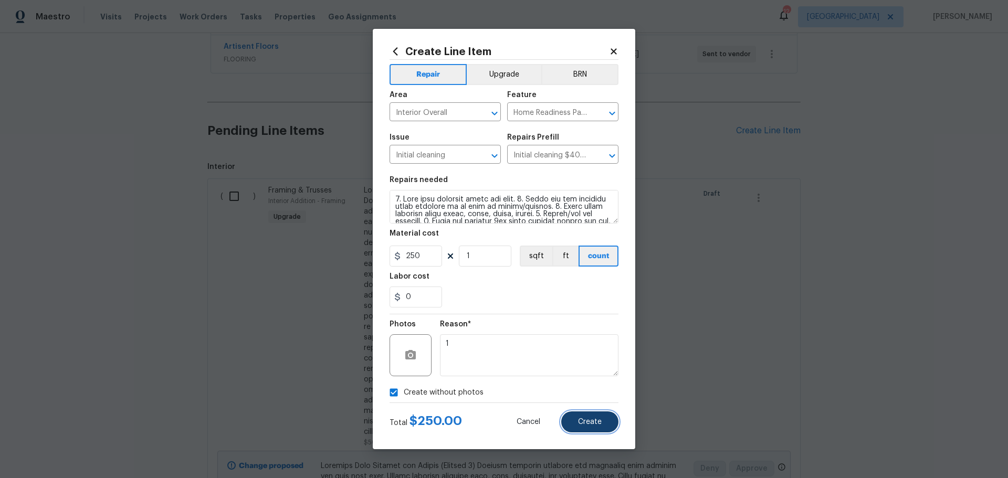
click at [584, 419] on span "Create" at bounding box center [590, 422] width 24 height 8
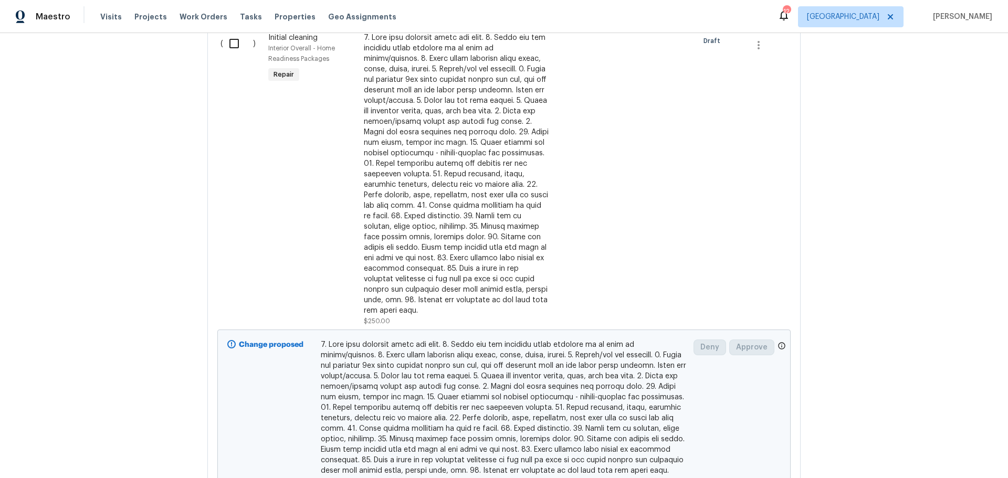
scroll to position [969, 0]
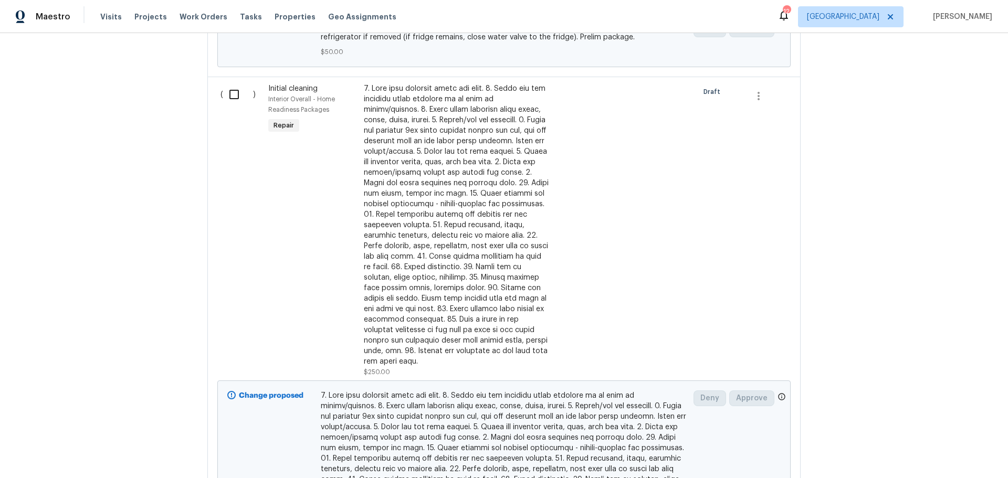
click at [229, 83] on input "checkbox" at bounding box center [238, 94] width 30 height 22
checkbox input "true"
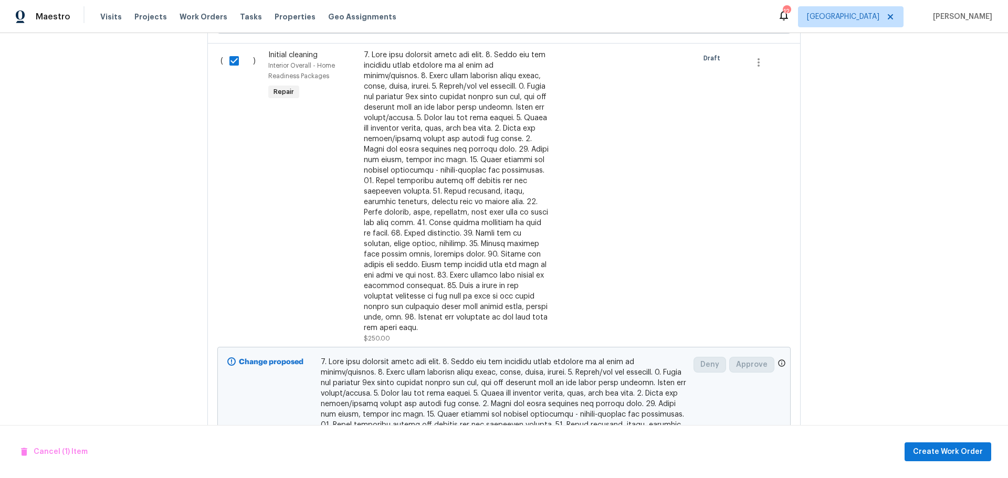
scroll to position [1021, 0]
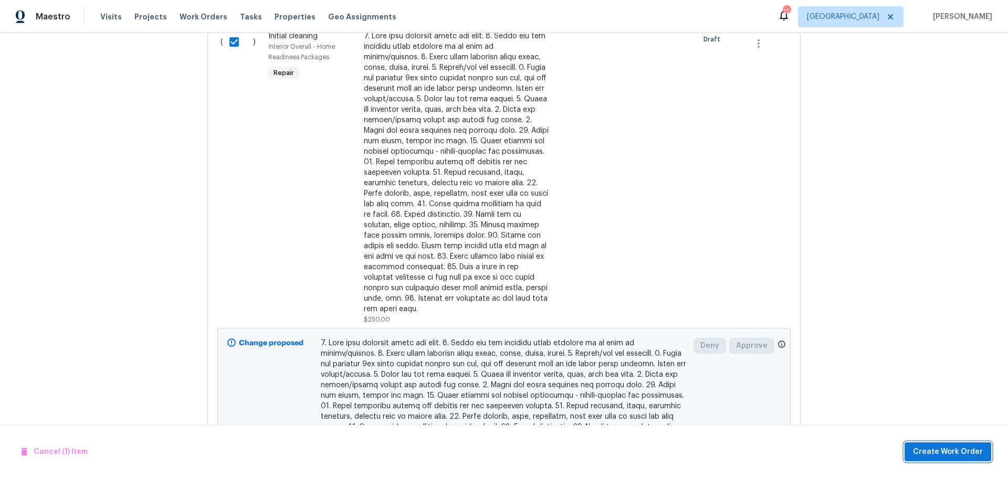
click at [936, 453] on span "Create Work Order" at bounding box center [948, 452] width 70 height 13
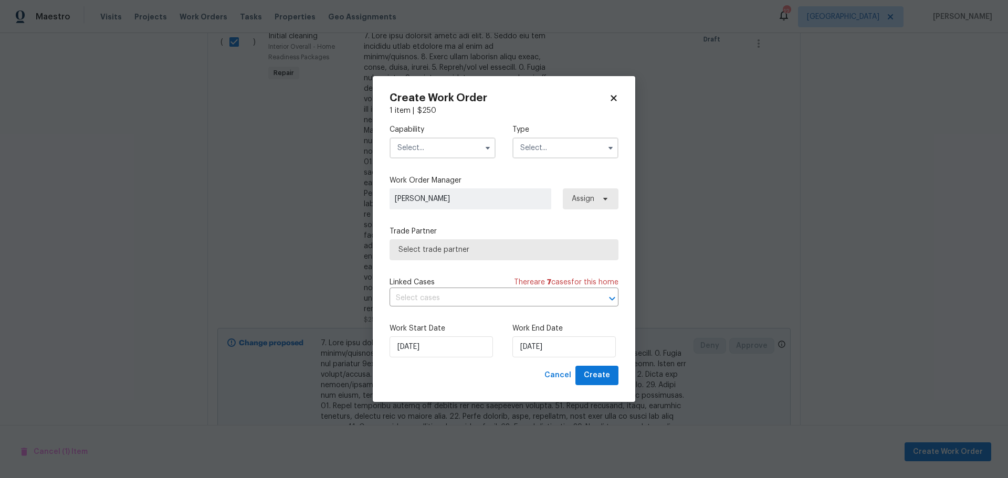
click at [457, 139] on input "text" at bounding box center [442, 147] width 106 height 21
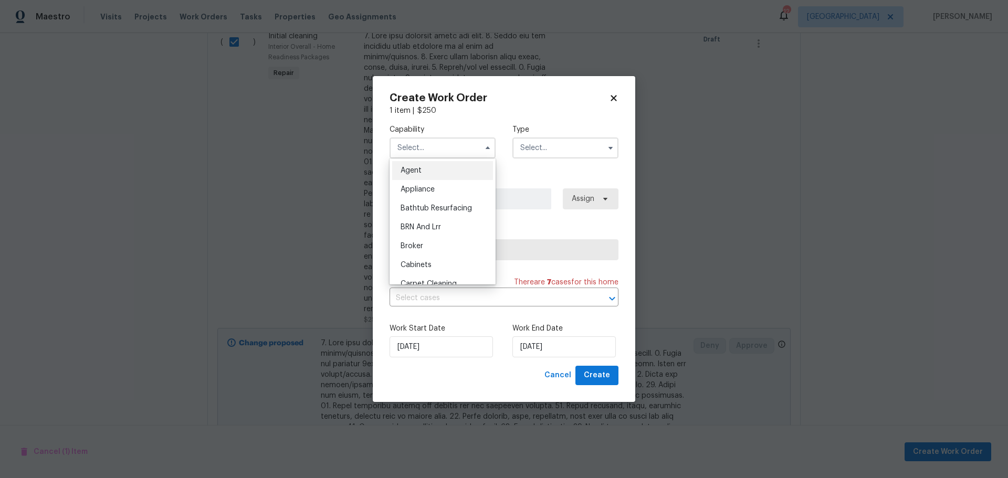
scroll to position [52, 0]
click at [439, 270] on div "Cleaning" at bounding box center [442, 269] width 101 height 19
type input "Cleaning"
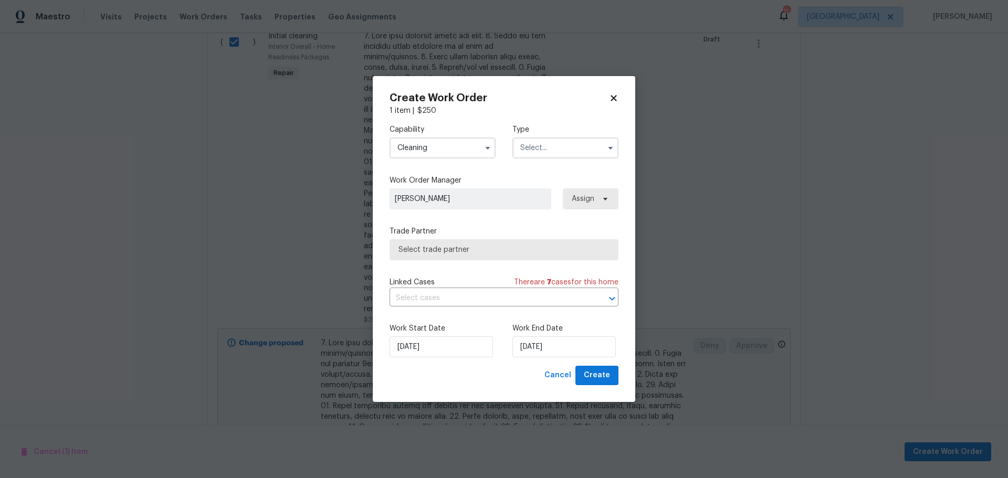
click at [555, 143] on input "text" at bounding box center [565, 147] width 106 height 21
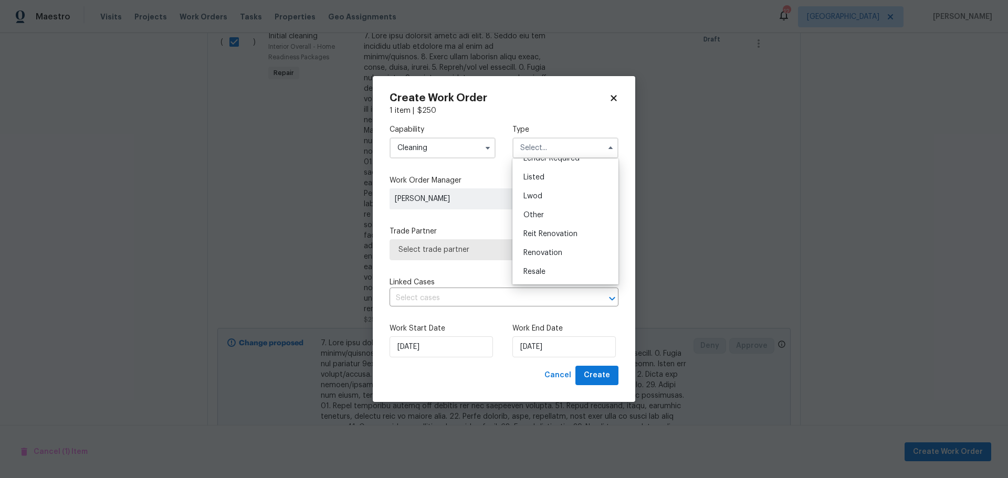
scroll to position [105, 0]
click at [554, 228] on div "Renovation" at bounding box center [565, 235] width 101 height 19
type input "Renovation"
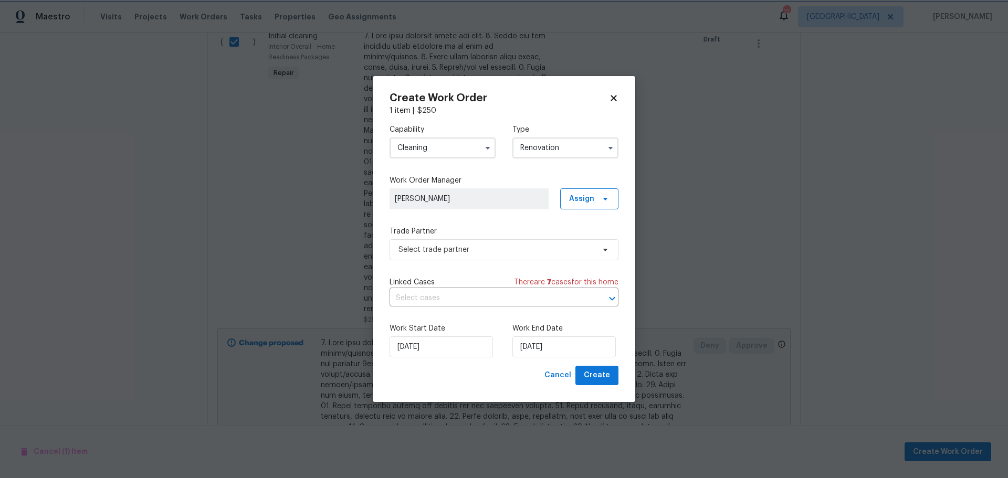
scroll to position [0, 0]
click at [531, 244] on span "Select trade partner" at bounding box center [503, 249] width 229 height 21
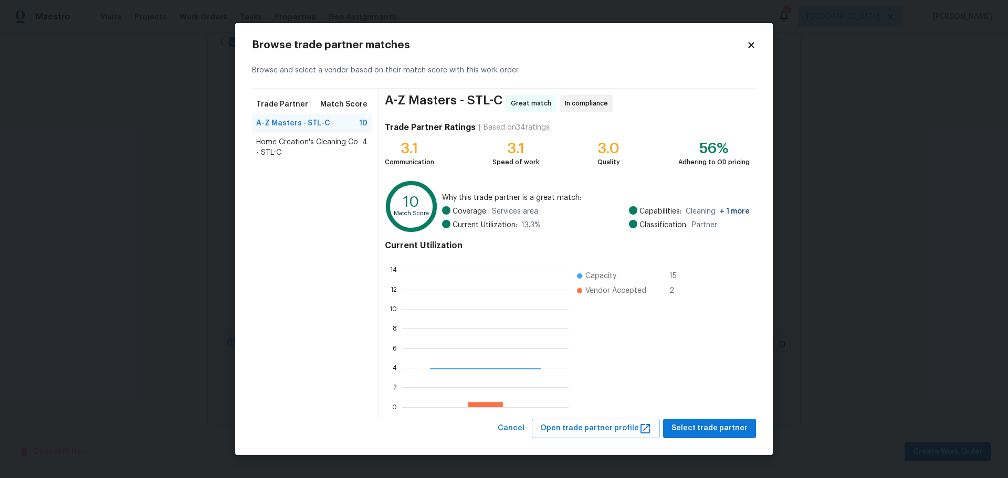
scroll to position [139, 158]
click at [731, 433] on span "Select trade partner" at bounding box center [709, 428] width 76 height 13
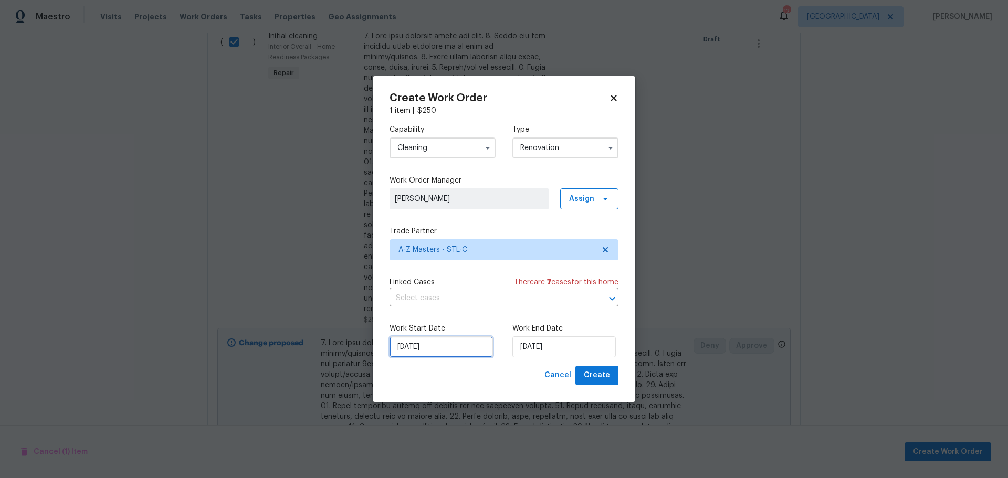
click at [477, 342] on input "10/1/2025" at bounding box center [440, 346] width 103 height 21
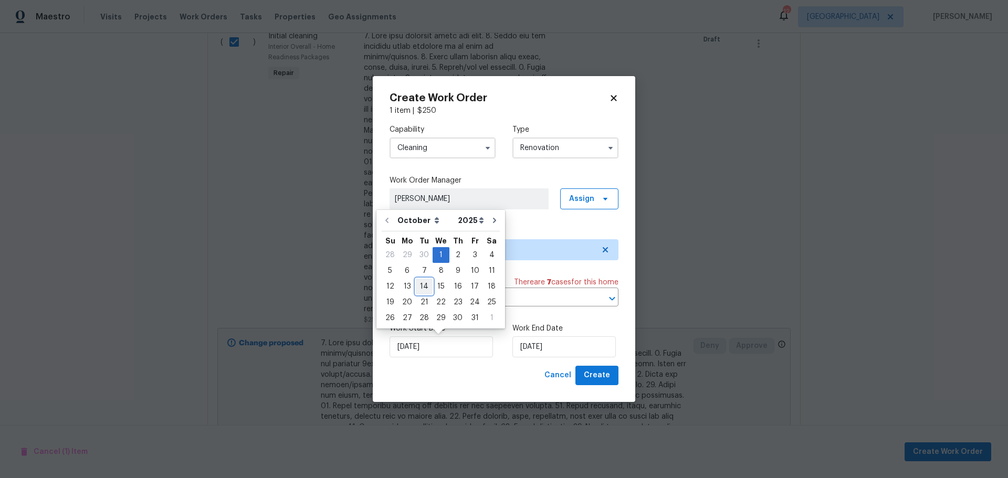
click at [416, 285] on div "14" at bounding box center [424, 286] width 17 height 15
type input "10/14/2025"
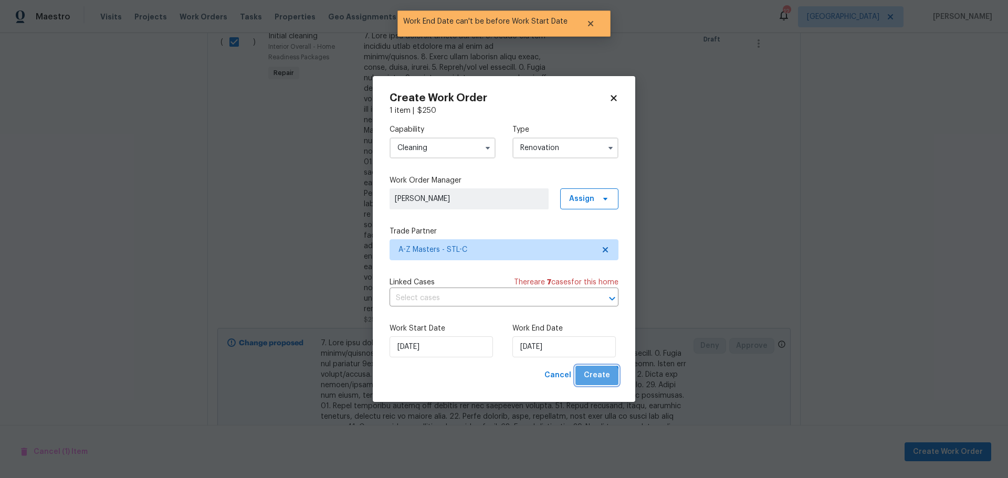
click at [594, 382] on span "Create" at bounding box center [597, 375] width 26 height 13
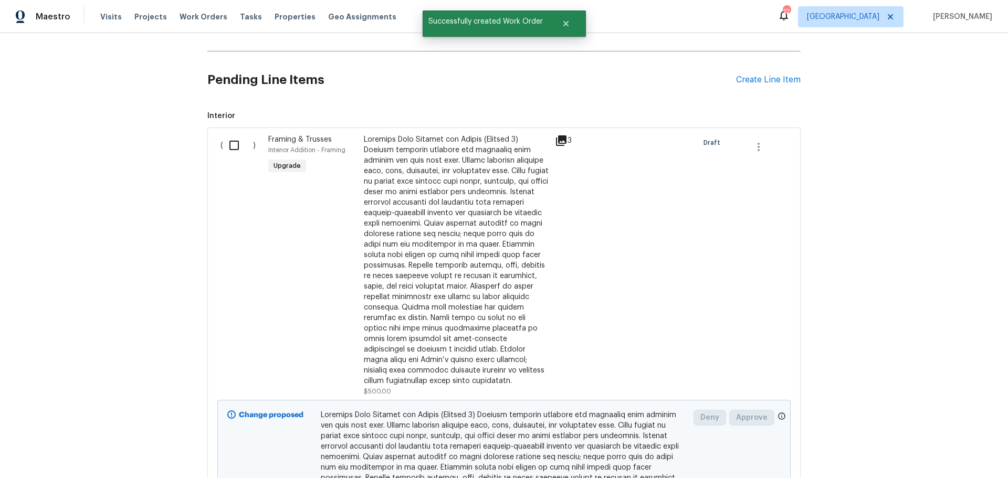
scroll to position [166, 0]
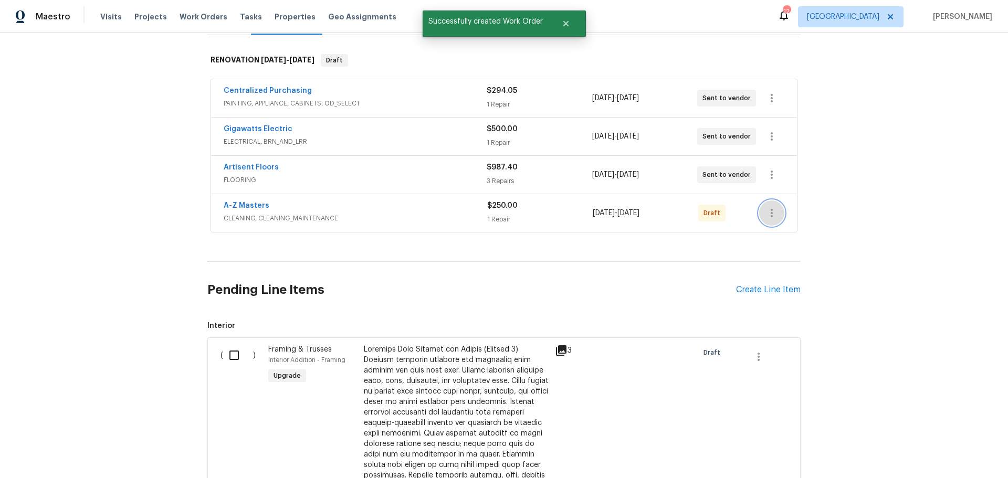
click at [778, 200] on button "button" at bounding box center [771, 212] width 25 height 25
click at [791, 206] on li "Send to Vendor" at bounding box center [811, 202] width 113 height 17
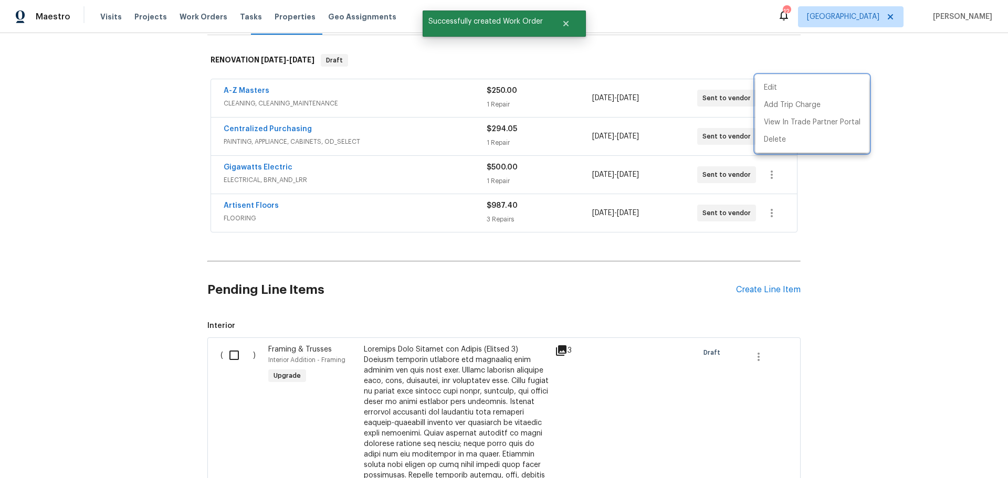
drag, startPoint x: 828, startPoint y: 208, endPoint x: 857, endPoint y: 223, distance: 33.1
click at [832, 208] on div at bounding box center [504, 239] width 1008 height 478
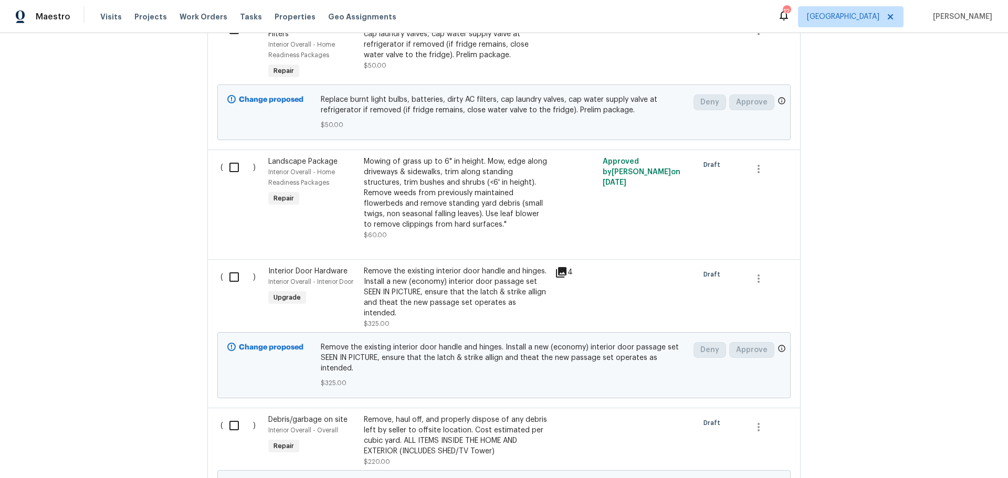
scroll to position [953, 0]
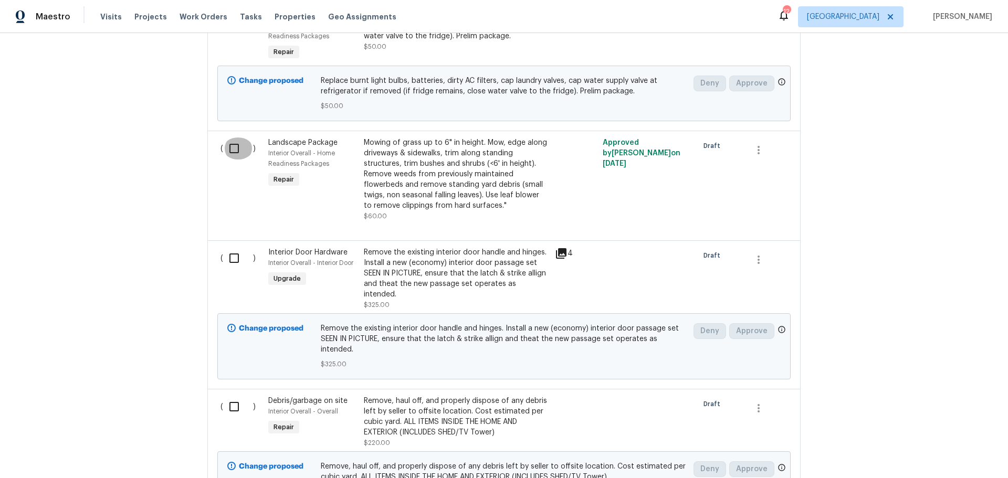
click at [229, 137] on input "checkbox" at bounding box center [238, 148] width 30 height 22
checkbox input "true"
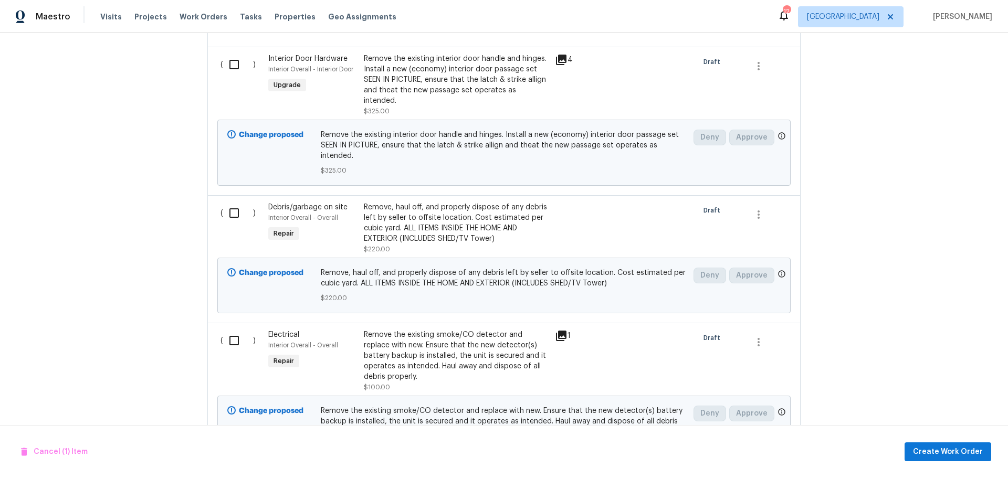
scroll to position [1163, 0]
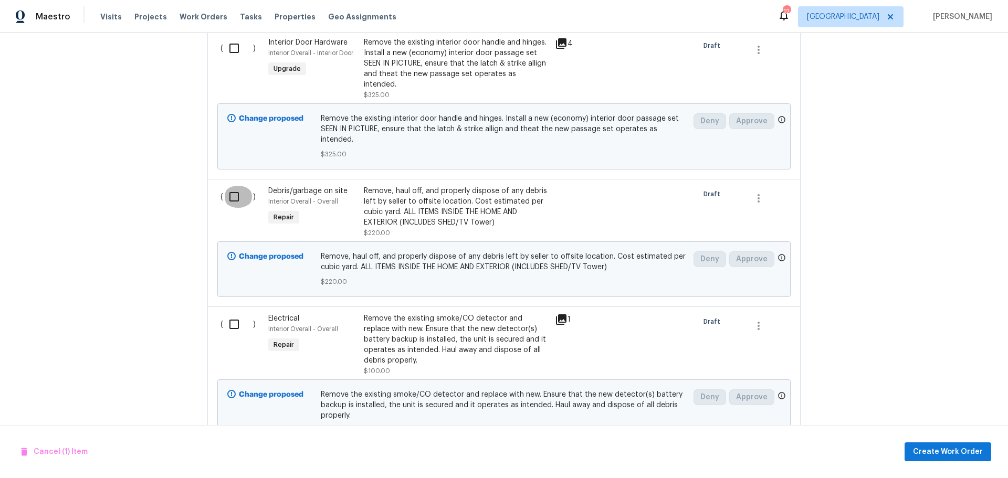
click at [235, 186] on input "checkbox" at bounding box center [238, 197] width 30 height 22
checkbox input "true"
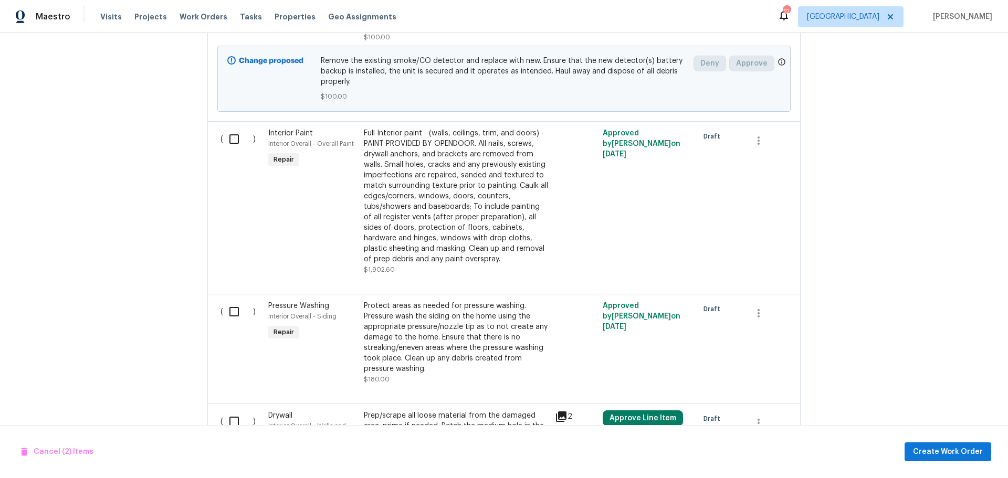
scroll to position [1530, 0]
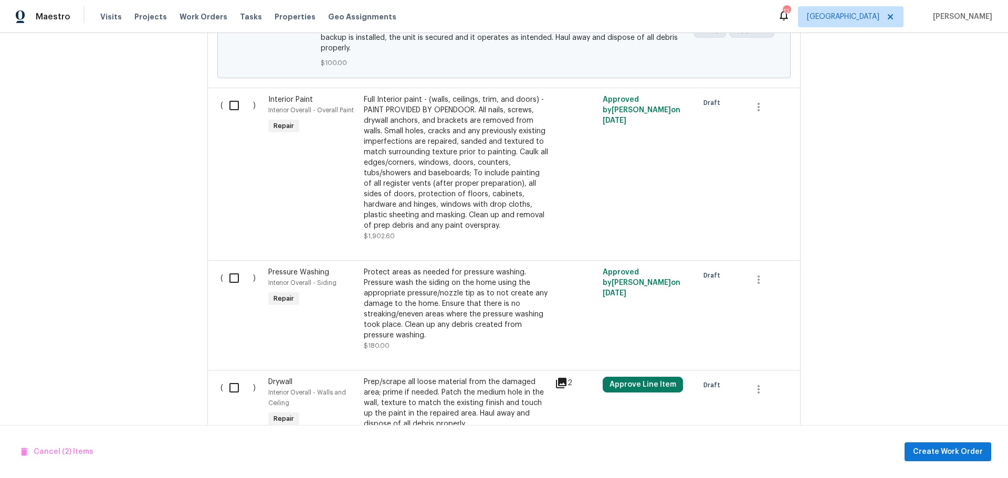
click at [231, 267] on input "checkbox" at bounding box center [238, 278] width 30 height 22
checkbox input "true"
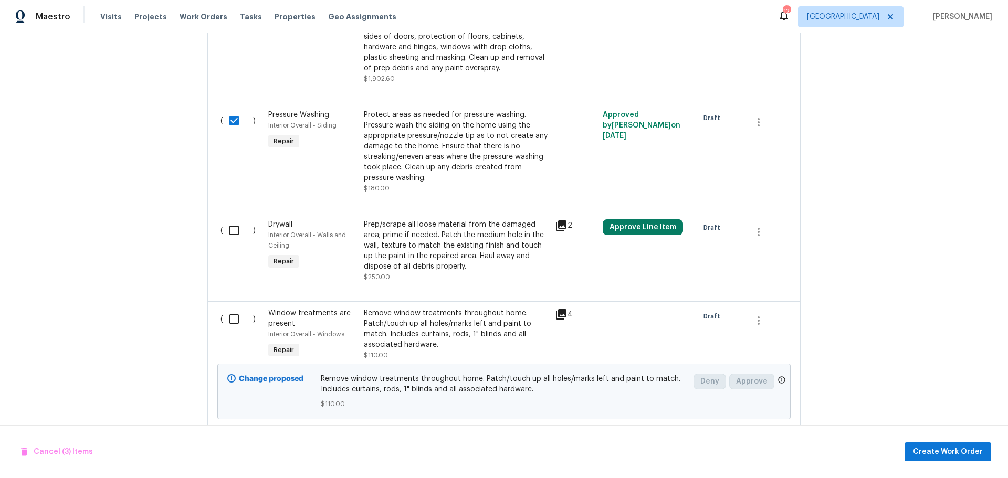
scroll to position [1740, 0]
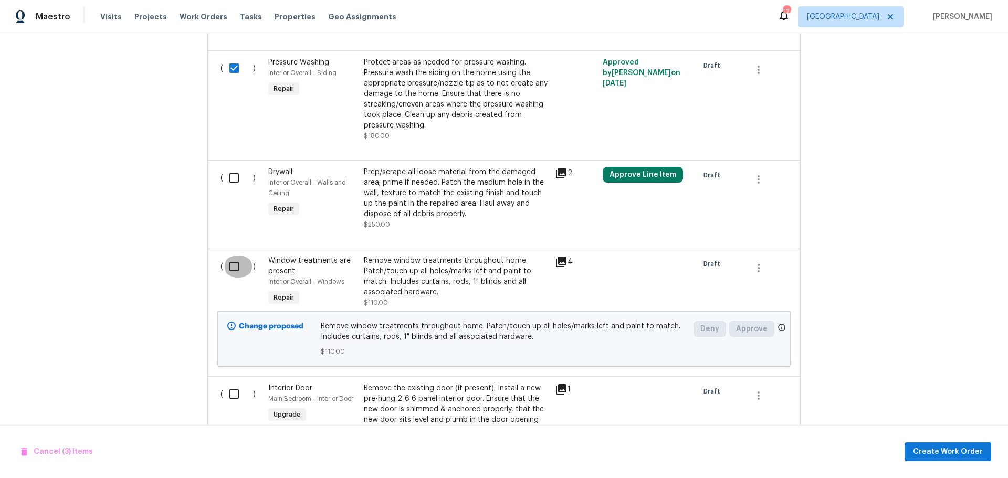
click at [228, 256] on input "checkbox" at bounding box center [238, 267] width 30 height 22
checkbox input "true"
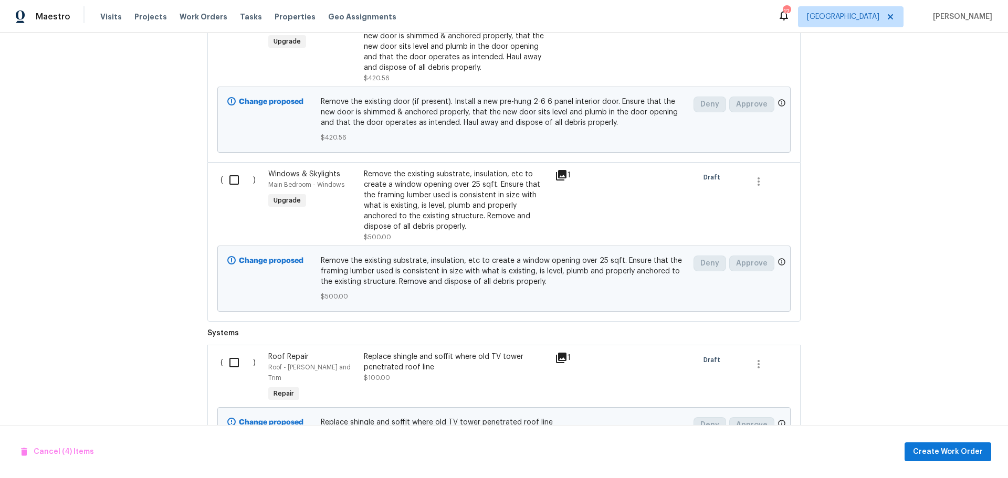
scroll to position [2114, 0]
click at [226, 351] on input "checkbox" at bounding box center [238, 362] width 30 height 22
checkbox input "true"
click at [920, 451] on span "Create Work Order" at bounding box center [948, 452] width 70 height 13
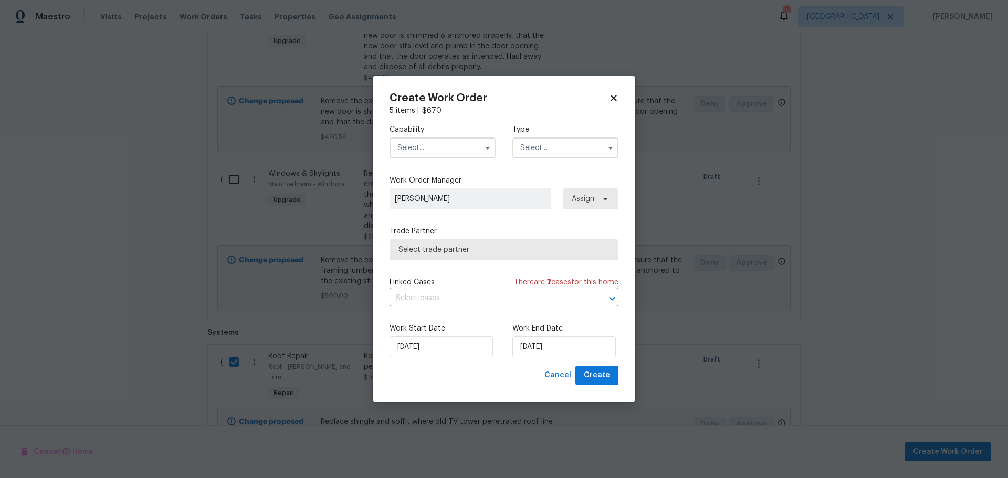
click at [435, 144] on input "text" at bounding box center [442, 147] width 106 height 21
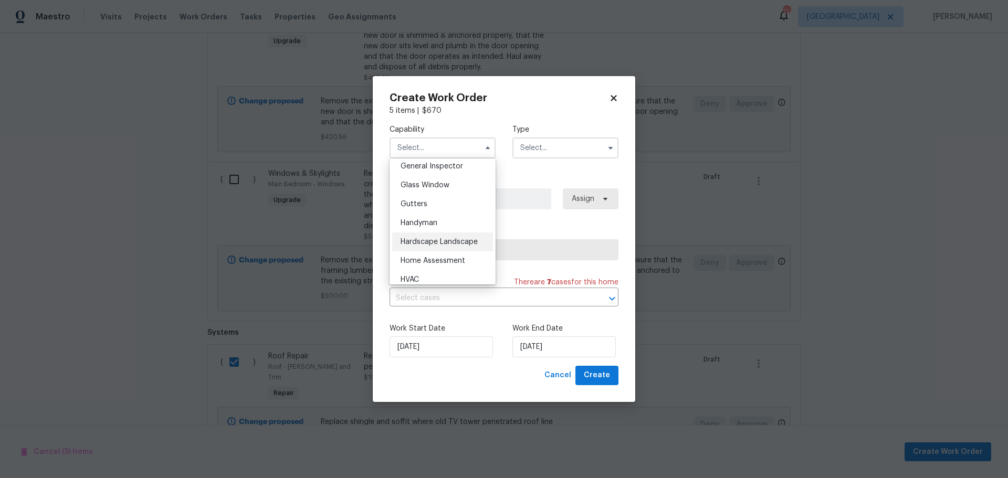
scroll to position [577, 0]
click at [450, 199] on div "Hardscape Landscape" at bounding box center [442, 189] width 101 height 19
type input "Hardscape Landscape"
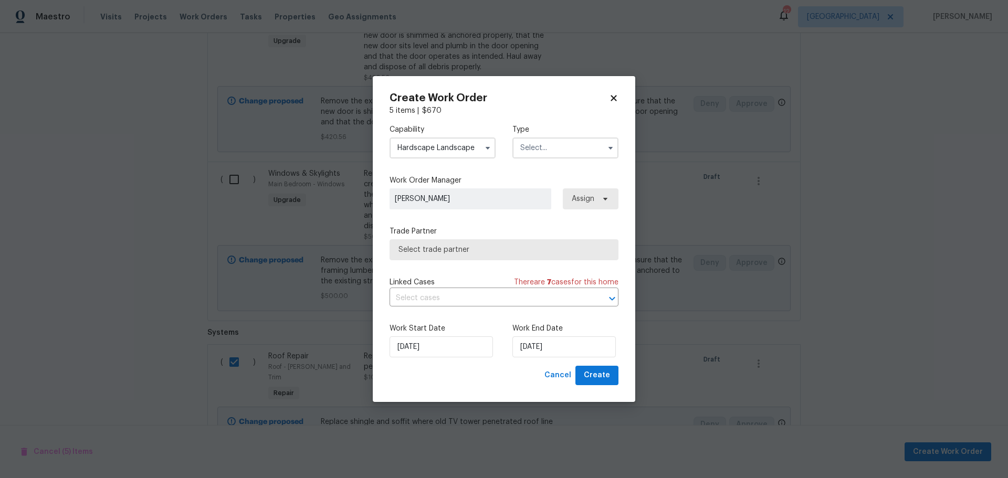
click at [546, 153] on input "text" at bounding box center [565, 147] width 106 height 21
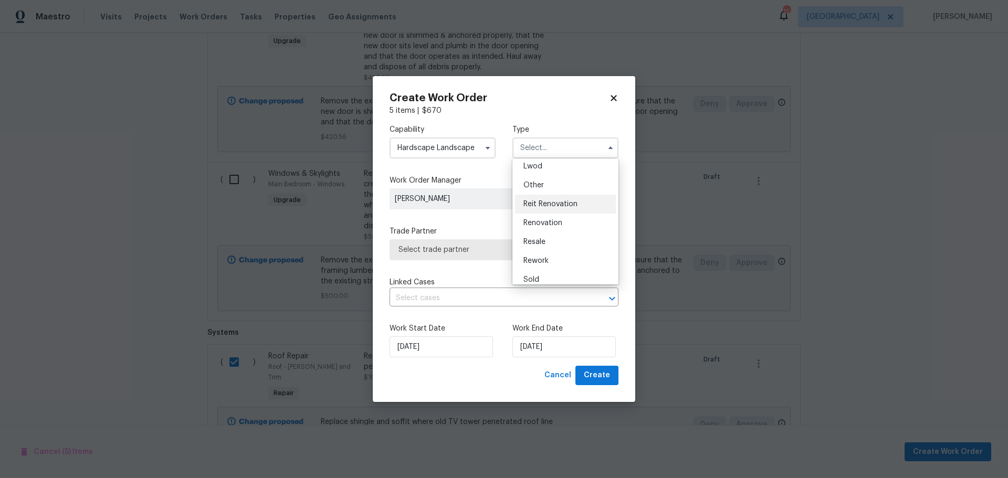
scroll to position [125, 0]
click at [553, 210] on div "Renovation" at bounding box center [565, 215] width 101 height 19
type input "Renovation"
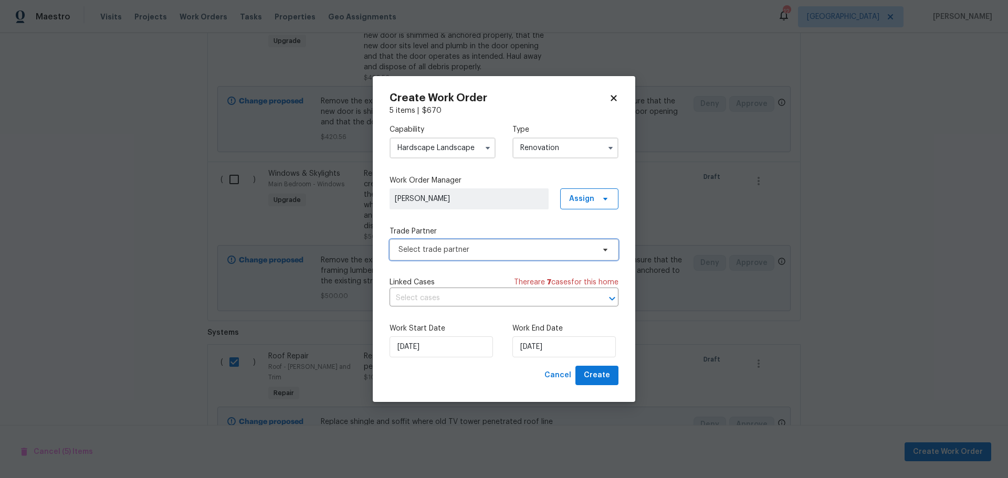
click at [504, 249] on span "Select trade partner" at bounding box center [496, 250] width 196 height 10
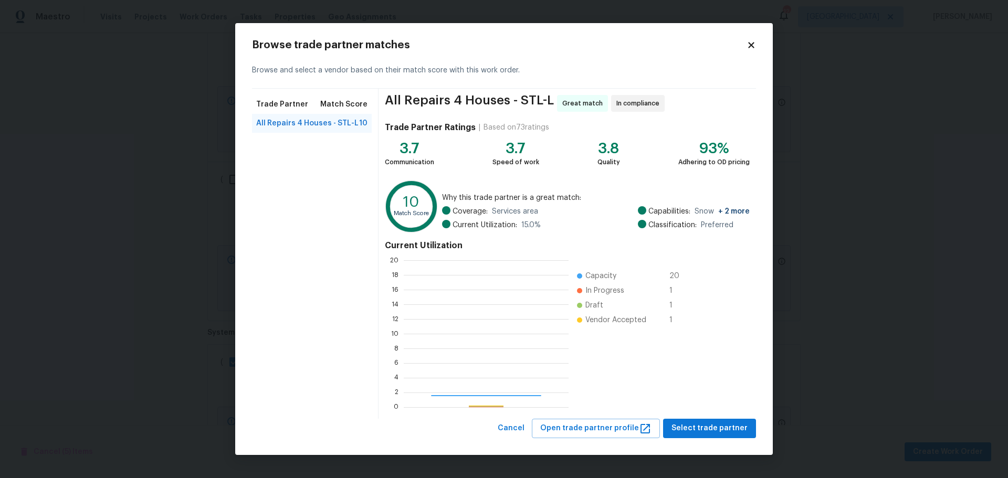
scroll to position [139, 157]
click at [712, 428] on span "Select trade partner" at bounding box center [709, 428] width 76 height 13
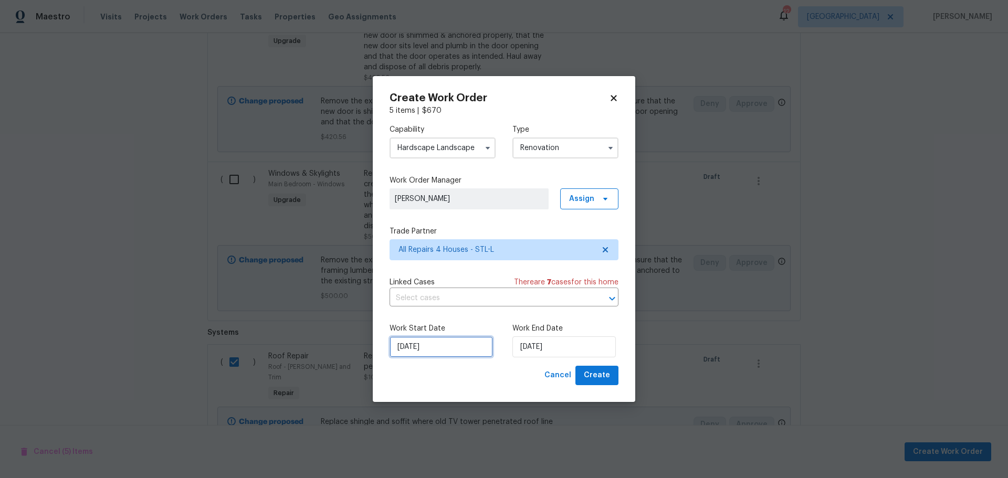
click at [469, 343] on input "10/1/2025" at bounding box center [440, 346] width 103 height 21
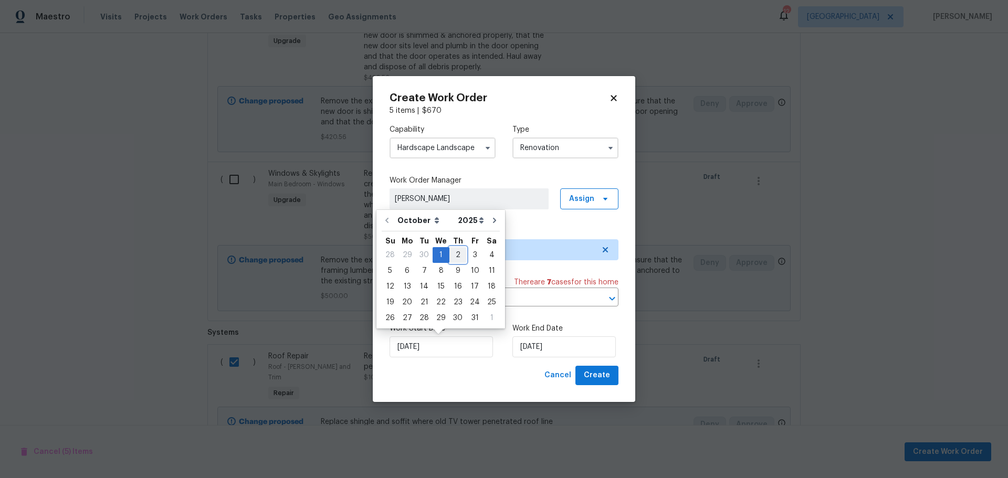
click at [458, 253] on div "2" at bounding box center [457, 255] width 17 height 15
type input "10/2/2025"
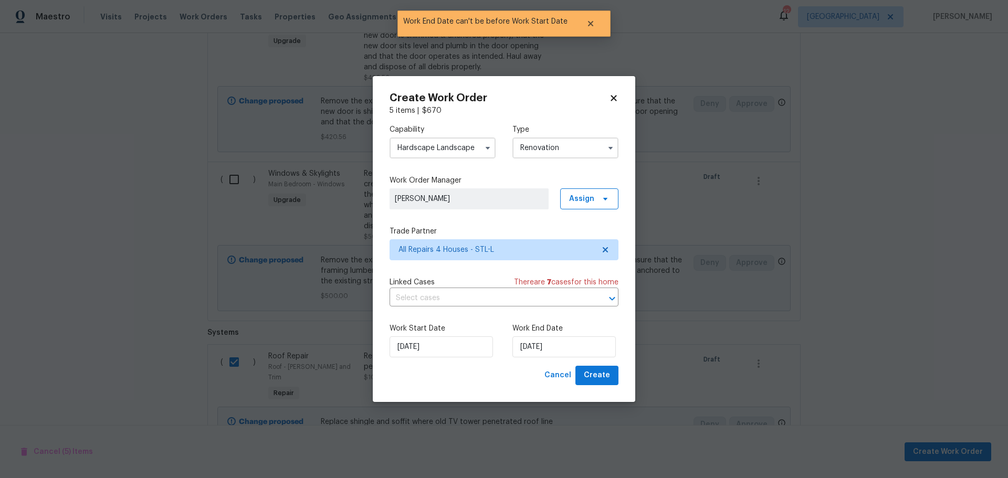
click at [564, 334] on div "Work End Date 10/2/2025" at bounding box center [565, 340] width 106 height 34
click at [564, 337] on input "10/2/2025" at bounding box center [563, 346] width 103 height 21
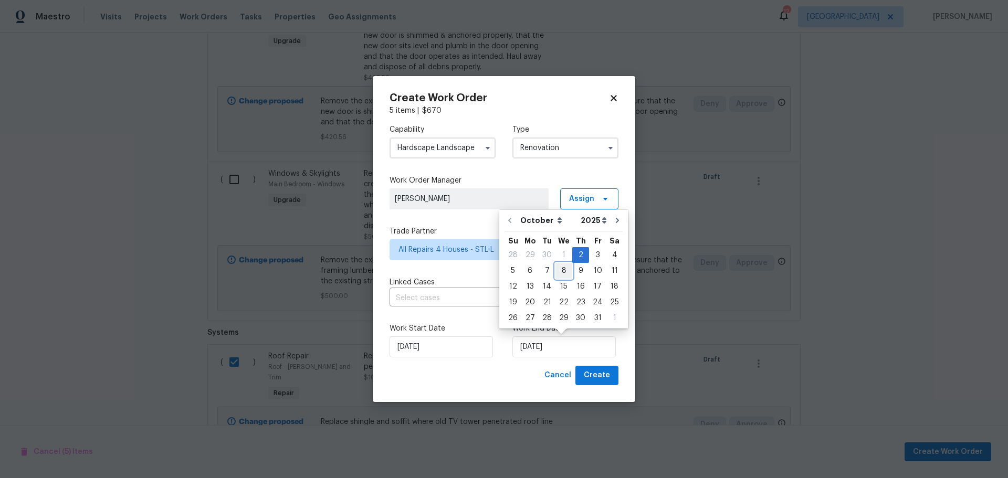
click at [563, 274] on div "8" at bounding box center [563, 270] width 17 height 15
type input "10/8/2025"
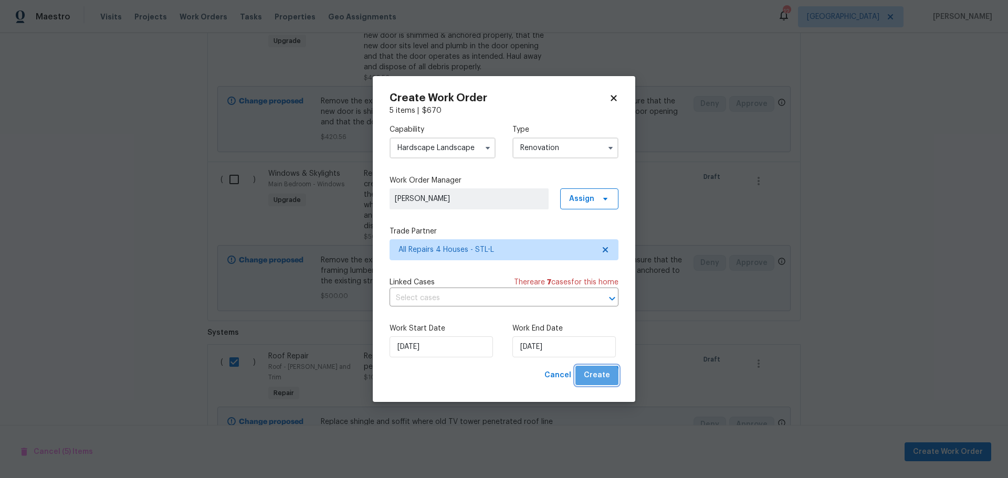
click at [593, 380] on span "Create" at bounding box center [597, 375] width 26 height 13
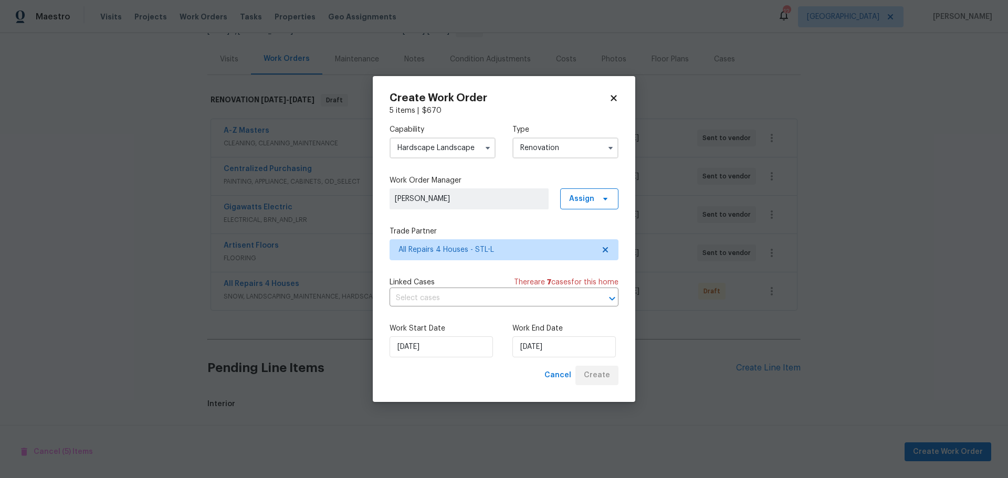
scroll to position [1548, 0]
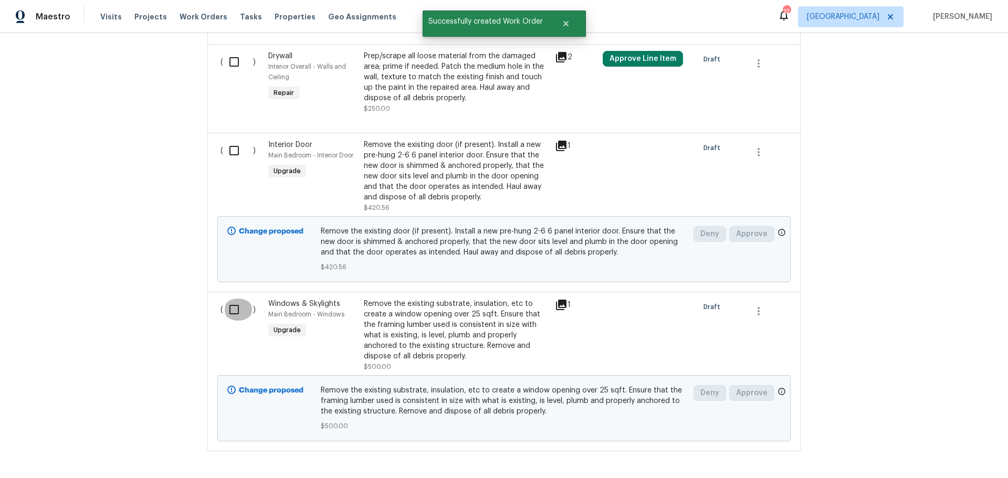
click at [235, 299] on input "checkbox" at bounding box center [238, 310] width 30 height 22
checkbox input "true"
drag, startPoint x: 226, startPoint y: 102, endPoint x: 231, endPoint y: 101, distance: 5.4
click at [226, 140] on input "checkbox" at bounding box center [238, 151] width 30 height 22
checkbox input "true"
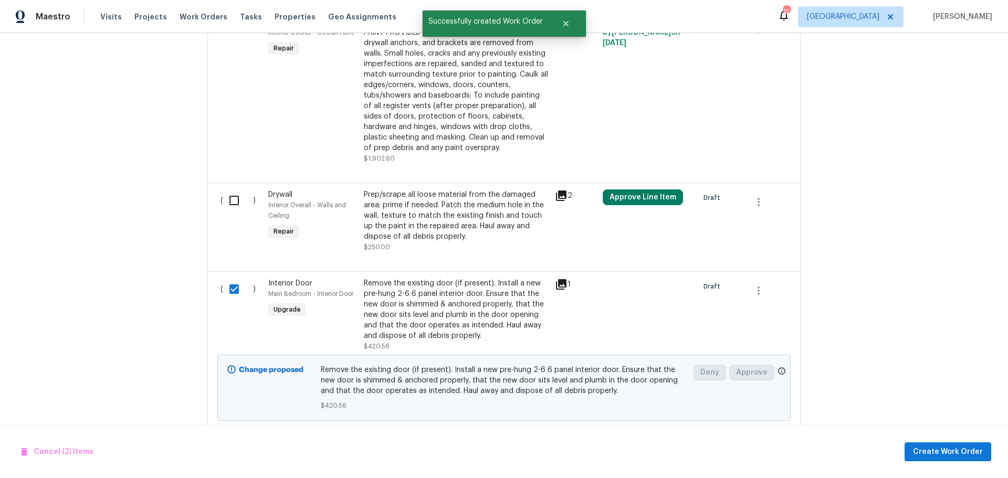
scroll to position [1390, 0]
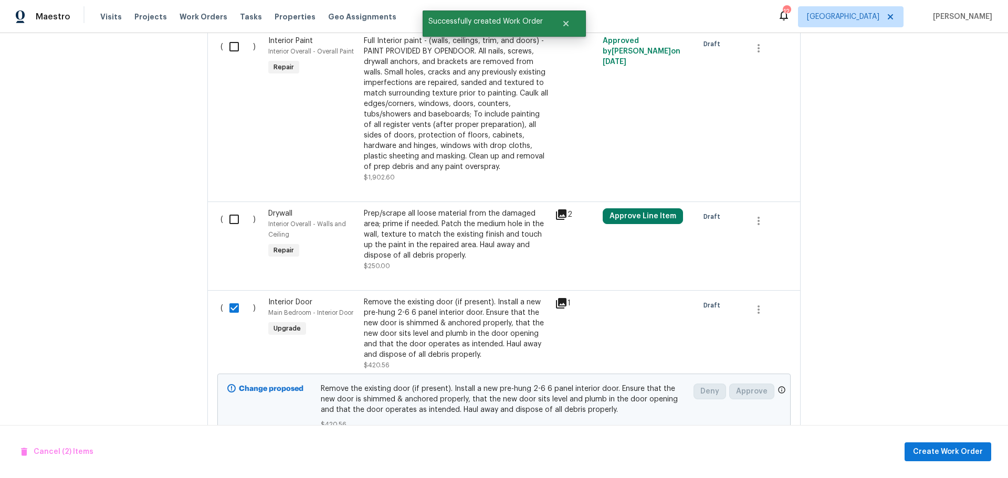
click at [228, 208] on input "checkbox" at bounding box center [238, 219] width 30 height 22
checkbox input "true"
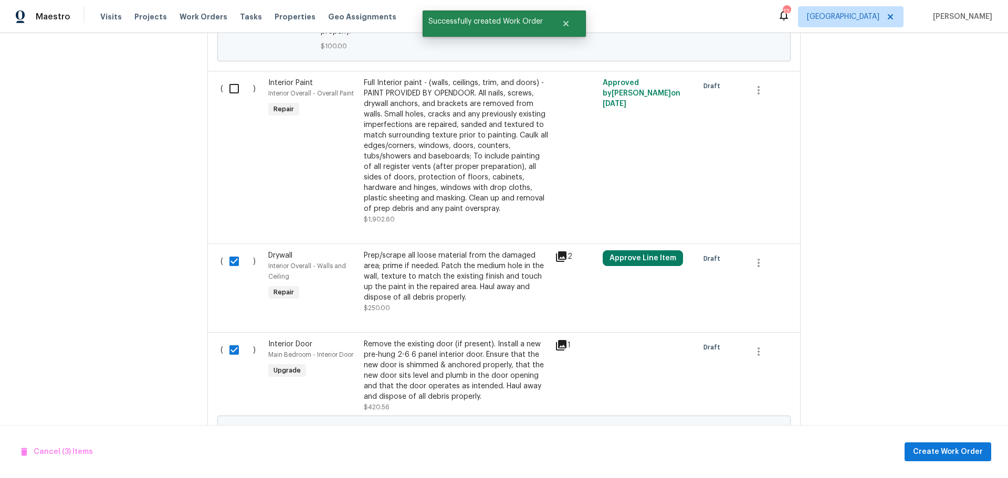
scroll to position [1233, 0]
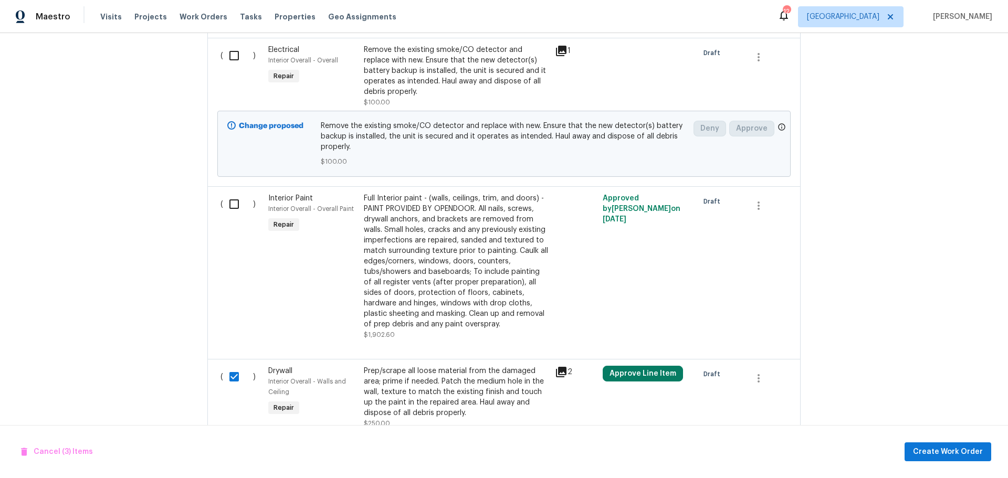
click at [228, 193] on input "checkbox" at bounding box center [238, 204] width 30 height 22
checkbox input "true"
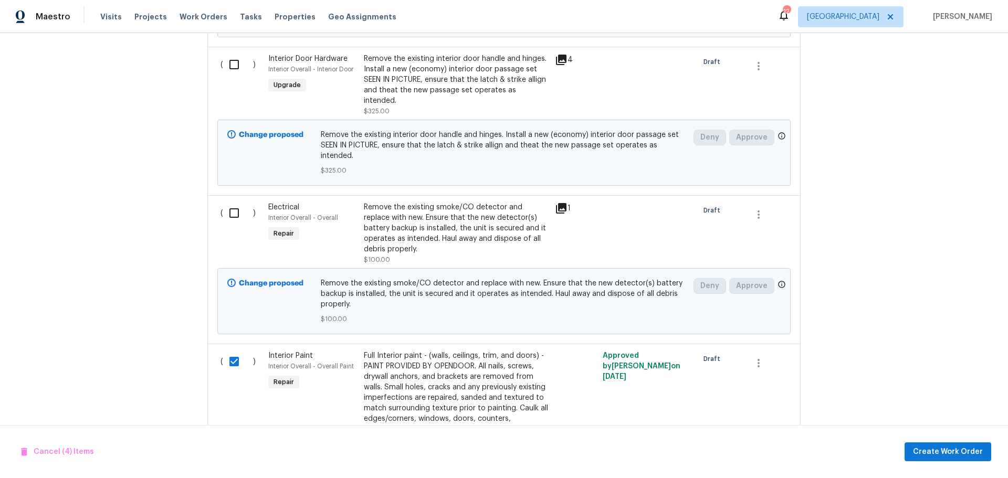
click at [235, 202] on input "checkbox" at bounding box center [238, 213] width 30 height 22
checkbox input "true"
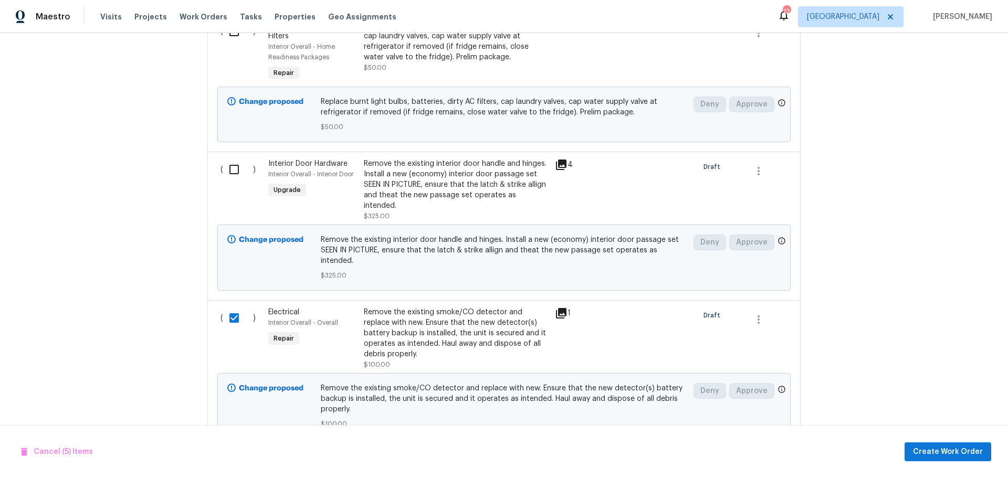
click at [234, 158] on input "checkbox" at bounding box center [238, 169] width 30 height 22
checkbox input "true"
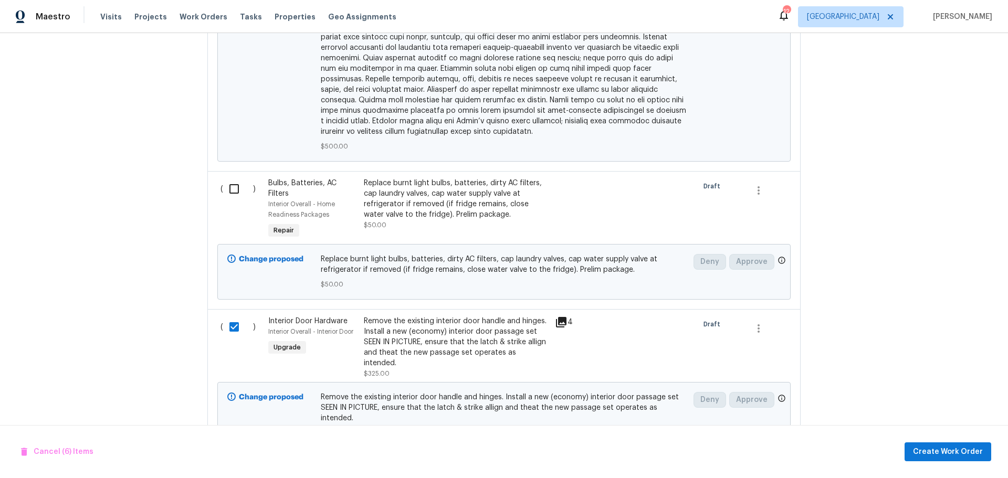
click at [229, 178] on input "checkbox" at bounding box center [238, 189] width 30 height 22
checkbox input "true"
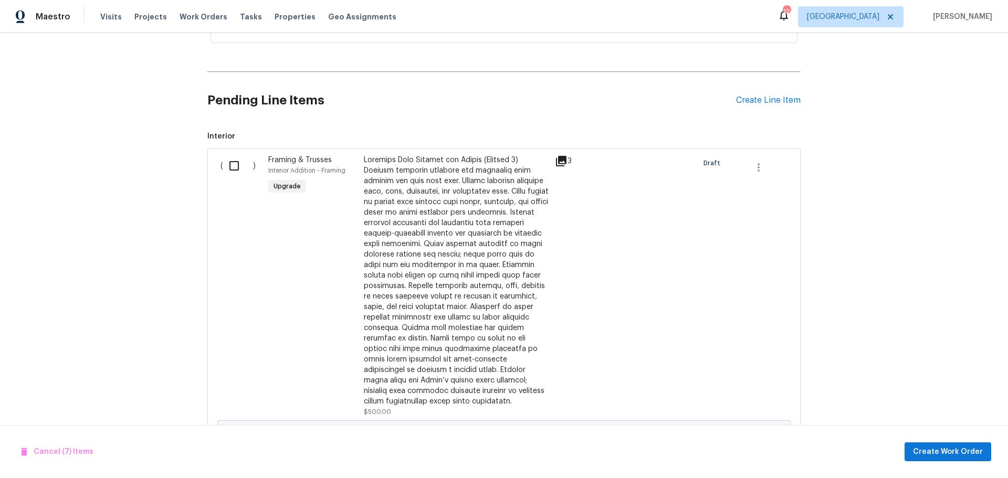
scroll to position [393, 0]
click at [229, 160] on input "checkbox" at bounding box center [238, 166] width 30 height 22
checkbox input "true"
click at [937, 448] on span "Create Work Order" at bounding box center [948, 452] width 70 height 13
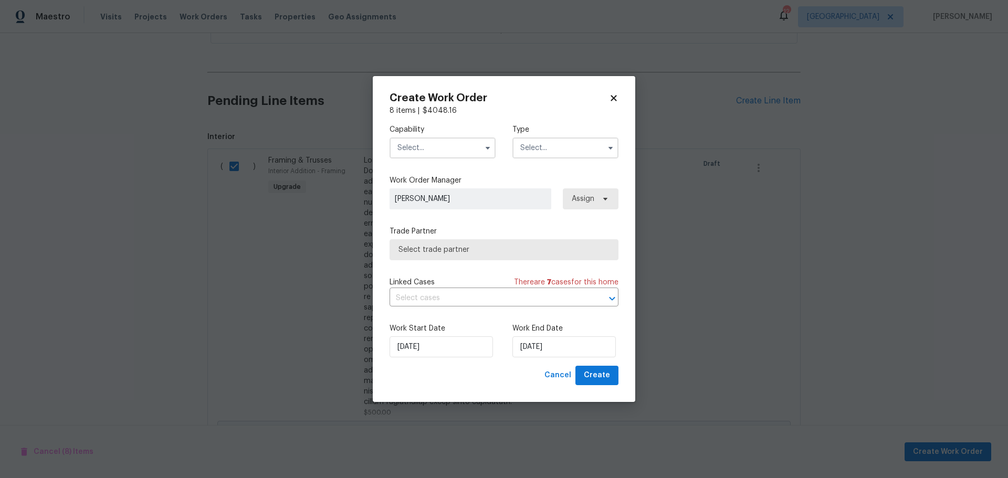
click at [439, 149] on input "text" at bounding box center [442, 147] width 106 height 21
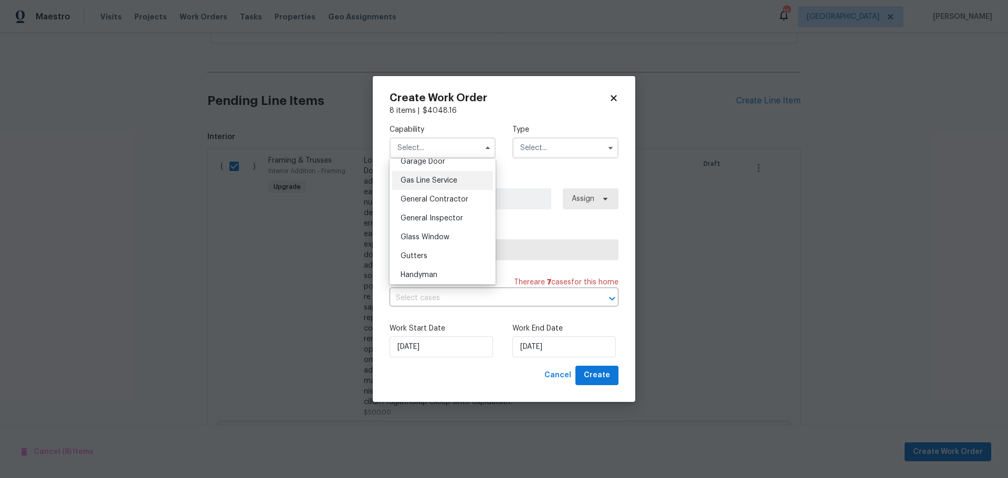
scroll to position [472, 0]
click at [455, 202] on div "General Contractor" at bounding box center [442, 200] width 101 height 19
type input "General Contractor"
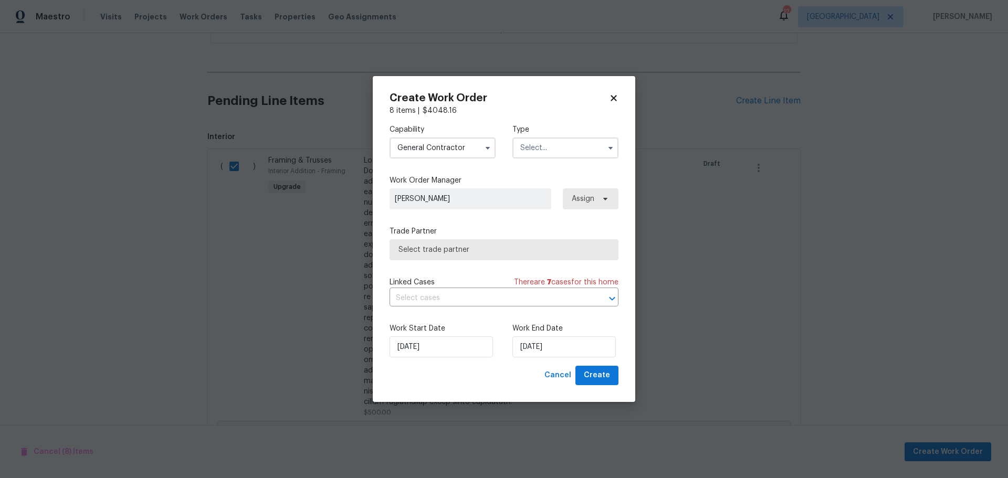
click at [554, 146] on input "text" at bounding box center [565, 147] width 106 height 21
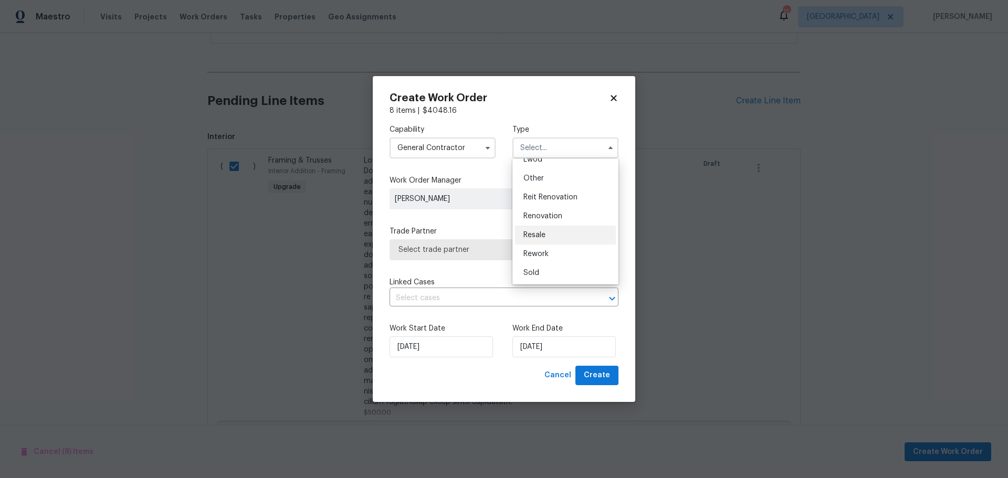
scroll to position [125, 0]
click at [555, 219] on span "Renovation" at bounding box center [542, 215] width 39 height 7
type input "Renovation"
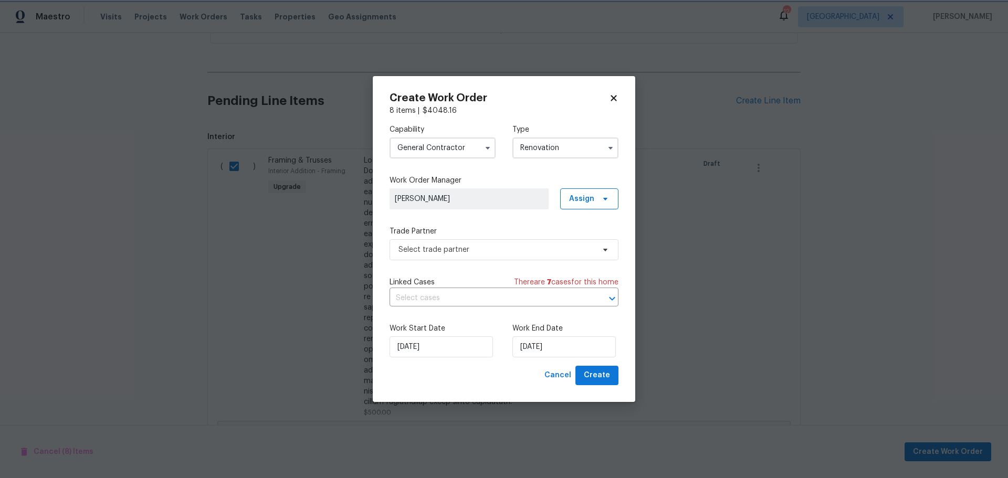
scroll to position [0, 0]
click at [507, 248] on span "Select trade partner" at bounding box center [496, 250] width 196 height 10
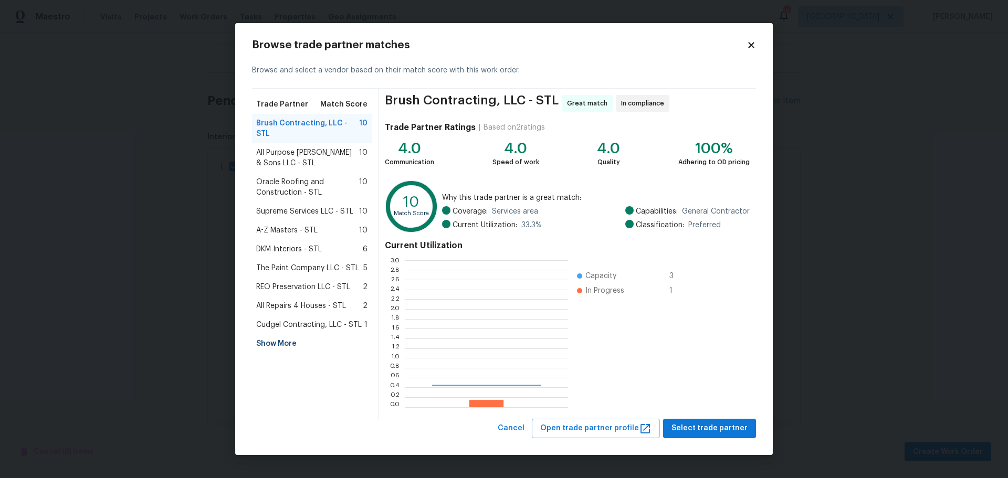
scroll to position [139, 156]
click at [329, 206] on span "Supreme Services LLC - STL" at bounding box center [304, 211] width 97 height 10
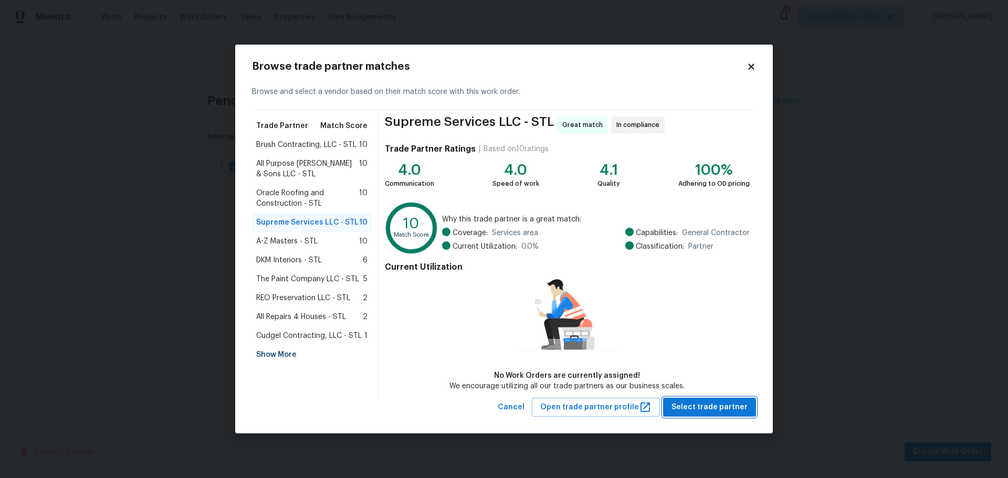
click at [715, 405] on span "Select trade partner" at bounding box center [709, 407] width 76 height 13
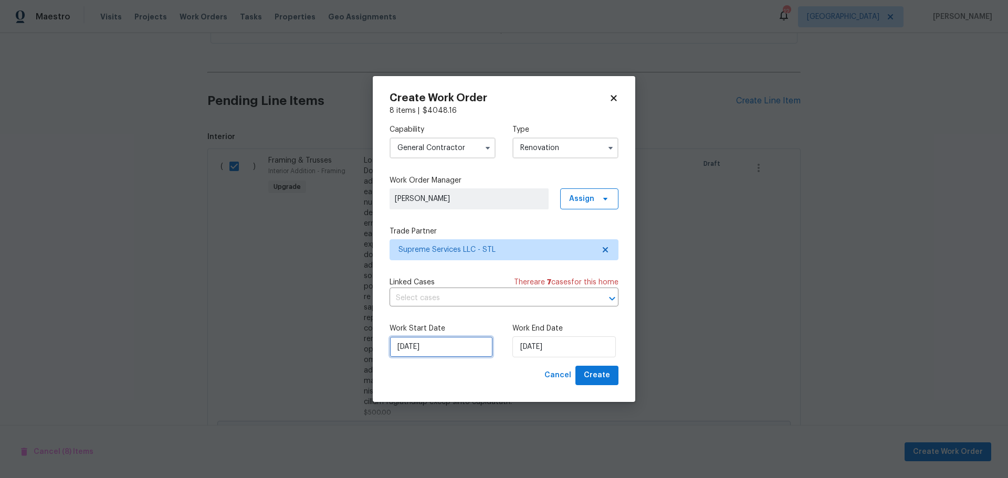
click at [433, 338] on input "10/1/2025" at bounding box center [440, 346] width 103 height 21
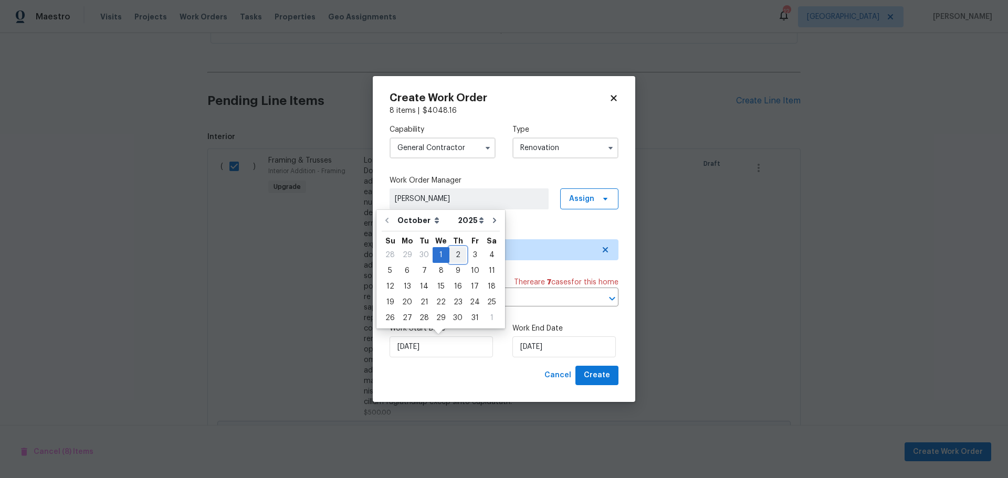
click at [460, 254] on div "2" at bounding box center [457, 255] width 17 height 15
type input "10/2/2025"
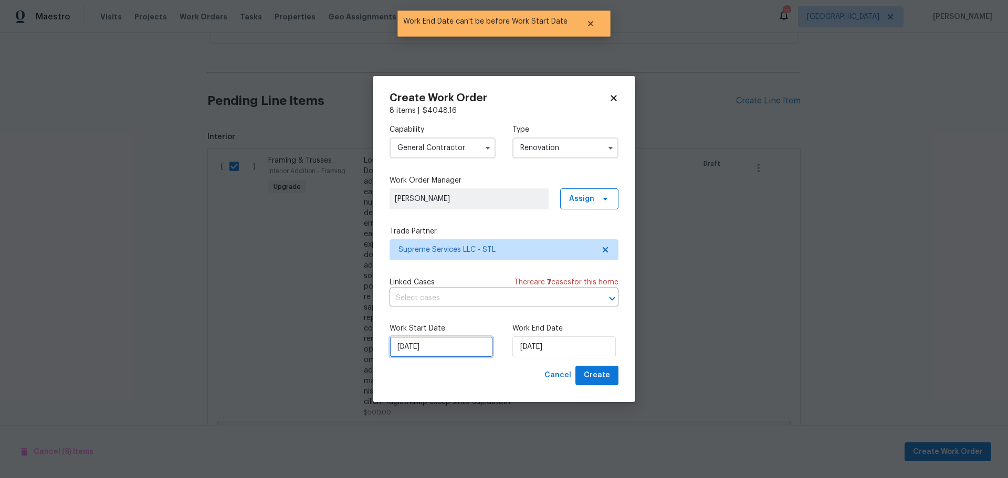
click at [445, 341] on input "10/2/2025" at bounding box center [440, 346] width 103 height 21
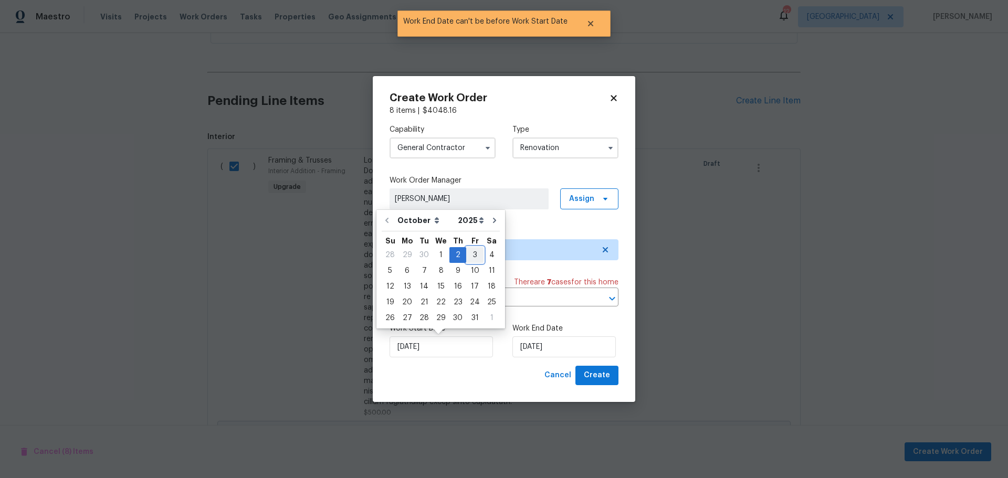
click at [470, 251] on div "3" at bounding box center [474, 255] width 17 height 15
type input "10/3/2025"
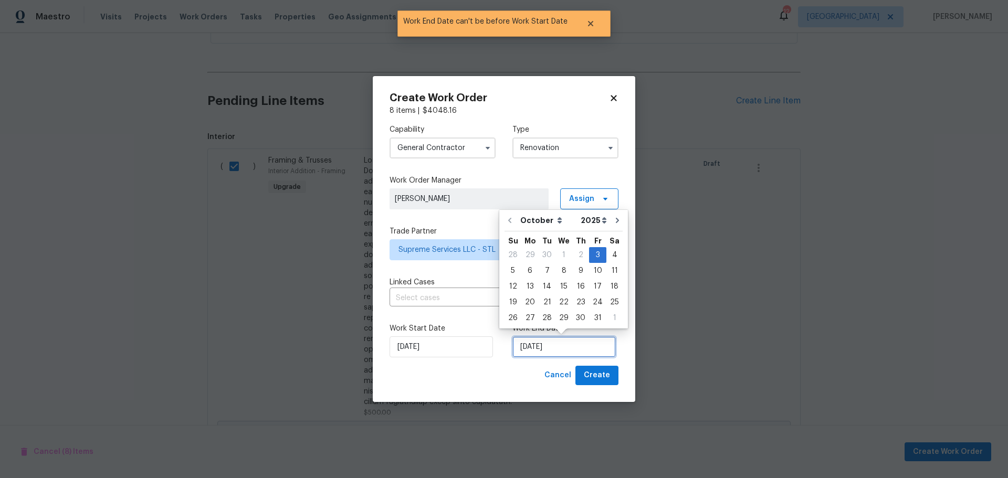
click at [543, 345] on input "10/3/2025" at bounding box center [563, 346] width 103 height 21
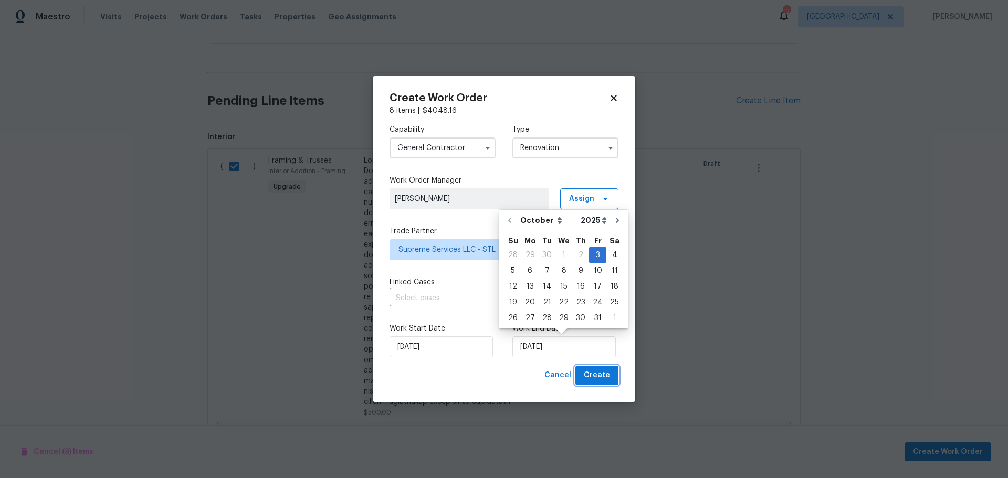
click at [604, 373] on span "Create" at bounding box center [597, 375] width 26 height 13
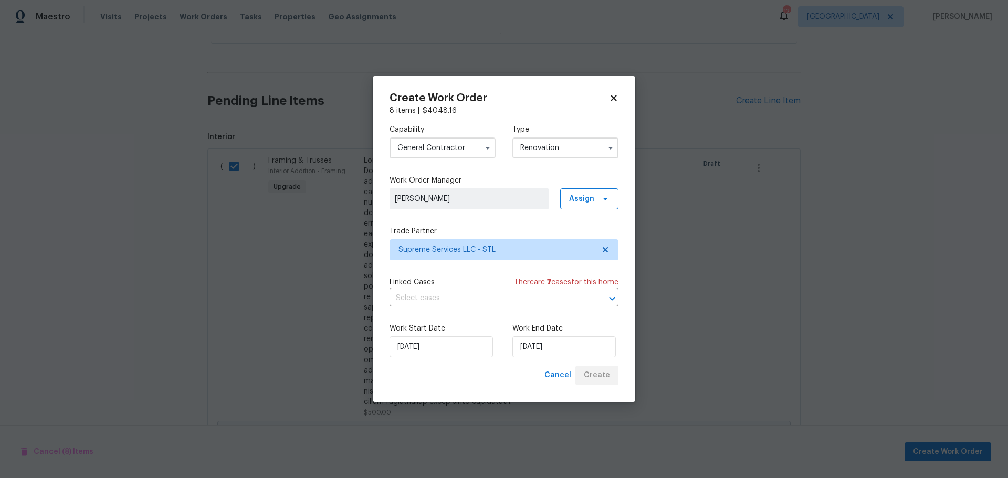
scroll to position [158, 0]
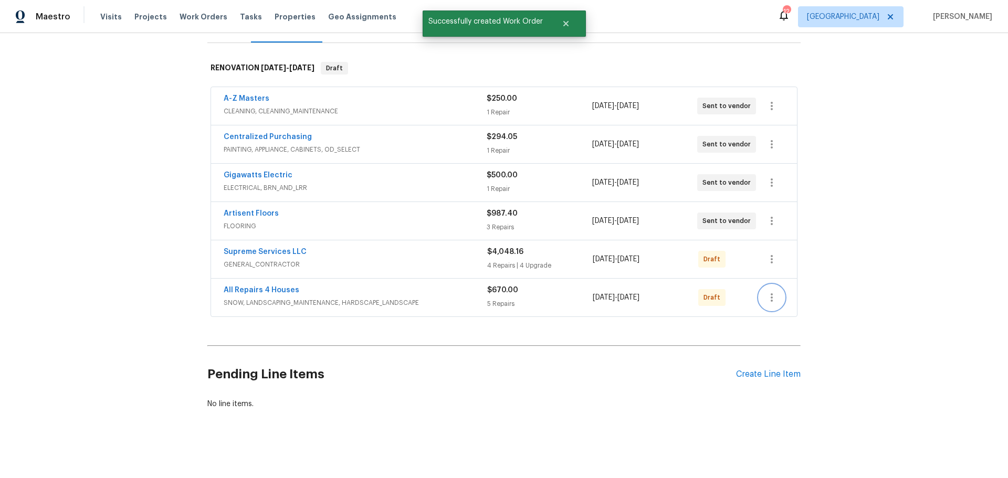
click at [769, 291] on icon "button" at bounding box center [771, 297] width 13 height 13
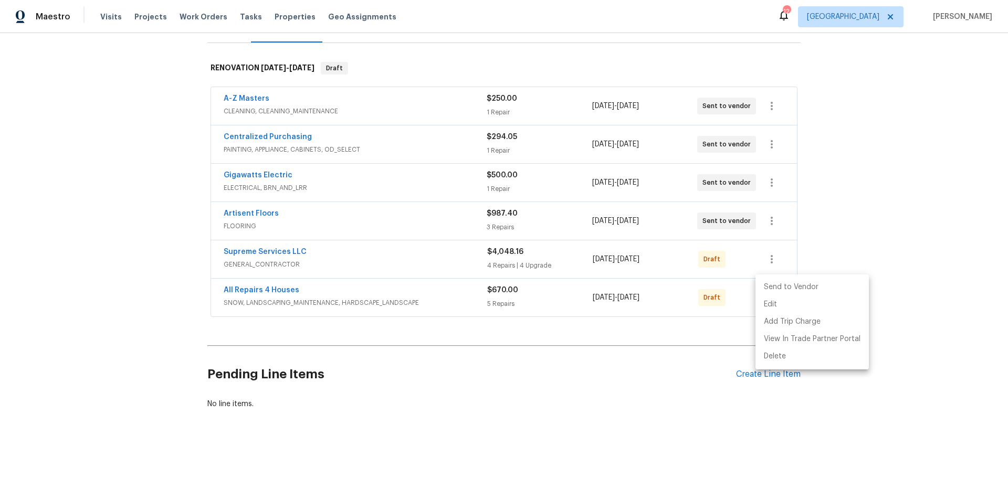
click at [778, 295] on li "Send to Vendor" at bounding box center [811, 287] width 113 height 17
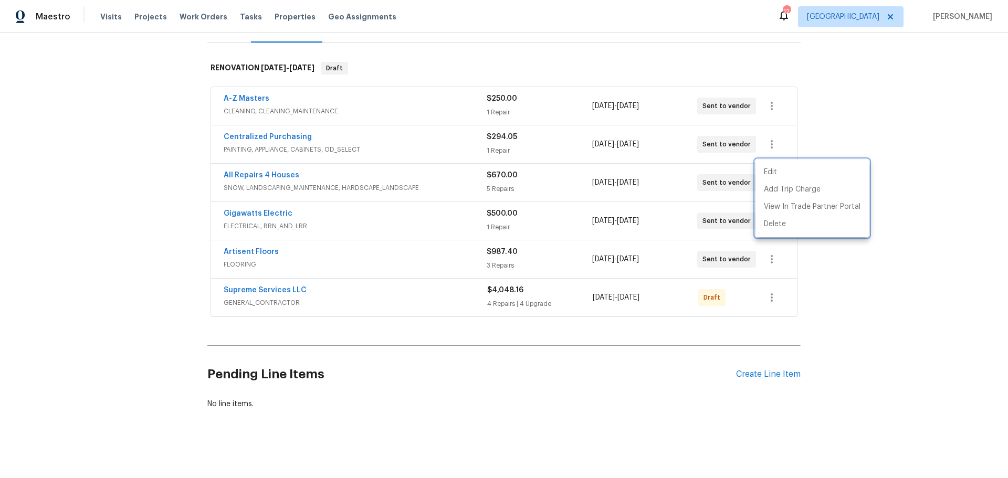
drag, startPoint x: 695, startPoint y: 301, endPoint x: 725, endPoint y: 322, distance: 36.8
click at [701, 304] on div at bounding box center [504, 239] width 1008 height 478
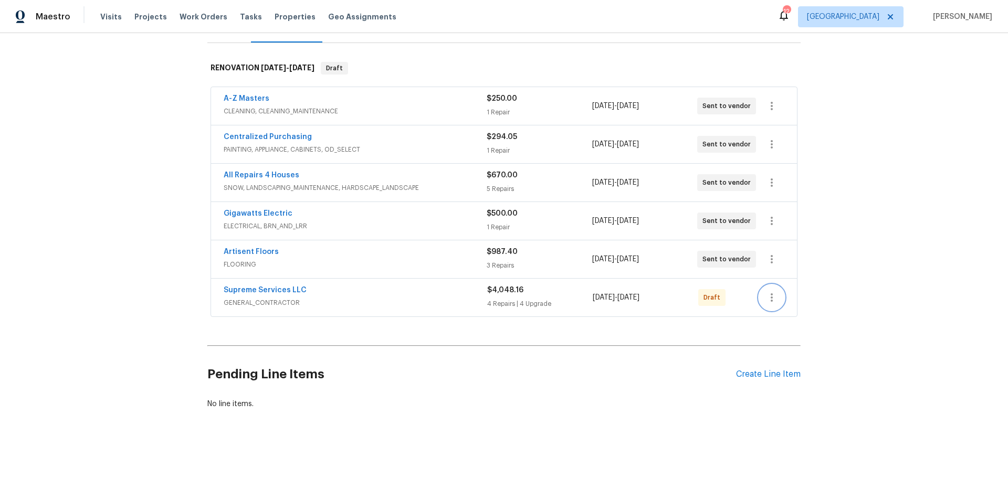
click at [769, 291] on icon "button" at bounding box center [771, 297] width 13 height 13
click at [772, 306] on li "Edit" at bounding box center [811, 304] width 113 height 17
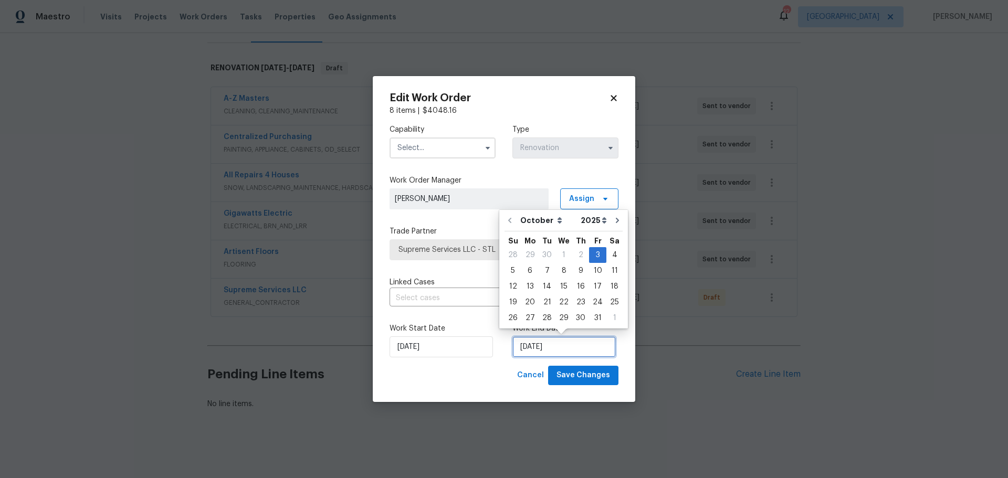
click at [571, 351] on input "10/3/2025" at bounding box center [563, 346] width 103 height 21
click at [599, 270] on div "10" at bounding box center [597, 270] width 17 height 15
type input "10/10/2025"
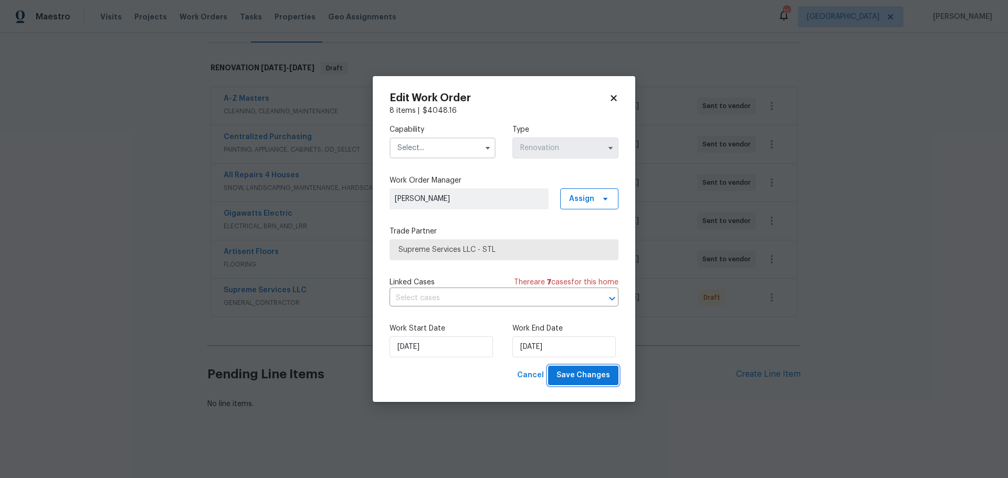
click at [592, 375] on span "Save Changes" at bounding box center [583, 375] width 54 height 13
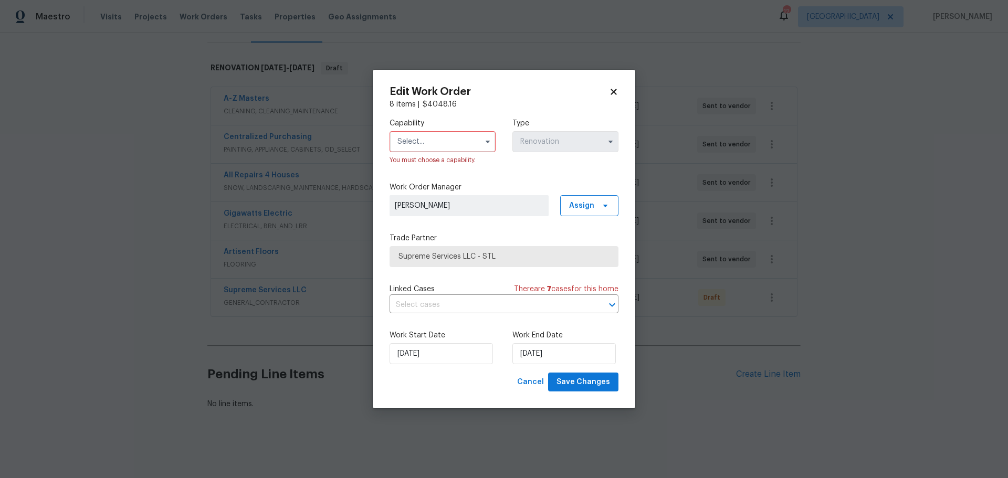
click at [470, 152] on input "text" at bounding box center [442, 141] width 106 height 21
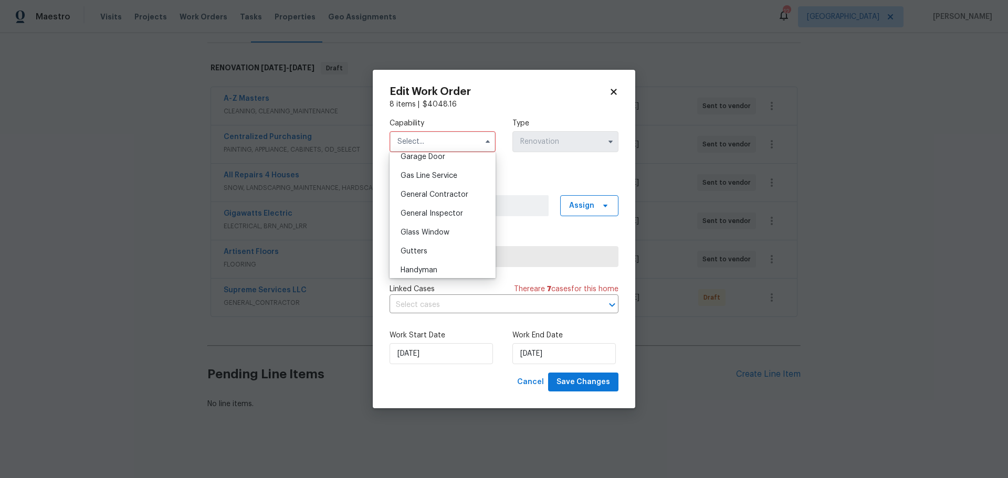
scroll to position [472, 0]
click at [449, 197] on span "General Contractor" at bounding box center [434, 193] width 68 height 7
type input "General Contractor"
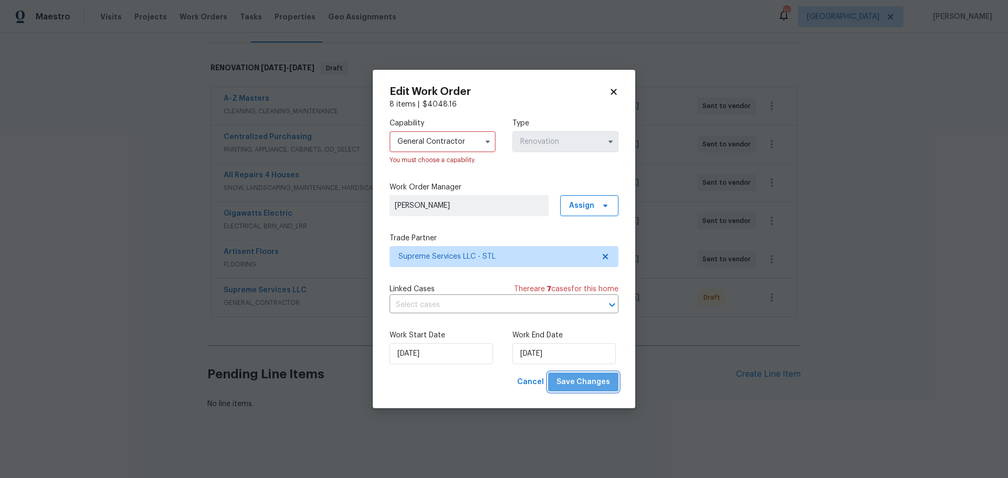
click at [587, 378] on span "Save Changes" at bounding box center [583, 382] width 54 height 13
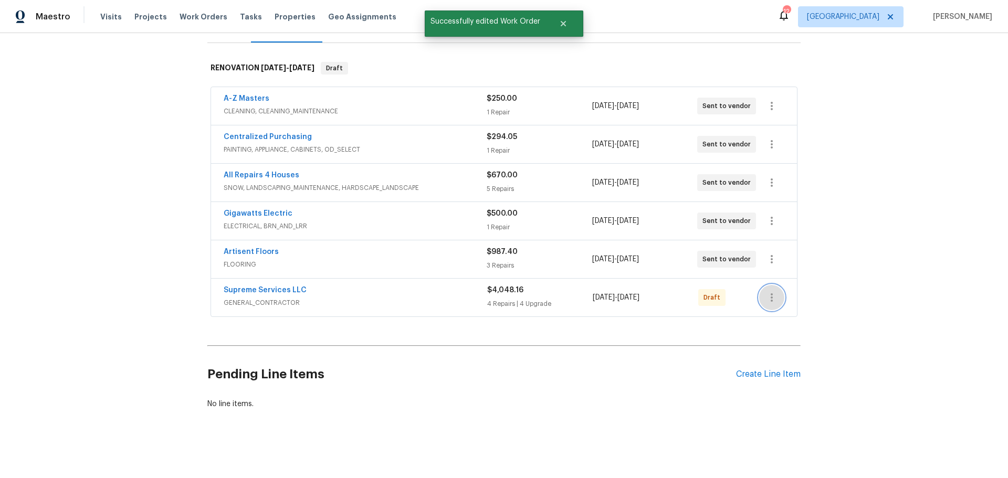
click at [767, 291] on icon "button" at bounding box center [771, 297] width 13 height 13
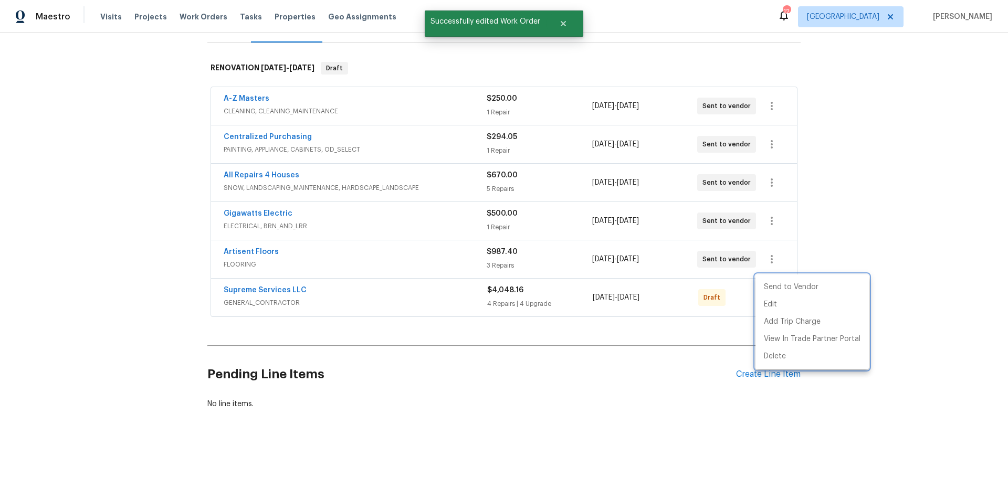
click at [703, 301] on div at bounding box center [504, 239] width 1008 height 478
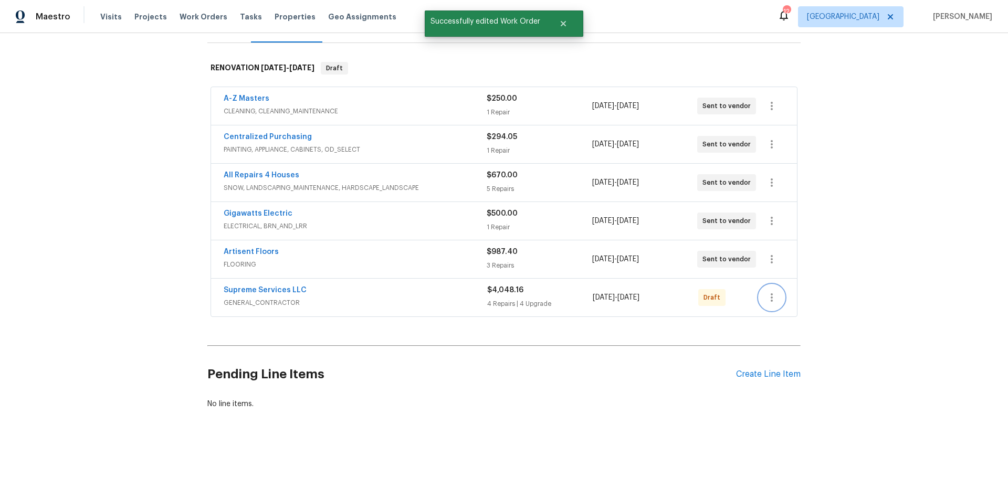
click at [767, 291] on icon "button" at bounding box center [771, 297] width 13 height 13
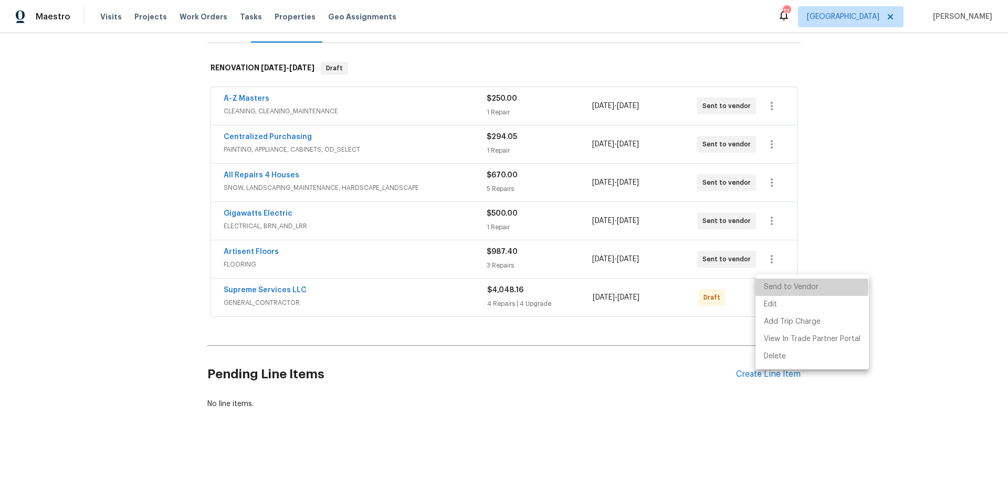
click at [787, 288] on li "Send to Vendor" at bounding box center [811, 287] width 113 height 17
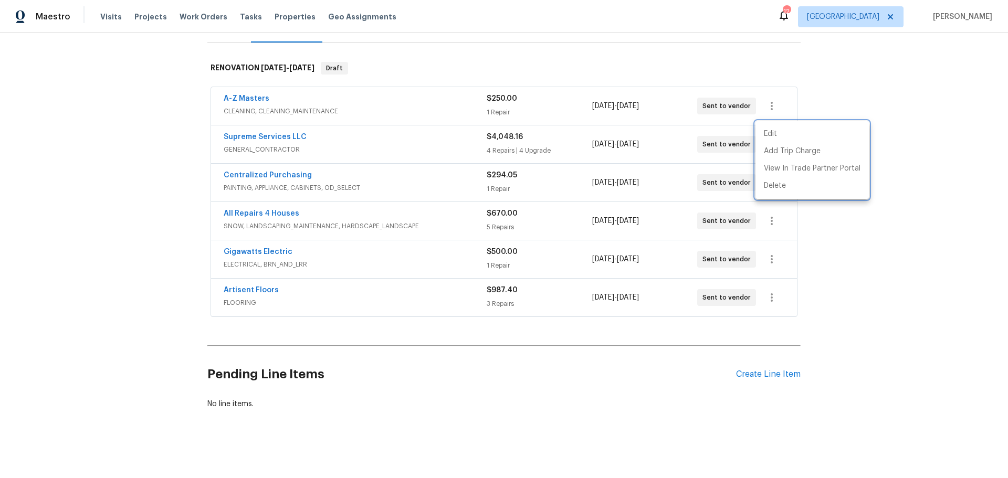
click at [626, 319] on div at bounding box center [504, 239] width 1008 height 478
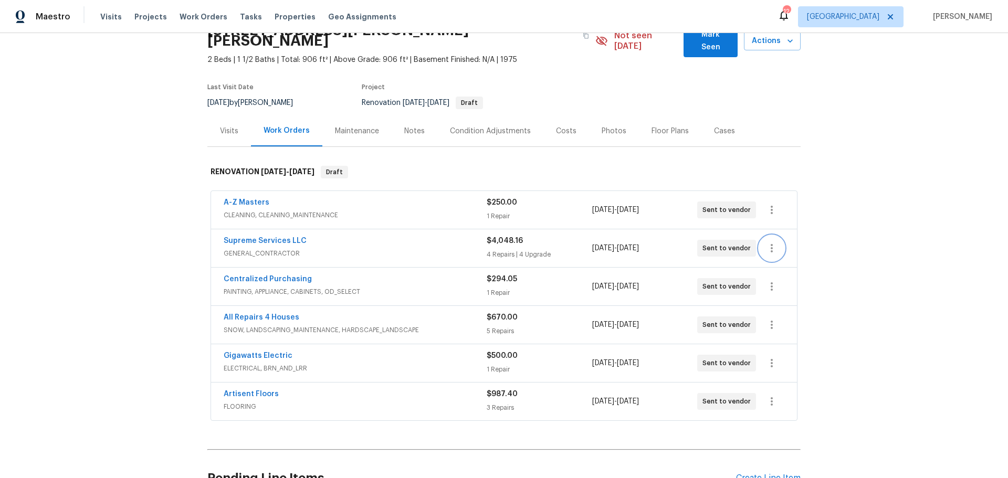
scroll to position [53, 0]
click at [274, 238] on link "Supreme Services LLC" at bounding box center [265, 241] width 83 height 7
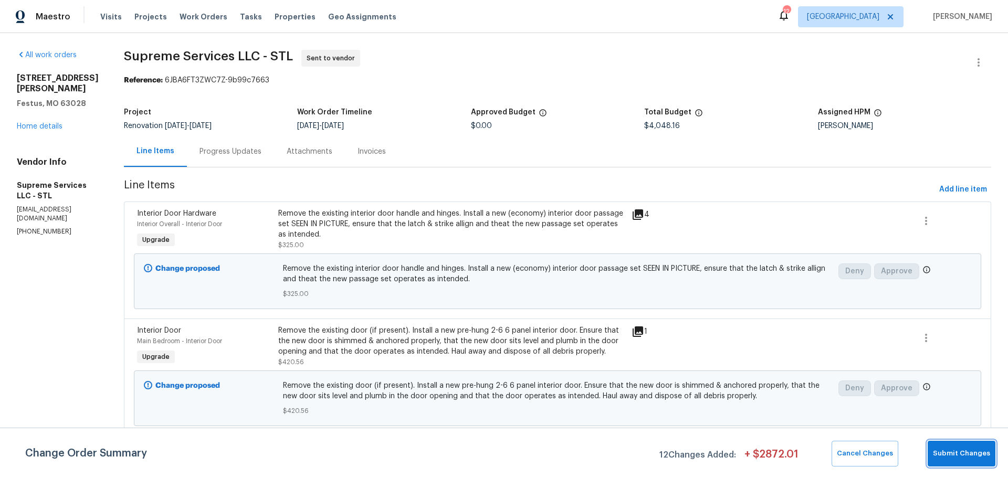
click at [964, 465] on button "Submit Changes" at bounding box center [961, 454] width 68 height 26
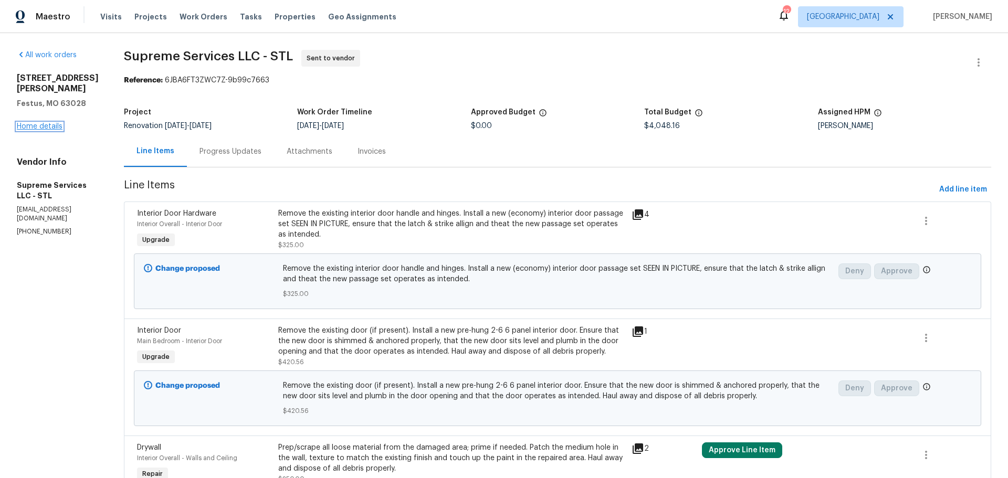
click at [57, 123] on link "Home details" at bounding box center [40, 126] width 46 height 7
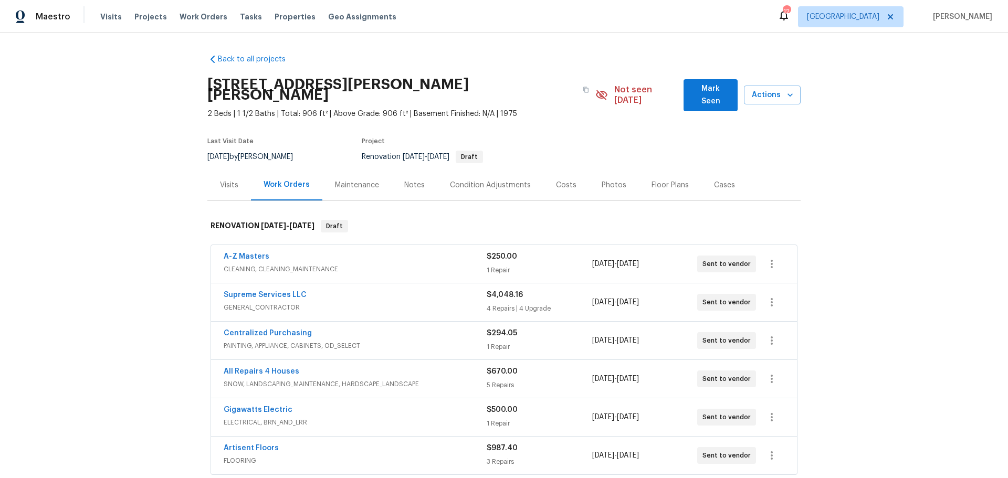
click at [556, 180] on div "Costs" at bounding box center [566, 185] width 20 height 10
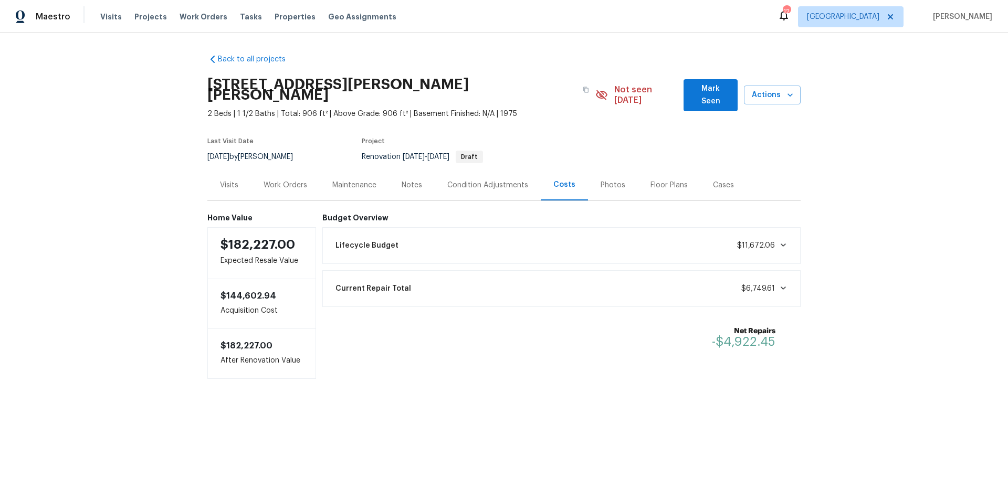
click at [270, 180] on div "Work Orders" at bounding box center [285, 185] width 44 height 10
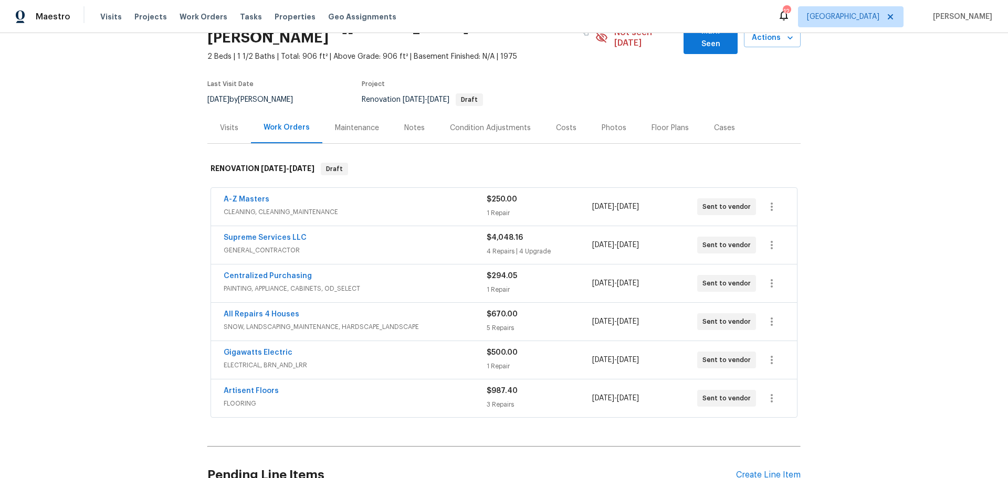
scroll to position [53, 0]
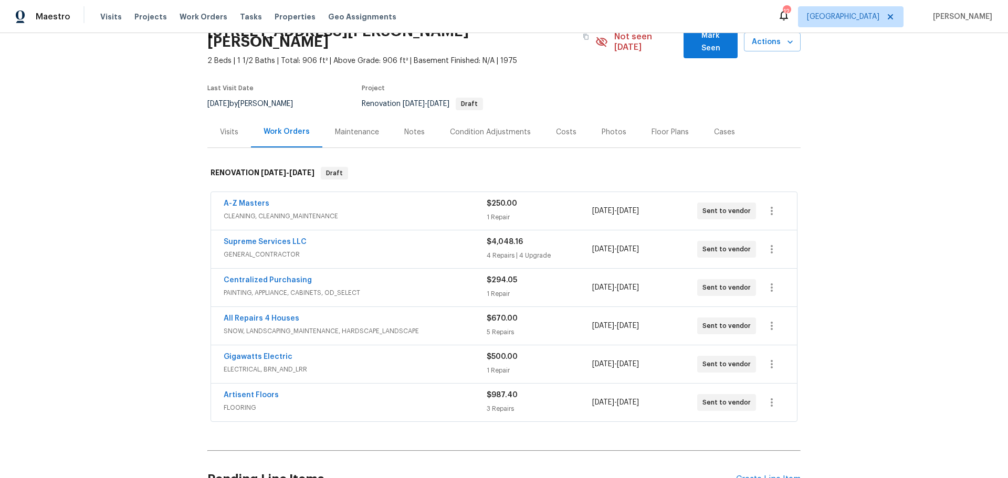
click at [560, 117] on div "Costs" at bounding box center [566, 132] width 46 height 31
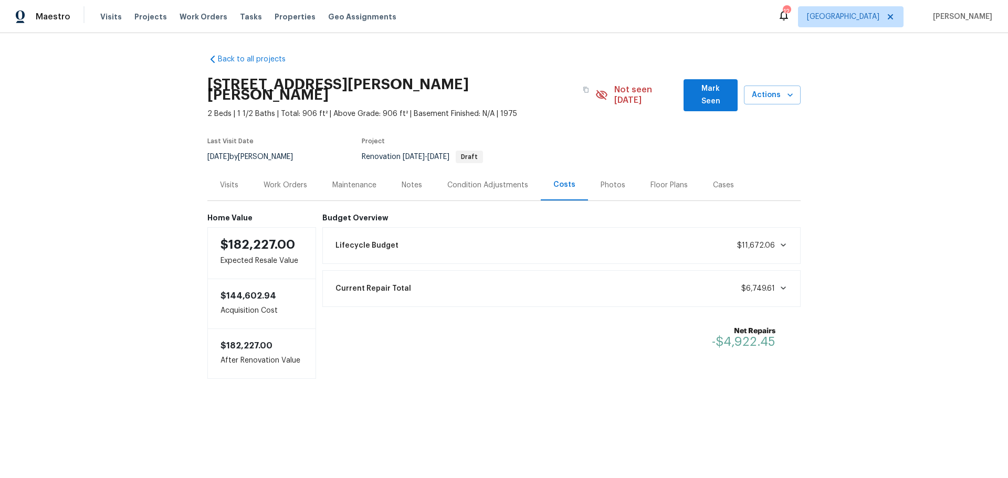
click at [237, 177] on div "Visits" at bounding box center [229, 185] width 44 height 31
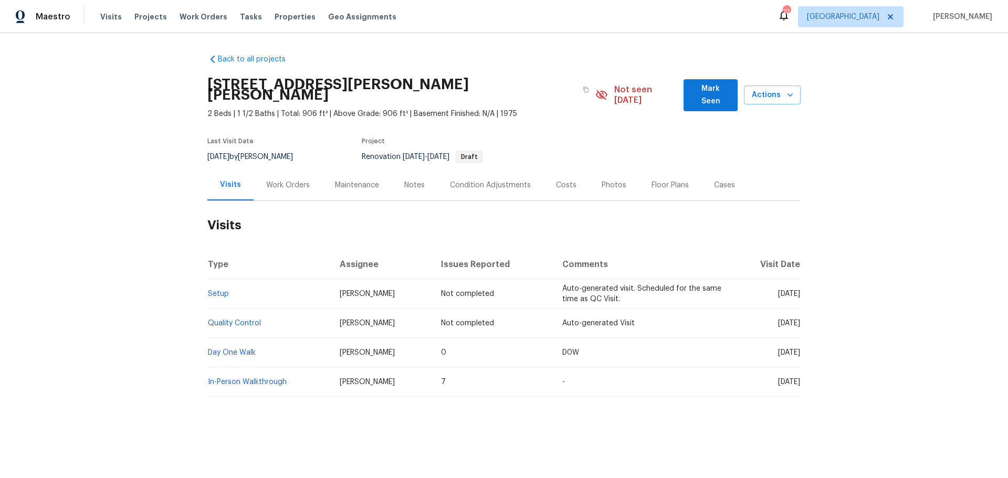
click at [807, 97] on div "Back to all projects 807 Huber St, Festus, MO 63028 2 Beds | 1 1/2 Baths | Tota…" at bounding box center [504, 250] width 1008 height 435
click at [792, 97] on button "Actions" at bounding box center [772, 95] width 57 height 19
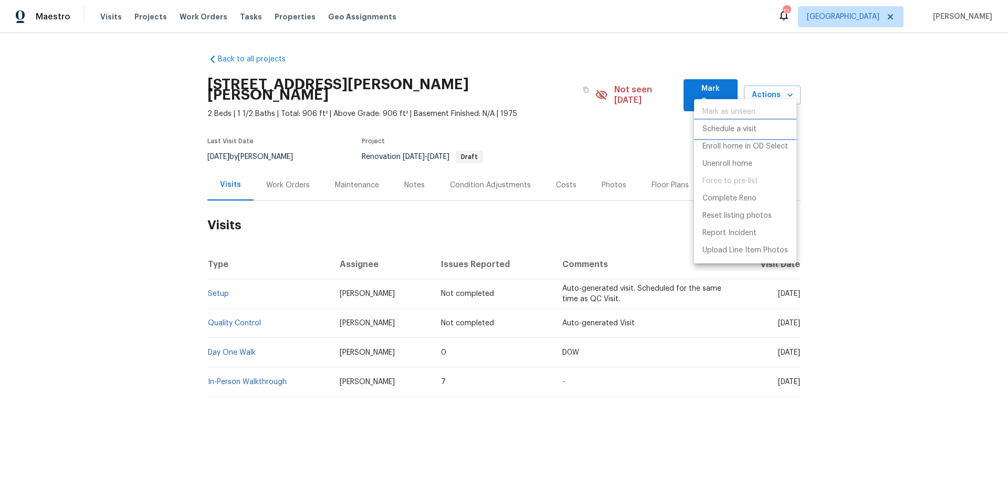
click at [752, 130] on p "Schedule a visit" at bounding box center [729, 129] width 54 height 11
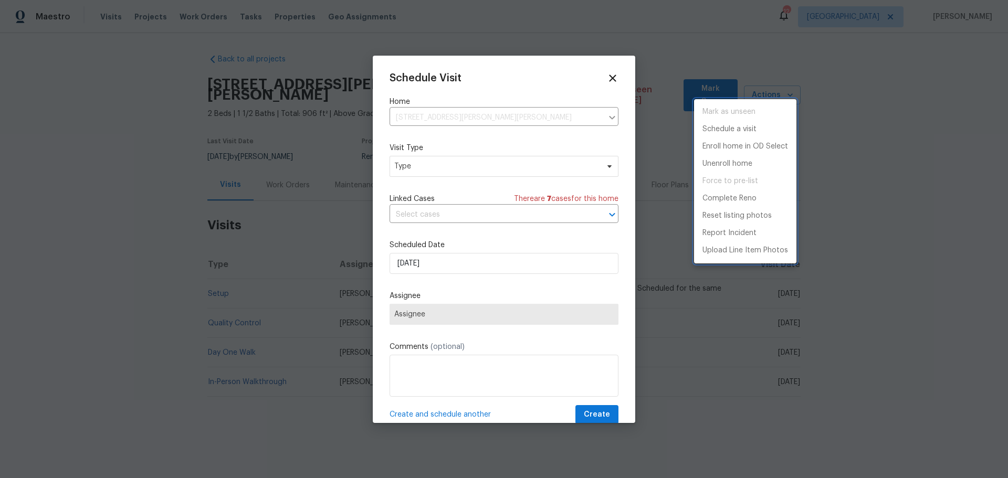
click at [496, 266] on div at bounding box center [504, 239] width 1008 height 478
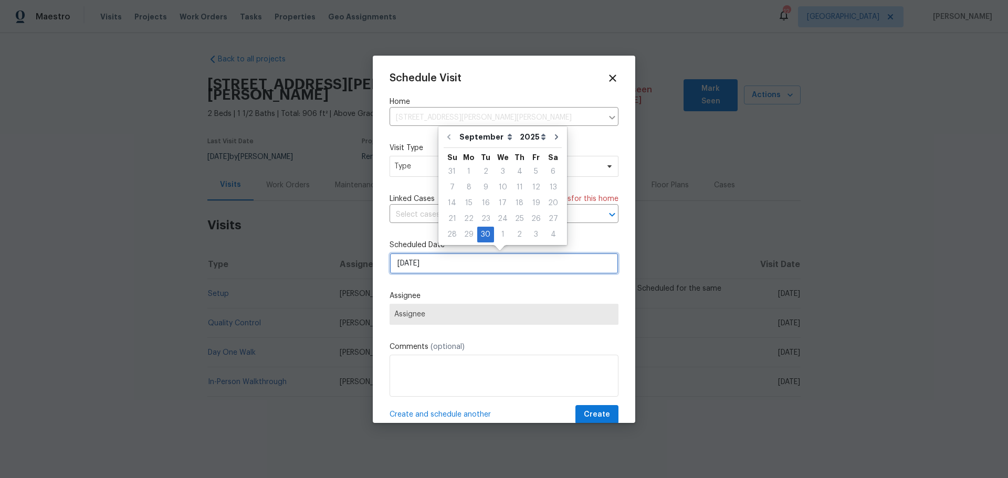
click at [526, 263] on input "[DATE]" at bounding box center [503, 263] width 229 height 21
click at [496, 230] on div "1" at bounding box center [502, 234] width 17 height 15
type input "10/1/2025"
select select "9"
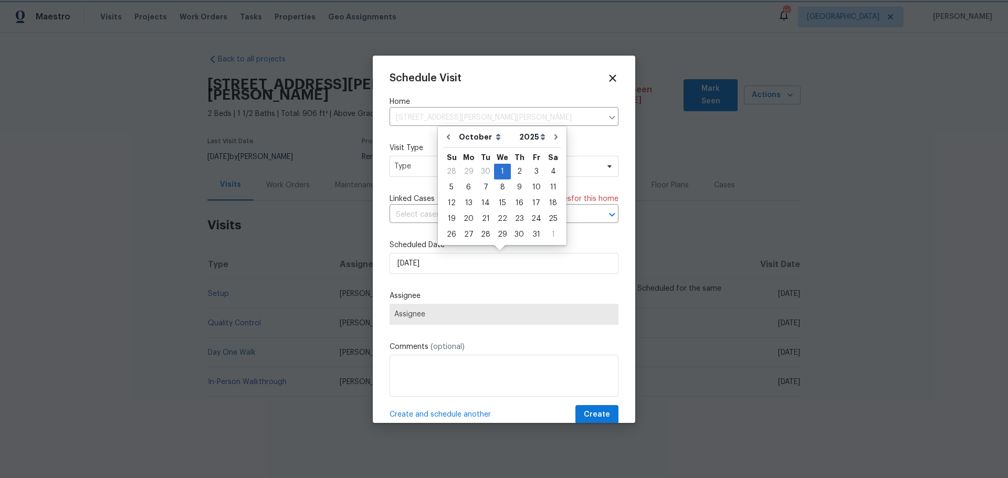
click at [484, 275] on div "Schedule Visit Home 807 Huber St, Festus, MO 63028 ​ Visit Type Type Linked Cas…" at bounding box center [503, 248] width 229 height 352
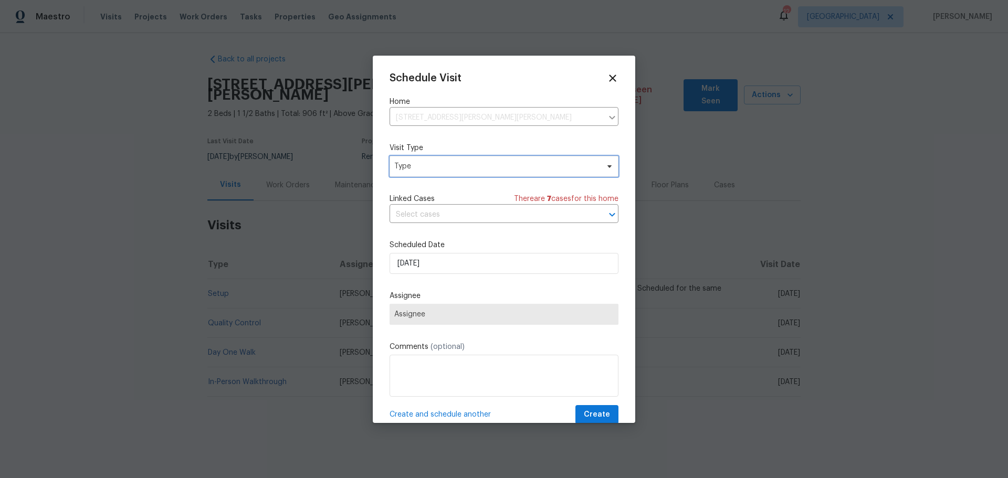
click at [455, 176] on span "Type" at bounding box center [503, 166] width 229 height 21
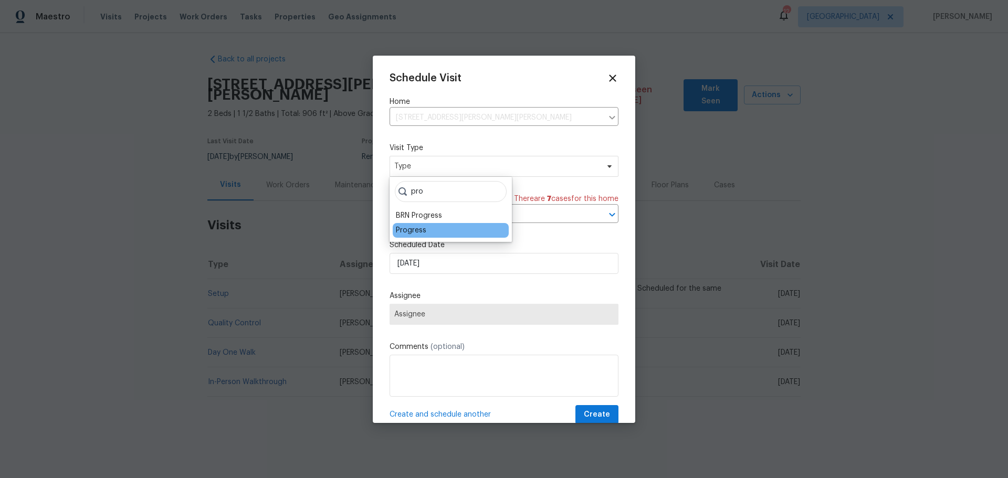
type input "pro"
click at [417, 223] on div "Progress" at bounding box center [451, 230] width 116 height 15
click at [417, 226] on div "Progress" at bounding box center [411, 230] width 30 height 10
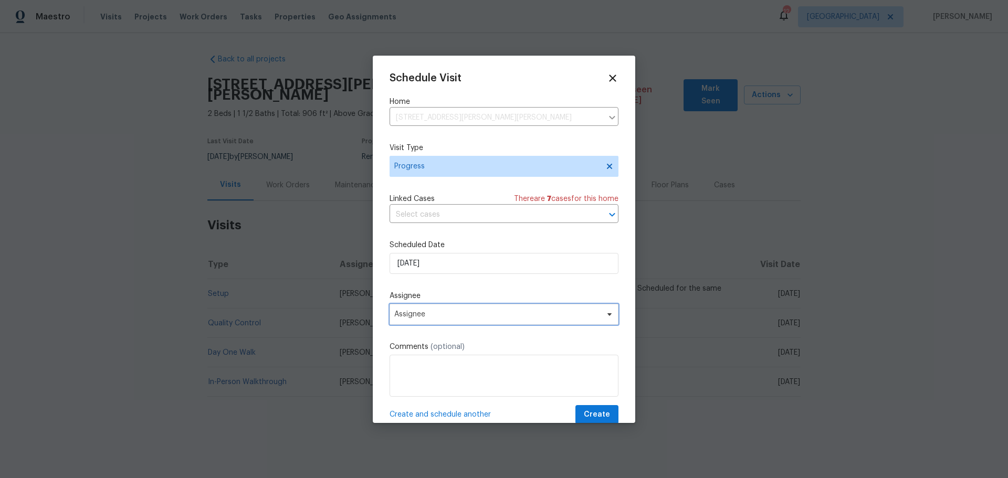
click at [442, 313] on span "Assignee" at bounding box center [497, 314] width 206 height 8
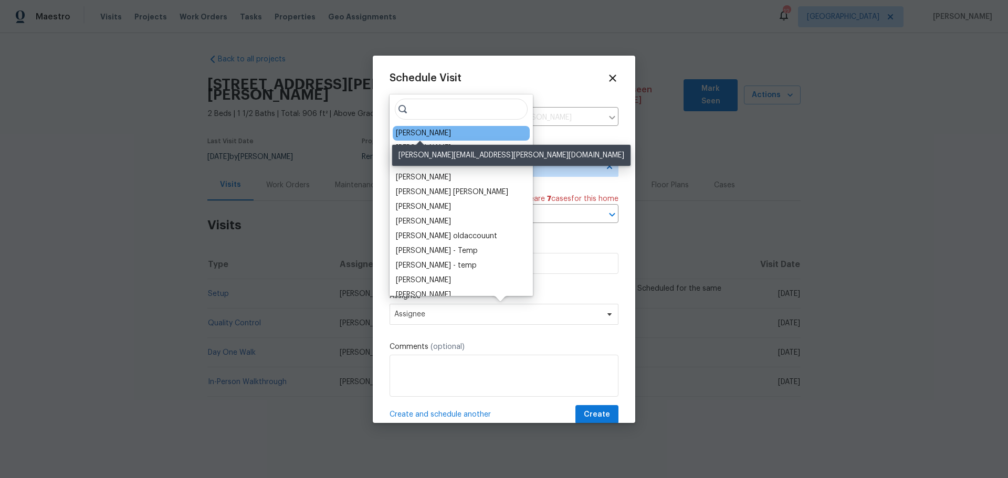
click at [421, 133] on div "[PERSON_NAME]" at bounding box center [423, 133] width 55 height 10
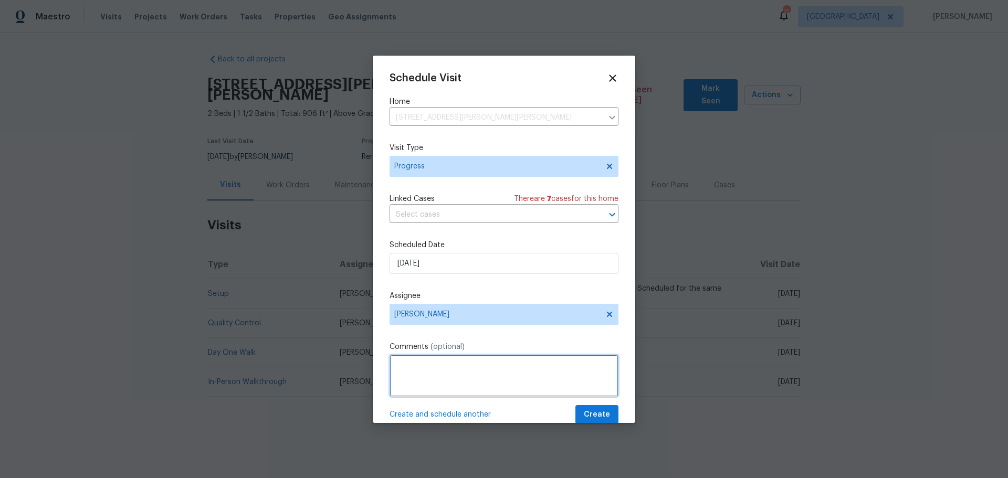
click at [436, 366] on textarea at bounding box center [503, 376] width 229 height 42
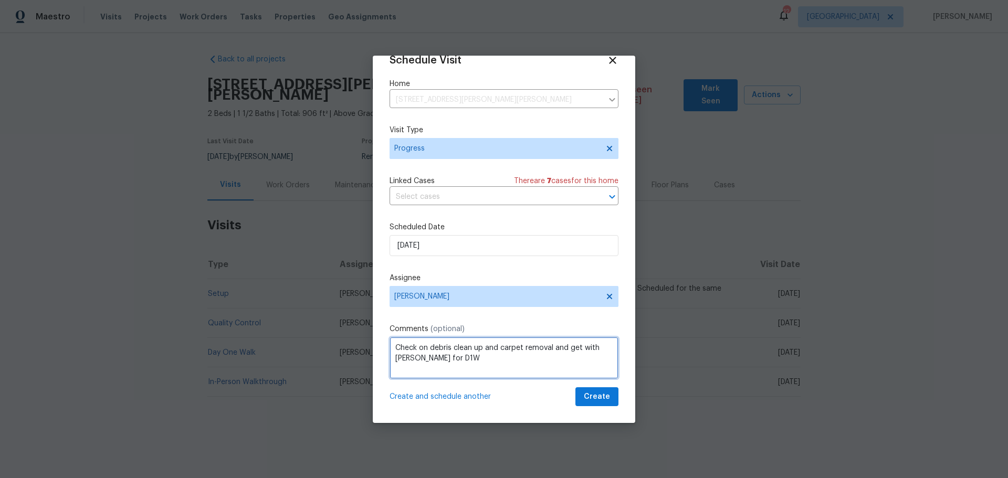
type textarea "Check on debris clean up and carpet removal and get with shawn for D1W"
click at [438, 399] on span "Create and schedule another" at bounding box center [439, 396] width 101 height 10
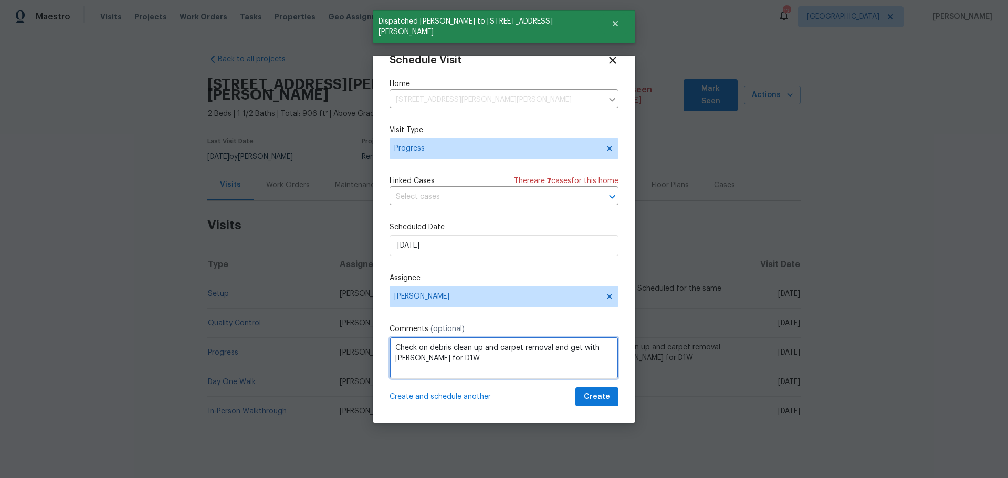
drag, startPoint x: 475, startPoint y: 367, endPoint x: 379, endPoint y: 347, distance: 98.5
click at [379, 347] on div "Schedule Visit Home 807 Huber St, Festus, MO 63028 ​ Visit Type Progress Linked…" at bounding box center [504, 239] width 262 height 367
type textarea "p"
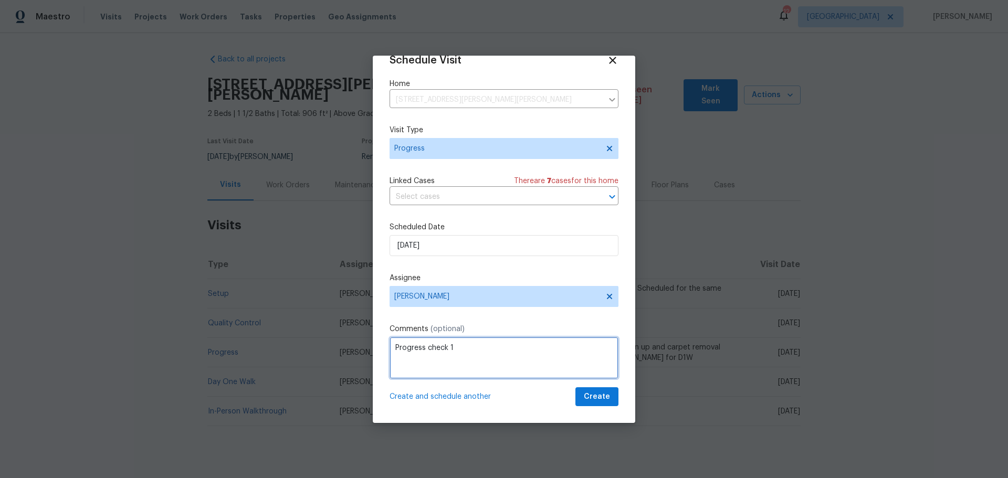
type textarea "Progress check 1"
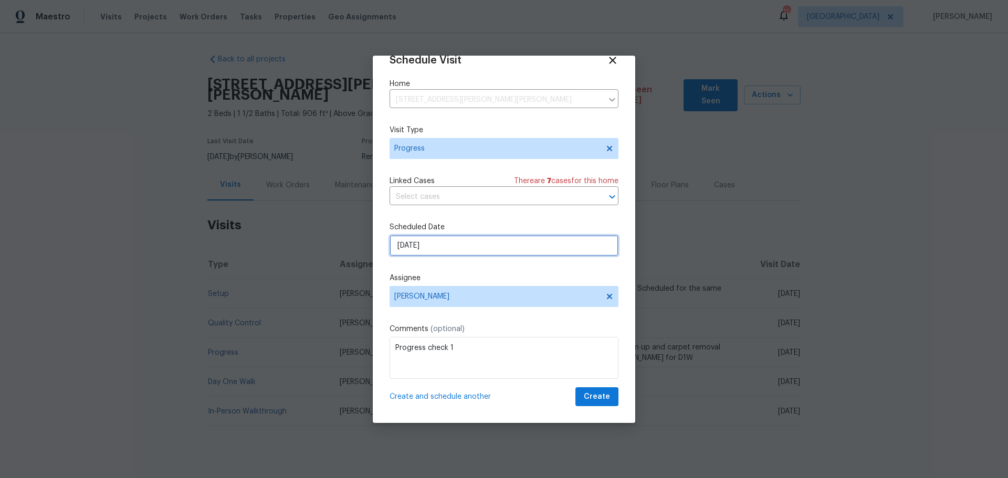
click at [431, 240] on input "10/1/2025" at bounding box center [503, 245] width 229 height 21
select select "9"
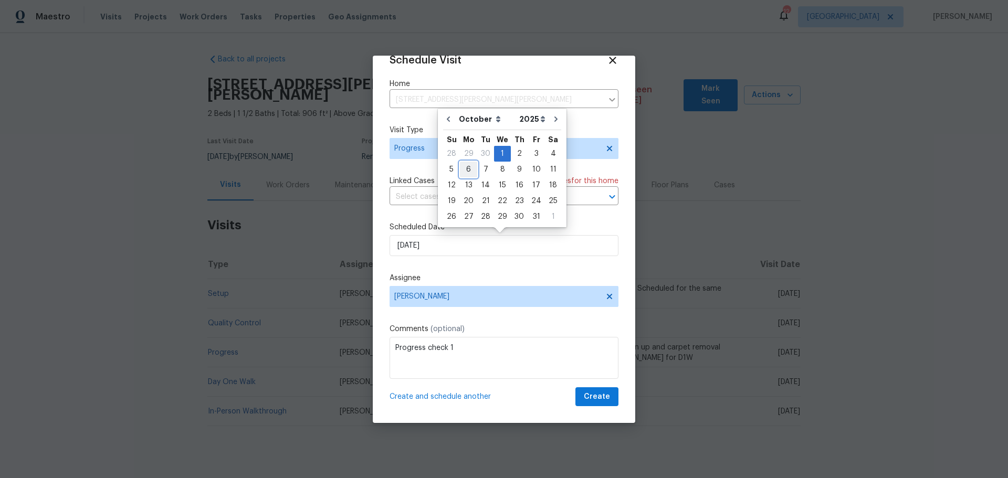
click at [464, 166] on div "6" at bounding box center [468, 169] width 17 height 15
type input "10/6/2025"
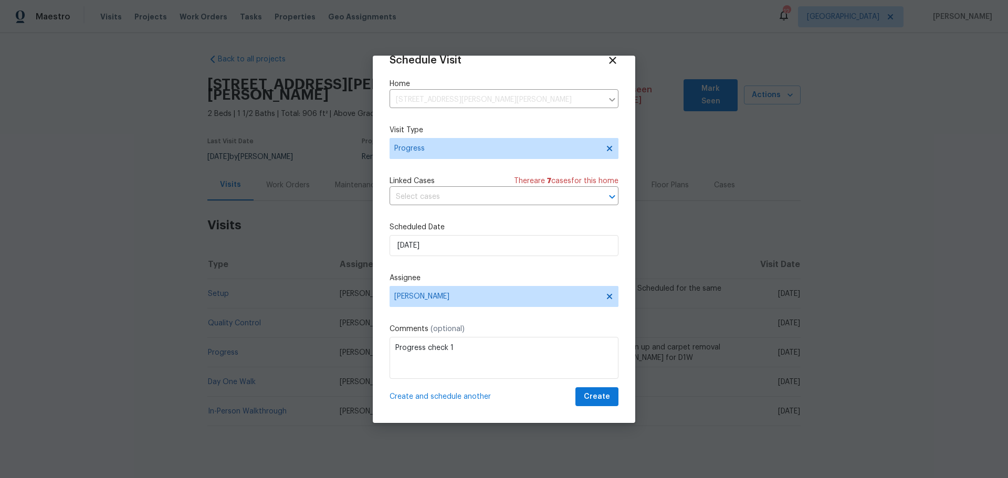
click at [454, 393] on span "Create and schedule another" at bounding box center [439, 396] width 101 height 10
click at [462, 355] on textarea "Progress check 1" at bounding box center [503, 358] width 229 height 42
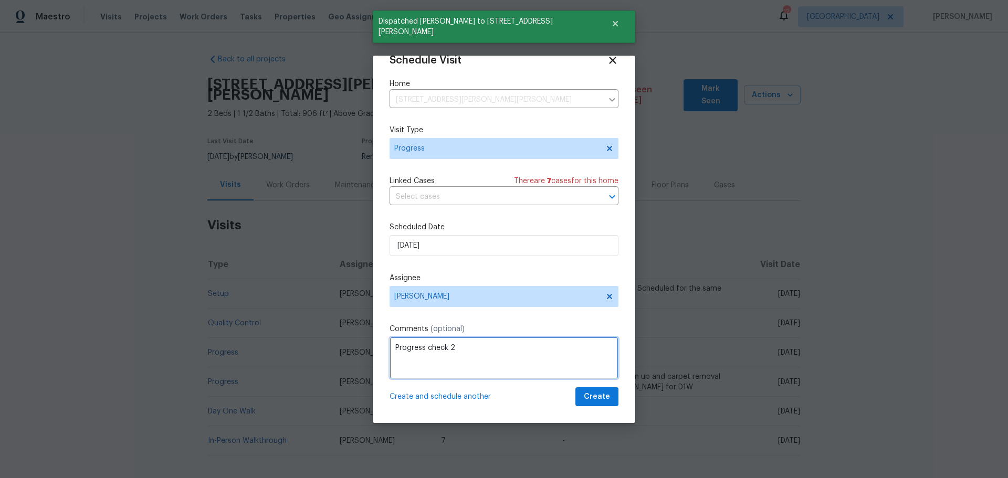
type textarea "Progress check 2"
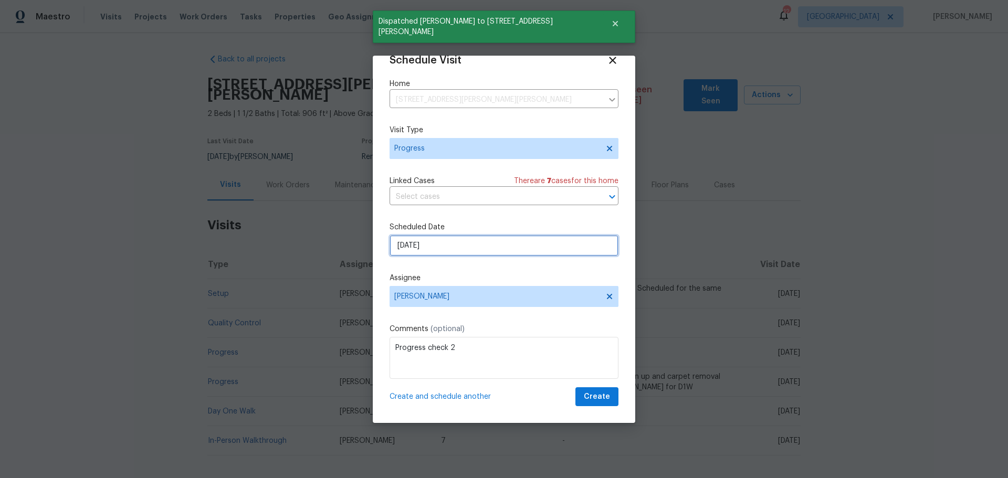
click at [433, 239] on input "10/6/2025" at bounding box center [503, 245] width 229 height 21
select select "9"
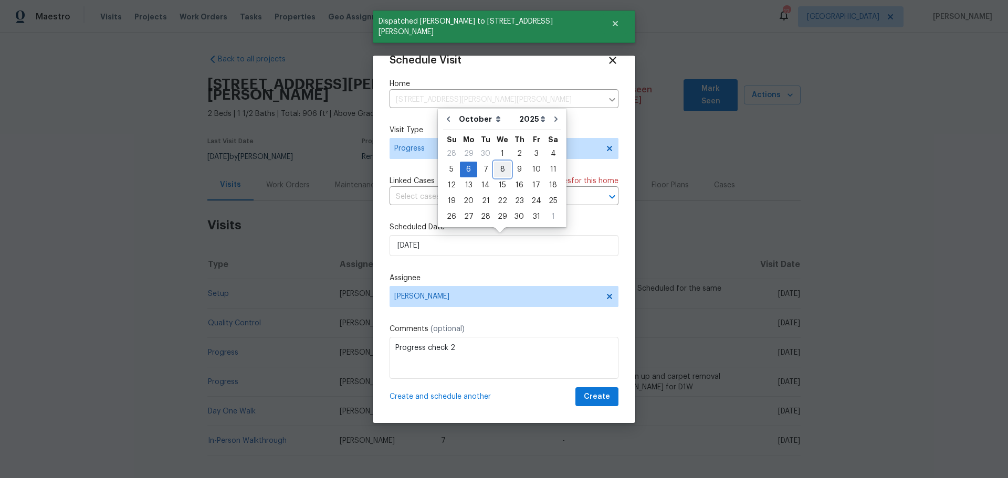
click at [494, 169] on div "8" at bounding box center [502, 169] width 17 height 15
type input "10/8/2025"
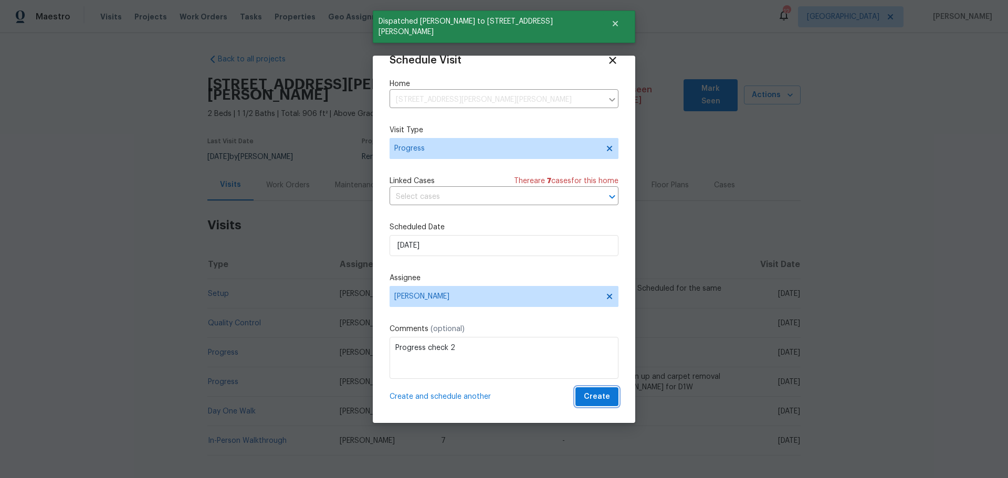
click at [585, 393] on span "Create" at bounding box center [597, 396] width 26 height 13
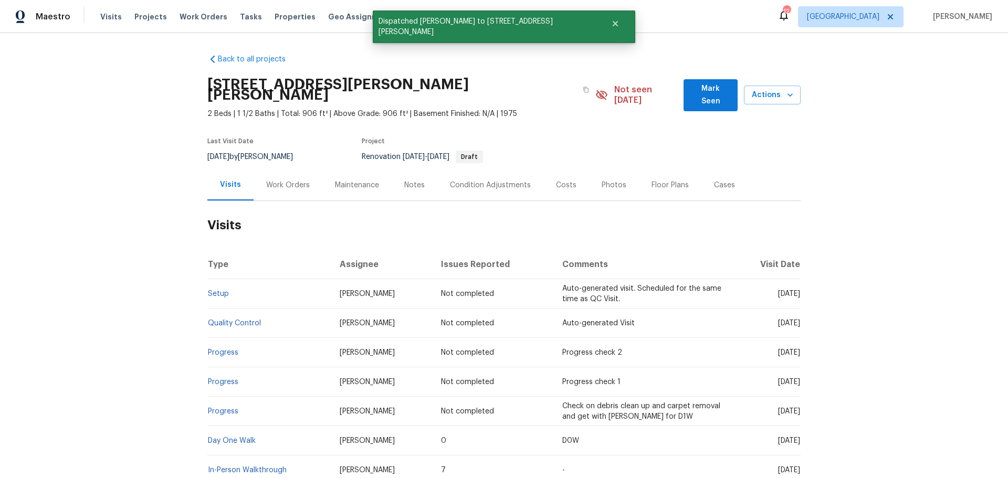
click at [479, 397] on td "Not completed" at bounding box center [492, 411] width 121 height 29
click at [778, 96] on span "Actions" at bounding box center [772, 95] width 40 height 13
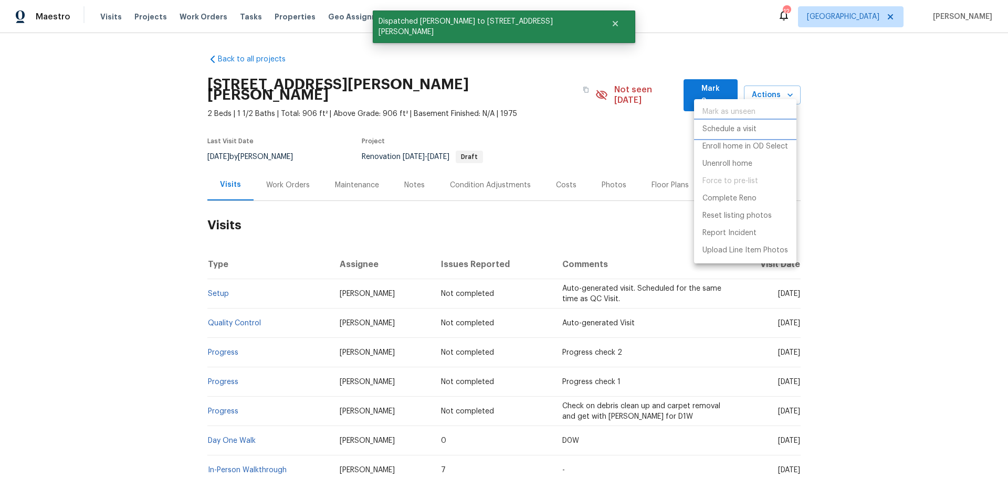
click at [750, 133] on p "Schedule a visit" at bounding box center [729, 129] width 54 height 11
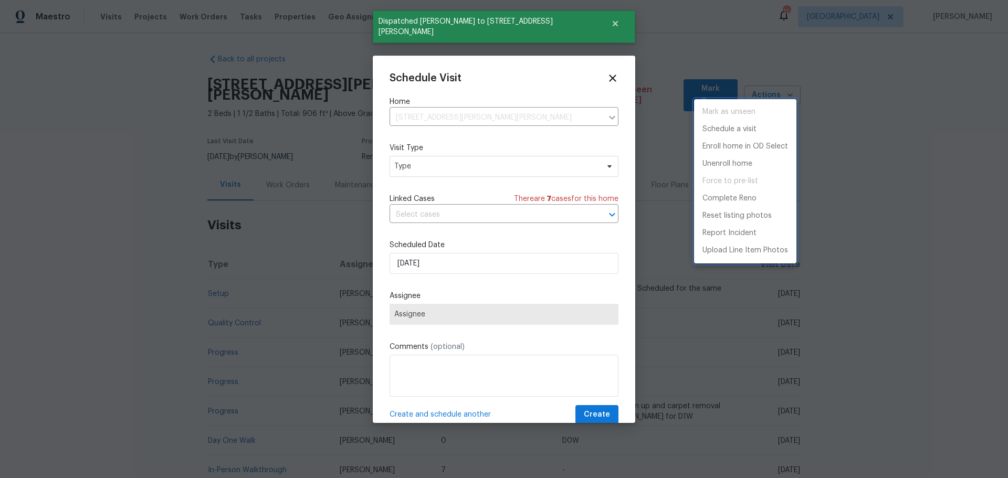
click at [454, 162] on div at bounding box center [504, 239] width 1008 height 478
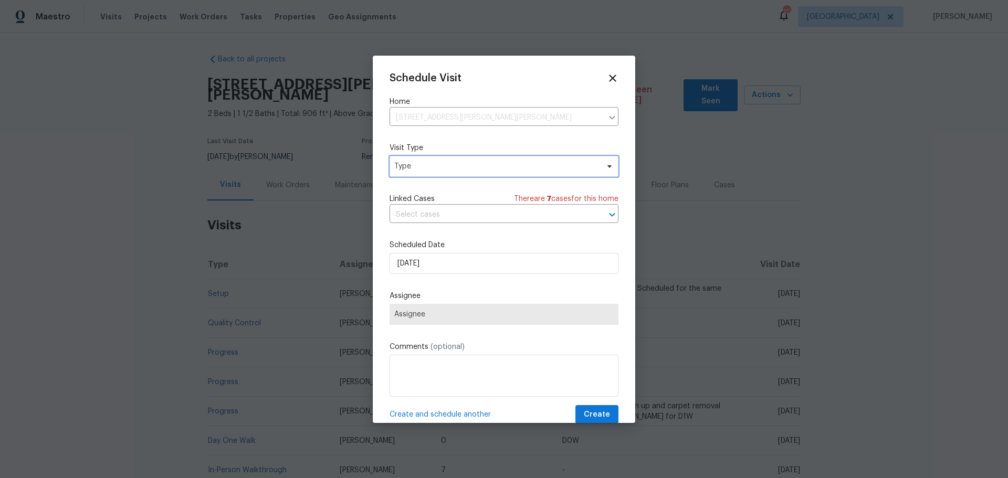
click at [451, 161] on span "Type" at bounding box center [496, 166] width 204 height 10
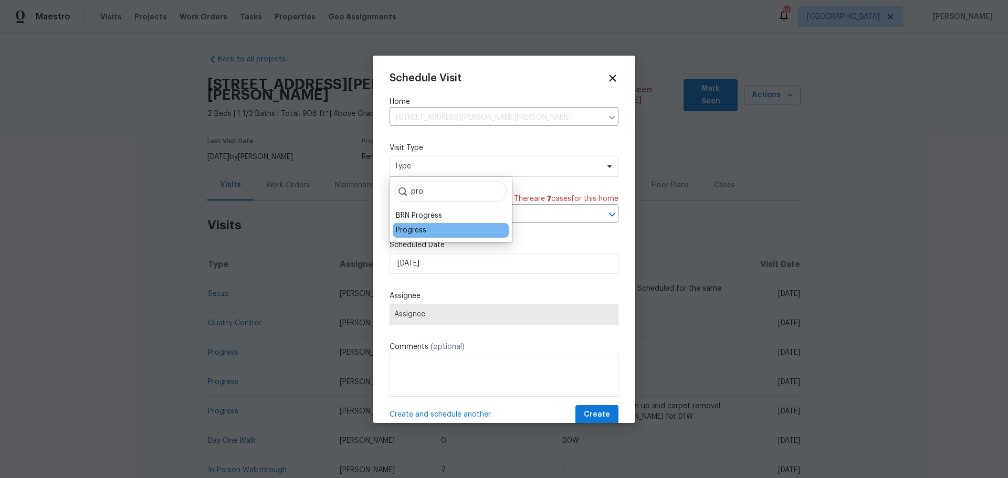
type input "pro"
click at [422, 225] on div "Progress" at bounding box center [411, 230] width 30 height 10
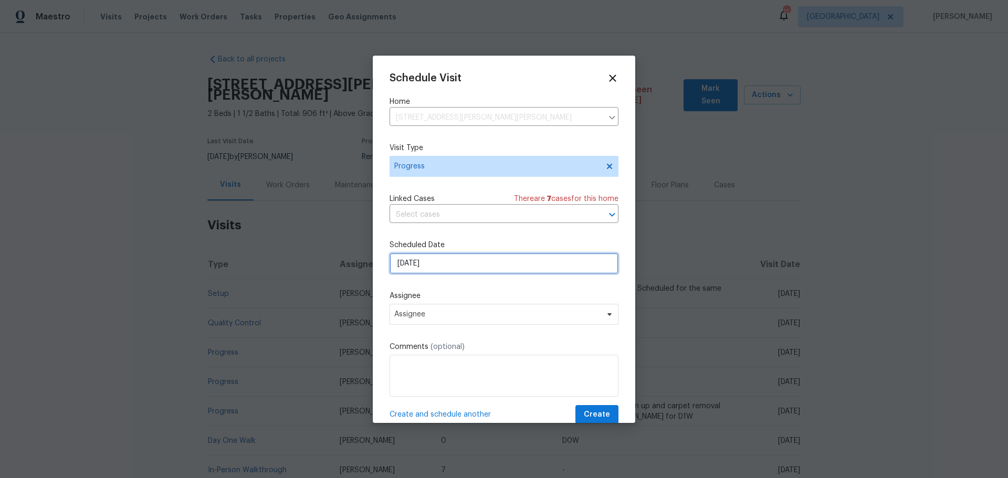
click at [436, 264] on input "[DATE]" at bounding box center [503, 263] width 229 height 21
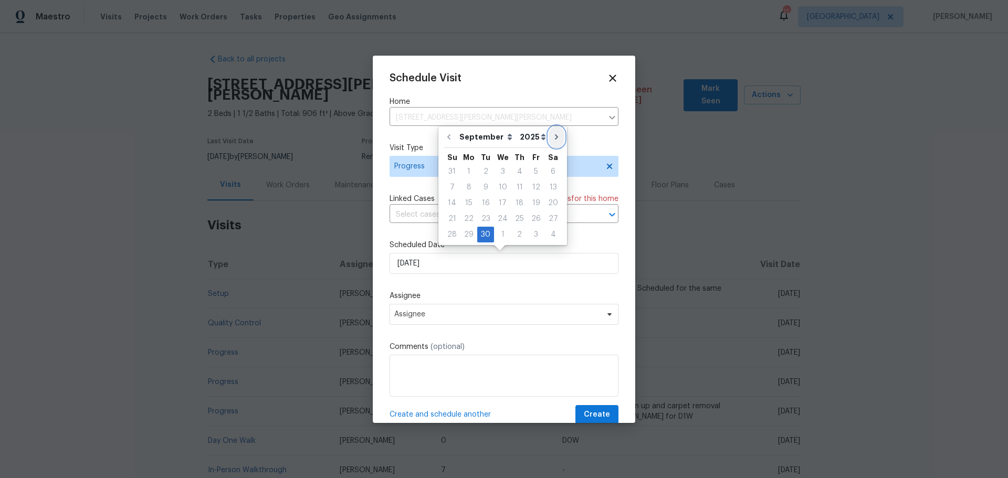
click at [552, 143] on button "Go to next month" at bounding box center [556, 136] width 16 height 21
type input "10/30/2025"
select select "9"
click at [530, 188] on div "10" at bounding box center [535, 187] width 17 height 15
type input "10/10/2025"
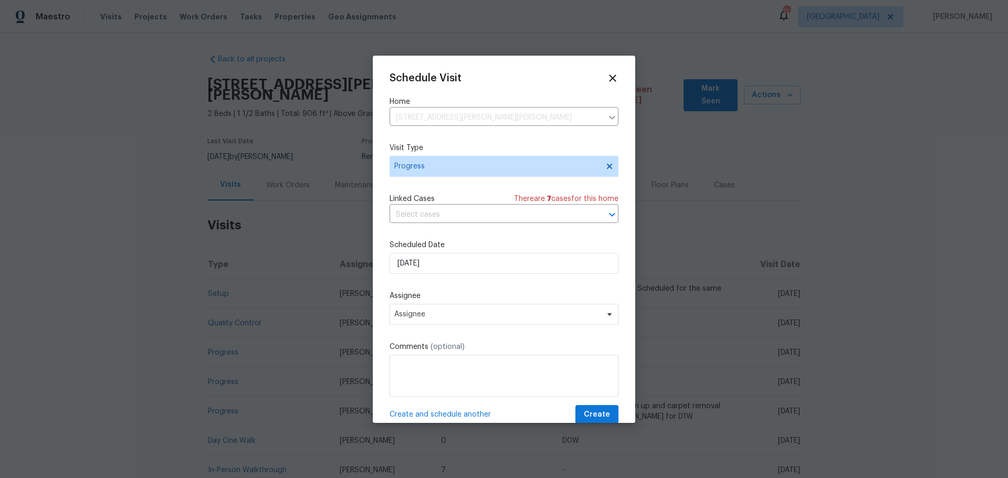
click at [462, 301] on div "Assignee Assignee" at bounding box center [503, 308] width 229 height 34
click at [464, 314] on span "Assignee" at bounding box center [497, 314] width 206 height 8
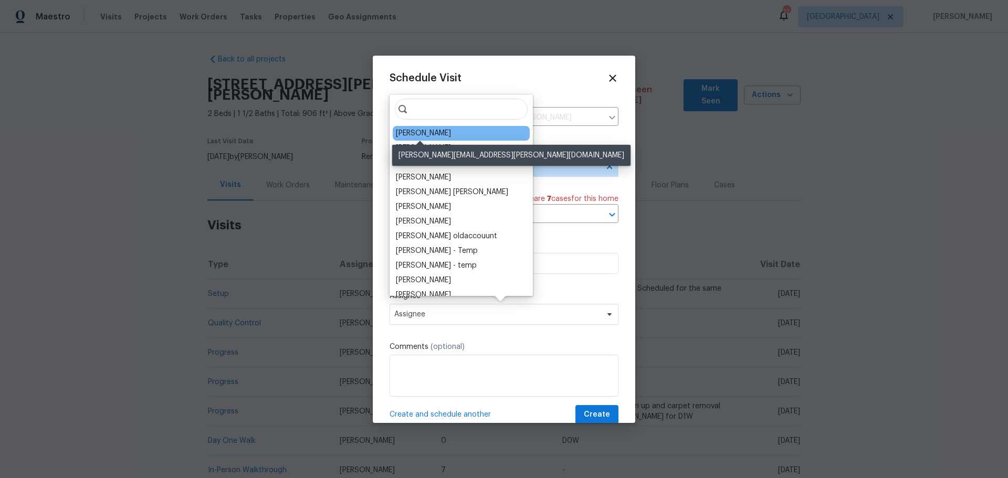
click at [424, 134] on div "[PERSON_NAME]" at bounding box center [423, 133] width 55 height 10
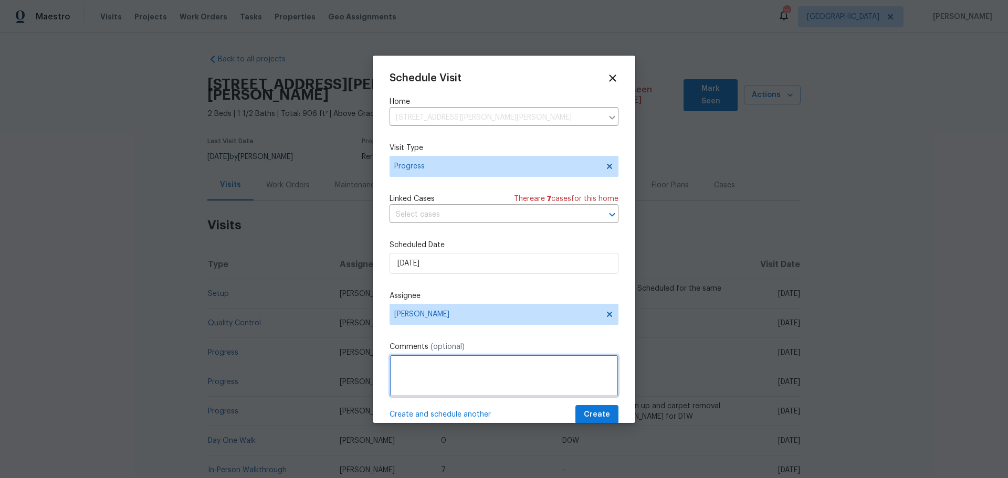
drag, startPoint x: 442, startPoint y: 387, endPoint x: 443, endPoint y: 373, distance: 14.2
click at [442, 386] on textarea at bounding box center [503, 376] width 229 height 42
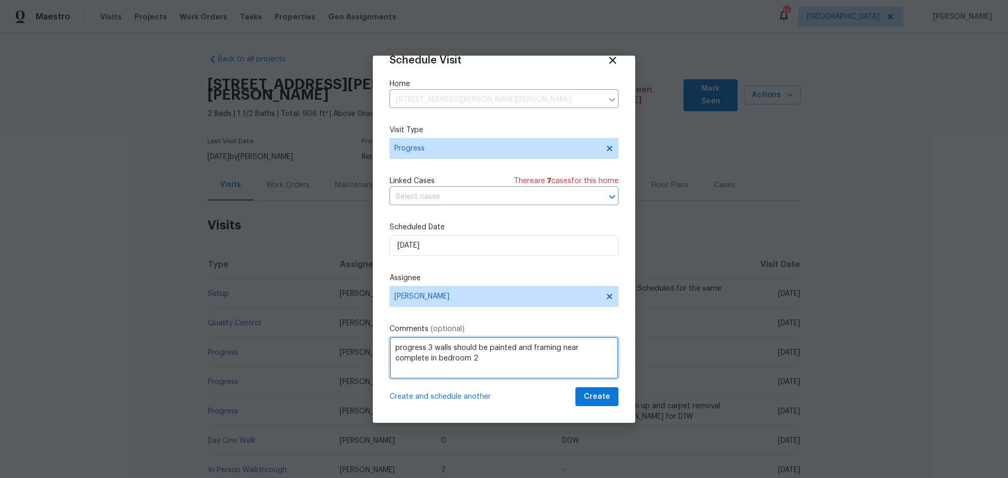
type textarea "progress 3 walls should be painted and framing near complete in bedroom 2"
click at [588, 396] on span "Create" at bounding box center [597, 396] width 26 height 13
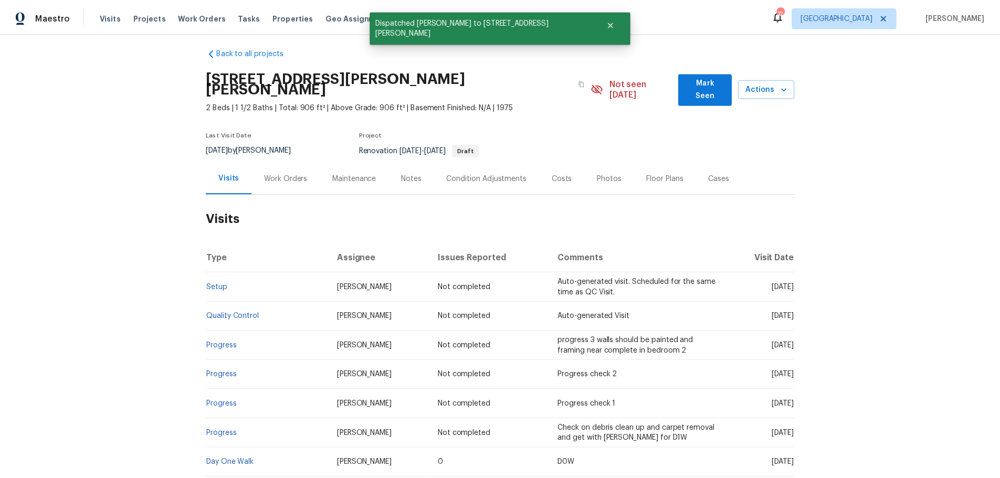
scroll to position [0, 0]
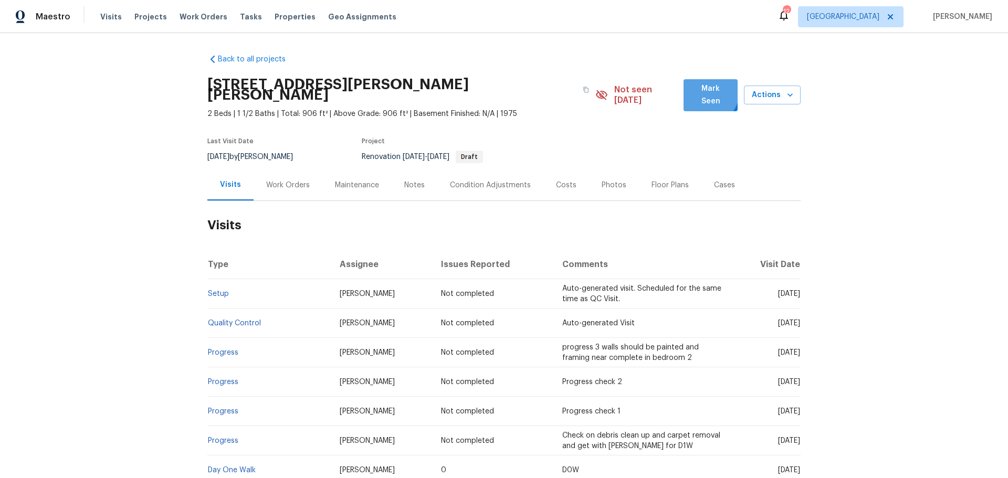
click at [700, 92] on span "Mark Seen" at bounding box center [710, 95] width 37 height 26
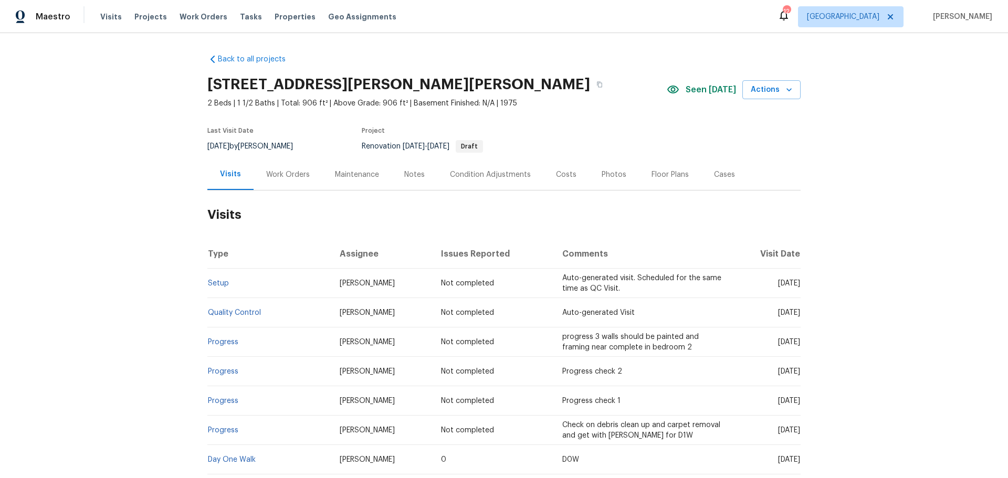
drag, startPoint x: 396, startPoint y: 175, endPoint x: 413, endPoint y: 175, distance: 17.3
click at [404, 175] on div "Notes" at bounding box center [414, 174] width 46 height 31
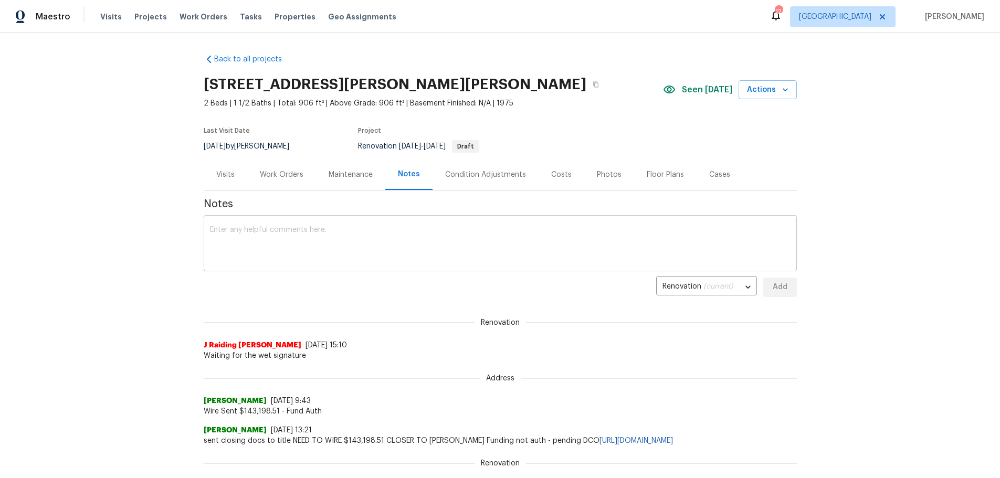
click at [358, 239] on textarea at bounding box center [500, 244] width 580 height 37
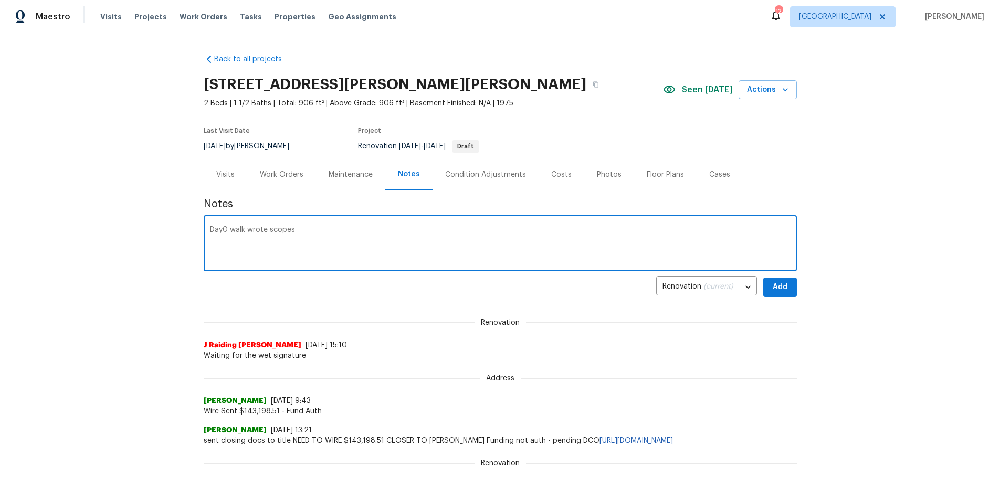
click at [240, 234] on textarea "Day0 walk wrote scopes" at bounding box center [500, 244] width 580 height 37
click at [241, 229] on textarea "Day0 walk wrote scopes" at bounding box center [500, 244] width 580 height 37
click at [250, 237] on textarea "Day0 walk wrote scopes" at bounding box center [500, 244] width 580 height 37
click at [256, 237] on textarea "Day0 walk wrote scopes" at bounding box center [500, 244] width 580 height 37
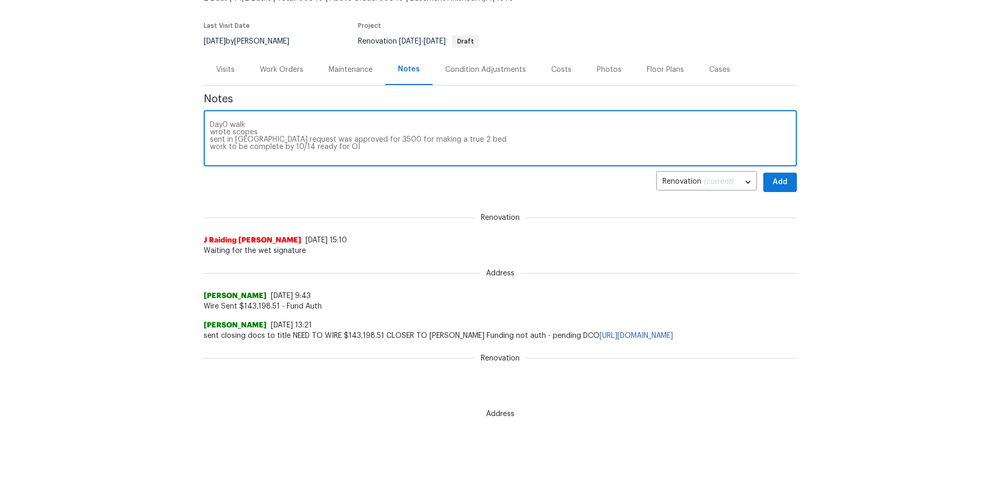
type textarea "Day0 walk wrote scopes sent in Sala request was approved for 3500 for making a …"
click at [773, 183] on span "Add" at bounding box center [779, 182] width 17 height 13
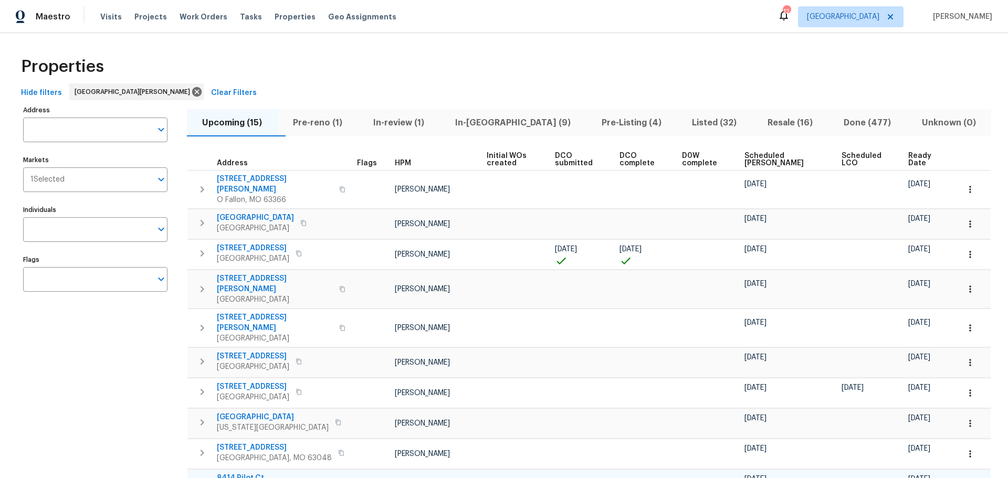
scroll to position [207, 0]
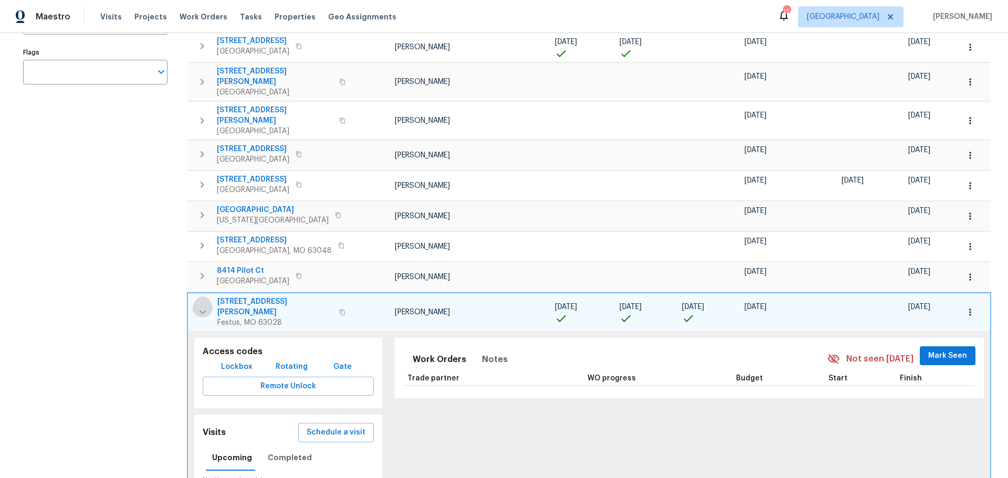
click at [204, 306] on icon "button" at bounding box center [202, 312] width 13 height 13
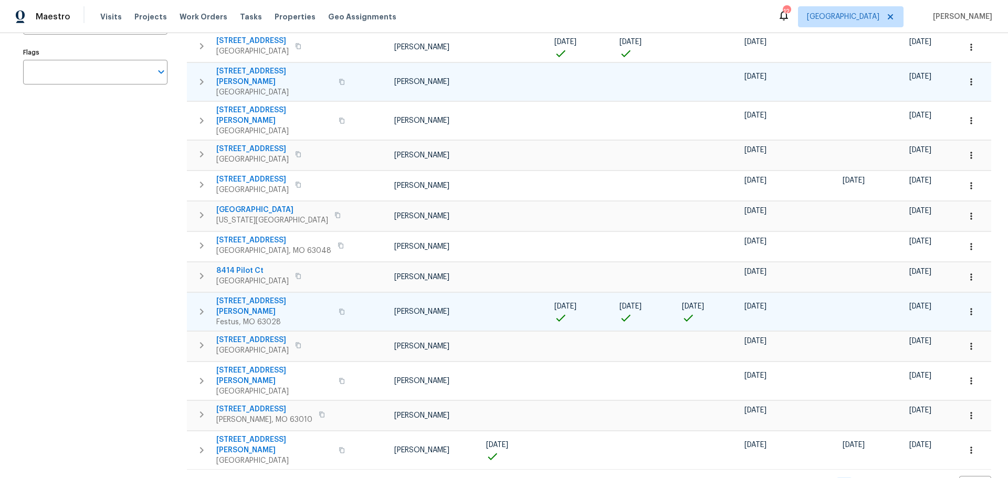
scroll to position [0, 0]
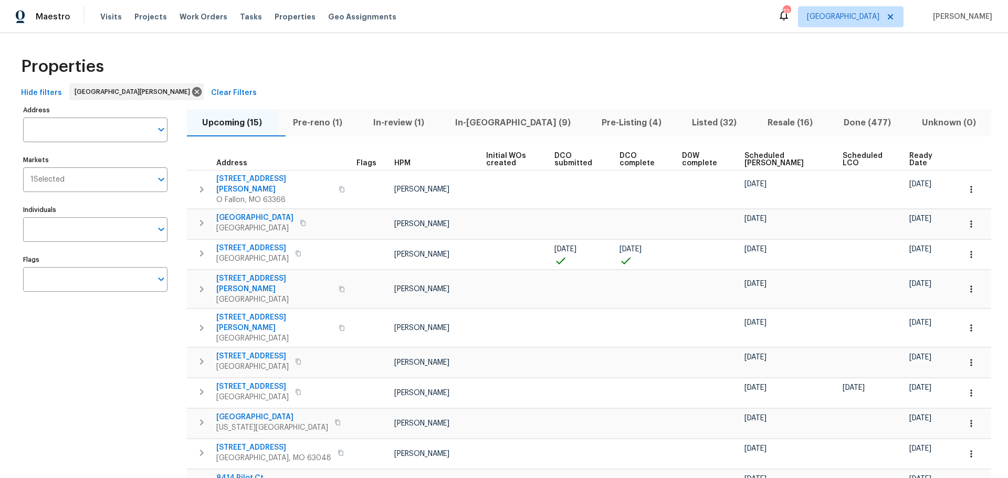
click at [335, 120] on span "Pre-reno (1)" at bounding box center [318, 122] width 68 height 15
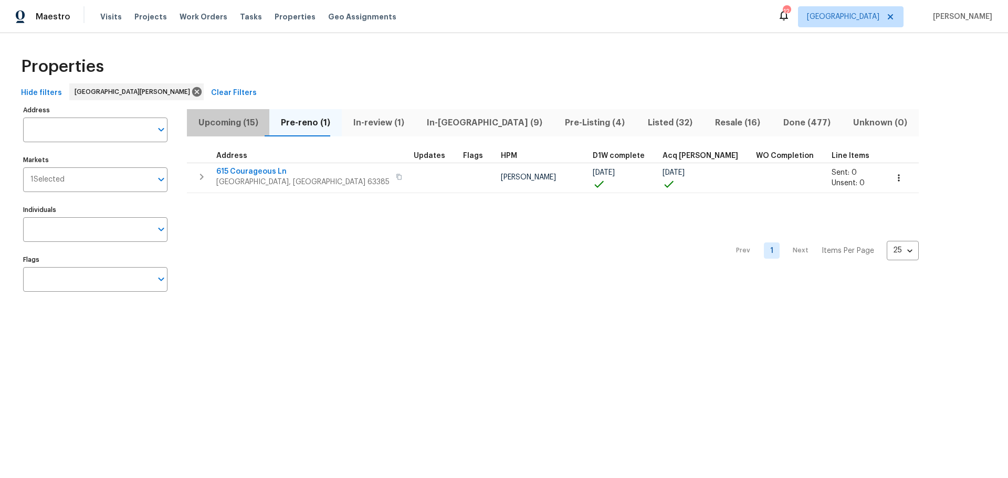
click at [237, 126] on span "Upcoming (15)" at bounding box center [228, 122] width 70 height 15
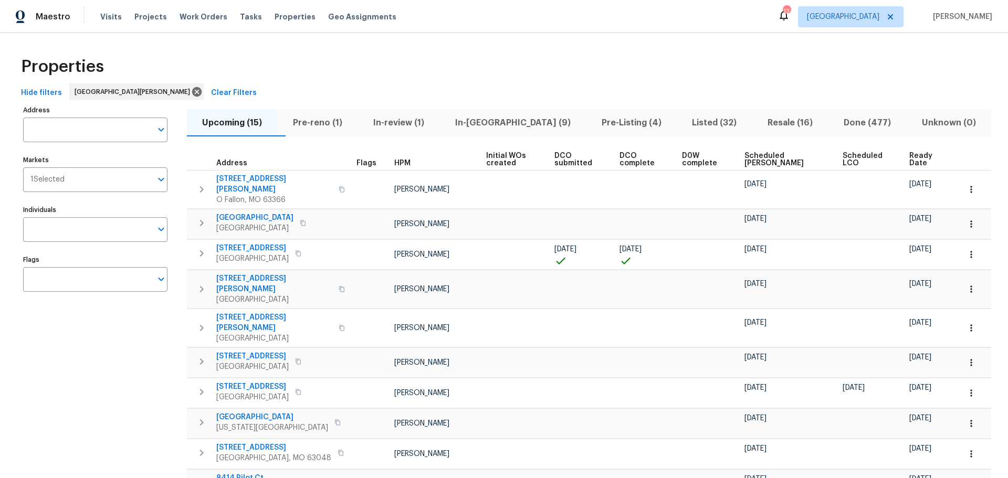
click at [427, 129] on span "In-review (1)" at bounding box center [398, 122] width 69 height 15
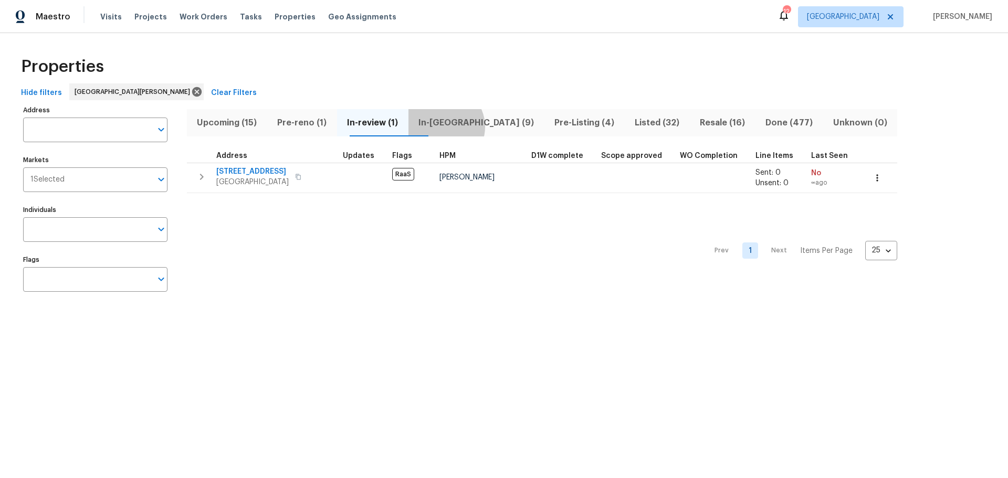
click at [463, 126] on span "In-[GEOGRAPHIC_DATA] (9)" at bounding box center [476, 122] width 123 height 15
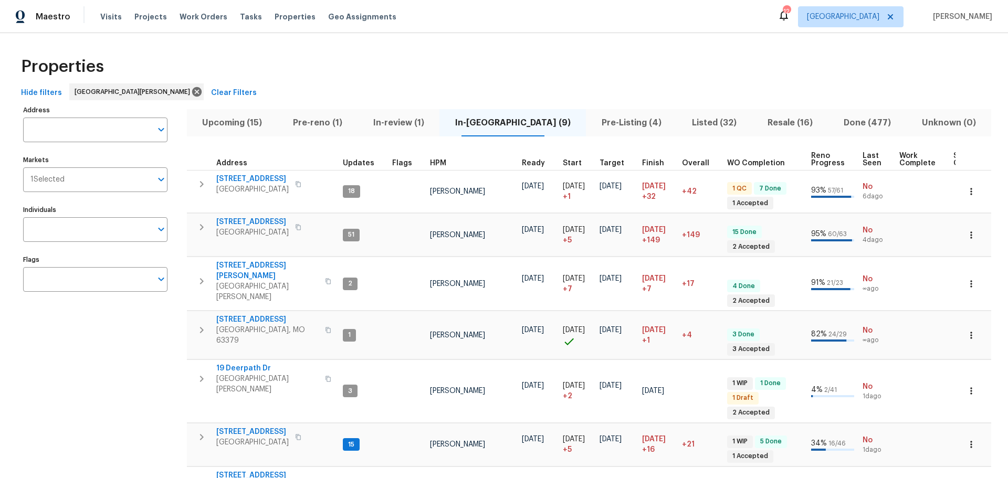
scroll to position [52, 0]
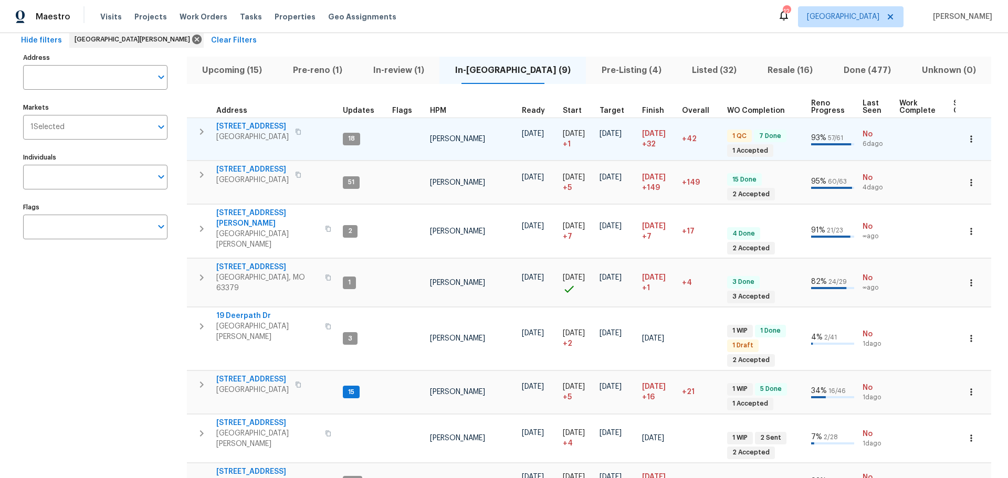
click at [271, 128] on span "[STREET_ADDRESS]" at bounding box center [252, 126] width 72 height 10
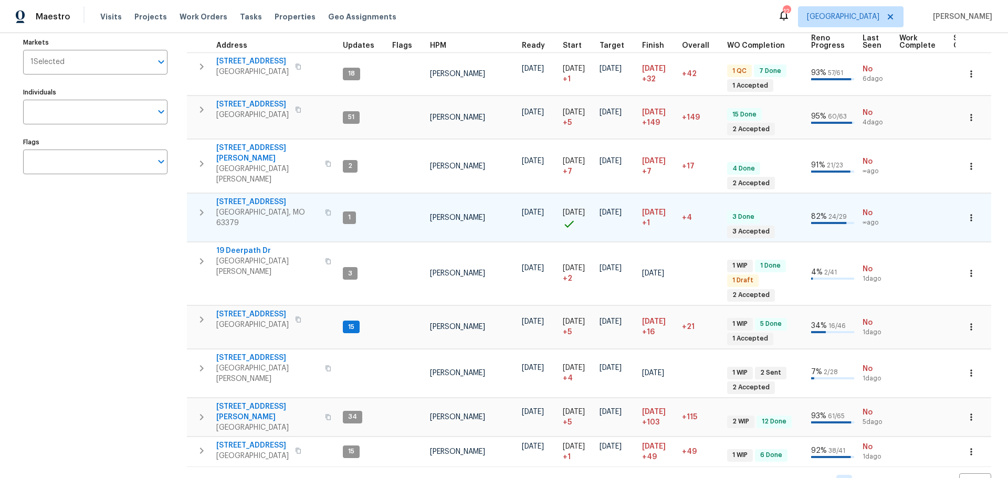
scroll to position [130, 0]
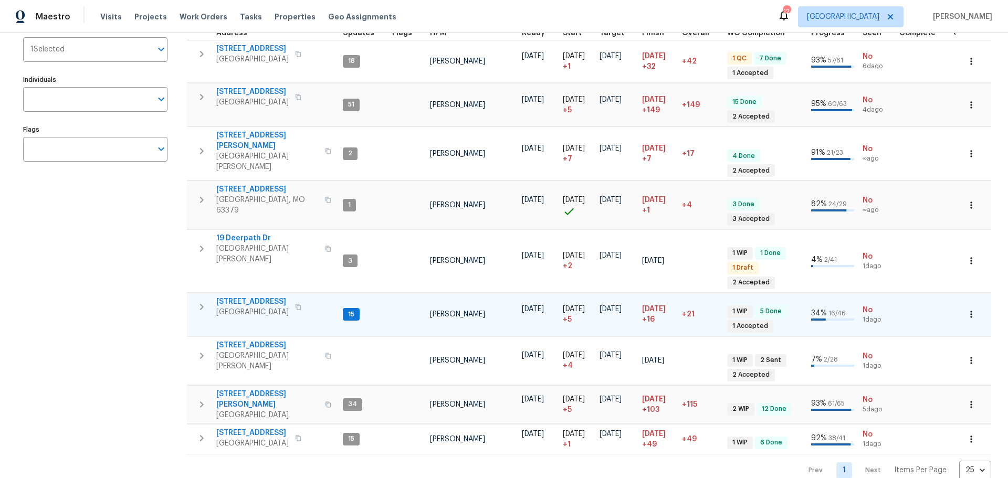
click at [243, 297] on span "[STREET_ADDRESS]" at bounding box center [252, 302] width 72 height 10
click at [253, 389] on span "[STREET_ADDRESS][PERSON_NAME]" at bounding box center [267, 399] width 102 height 21
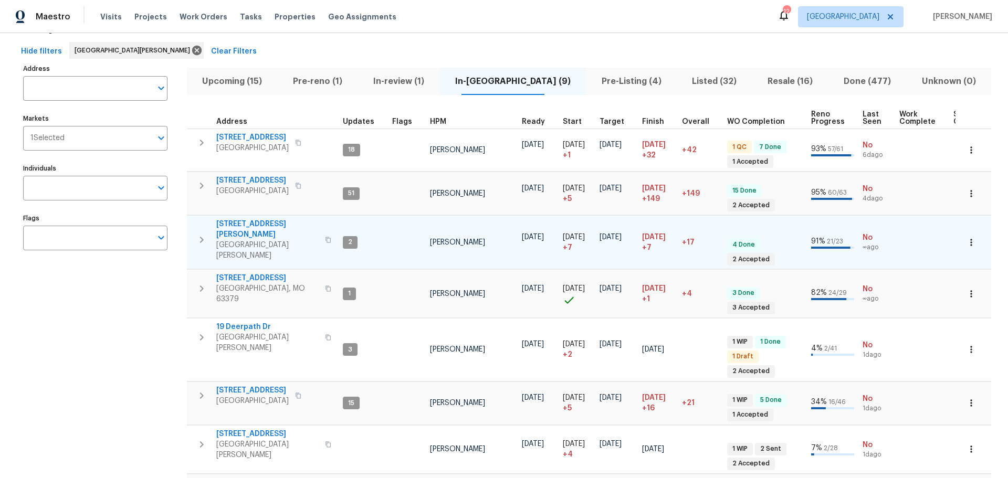
scroll to position [0, 0]
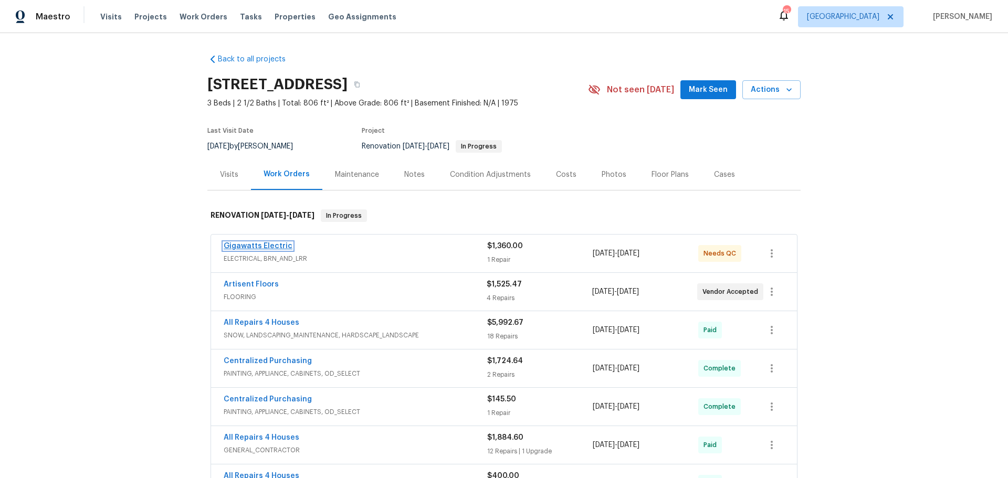
click at [270, 243] on link "Gigawatts Electric" at bounding box center [258, 245] width 69 height 7
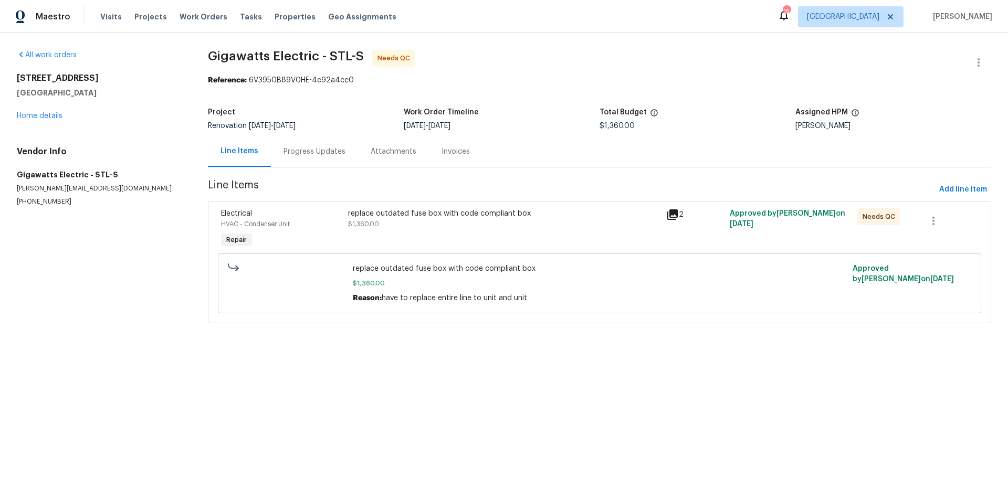
click at [390, 220] on div "replace outdated fuse box with code compliant box $1,360.00" at bounding box center [504, 218] width 312 height 21
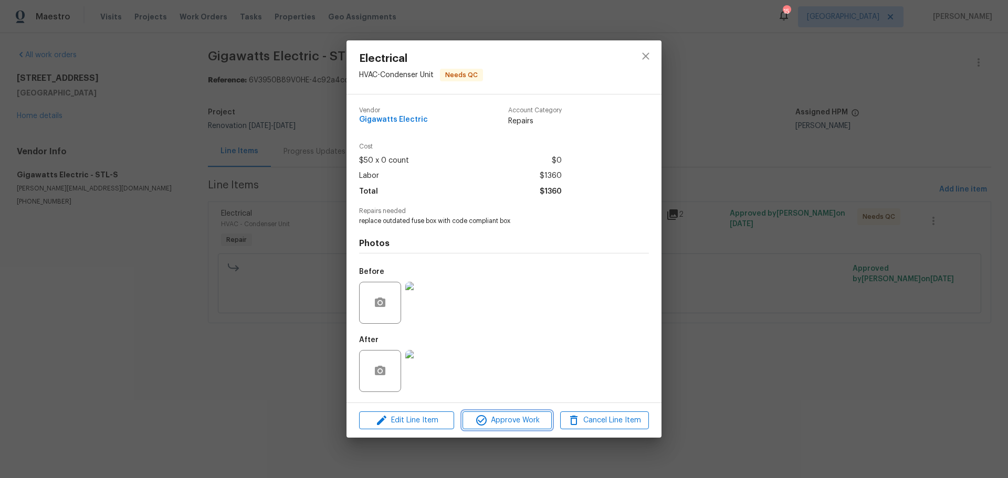
click at [498, 417] on span "Approve Work" at bounding box center [506, 420] width 82 height 13
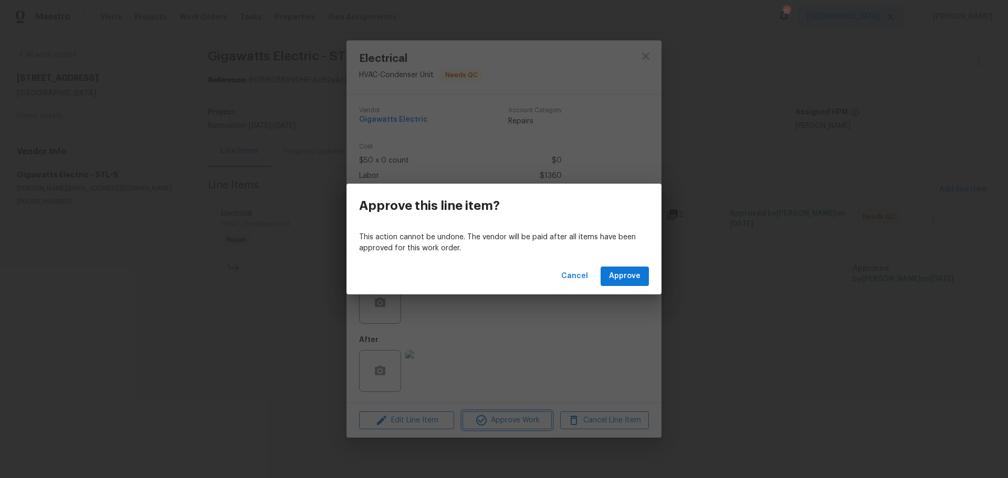
click at [538, 312] on div "Approve this line item? This action cannot be undone. The vendor will be paid a…" at bounding box center [504, 239] width 1008 height 478
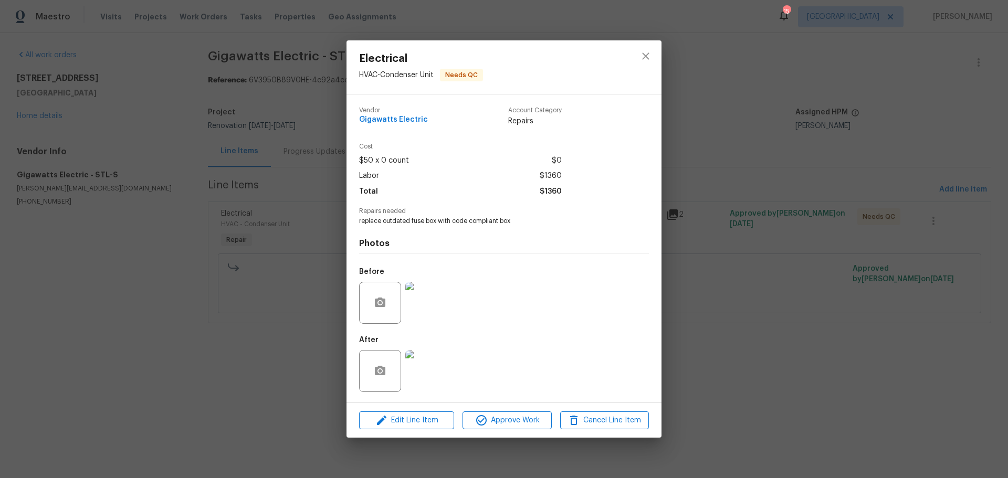
click at [401, 382] on div at bounding box center [381, 371] width 44 height 42
click at [428, 376] on img at bounding box center [426, 371] width 42 height 42
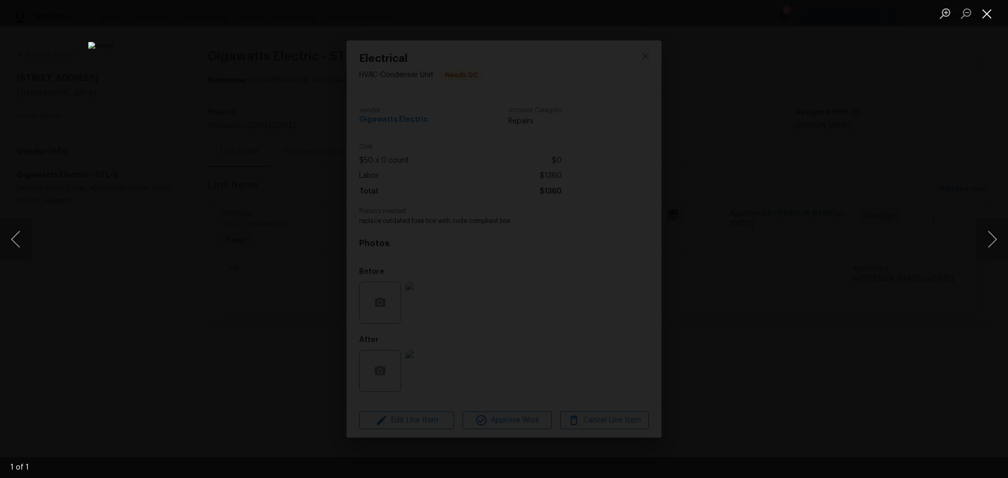
click at [986, 19] on button "Close lightbox" at bounding box center [986, 13] width 21 height 18
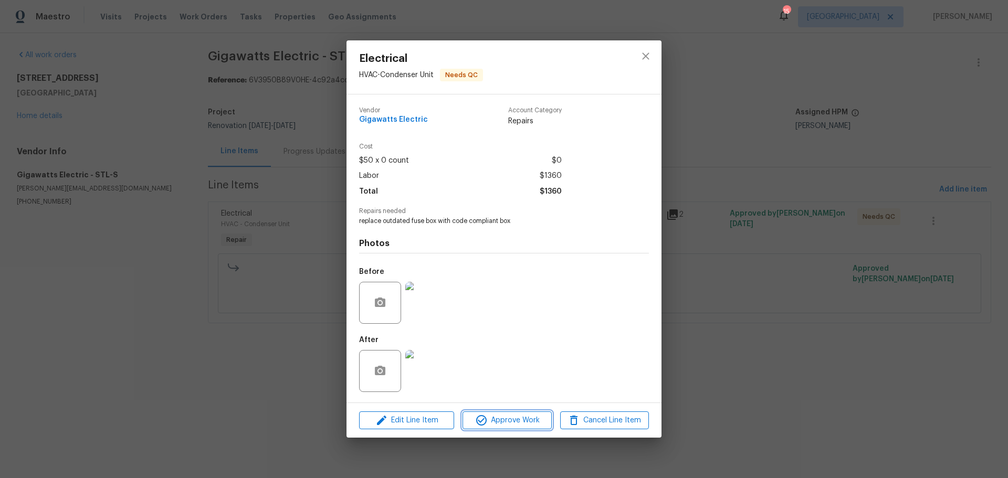
click at [514, 413] on button "Approve Work" at bounding box center [506, 420] width 89 height 18
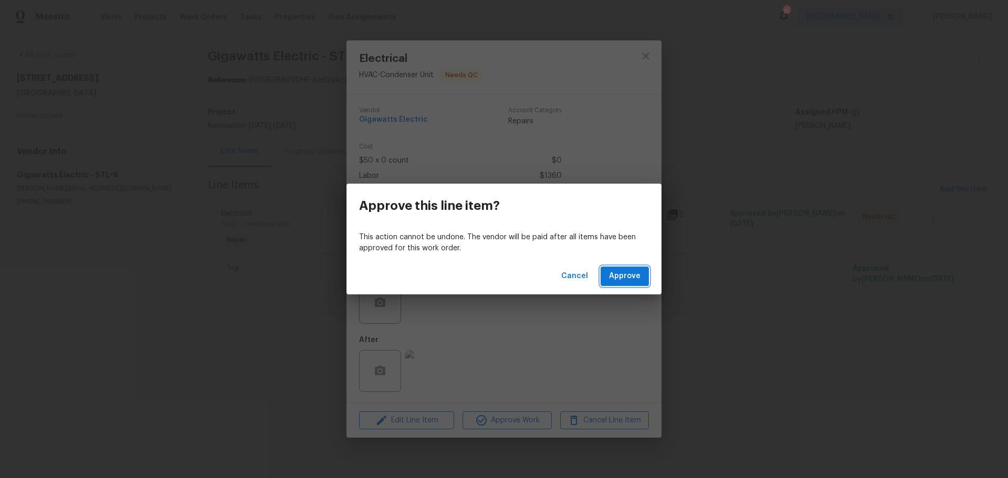
click at [628, 280] on span "Approve" at bounding box center [624, 276] width 31 height 13
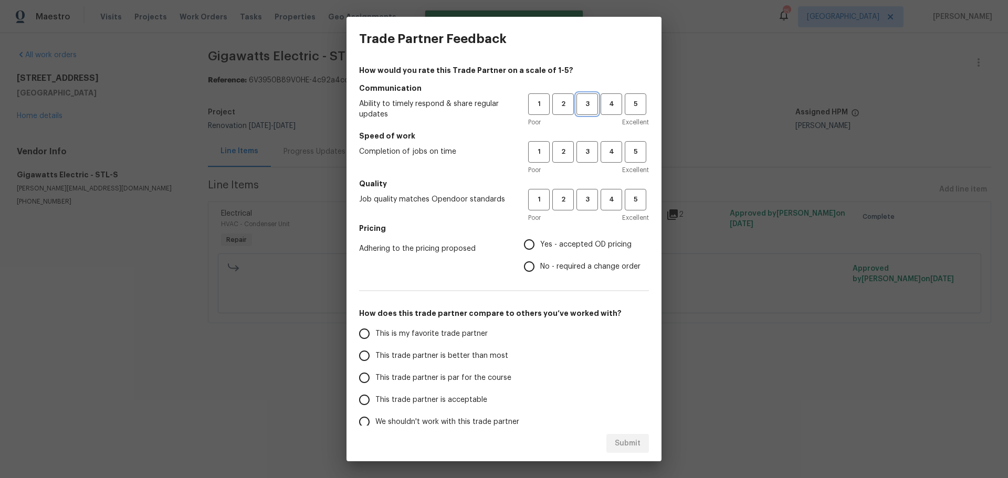
click at [576, 113] on button "3" at bounding box center [587, 104] width 22 height 22
click at [590, 162] on div "1 2 3 4 5" at bounding box center [588, 152] width 121 height 22
click at [582, 157] on button "3" at bounding box center [587, 152] width 22 height 22
click at [582, 193] on button "3" at bounding box center [587, 200] width 22 height 22
click at [567, 240] on span "Yes - accepted OD pricing" at bounding box center [585, 244] width 91 height 11
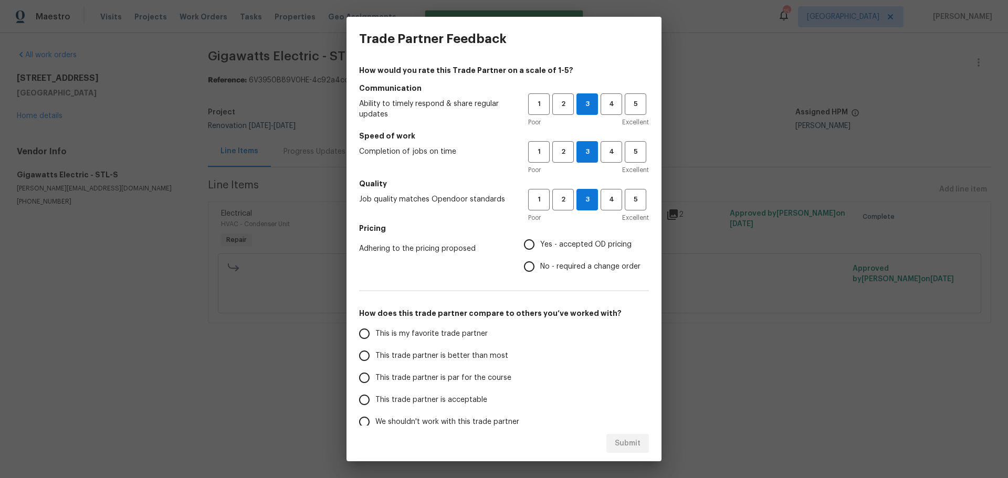
click at [540, 240] on input "Yes - accepted OD pricing" at bounding box center [529, 245] width 22 height 22
radio input "true"
click at [467, 342] on label "This is my favorite trade partner" at bounding box center [436, 334] width 166 height 22
click at [375, 342] on input "This is my favorite trade partner" at bounding box center [364, 334] width 22 height 22
radio input "false"
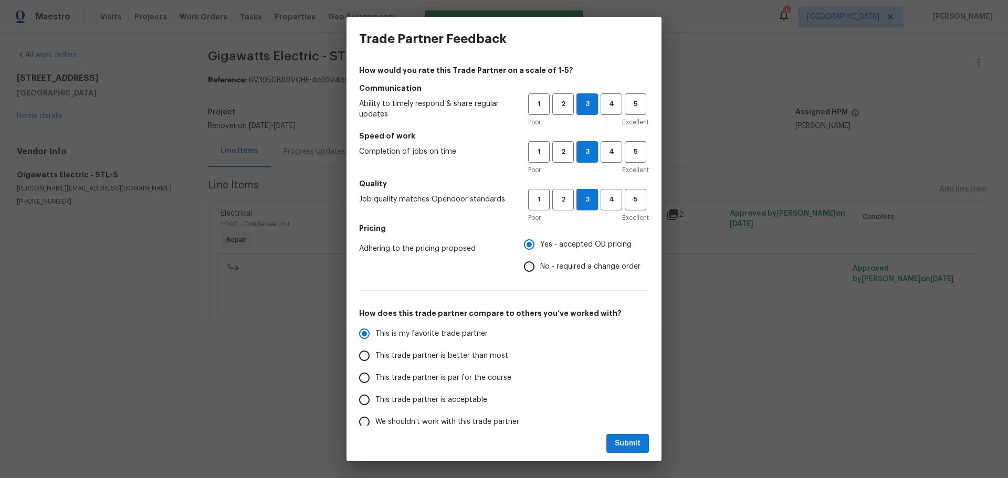
click at [487, 382] on span "This trade partner is par for the course" at bounding box center [443, 378] width 136 height 11
click at [375, 382] on input "This trade partner is par for the course" at bounding box center [364, 378] width 22 height 22
click at [628, 451] on button "Submit" at bounding box center [627, 443] width 43 height 19
radio input "true"
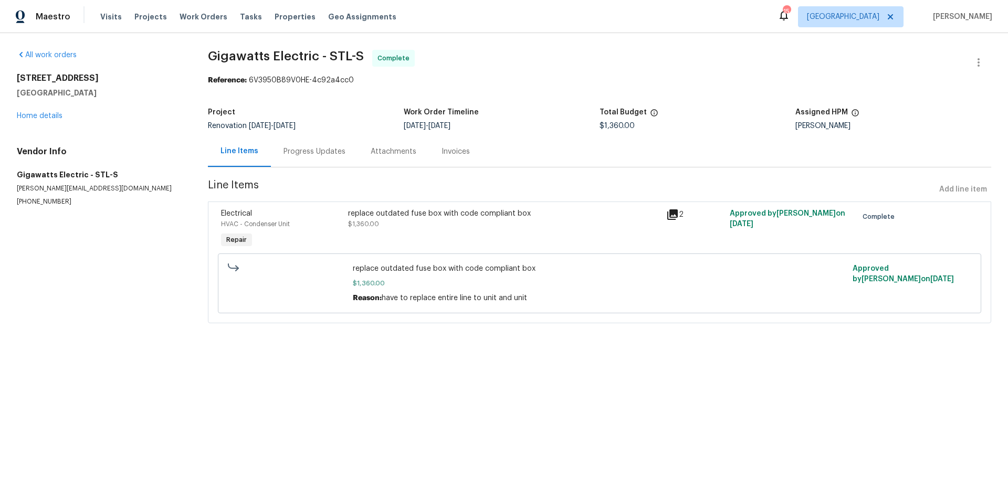
radio input "false"
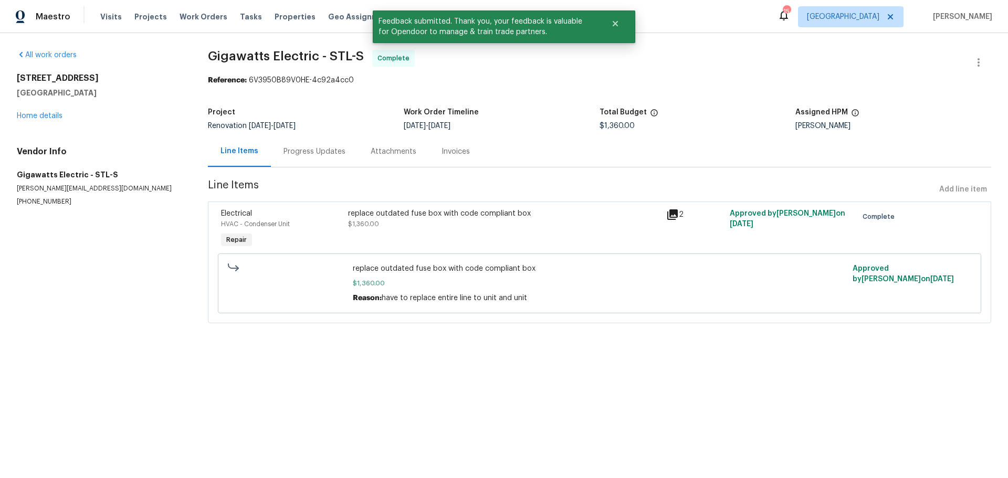
click at [31, 111] on div "2132 Ridgedale Dr High Ridge, MO 63049 Home details" at bounding box center [100, 97] width 166 height 48
click at [38, 115] on link "Home details" at bounding box center [40, 115] width 46 height 7
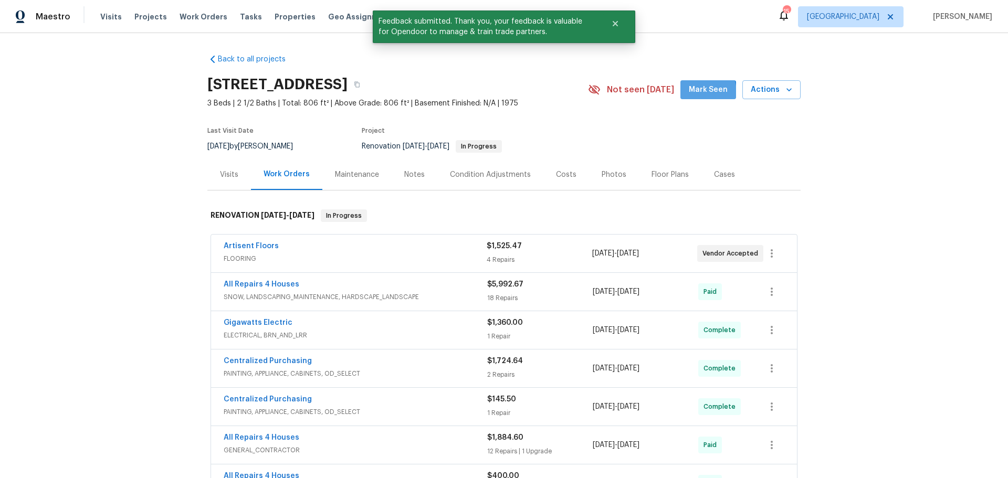
click at [691, 93] on span "Mark Seen" at bounding box center [708, 89] width 39 height 13
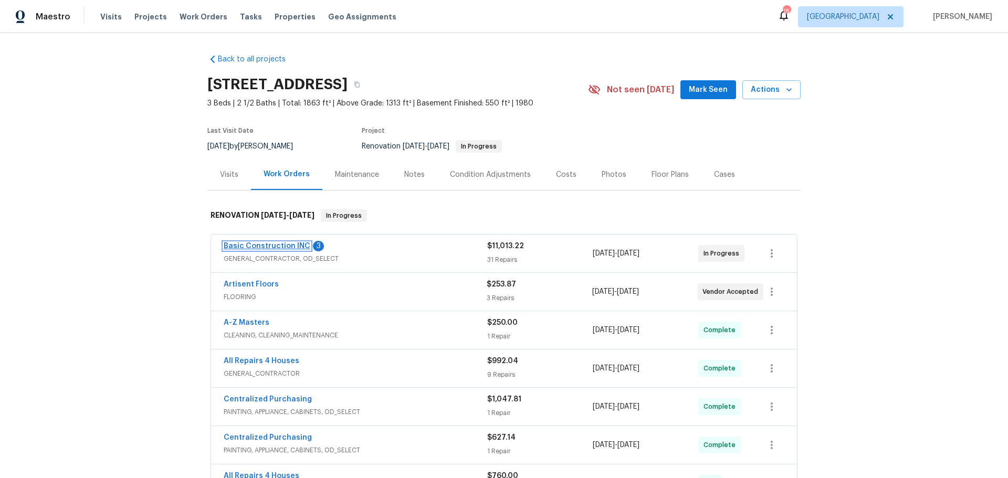
click at [282, 245] on link "Basic Construction INC" at bounding box center [267, 245] width 87 height 7
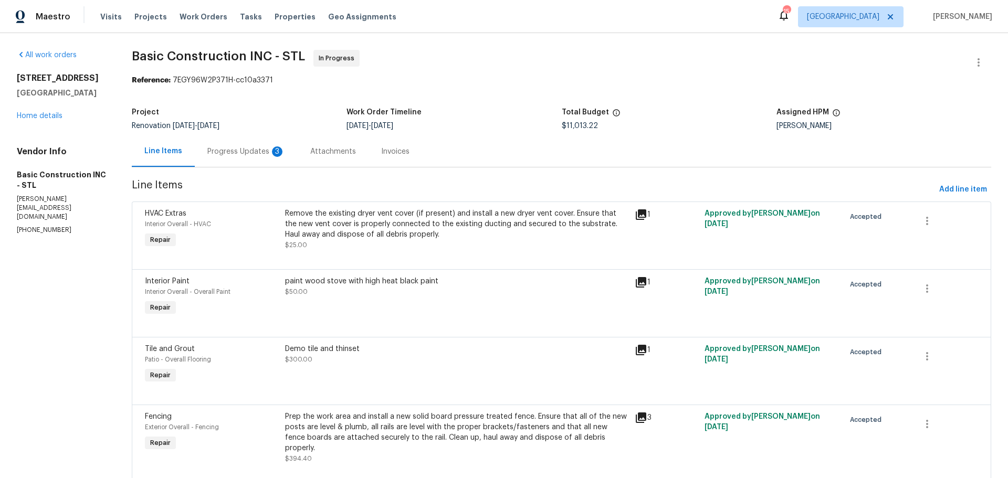
click at [249, 149] on div "Progress Updates 3" at bounding box center [246, 151] width 78 height 10
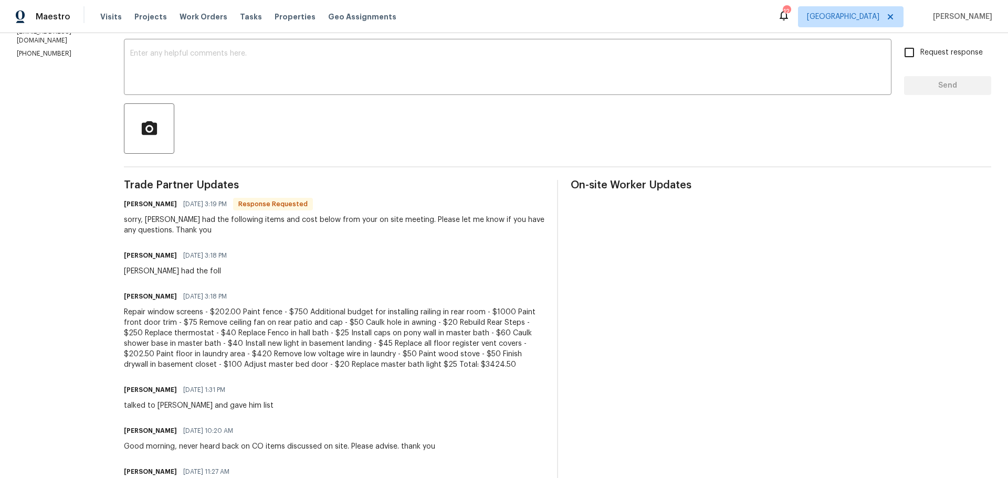
scroll to position [157, 0]
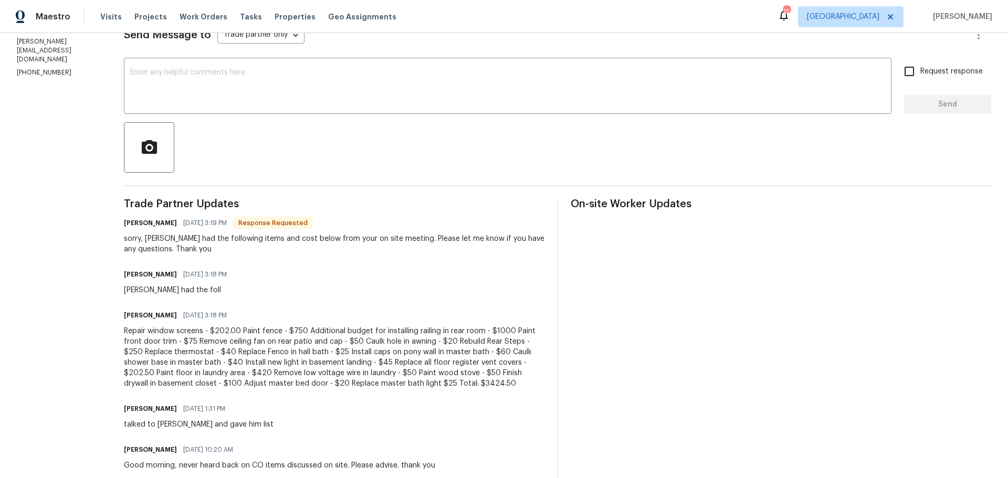
drag, startPoint x: 327, startPoint y: 382, endPoint x: 339, endPoint y: 390, distance: 14.7
click at [339, 390] on div "Trade Partner Updates [PERSON_NAME] [DATE] 3:19 PM Response Requested sorry, [P…" at bounding box center [334, 433] width 420 height 469
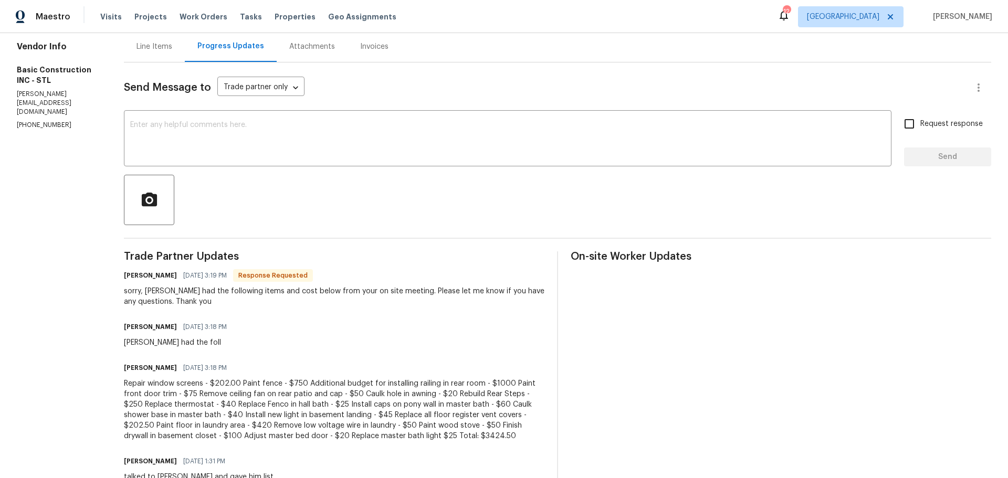
click at [141, 48] on div "Line Items" at bounding box center [154, 46] width 36 height 10
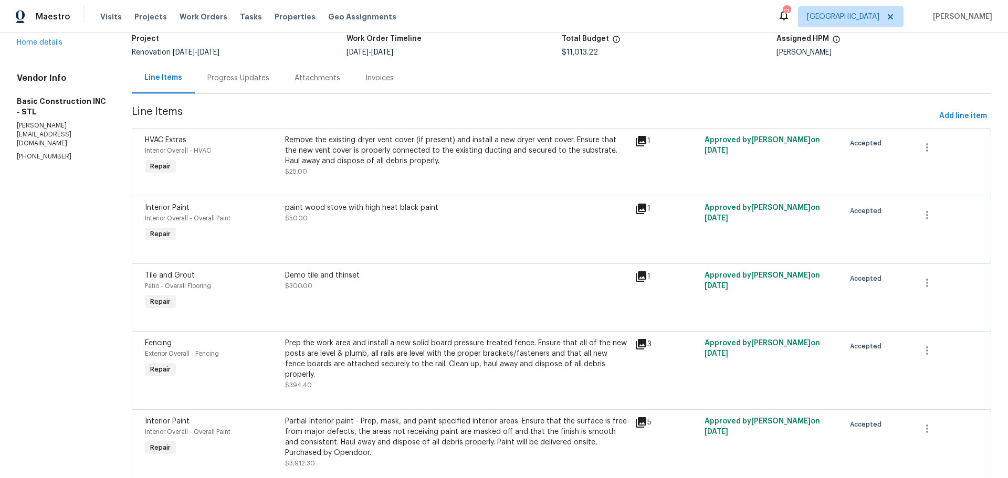
click at [267, 76] on div "Progress Updates" at bounding box center [238, 77] width 87 height 31
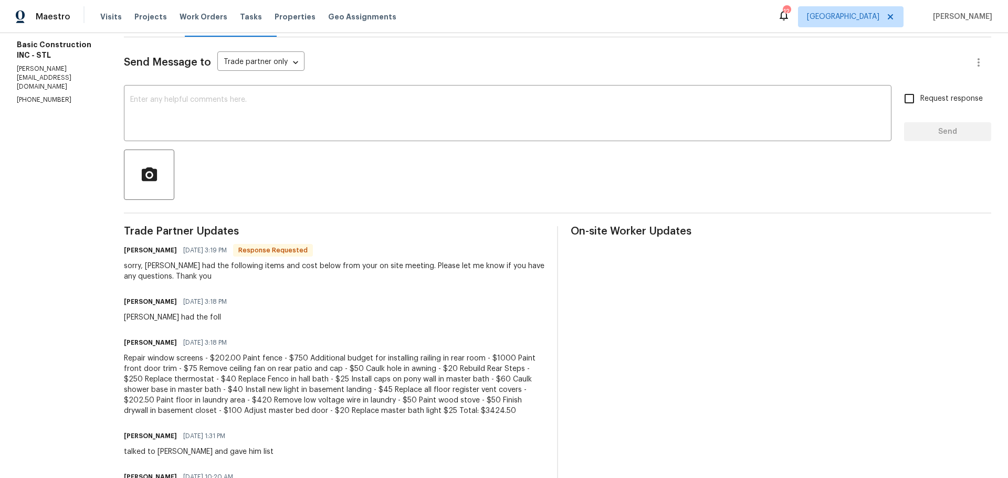
scroll to position [105, 0]
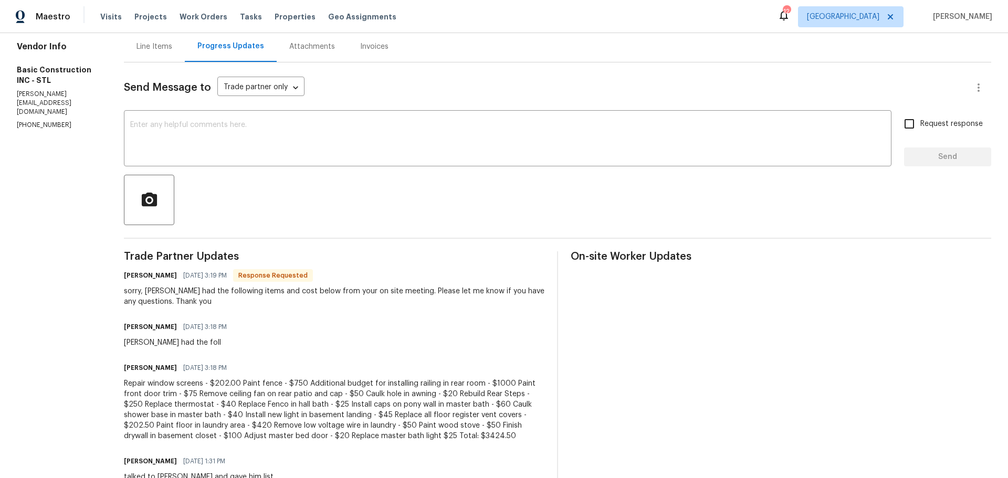
click at [140, 35] on div "Line Items" at bounding box center [154, 46] width 61 height 31
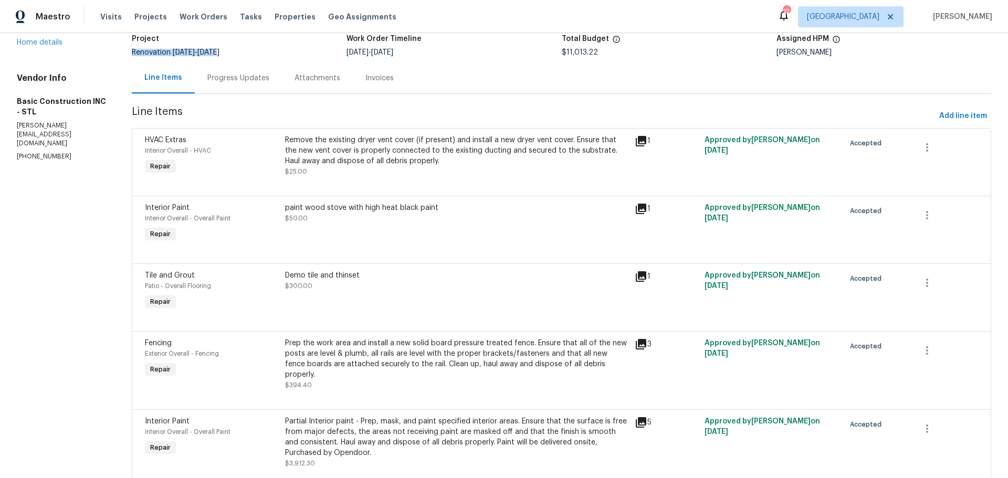
click at [219, 50] on span "[DATE]" at bounding box center [208, 52] width 22 height 7
click at [249, 87] on div "Progress Updates" at bounding box center [238, 77] width 87 height 31
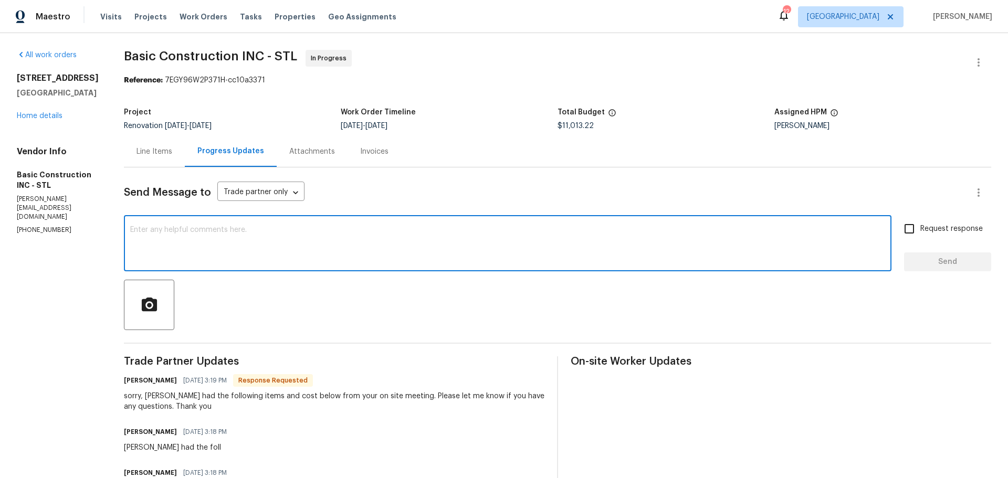
click at [274, 258] on textarea at bounding box center [507, 244] width 755 height 37
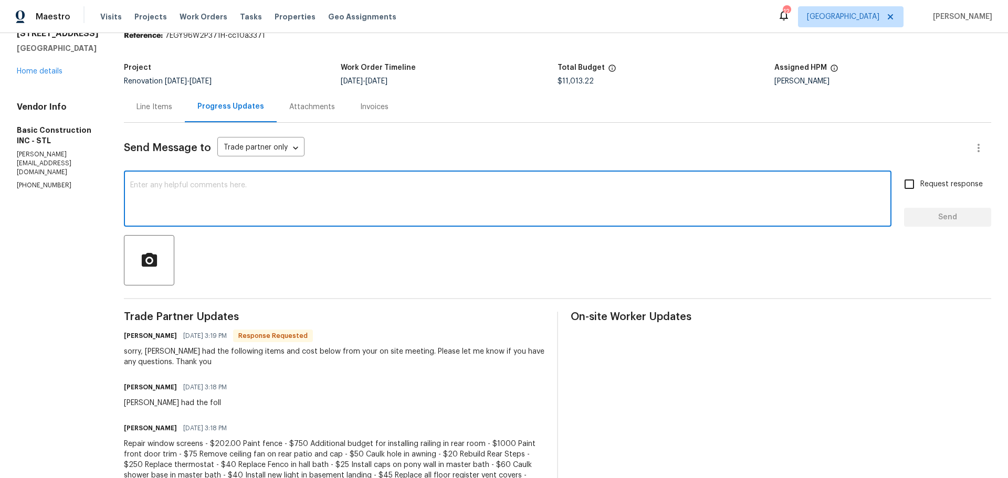
scroll to position [105, 0]
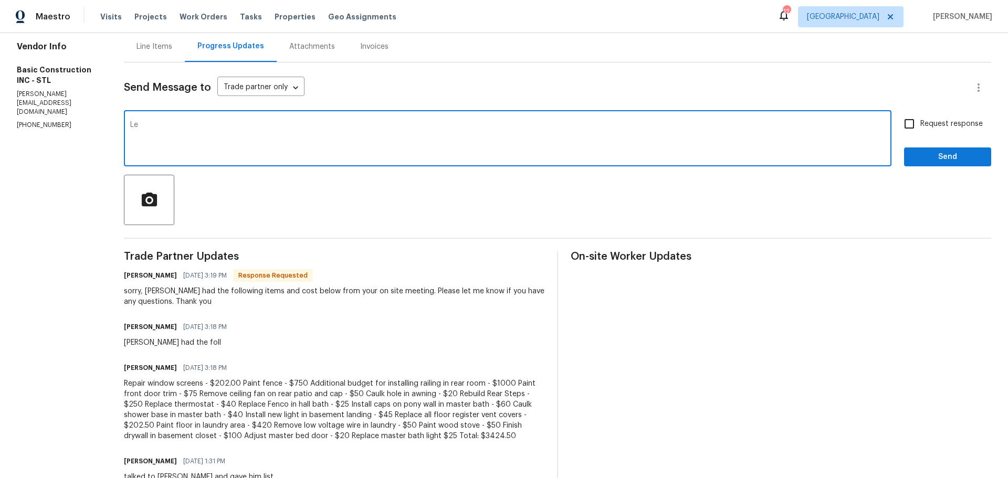
type textarea "L"
type textarea "are you requesting additional to what has been added already???"
click at [898, 120] on input "Request response" at bounding box center [909, 124] width 22 height 22
checkbox input "true"
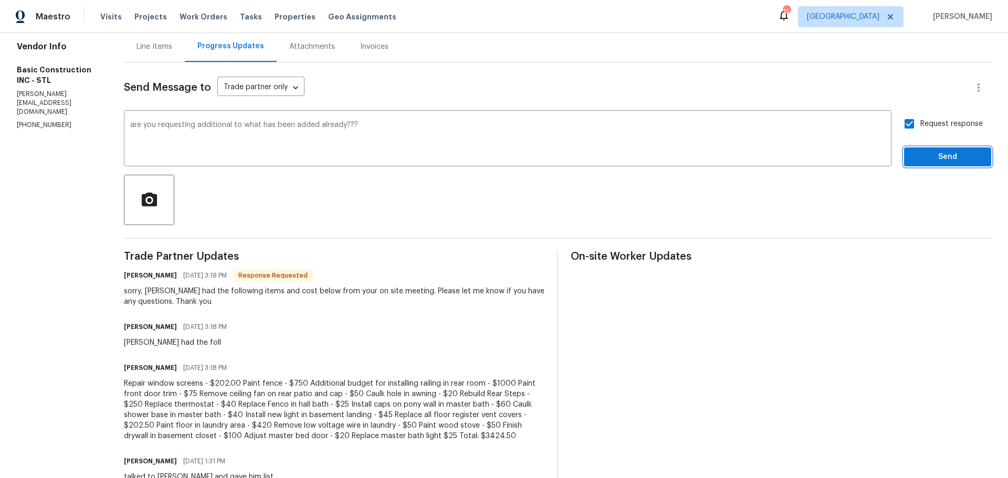
click at [912, 154] on span "Send" at bounding box center [947, 157] width 70 height 13
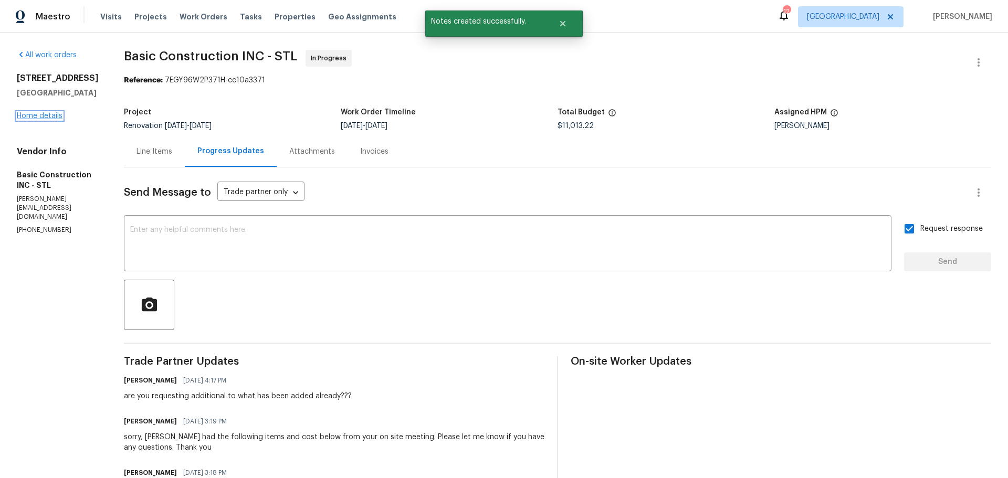
click at [52, 120] on link "Home details" at bounding box center [40, 115] width 46 height 7
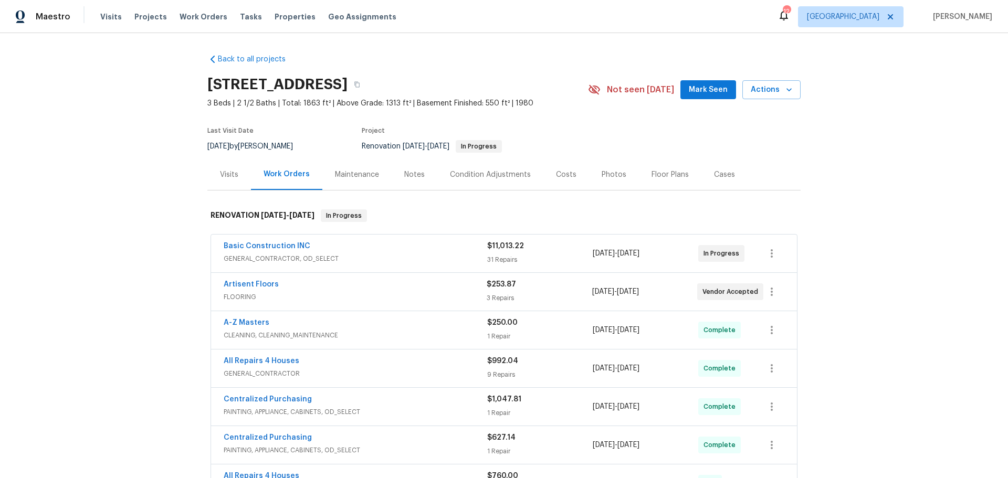
click at [543, 176] on div "Costs" at bounding box center [566, 174] width 46 height 31
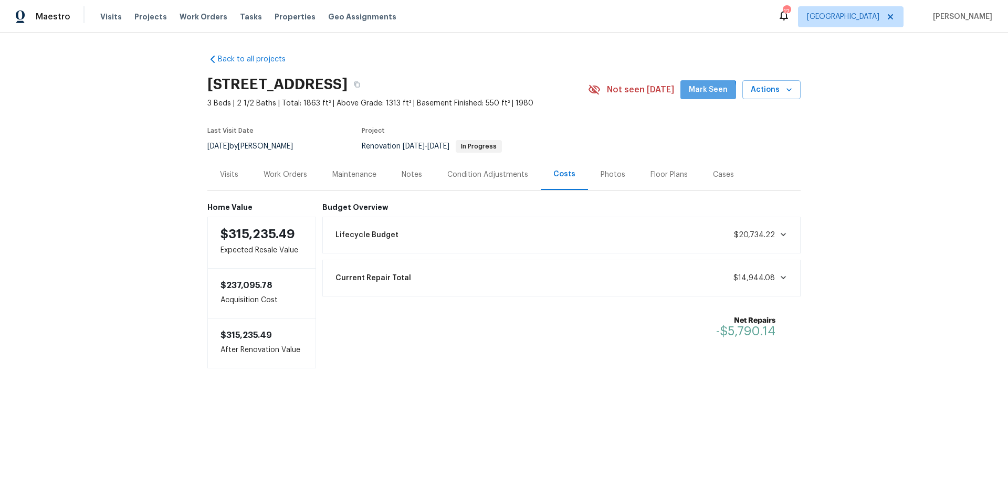
click at [701, 92] on span "Mark Seen" at bounding box center [708, 89] width 39 height 13
click at [401, 172] on div "Notes" at bounding box center [411, 175] width 20 height 10
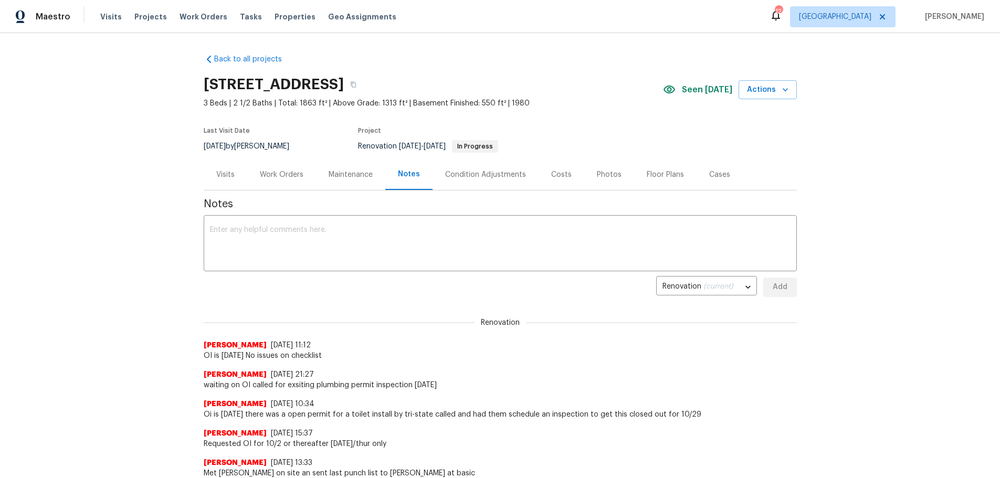
click at [287, 176] on div "Work Orders" at bounding box center [282, 175] width 44 height 10
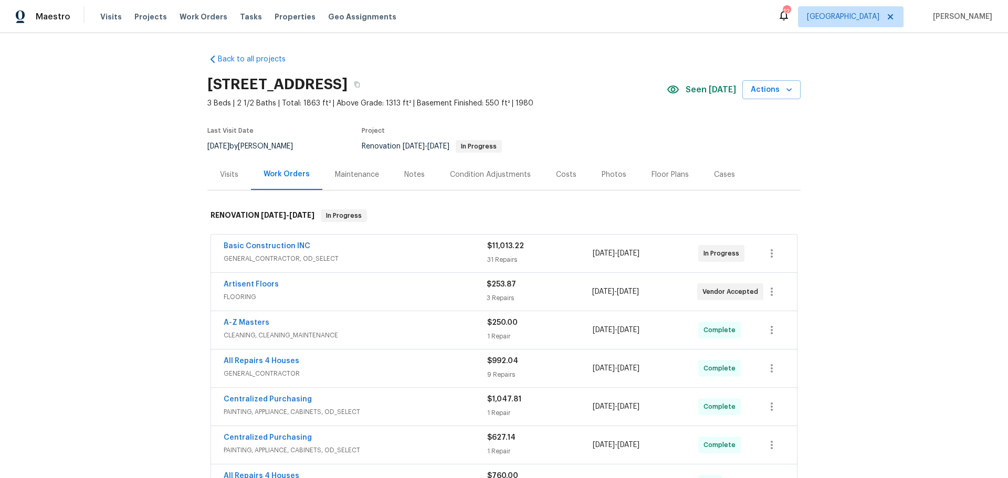
click at [575, 171] on div "Costs" at bounding box center [566, 174] width 46 height 31
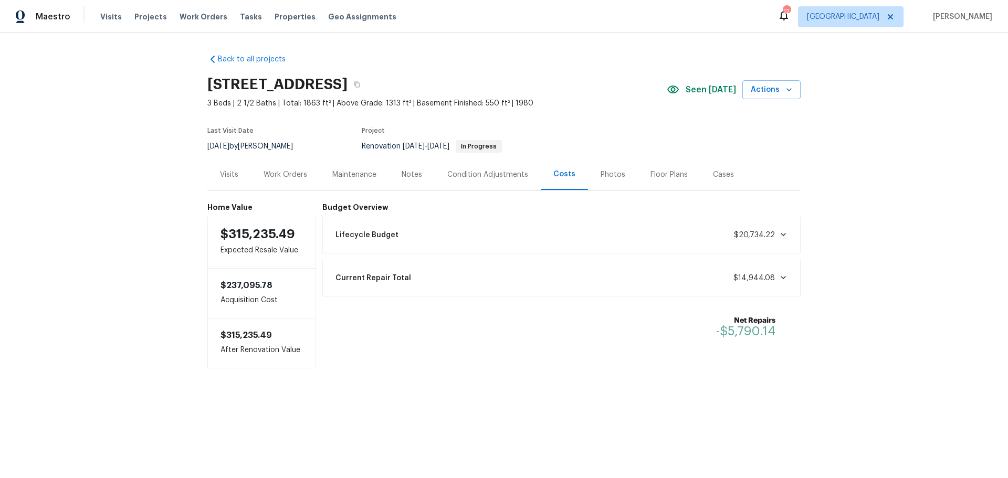
click at [612, 175] on div "Photos" at bounding box center [612, 175] width 25 height 10
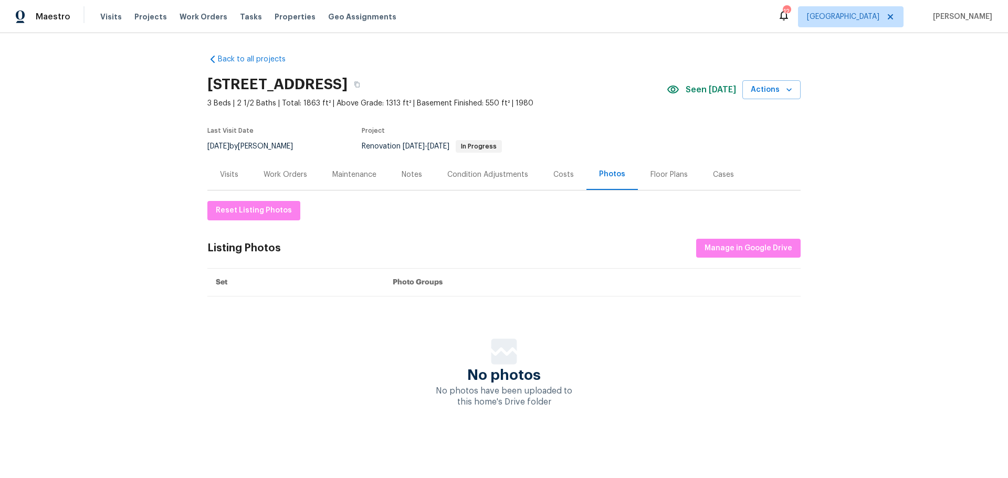
click at [553, 174] on div "Costs" at bounding box center [563, 175] width 20 height 10
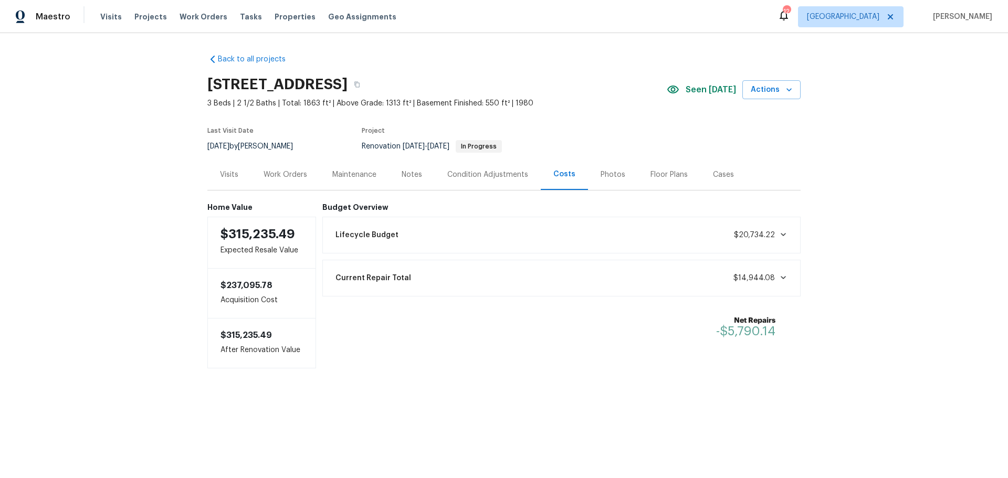
click at [421, 171] on div "Notes" at bounding box center [412, 174] width 46 height 31
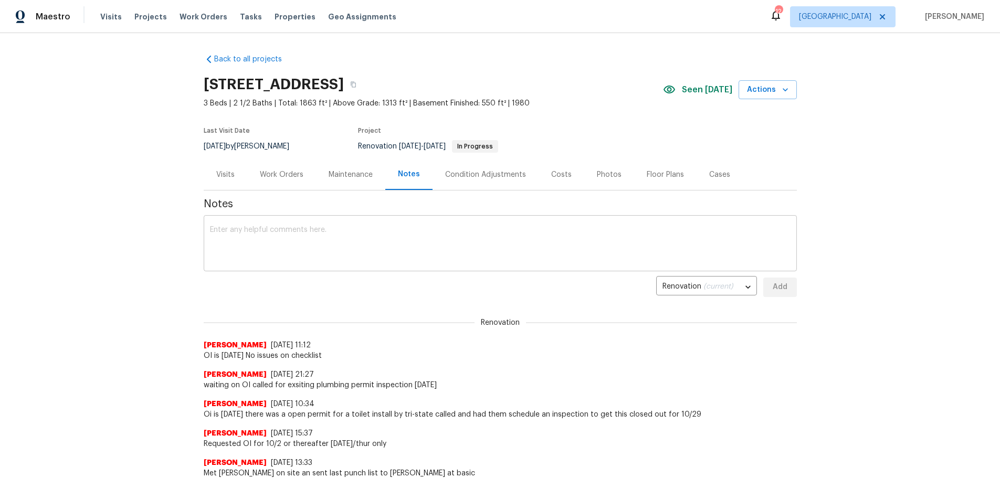
click at [362, 240] on textarea at bounding box center [500, 244] width 580 height 37
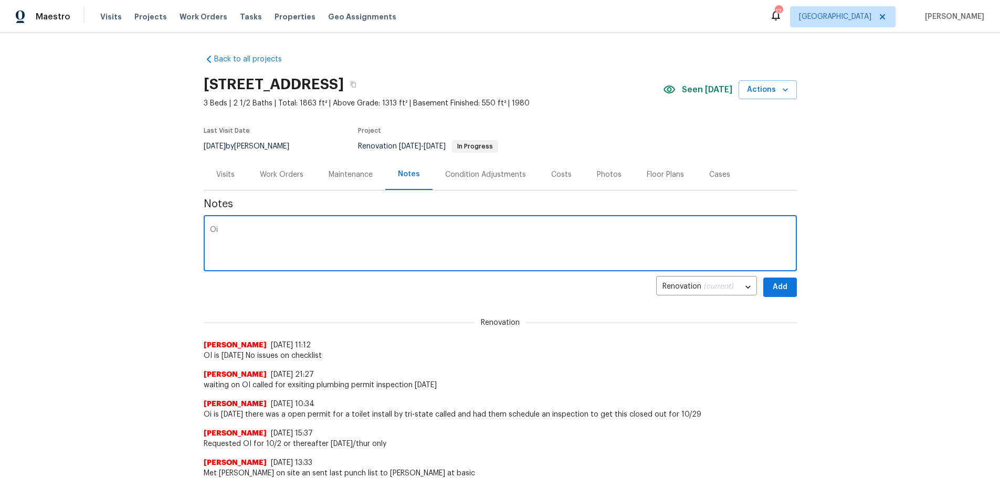
type textarea "O"
type textarea "Home ready for OI Waiting on basic to get into QC working with [PERSON_NAME]"
click at [792, 288] on div "Back to all projects [STREET_ADDRESS] 3 Beds | 2 1/2 Baths | Total: 1863 ft² | …" at bounding box center [500, 255] width 1000 height 445
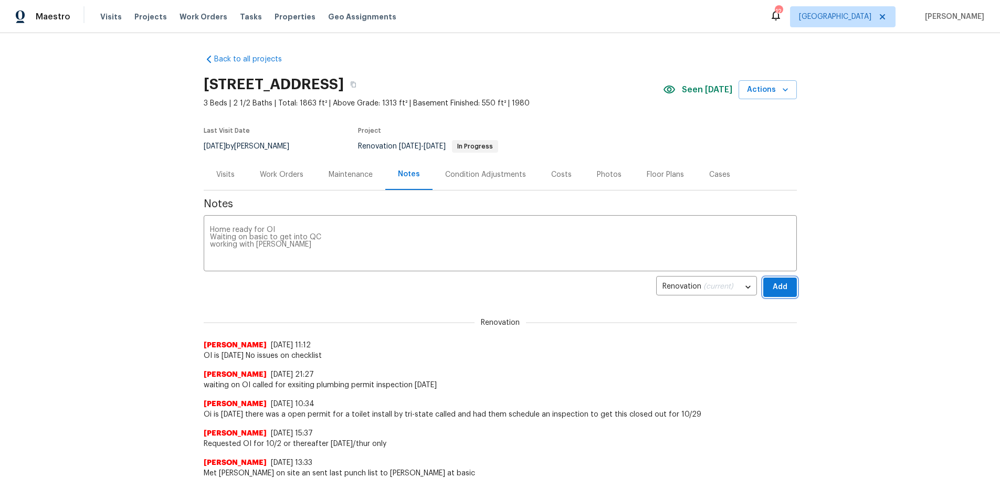
click at [785, 290] on button "Add" at bounding box center [780, 287] width 34 height 19
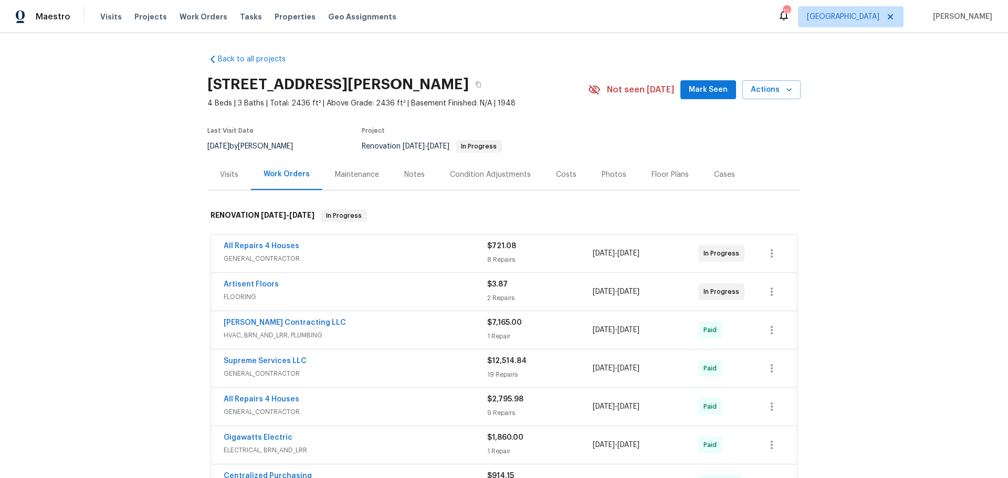
click at [273, 250] on span "All Repairs 4 Houses" at bounding box center [262, 246] width 76 height 10
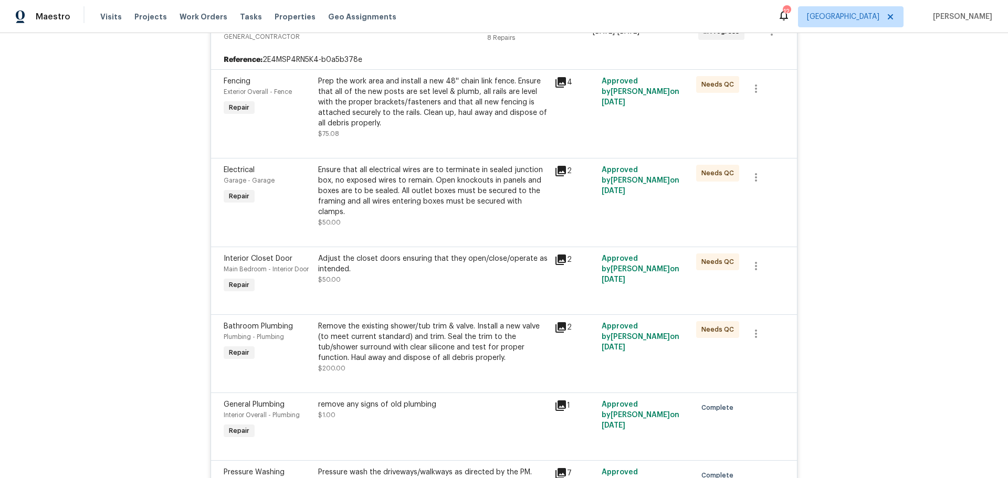
scroll to position [262, 0]
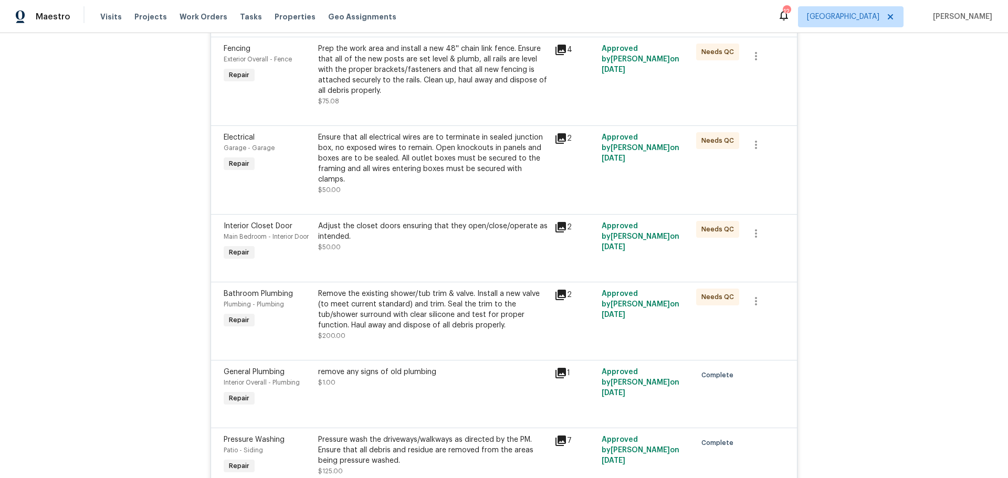
click at [458, 86] on div "Prep the work area and install a new 48'' chain link fence. Ensure that all of …" at bounding box center [433, 70] width 230 height 52
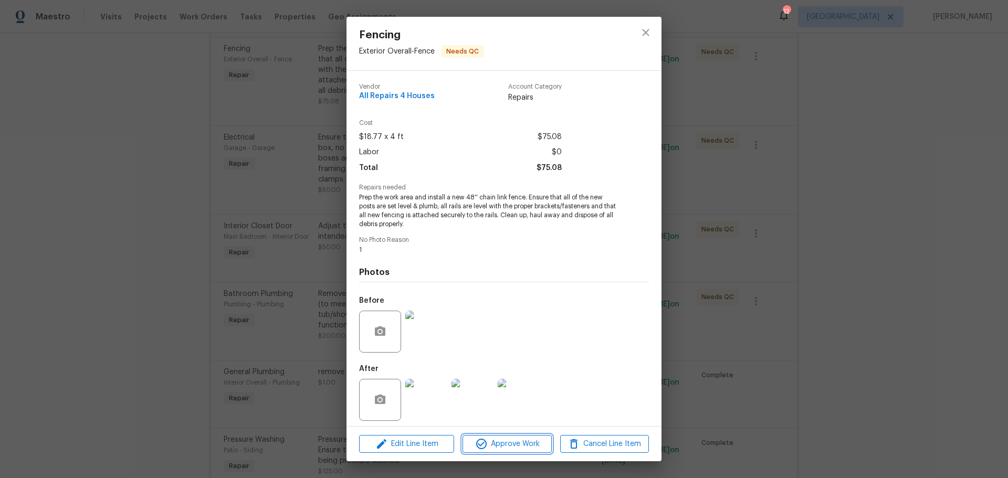
click at [514, 445] on span "Approve Work" at bounding box center [506, 444] width 82 height 13
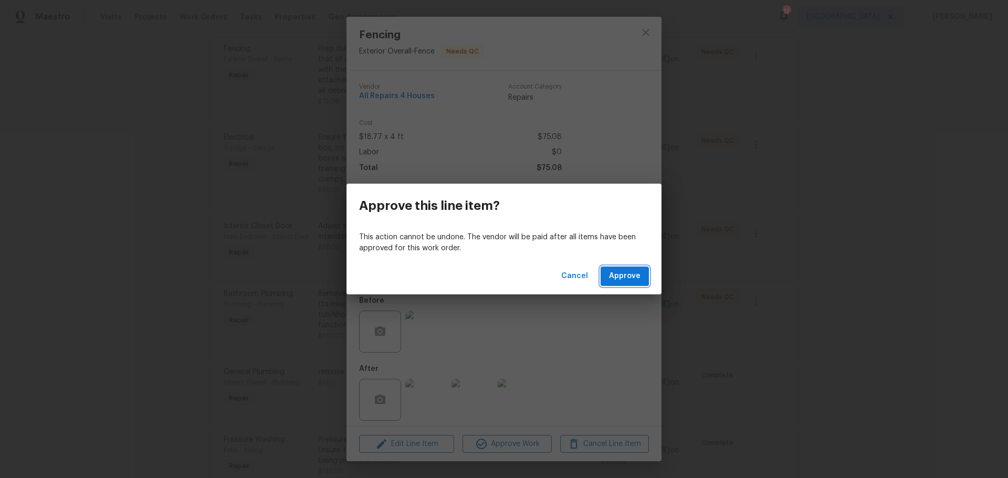
click at [609, 276] on button "Approve" at bounding box center [624, 276] width 48 height 19
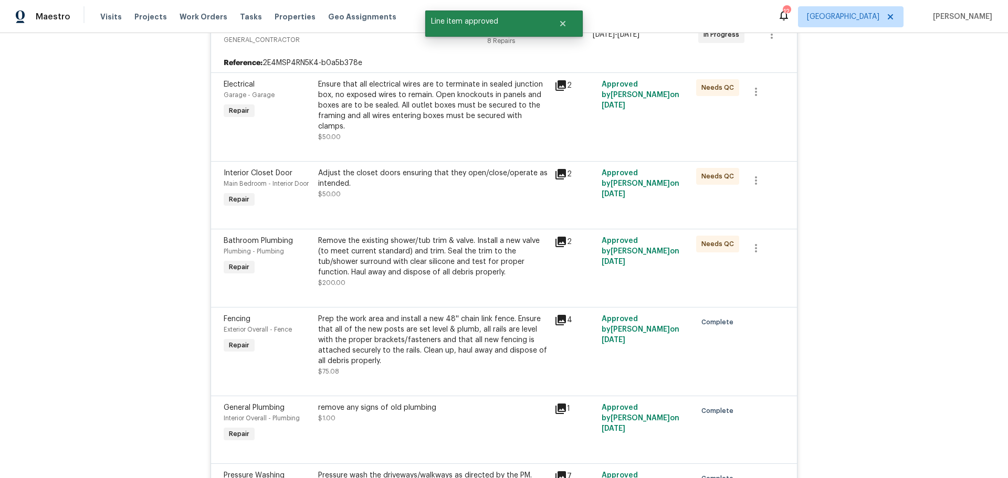
scroll to position [210, 0]
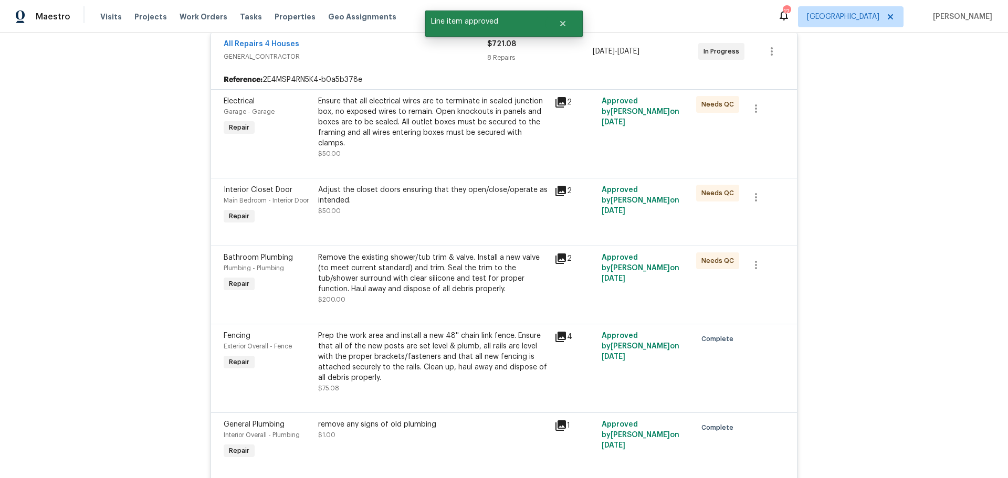
click at [393, 130] on div "Ensure that all electrical wires are to terminate in sealed junction box, no ex…" at bounding box center [433, 122] width 230 height 52
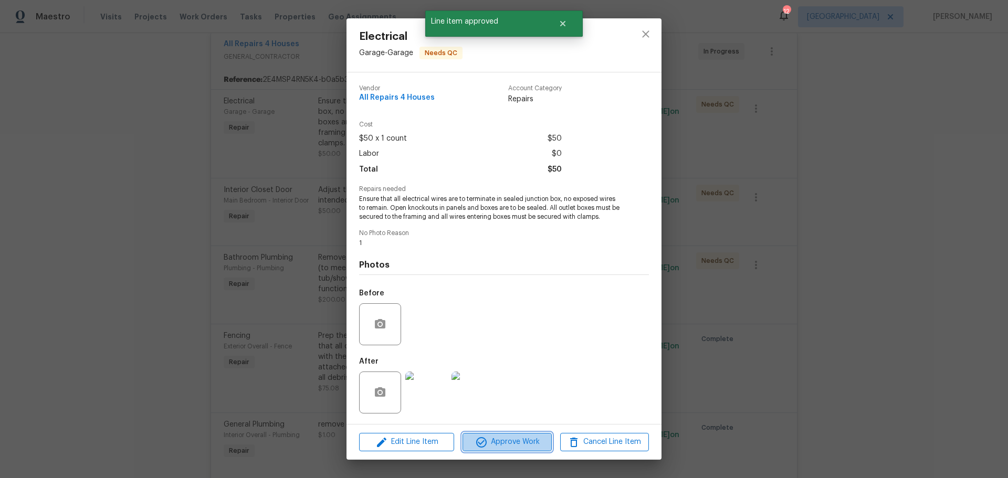
click at [498, 441] on span "Approve Work" at bounding box center [506, 442] width 82 height 13
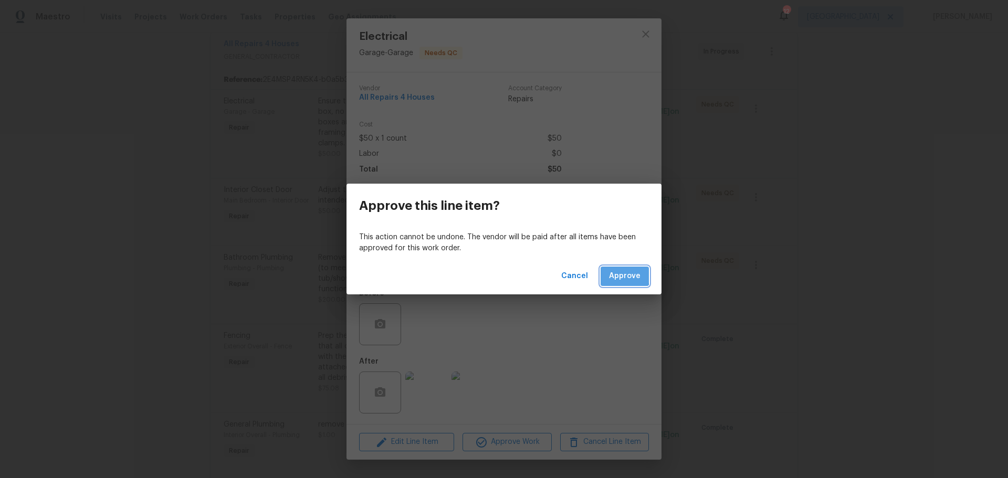
click at [612, 274] on span "Approve" at bounding box center [624, 276] width 31 height 13
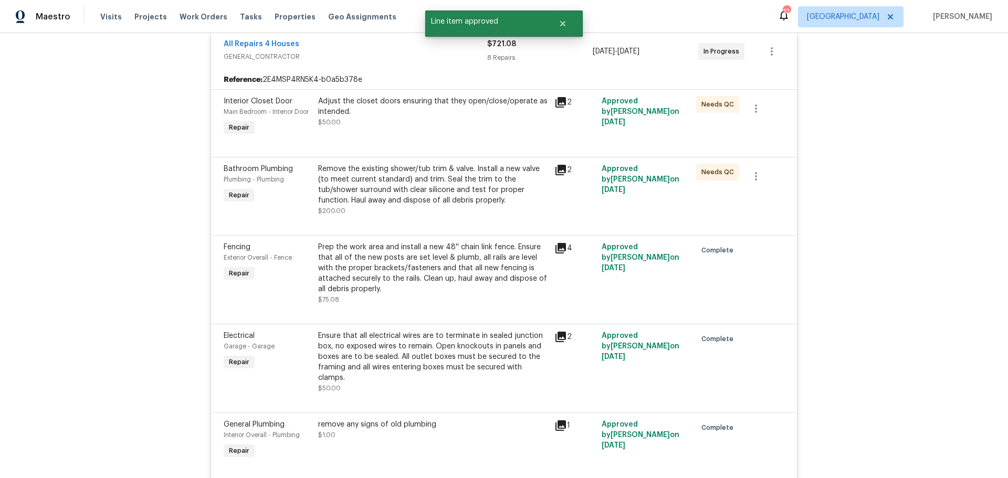
click at [405, 120] on div "Adjust the closet doors ensuring that they open/close/operate as intended. $50.…" at bounding box center [433, 111] width 230 height 31
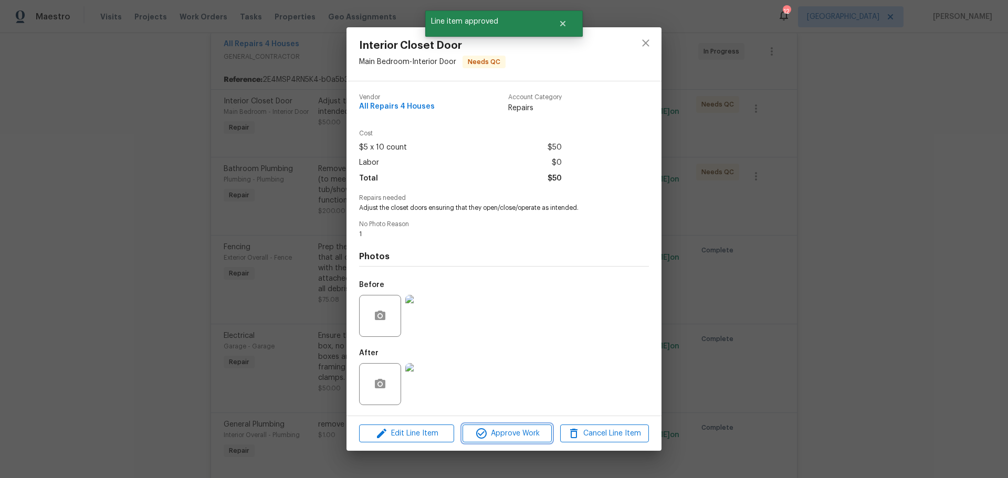
click at [496, 429] on span "Approve Work" at bounding box center [506, 433] width 82 height 13
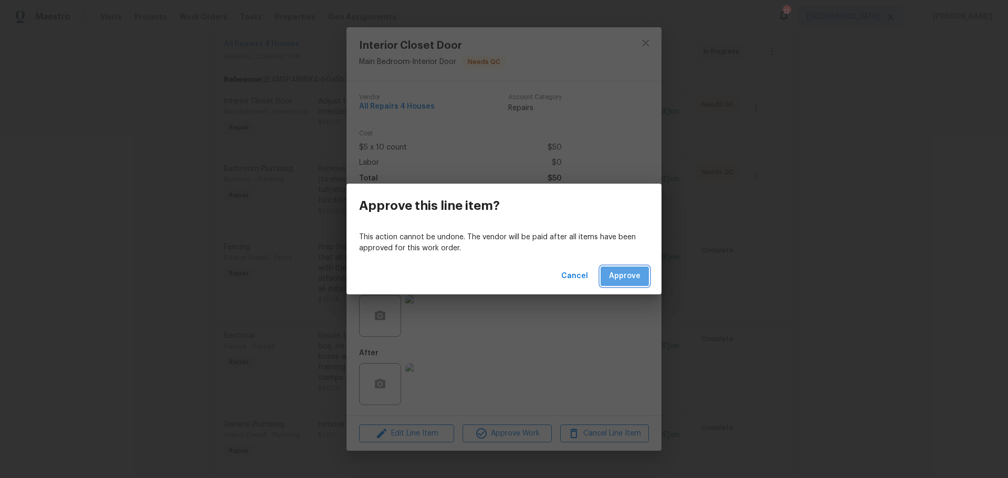
click at [616, 269] on button "Approve" at bounding box center [624, 276] width 48 height 19
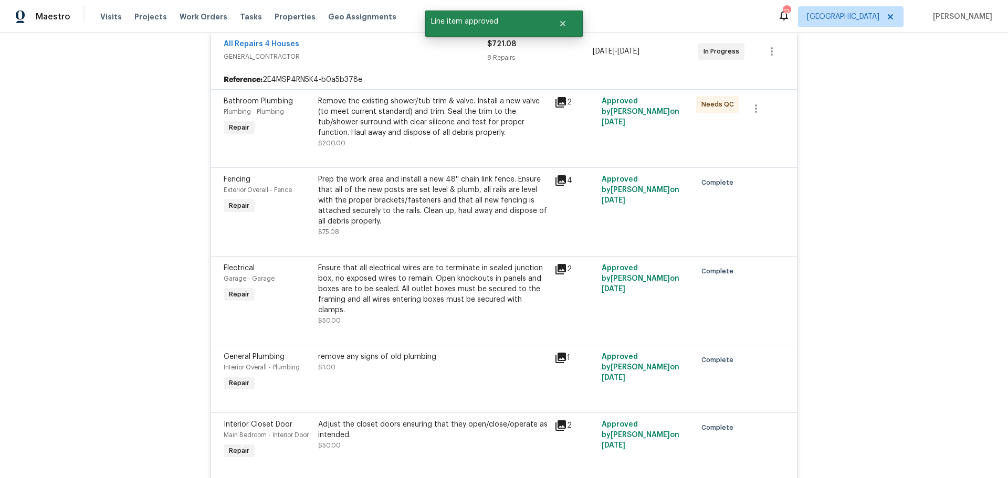
click at [408, 137] on div "Remove the existing shower/tub trim & valve. Install a new valve (to meet curre…" at bounding box center [433, 117] width 230 height 42
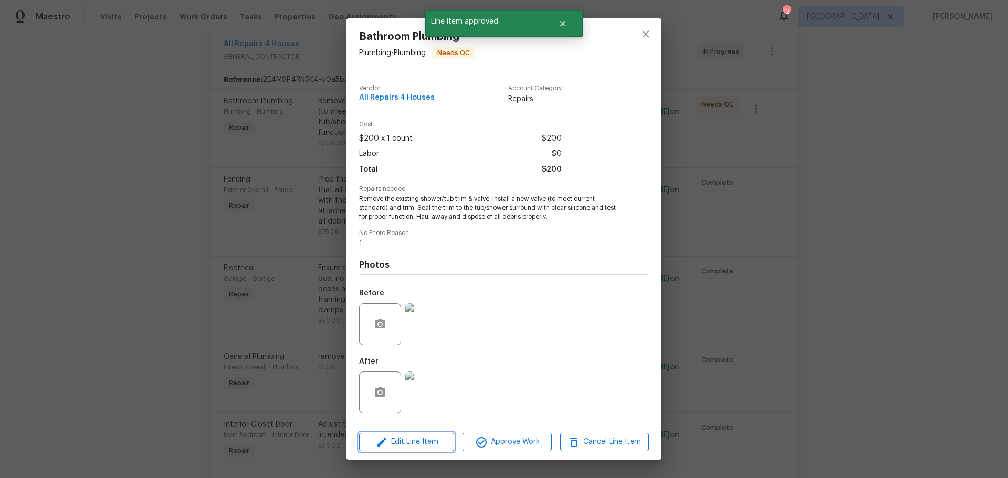
click at [421, 440] on span "Edit Line Item" at bounding box center [406, 442] width 89 height 13
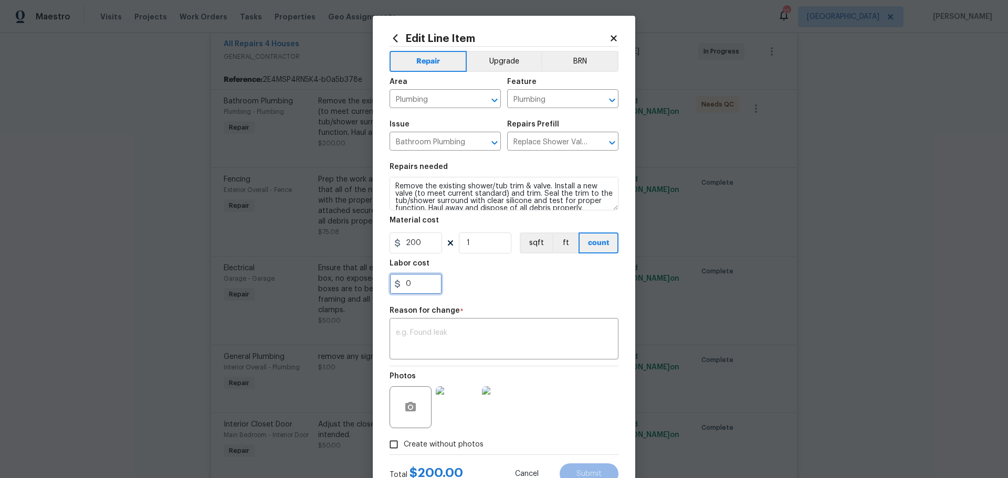
click at [422, 293] on input "0" at bounding box center [415, 283] width 52 height 21
type input "290"
click at [430, 348] on textarea at bounding box center [504, 340] width 216 height 22
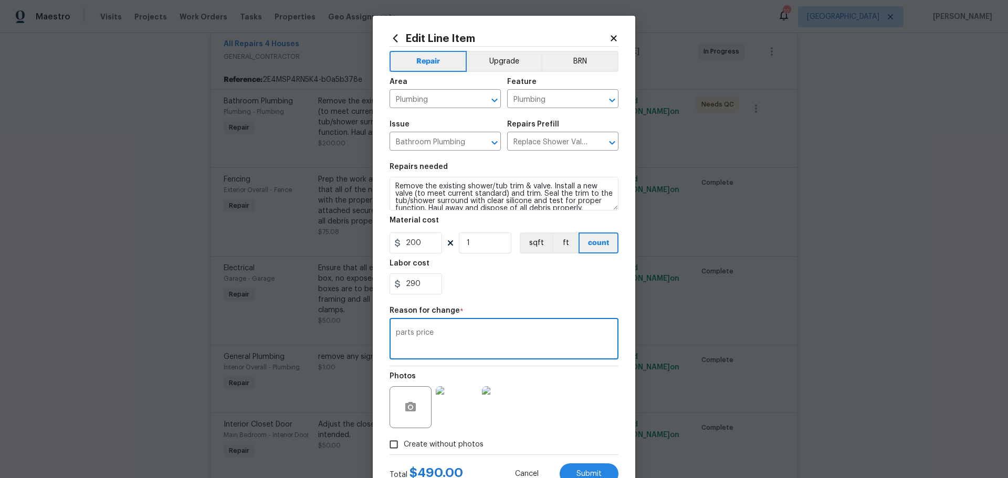
scroll to position [39, 0]
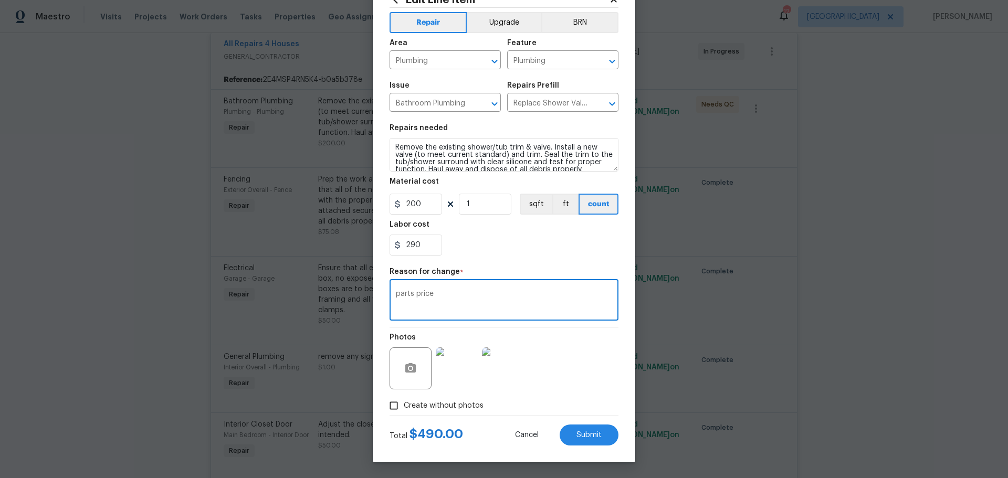
type textarea "parts price"
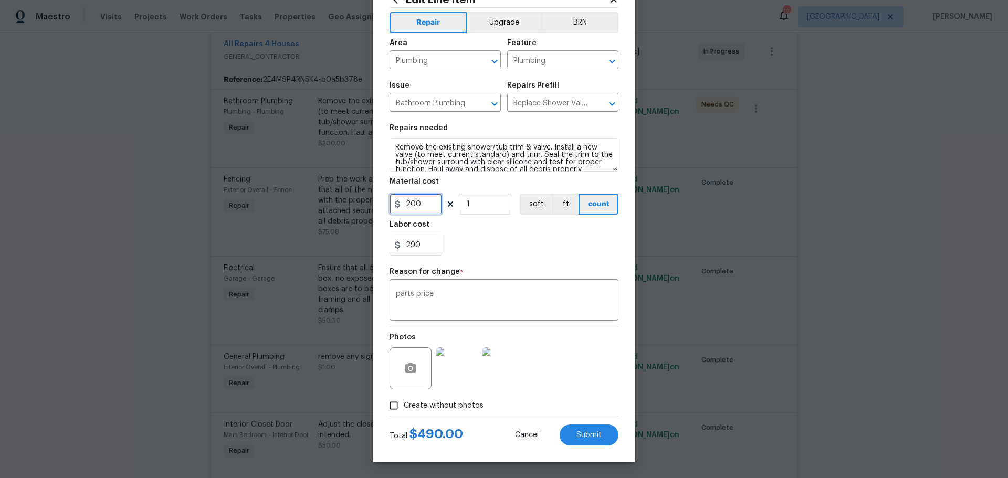
drag, startPoint x: 428, startPoint y: 207, endPoint x: 387, endPoint y: 199, distance: 41.7
click at [389, 199] on input "200" at bounding box center [415, 204] width 52 height 21
type input "300"
drag, startPoint x: 417, startPoint y: 242, endPoint x: 416, endPoint y: 254, distance: 12.1
click at [382, 244] on div "Edit Line Item Repair Upgrade BRN Area Plumbing ​ Feature Plumbing ​ Issue Bath…" at bounding box center [504, 219] width 262 height 485
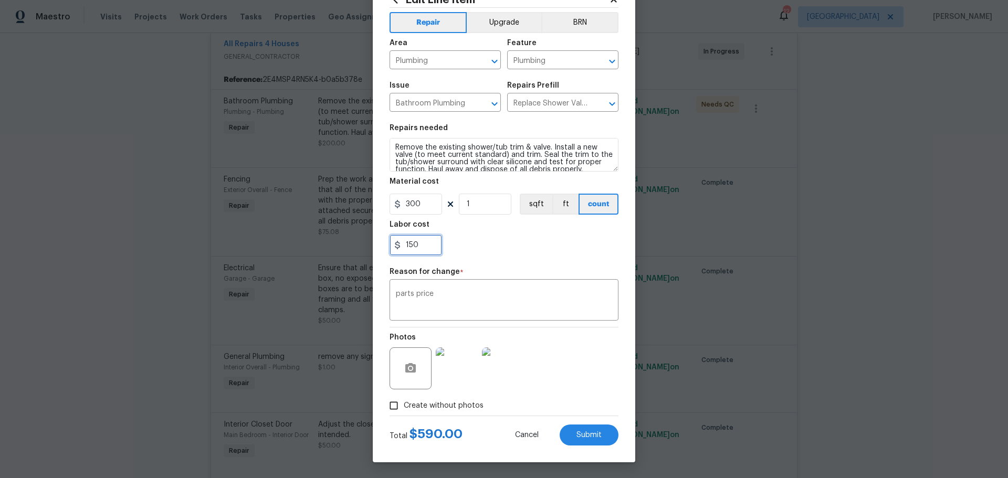
type input "150"
click at [589, 247] on div "150" at bounding box center [503, 245] width 229 height 21
click at [580, 437] on span "Submit" at bounding box center [588, 435] width 25 height 8
type input "200"
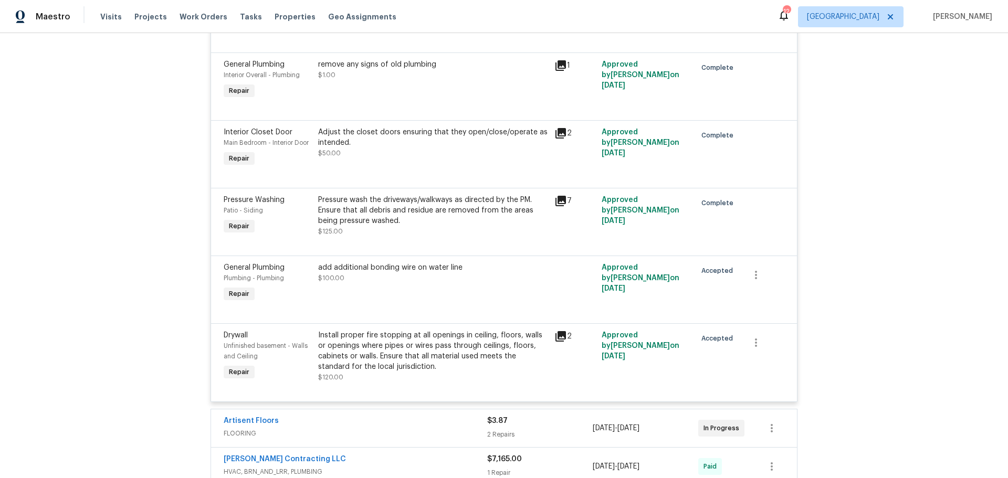
scroll to position [577, 0]
click at [444, 347] on div "Install proper fire stopping at all openings in ceiling, floors, walls or openi…" at bounding box center [433, 351] width 230 height 42
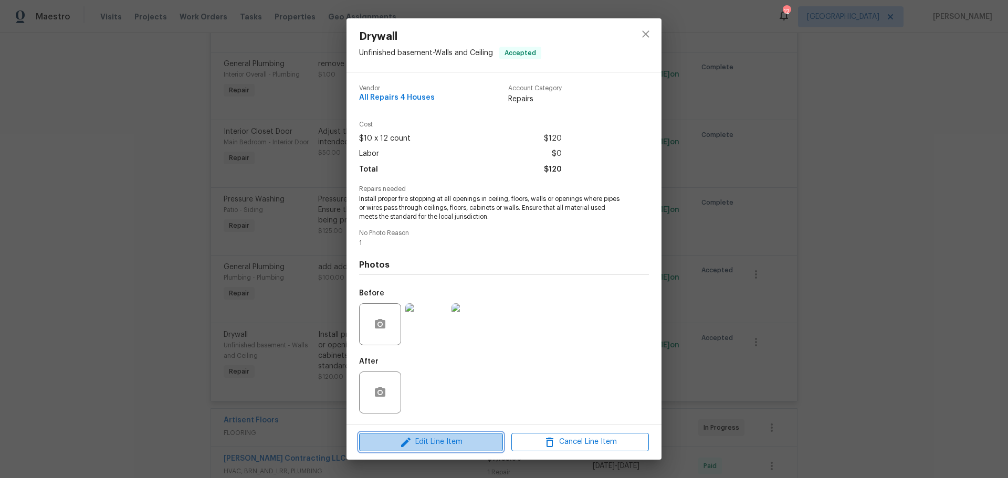
click at [446, 436] on span "Edit Line Item" at bounding box center [430, 442] width 137 height 13
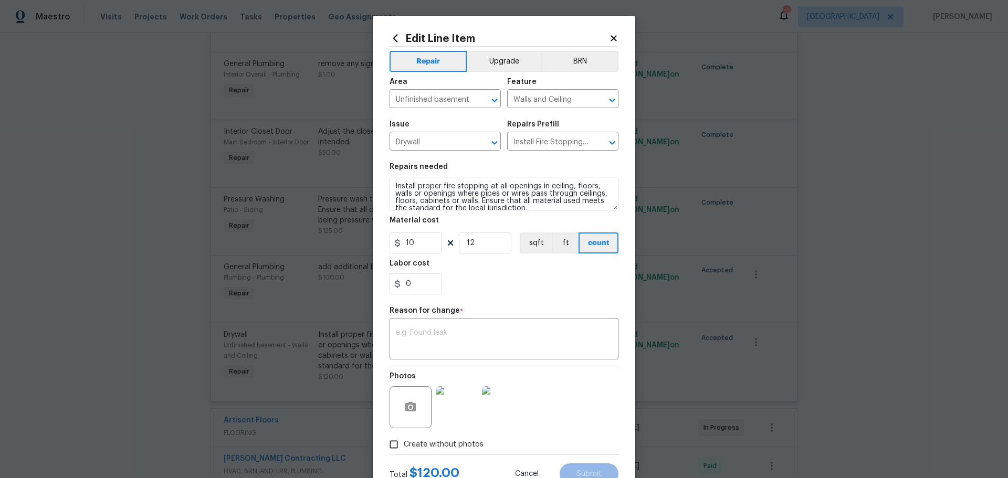
drag, startPoint x: 430, startPoint y: 273, endPoint x: 401, endPoint y: 230, distance: 51.7
click at [401, 232] on section "Repairs needed Install proper fire stopping at all openings in ceiling, floors,…" at bounding box center [503, 229] width 229 height 144
click at [472, 285] on div "0" at bounding box center [503, 283] width 229 height 21
click at [407, 287] on input "0" at bounding box center [415, 283] width 52 height 21
type input "150"
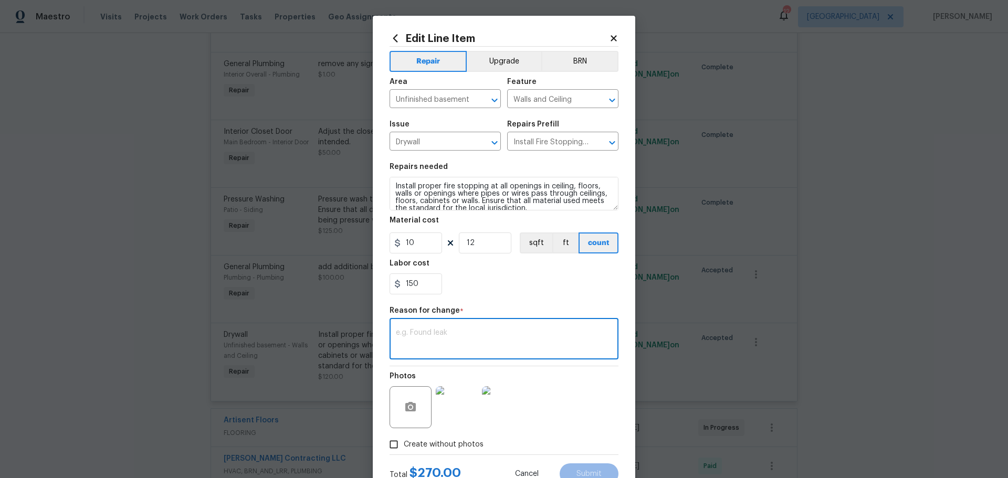
click at [425, 331] on textarea at bounding box center [504, 340] width 216 height 22
type textarea "OI requirement"
click at [418, 277] on input "150" at bounding box center [415, 283] width 52 height 21
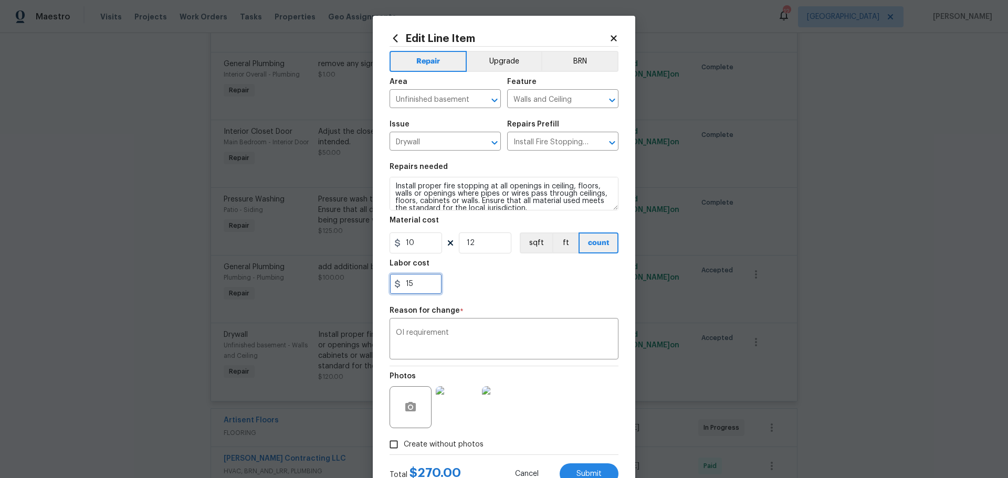
type input "1"
type input "200"
click at [510, 294] on section "Repairs needed Install proper fire stopping at all openings in ceiling, floors,…" at bounding box center [503, 229] width 229 height 144
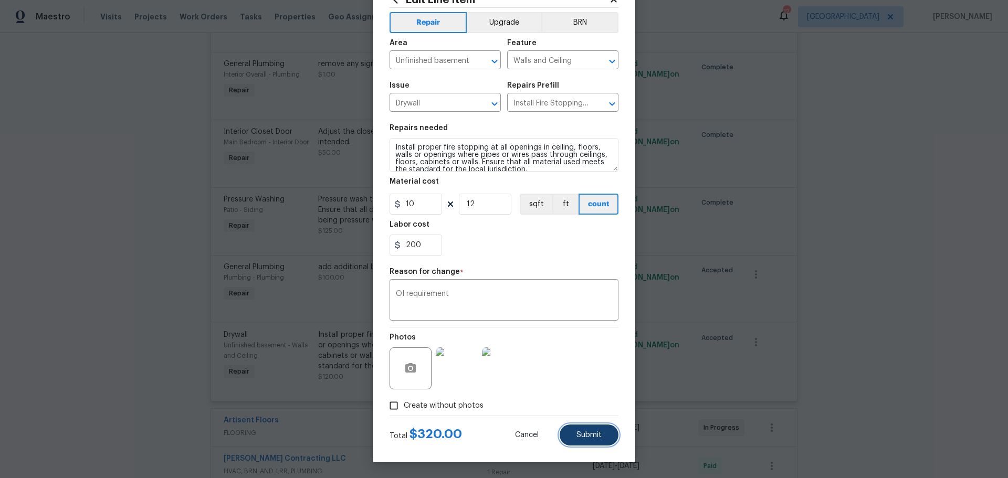
click at [576, 436] on span "Submit" at bounding box center [588, 435] width 25 height 8
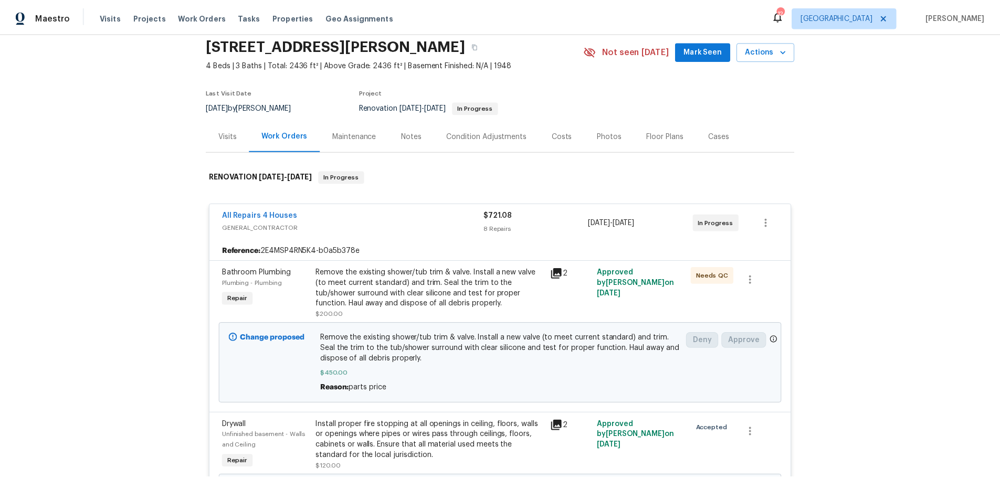
scroll to position [0, 0]
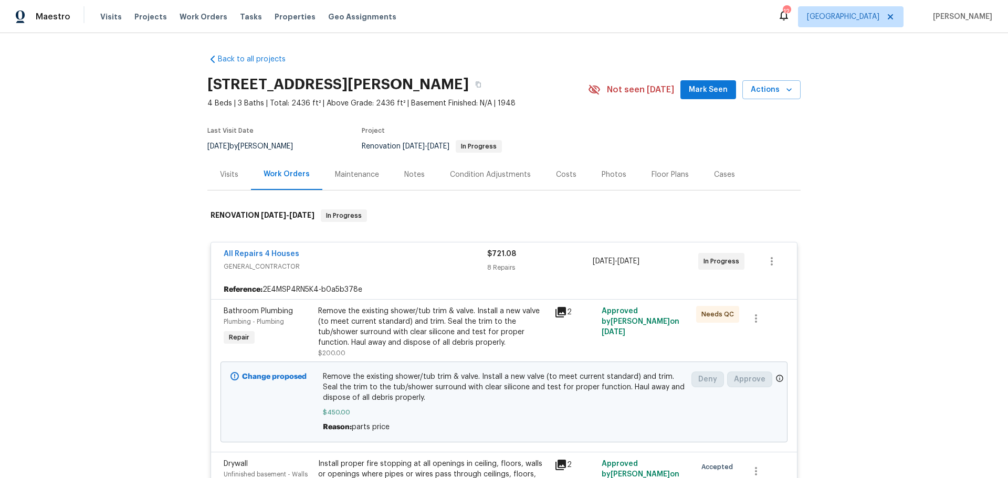
click at [708, 94] on span "Mark Seen" at bounding box center [708, 89] width 39 height 13
click at [404, 172] on div "Notes" at bounding box center [414, 175] width 20 height 10
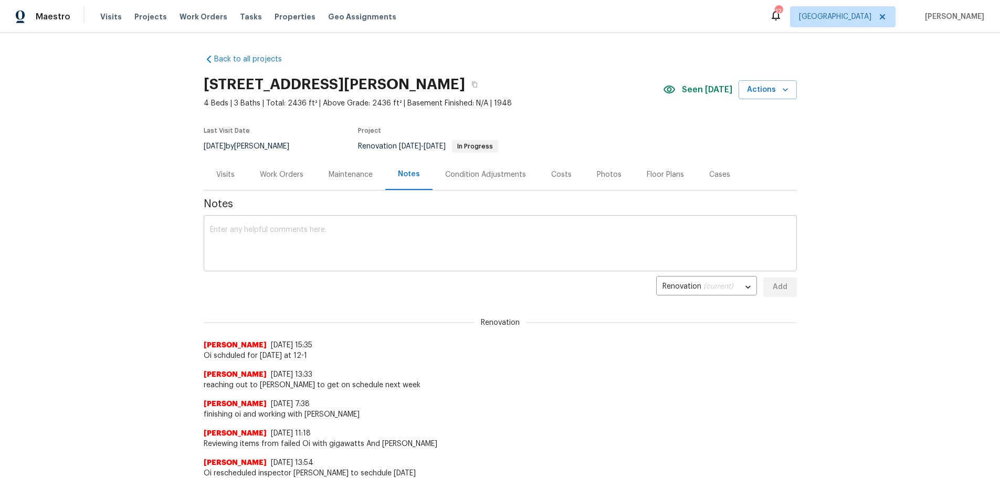
drag, startPoint x: 366, startPoint y: 251, endPoint x: 372, endPoint y: 251, distance: 6.3
click at [366, 252] on textarea at bounding box center [500, 244] width 580 height 37
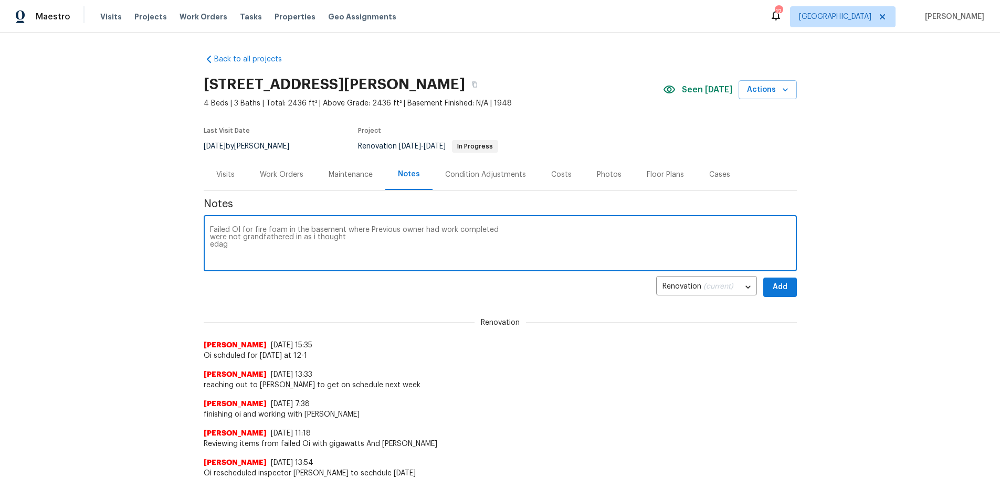
click at [379, 250] on textarea "Failed OI for fire foam in the basement where Previous owner had work completed…" at bounding box center [500, 244] width 580 height 37
type textarea "Failed OI for fire foam in the basement where Previous owner had work completed…"
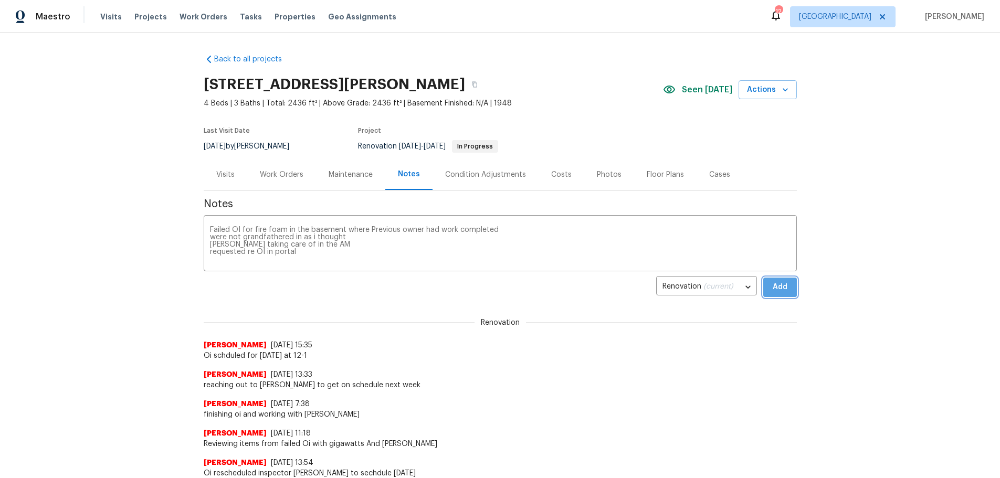
click at [775, 292] on span "Add" at bounding box center [779, 287] width 17 height 13
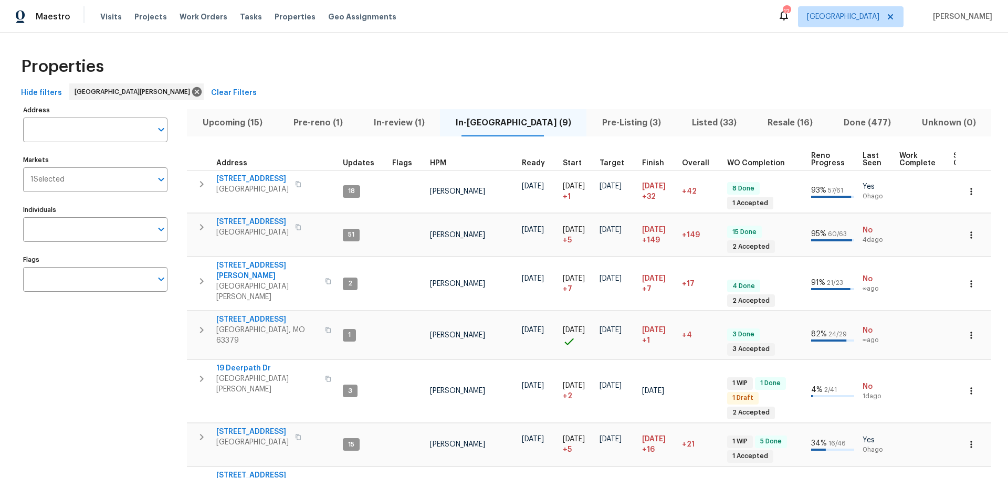
click at [758, 121] on span "Resale (16)" at bounding box center [790, 122] width 64 height 15
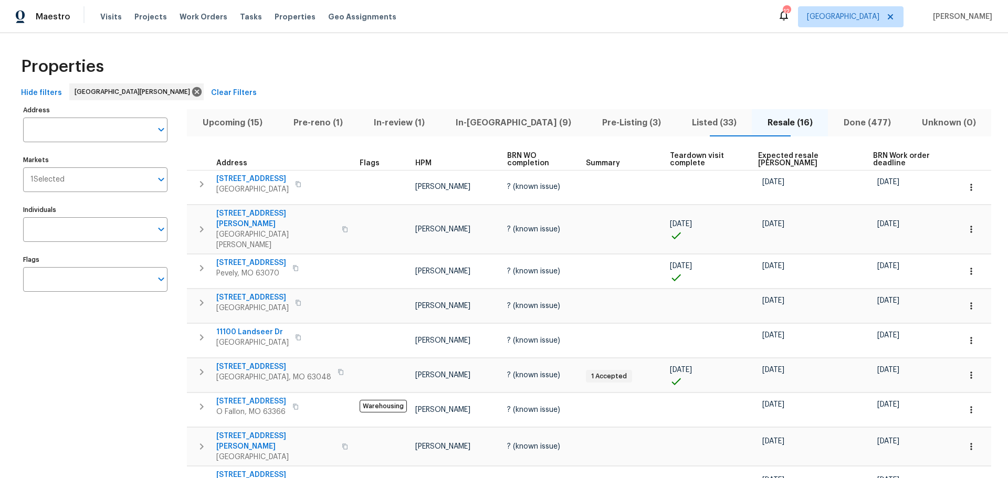
click at [779, 159] on span "Expected resale [PERSON_NAME]" at bounding box center [807, 159] width 98 height 15
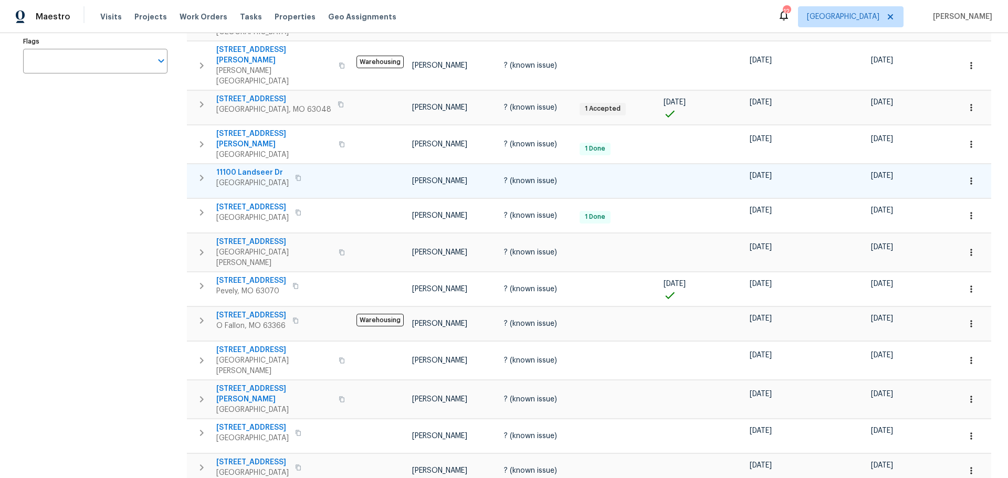
scroll to position [193, 0]
